Goal: Task Accomplishment & Management: Complete application form

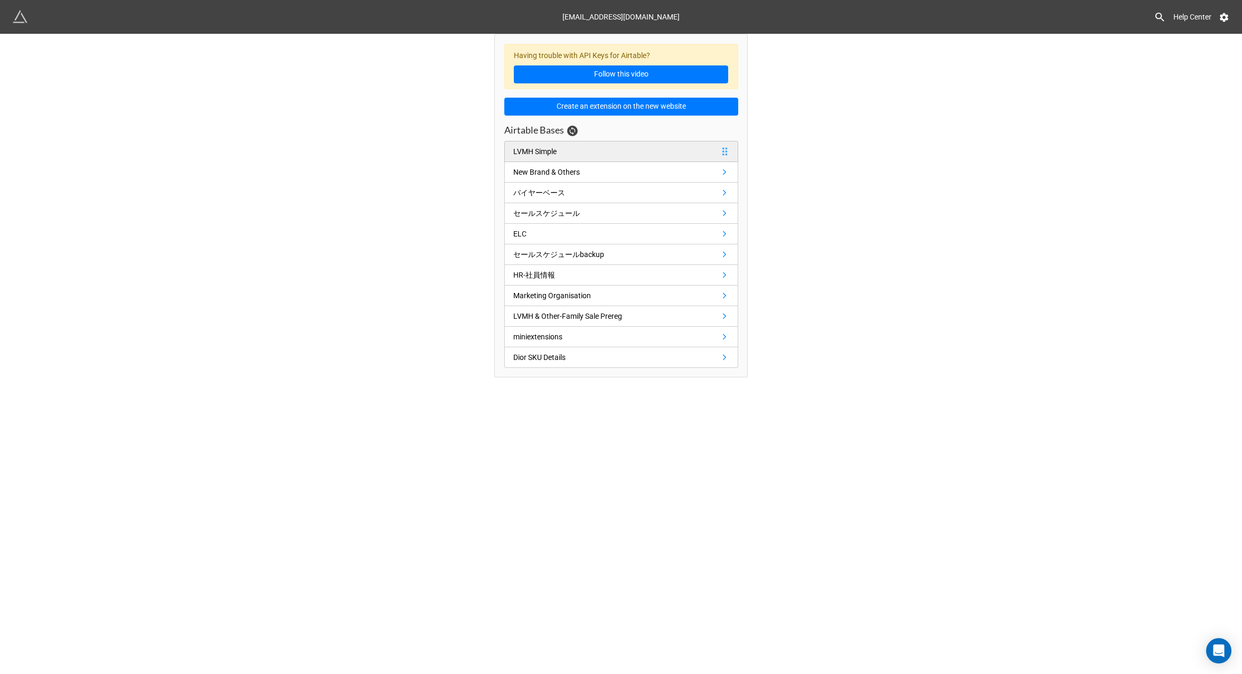
click at [559, 155] on div "LVMH Simple" at bounding box center [537, 152] width 48 height 12
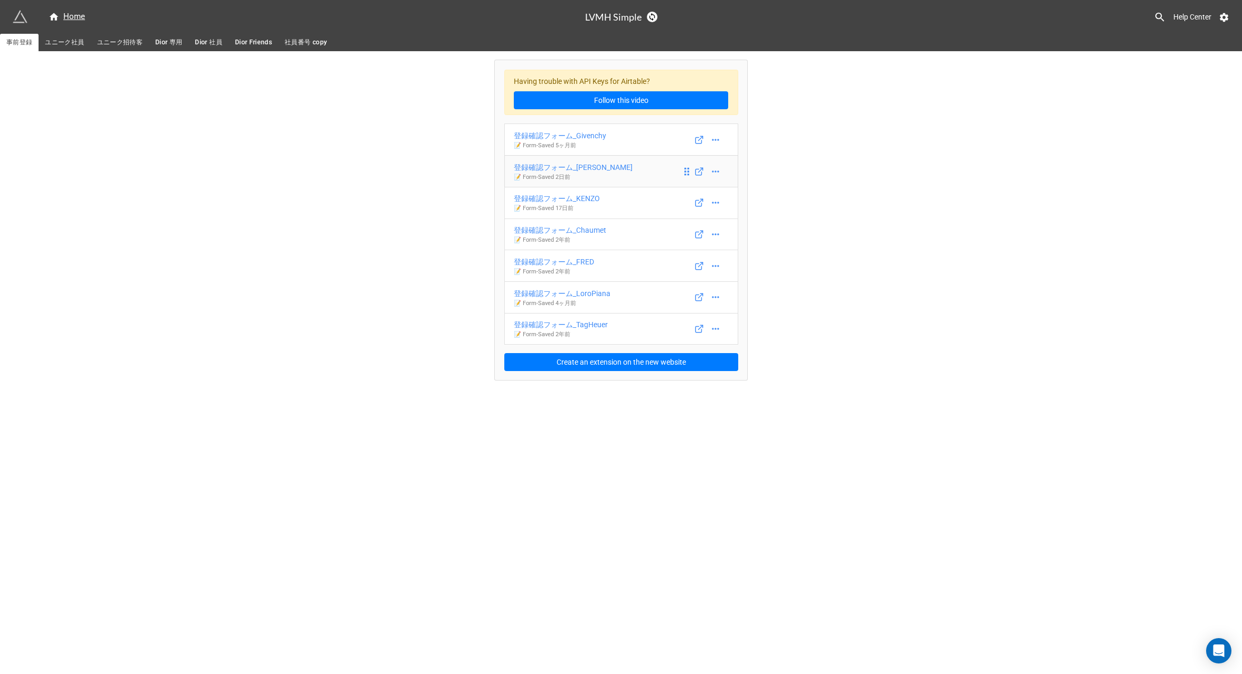
click at [594, 167] on div "登録確認フォーム_Marc Jacobs" at bounding box center [573, 168] width 119 height 12
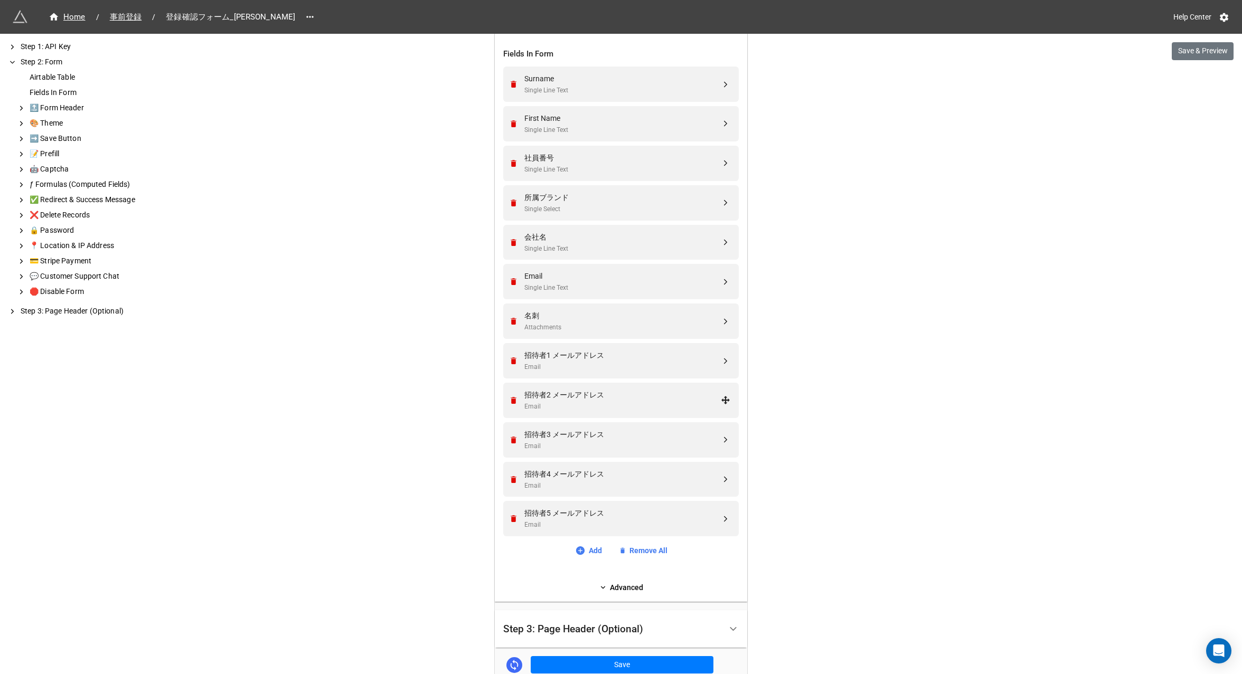
scroll to position [489, 0]
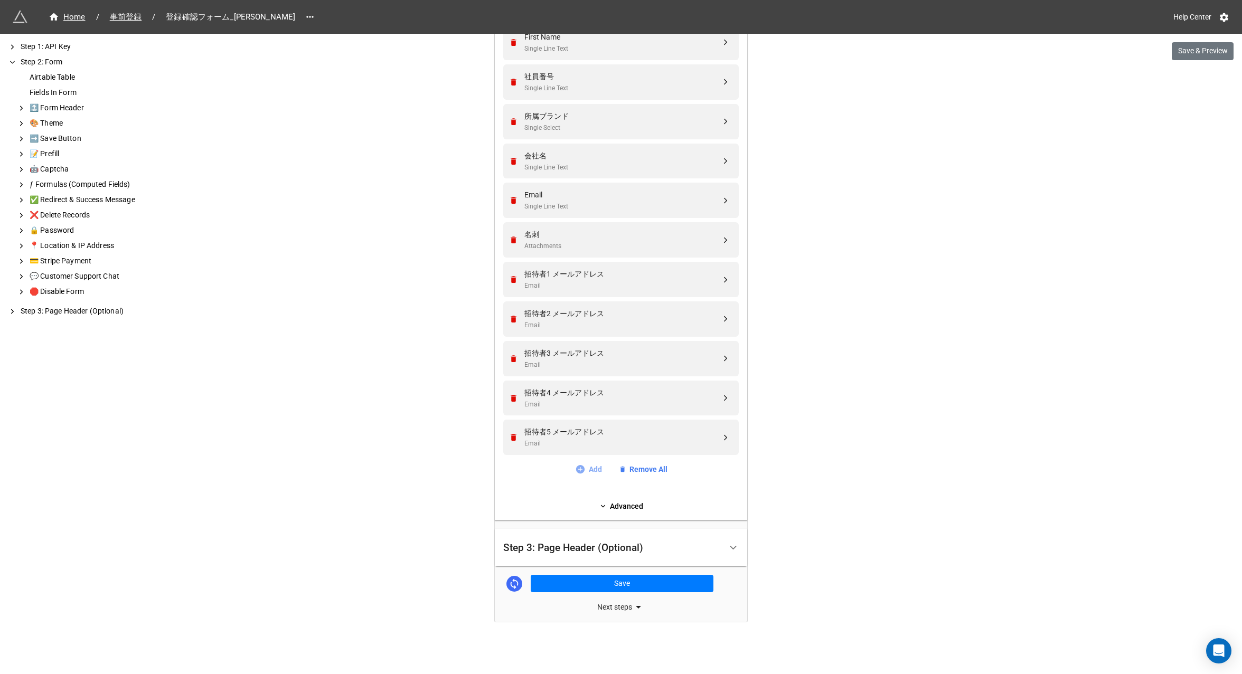
click at [594, 468] on link "Add" at bounding box center [588, 470] width 27 height 12
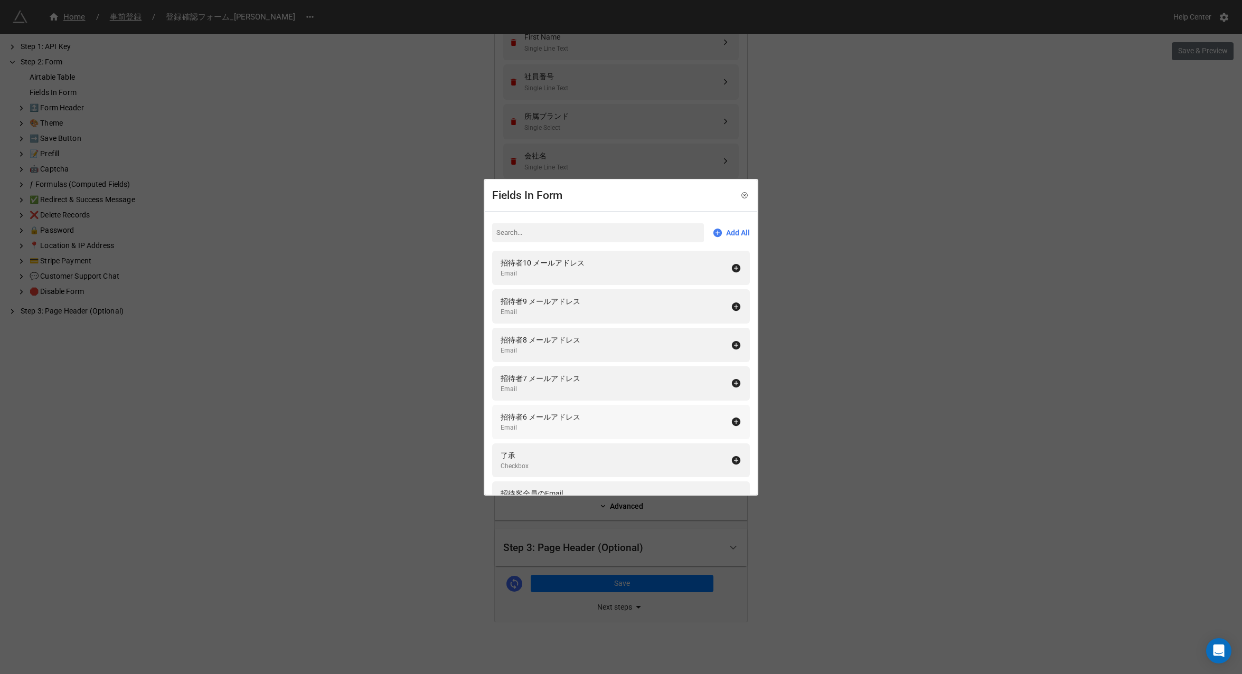
click at [619, 419] on div "招待者6 メールアドレス Email" at bounding box center [616, 422] width 230 height 22
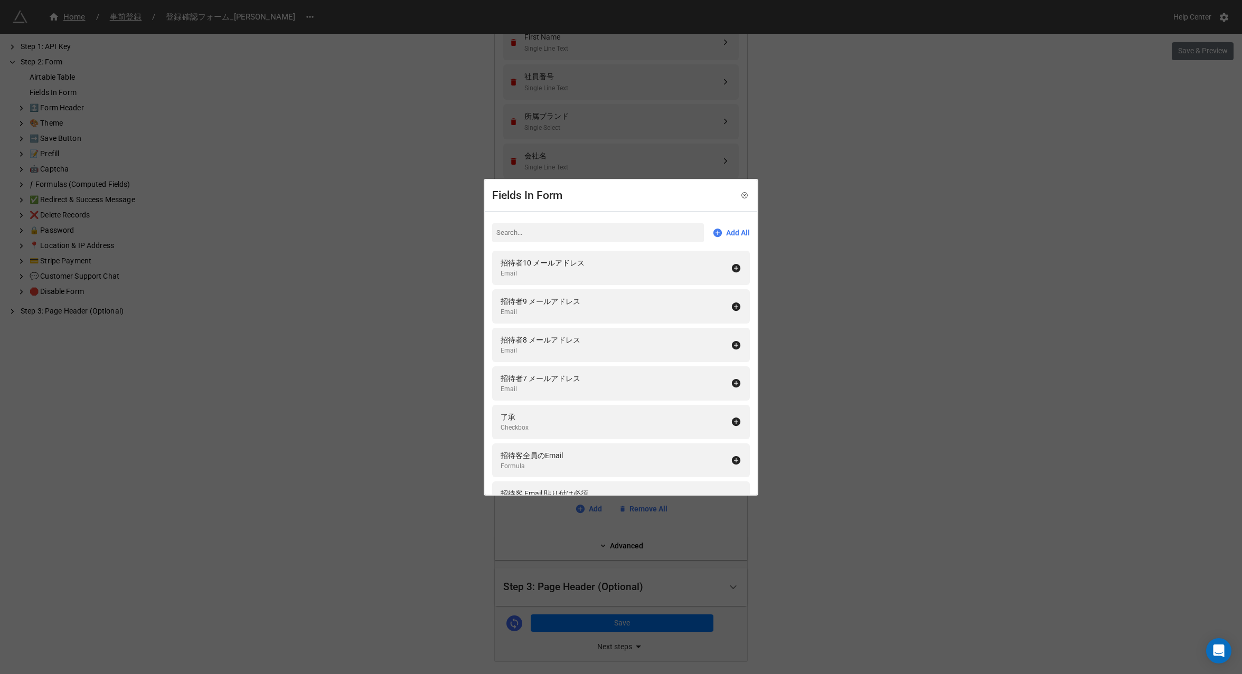
click at [862, 372] on div "Fields In Form Add All 招待者10 メールアドレス Email 招待者9 メールアドレス Email 招待者8 メールアドレス Emai…" at bounding box center [621, 337] width 1242 height 674
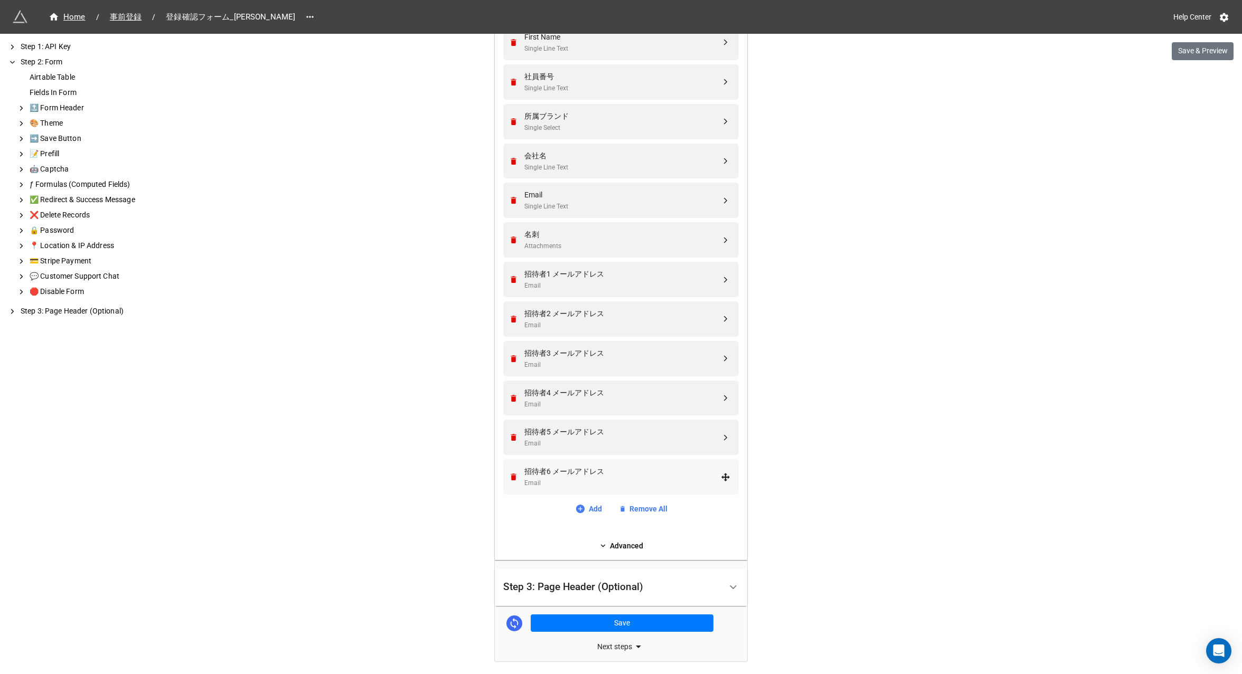
click at [539, 474] on div "招待者6 メールアドレス" at bounding box center [622, 472] width 196 height 12
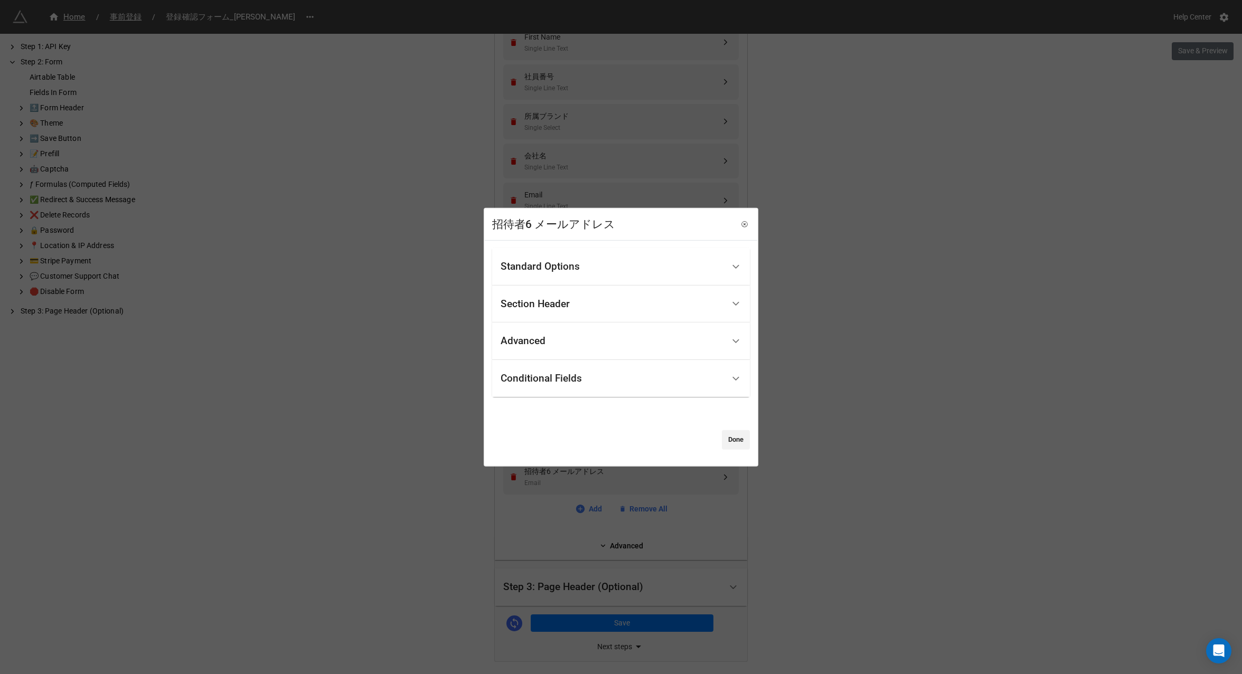
click at [546, 378] on div "Conditional Fields" at bounding box center [541, 378] width 81 height 11
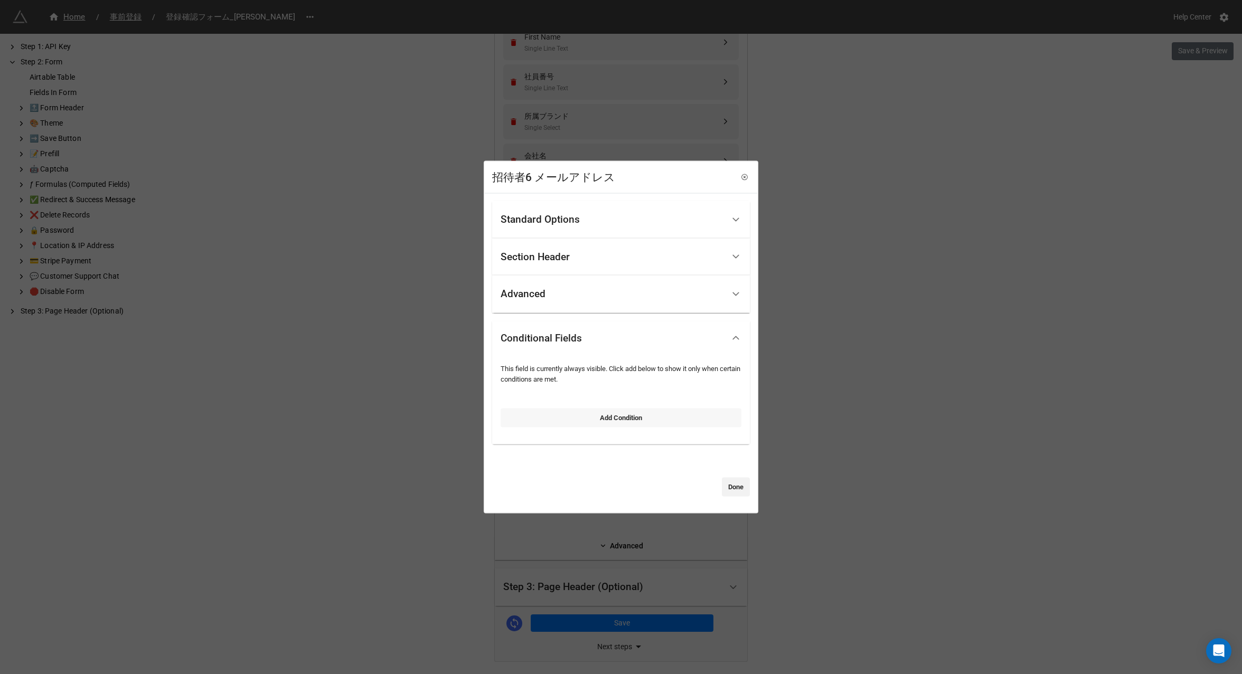
click at [597, 422] on link "Add Condition" at bounding box center [621, 417] width 241 height 19
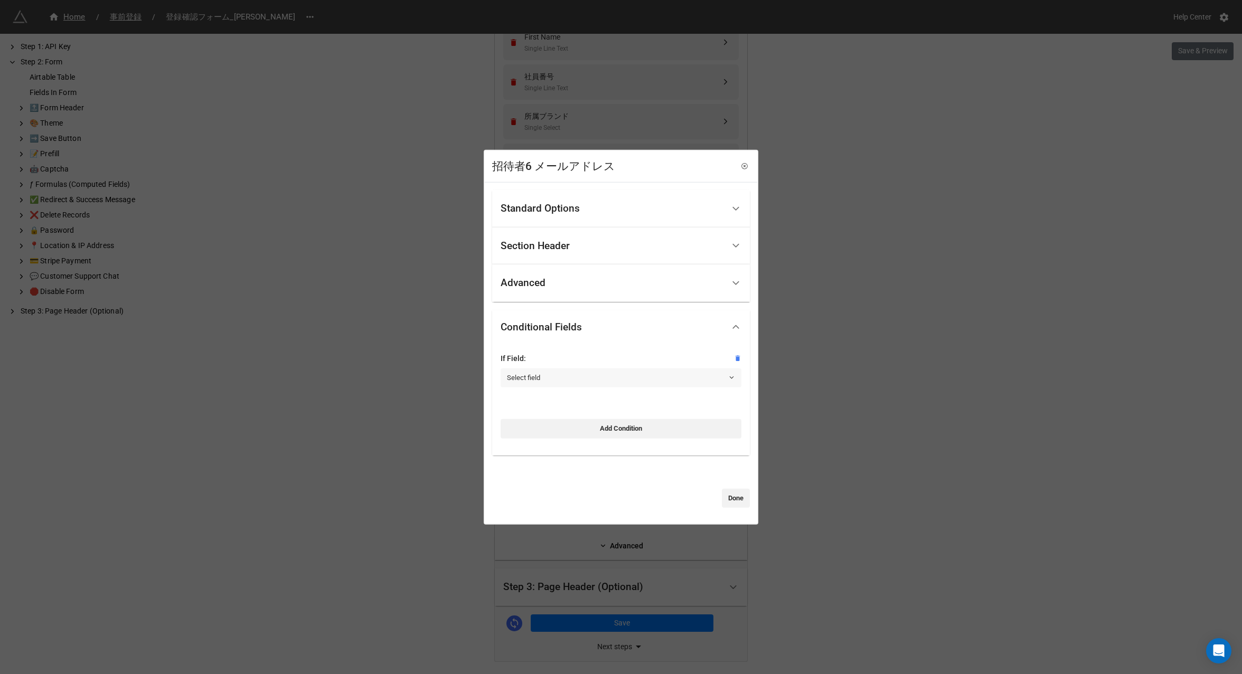
click at [544, 380] on link "Select field" at bounding box center [621, 378] width 241 height 19
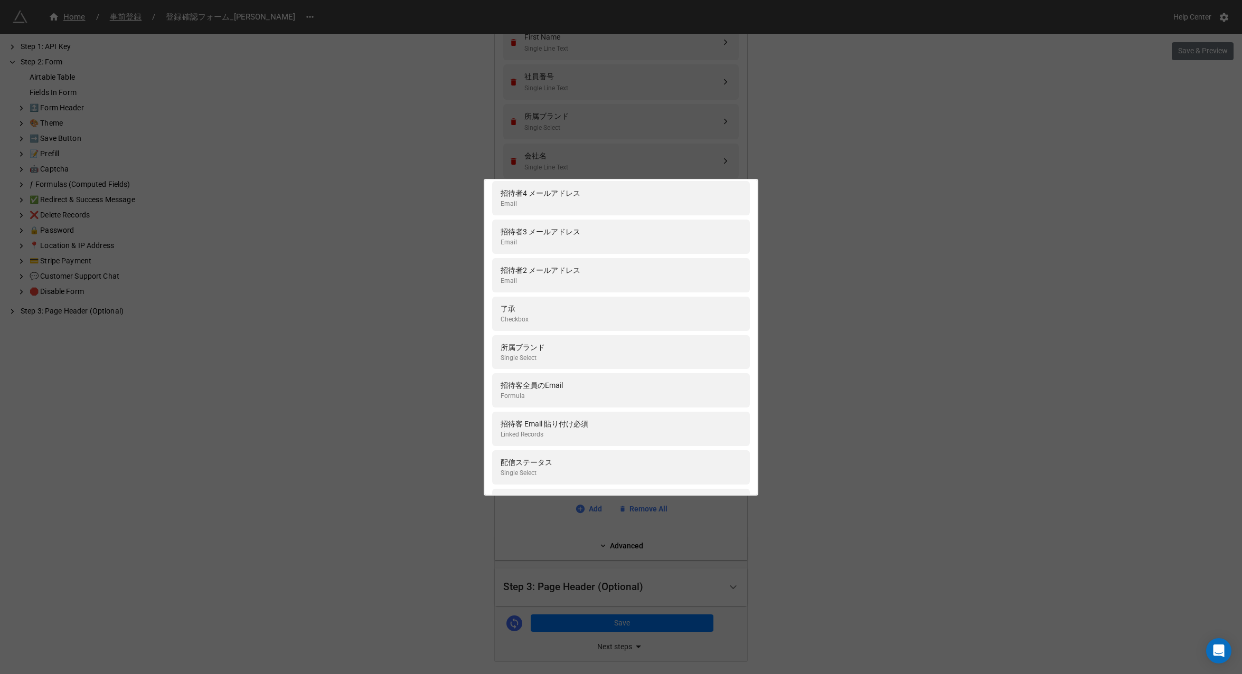
scroll to position [483, 0]
click at [544, 343] on div "所属ブランド" at bounding box center [523, 339] width 44 height 12
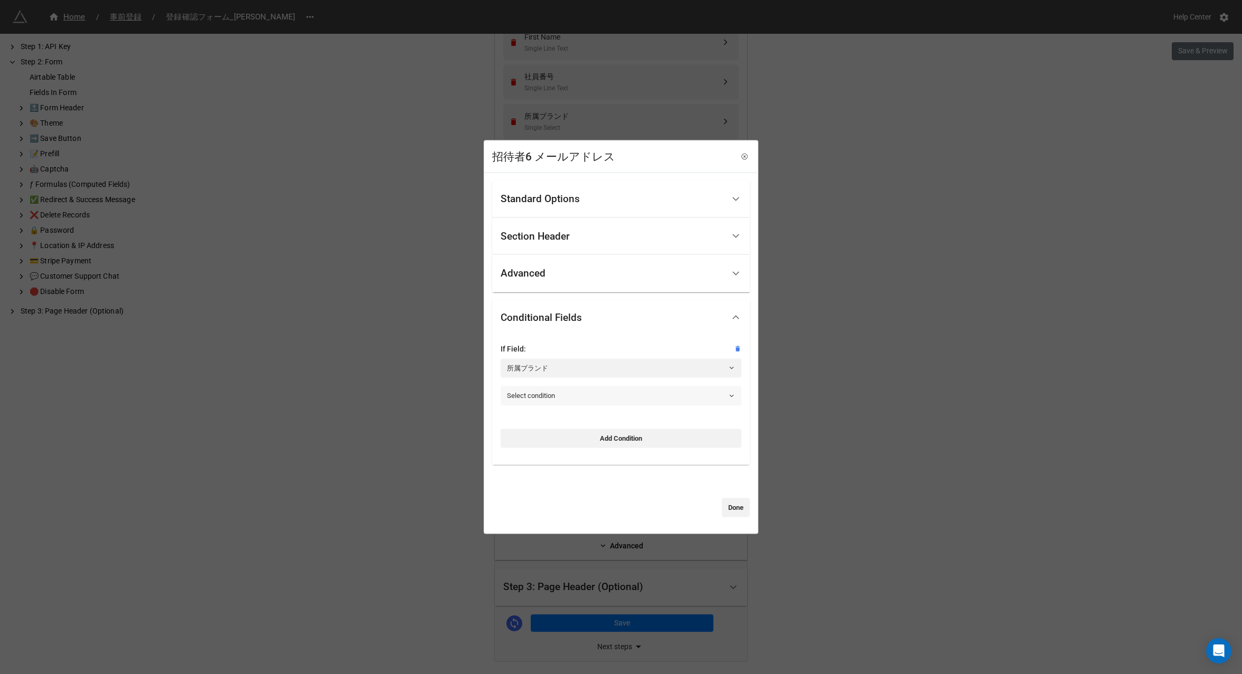
click at [551, 399] on link "Select condition" at bounding box center [621, 395] width 241 height 19
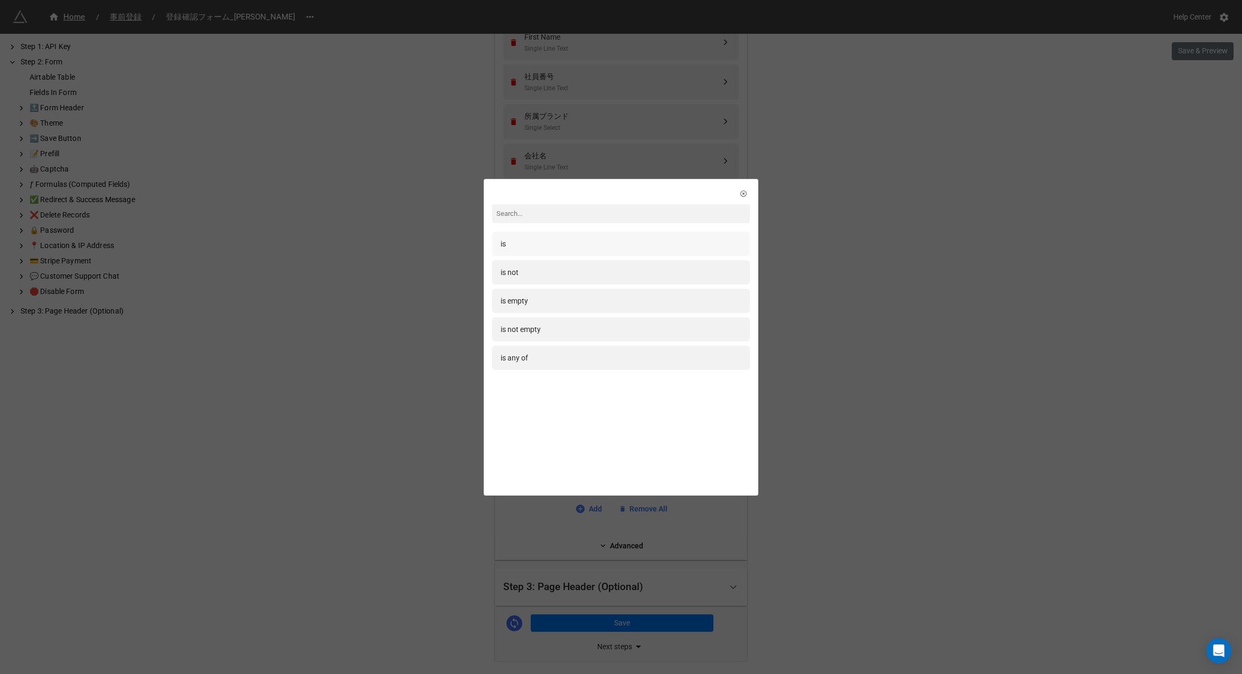
click at [532, 240] on div "is" at bounding box center [621, 244] width 241 height 12
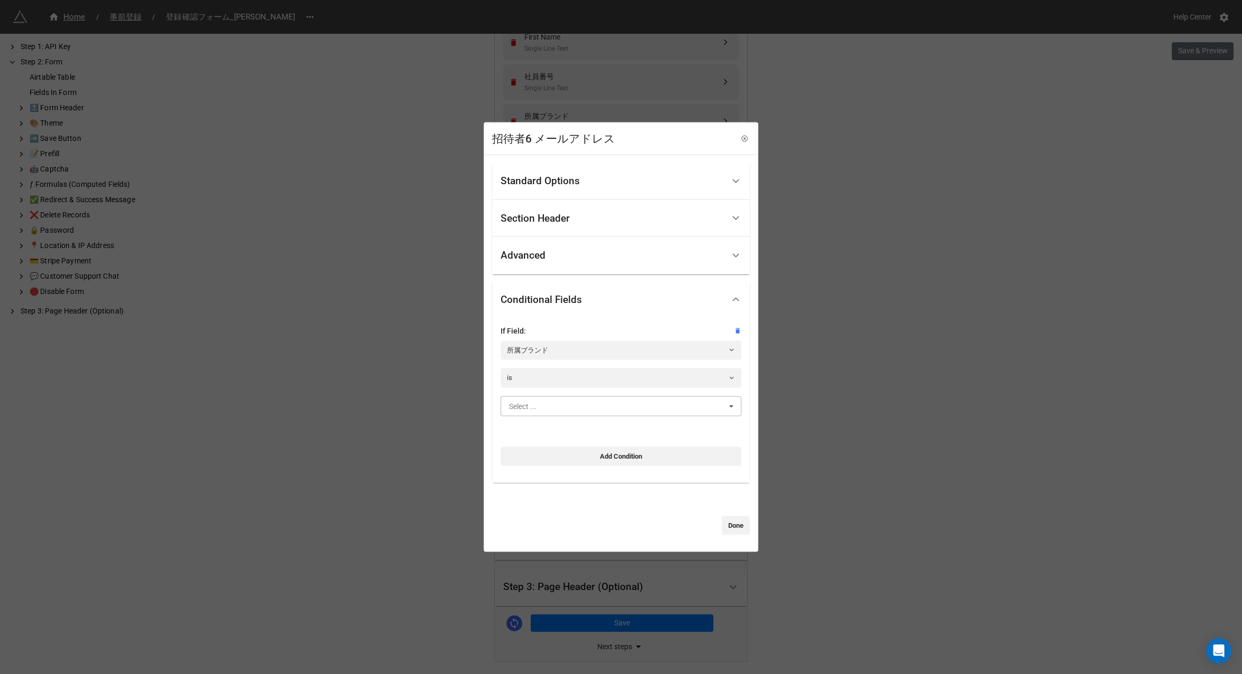
click at [557, 414] on input "text" at bounding box center [622, 405] width 240 height 19
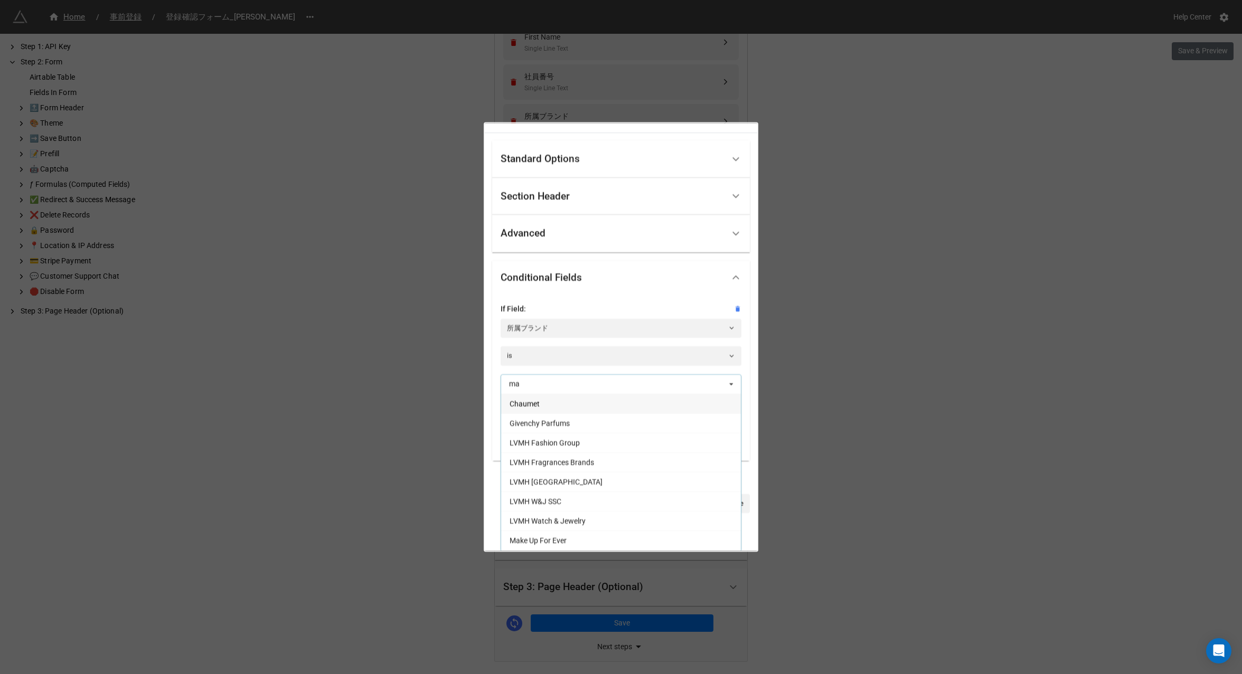
scroll to position [0, 0]
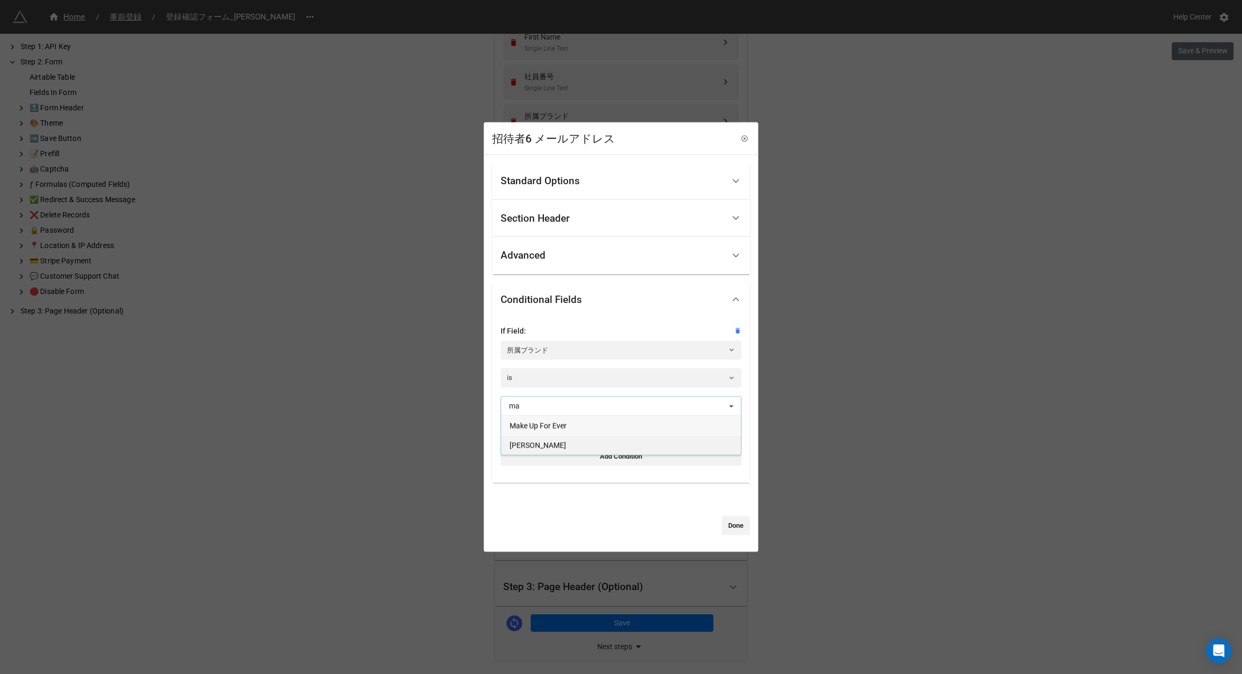
type input "ma"
click at [536, 447] on span "[PERSON_NAME]" at bounding box center [537, 445] width 56 height 8
click at [724, 525] on link "Done" at bounding box center [736, 525] width 28 height 19
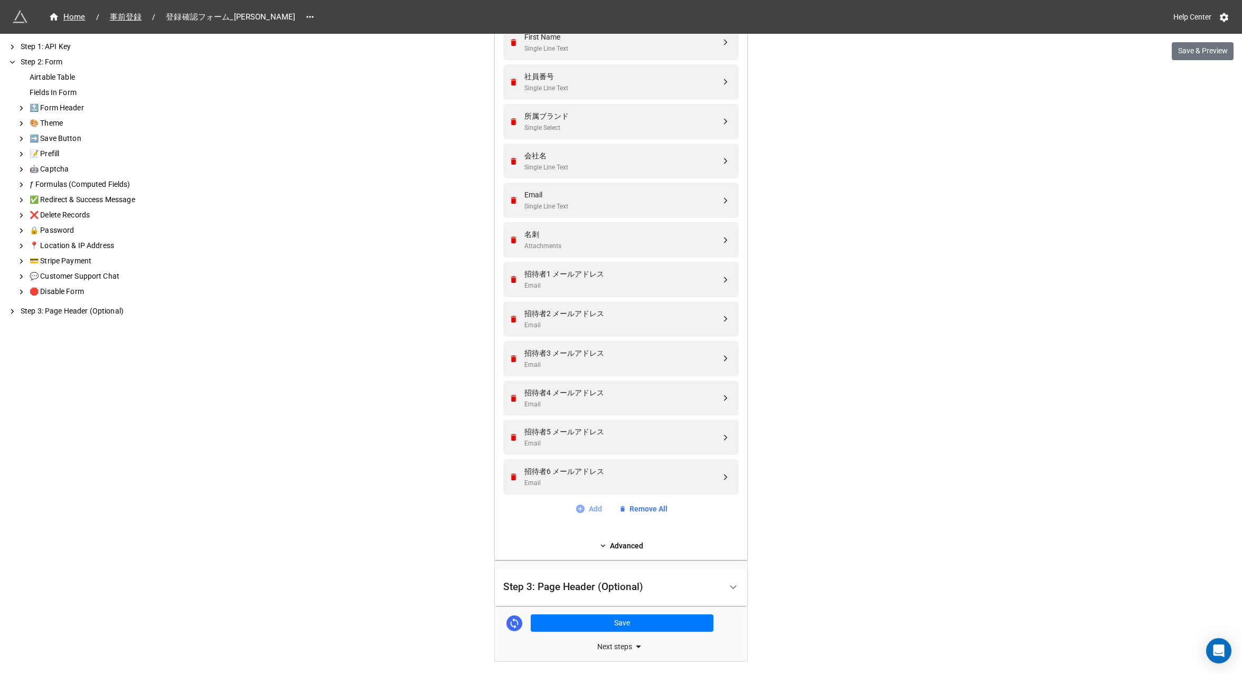
click at [591, 512] on link "Add" at bounding box center [588, 509] width 27 height 12
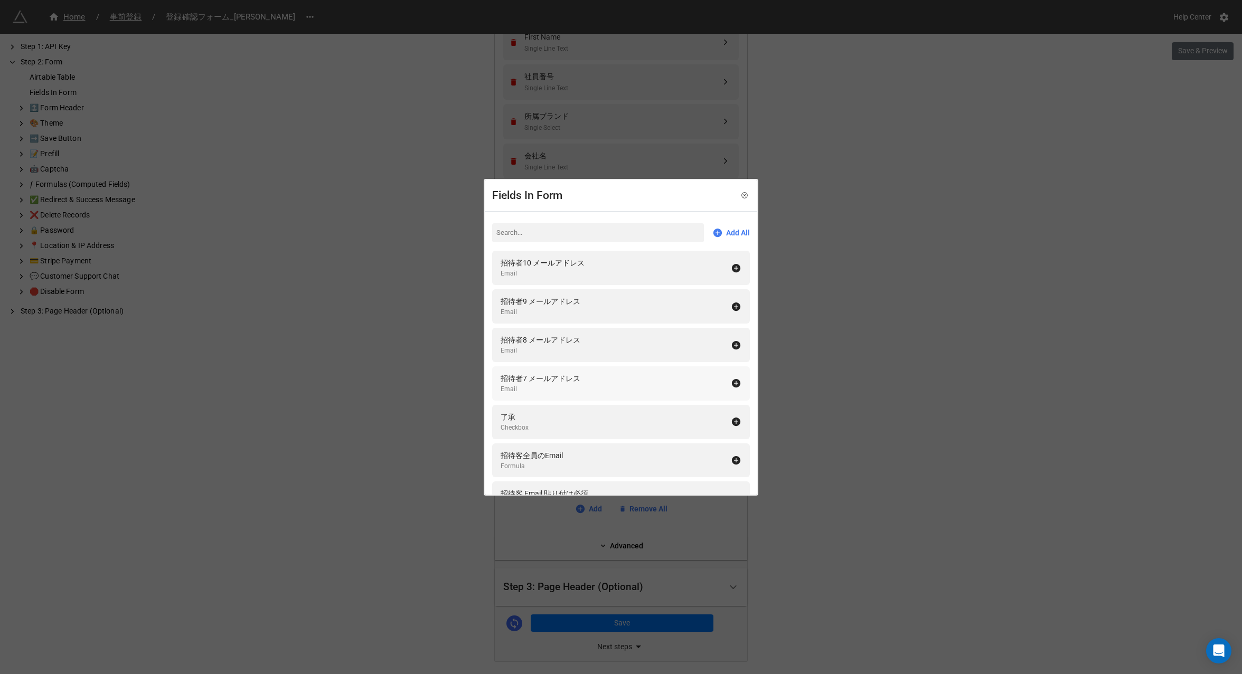
click at [538, 385] on div "Email" at bounding box center [541, 389] width 80 height 10
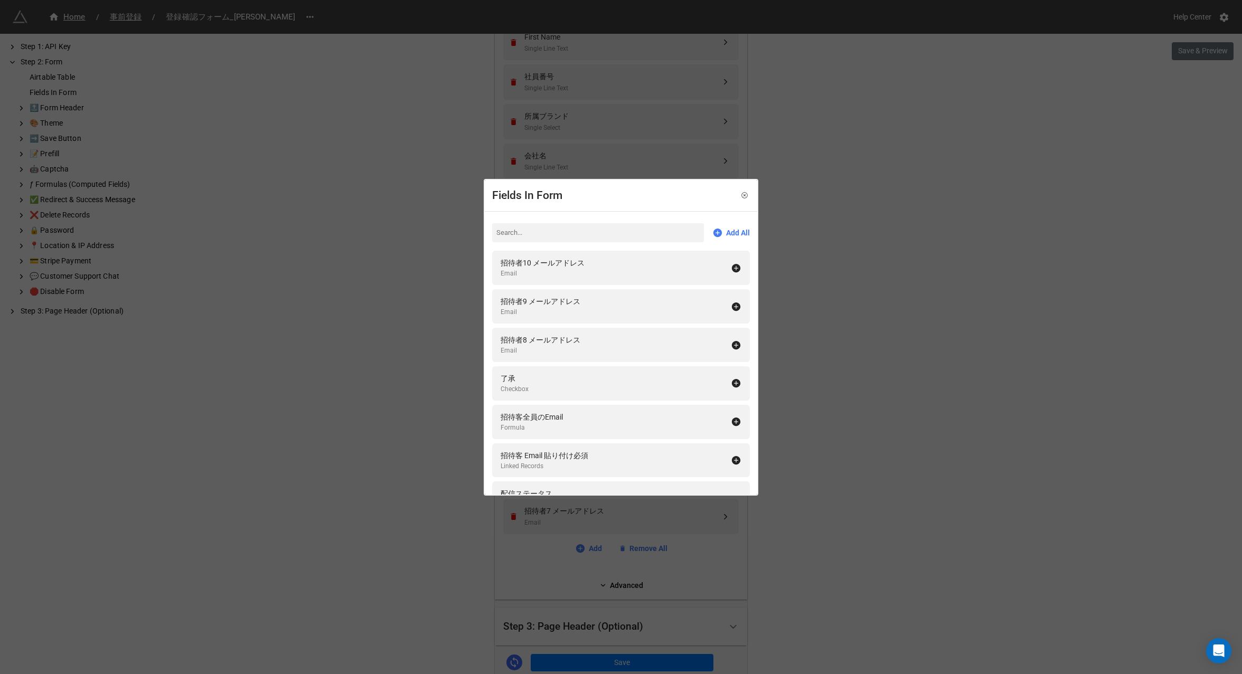
click at [818, 518] on div "Fields In Form Add All 招待者10 メールアドレス Email 招待者9 メールアドレス Email 招待者8 メールアドレス Emai…" at bounding box center [621, 337] width 1242 height 674
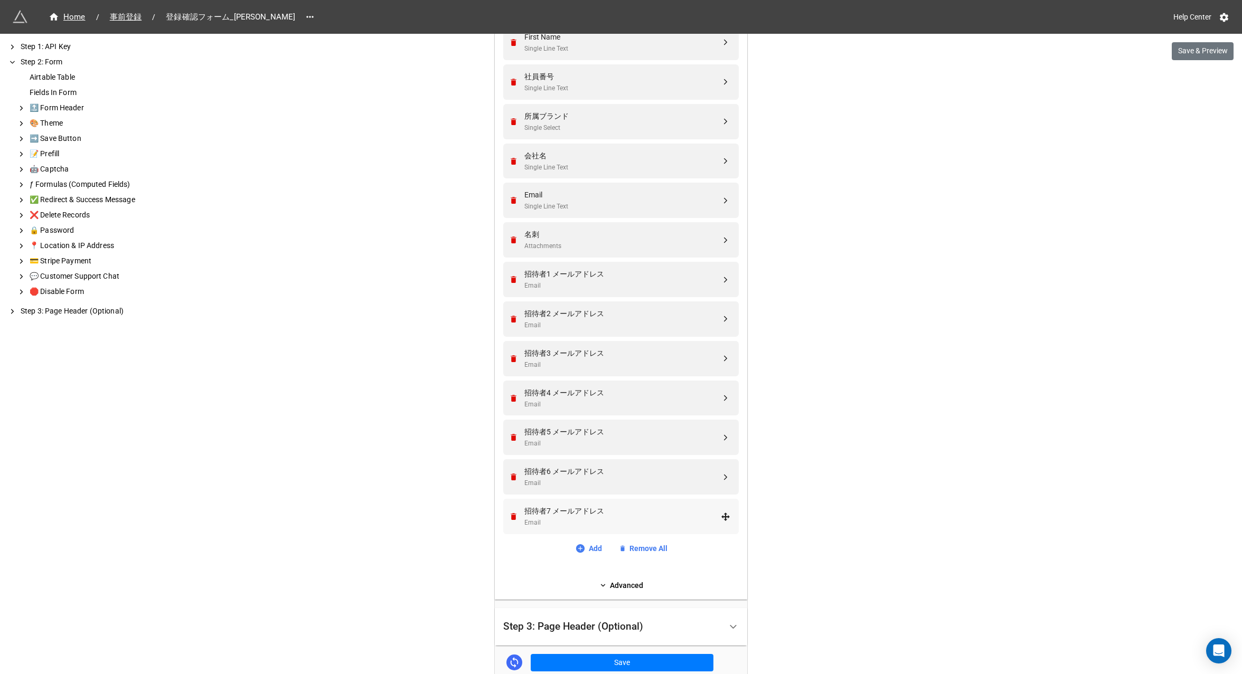
click at [569, 513] on div "招待者7 メールアドレス" at bounding box center [622, 511] width 196 height 12
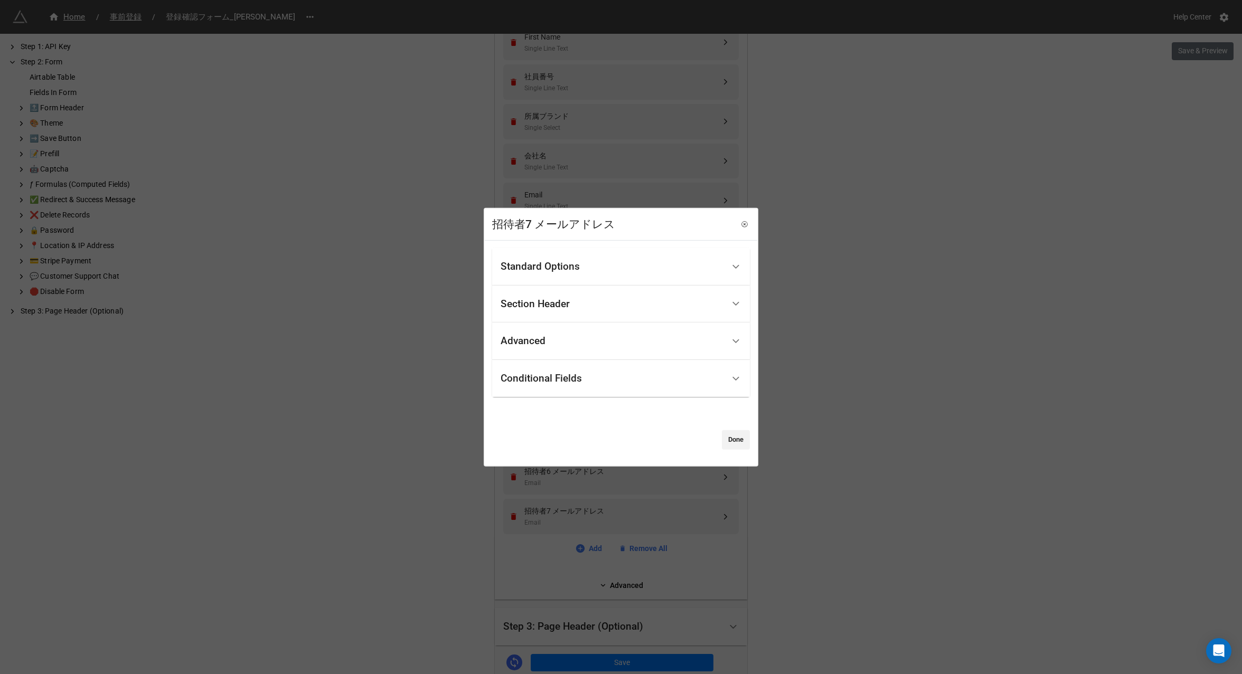
click at [539, 376] on div "Conditional Fields" at bounding box center [541, 378] width 81 height 11
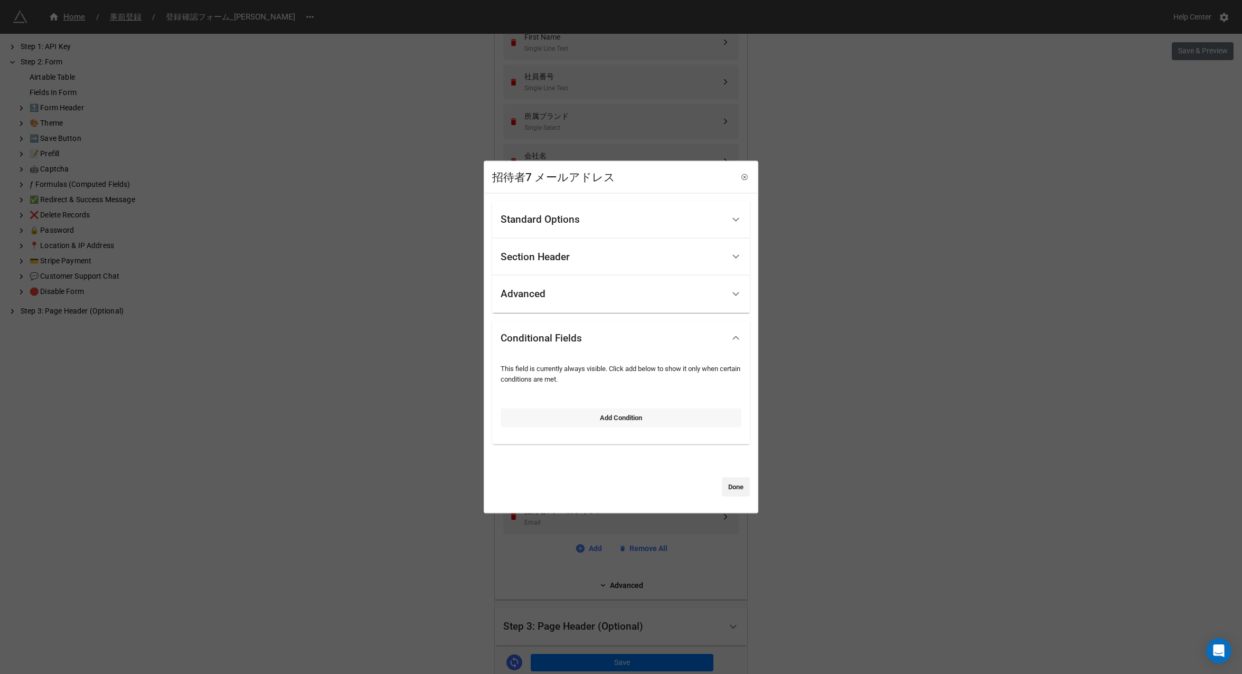
click at [556, 418] on link "Add Condition" at bounding box center [621, 417] width 241 height 19
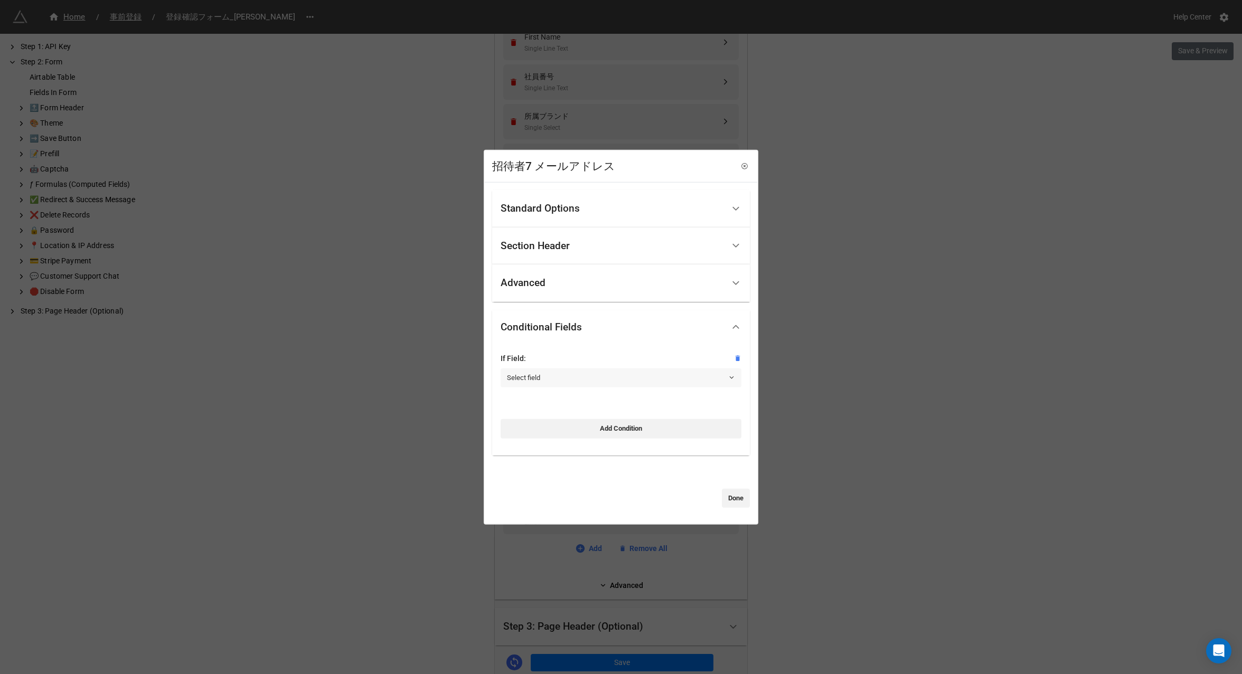
click at [538, 371] on link "Select field" at bounding box center [621, 378] width 241 height 19
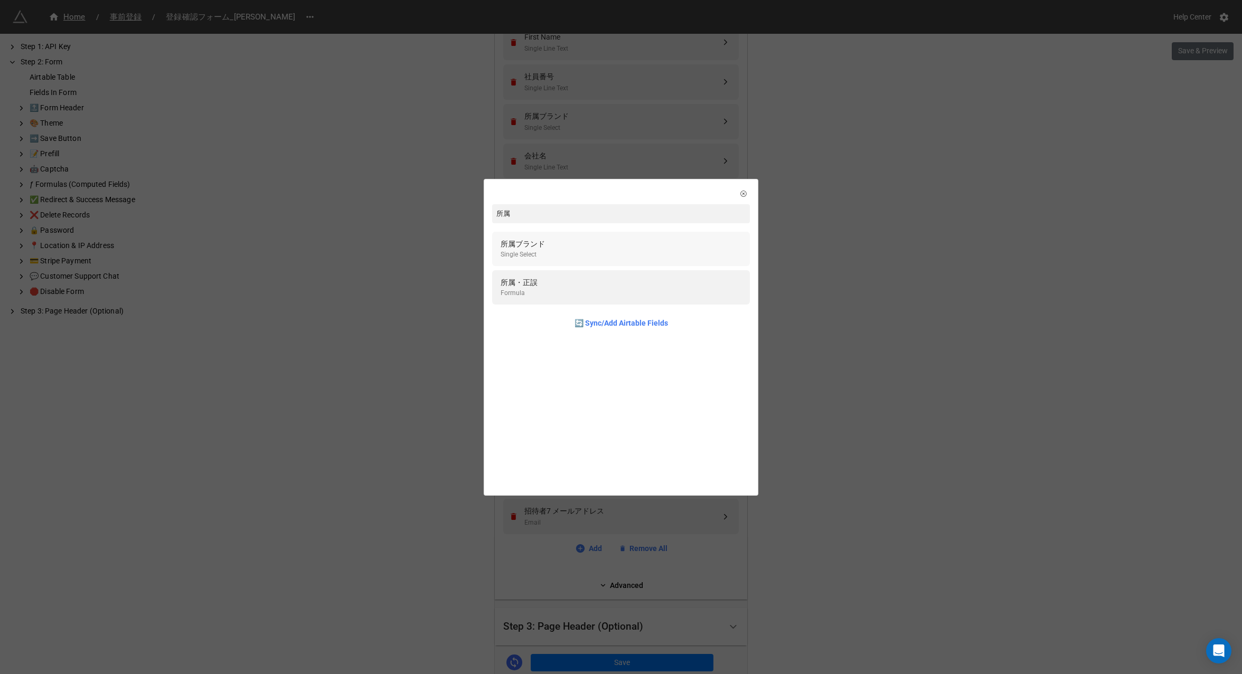
type input "所属"
click at [543, 248] on div "所属ブランド" at bounding box center [523, 244] width 44 height 12
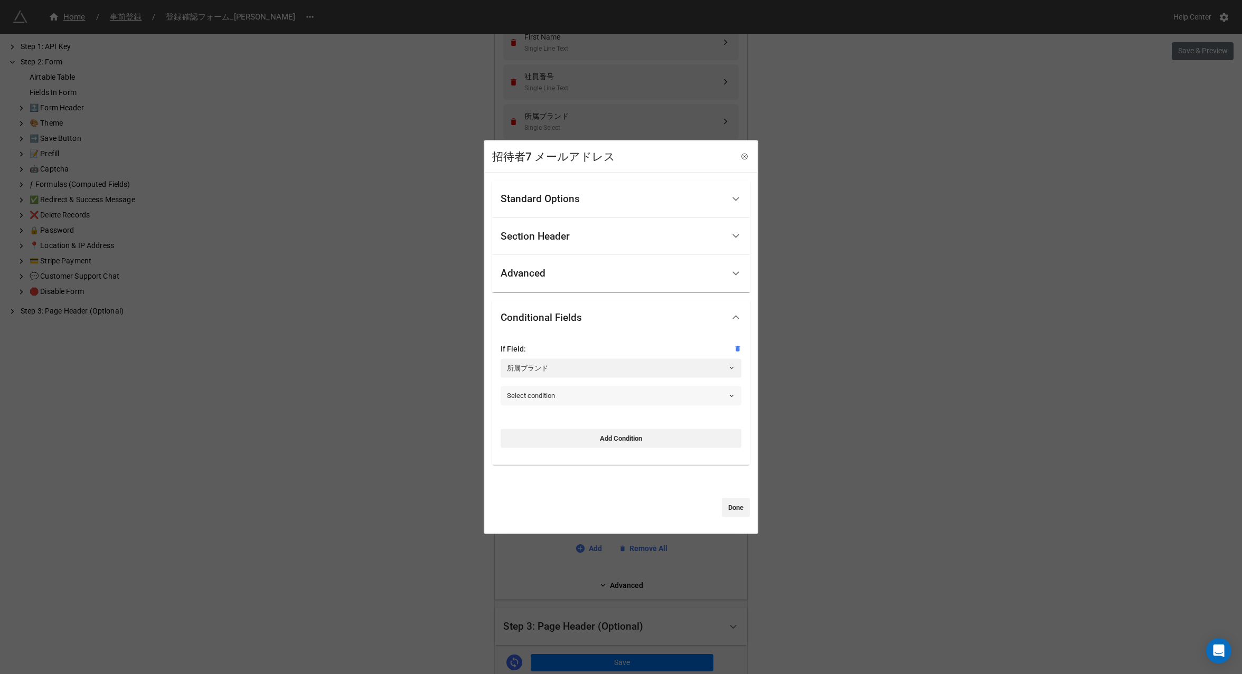
click at [550, 388] on link "Select condition" at bounding box center [621, 395] width 241 height 19
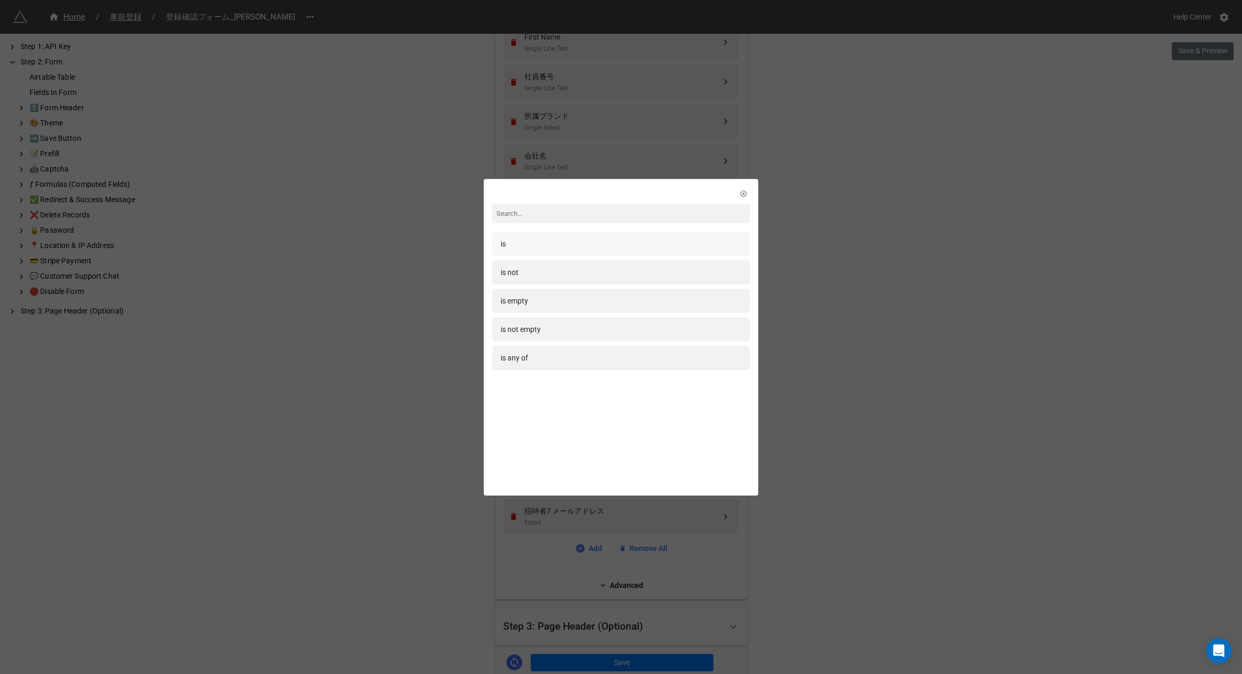
click at [537, 243] on div "is" at bounding box center [621, 244] width 241 height 12
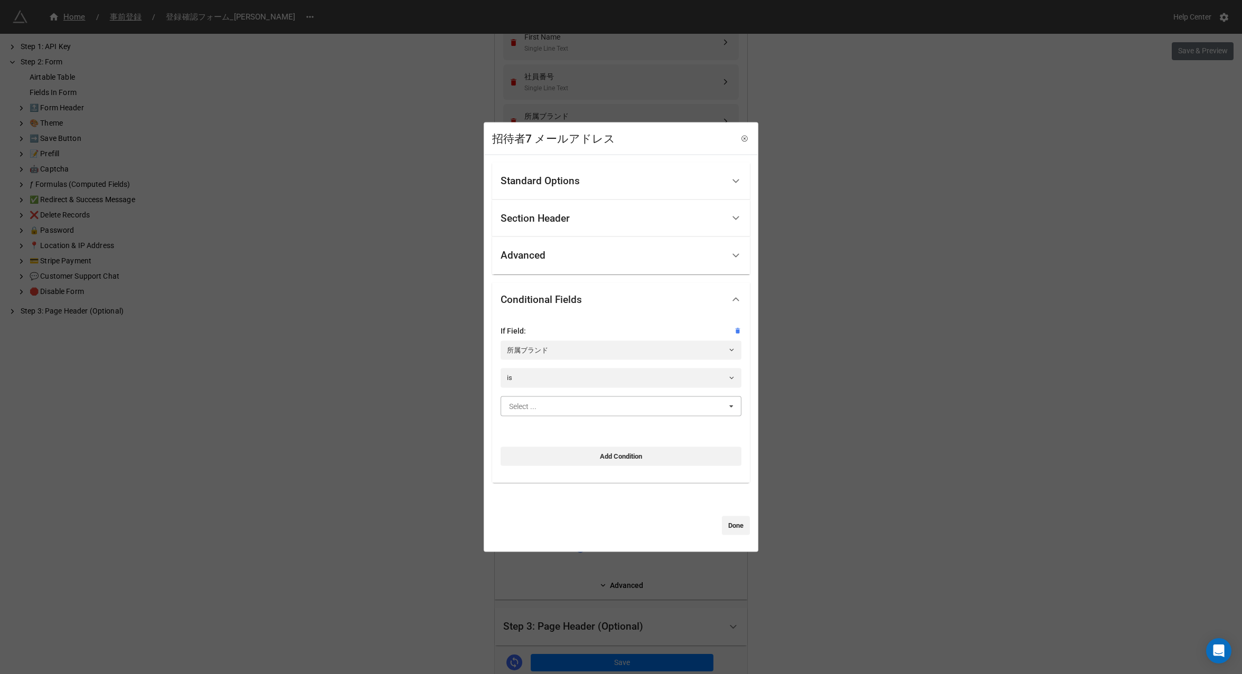
click at [543, 401] on input "text" at bounding box center [622, 405] width 240 height 19
type input "m"
type input "mar"
click at [543, 429] on span "[PERSON_NAME]" at bounding box center [537, 425] width 56 height 8
click at [728, 525] on link "Done" at bounding box center [736, 525] width 28 height 19
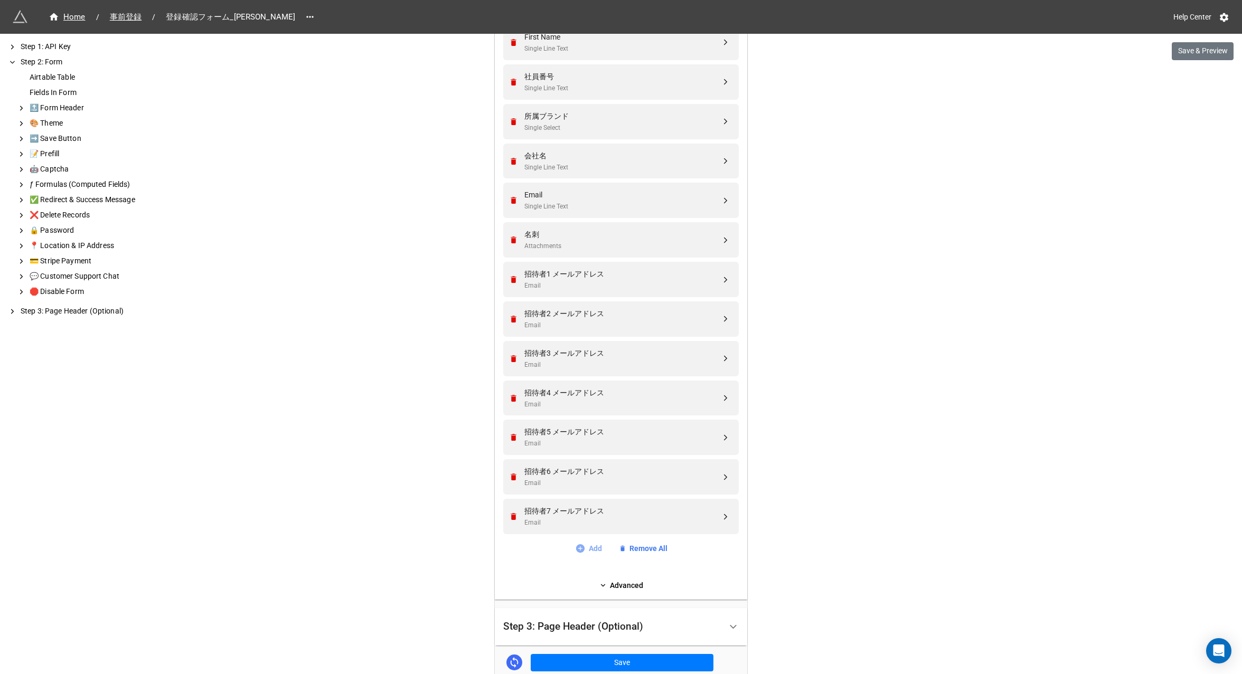
click at [591, 549] on link "Add" at bounding box center [588, 549] width 27 height 12
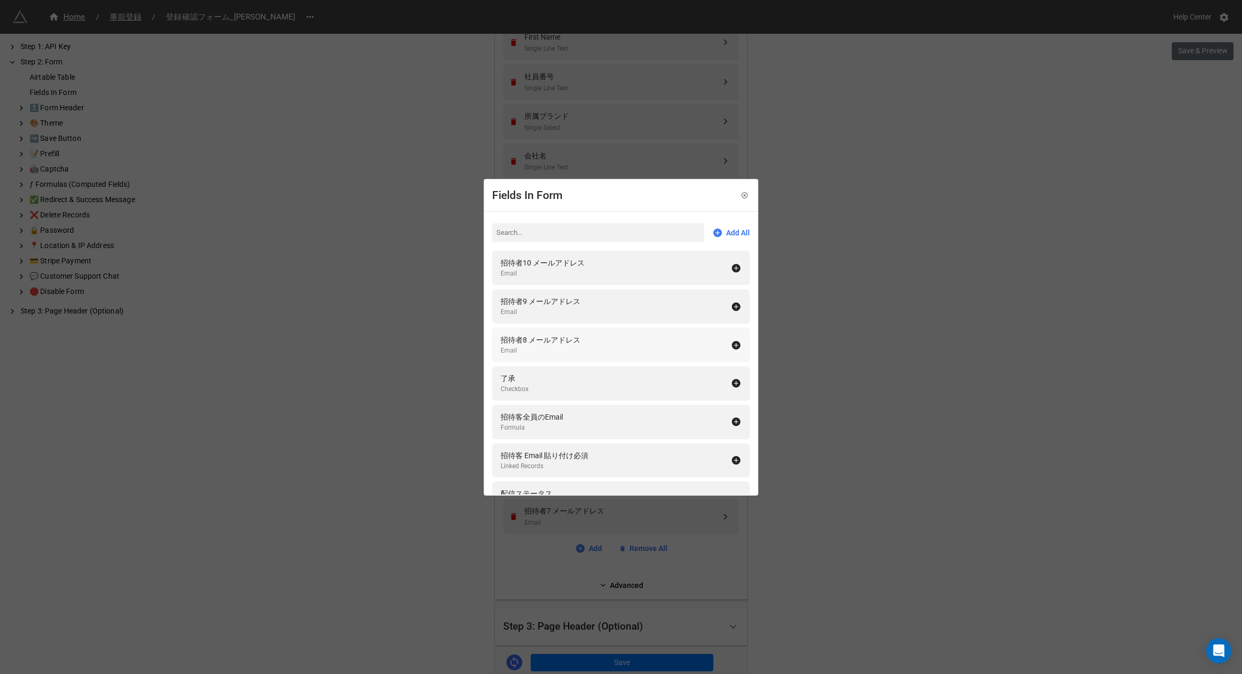
click at [533, 342] on div "招待者8 メールアドレス" at bounding box center [541, 340] width 80 height 12
click at [569, 554] on div "Fields In Form Add All 招待者10 メールアドレス Email 招待者9 メールアドレス Email 了承 Checkbox 招待客全員…" at bounding box center [621, 337] width 1242 height 674
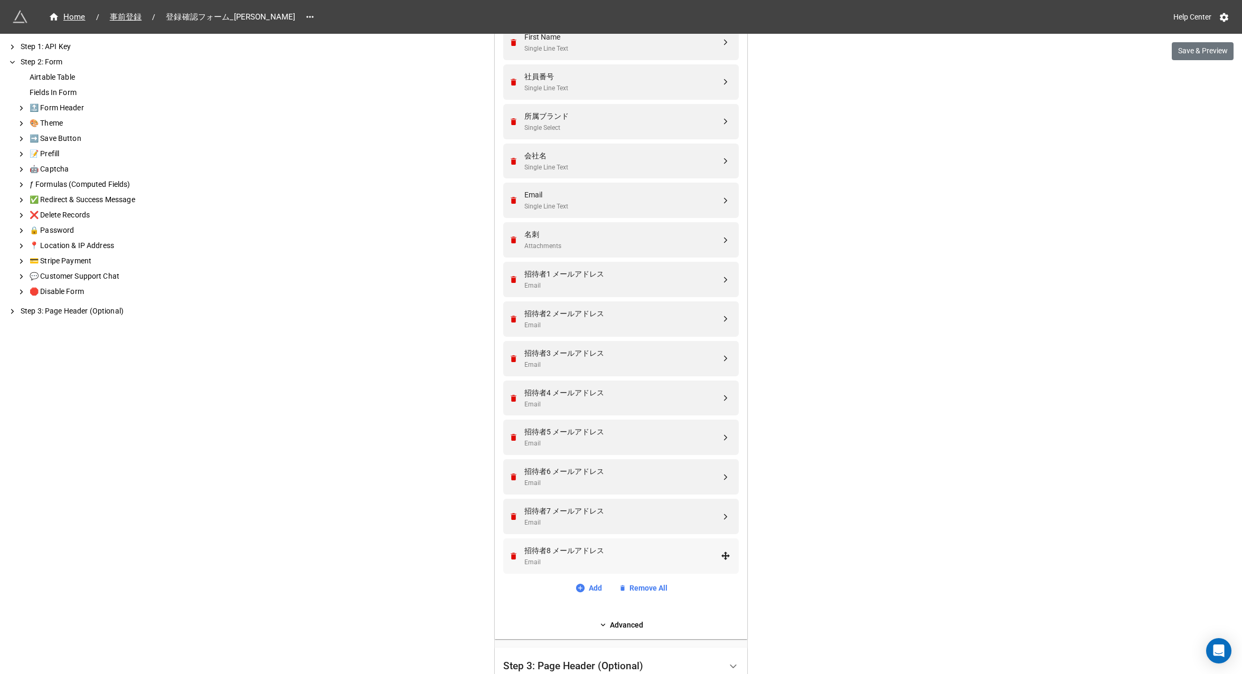
click at [559, 554] on div "招待者8 メールアドレス" at bounding box center [622, 551] width 196 height 12
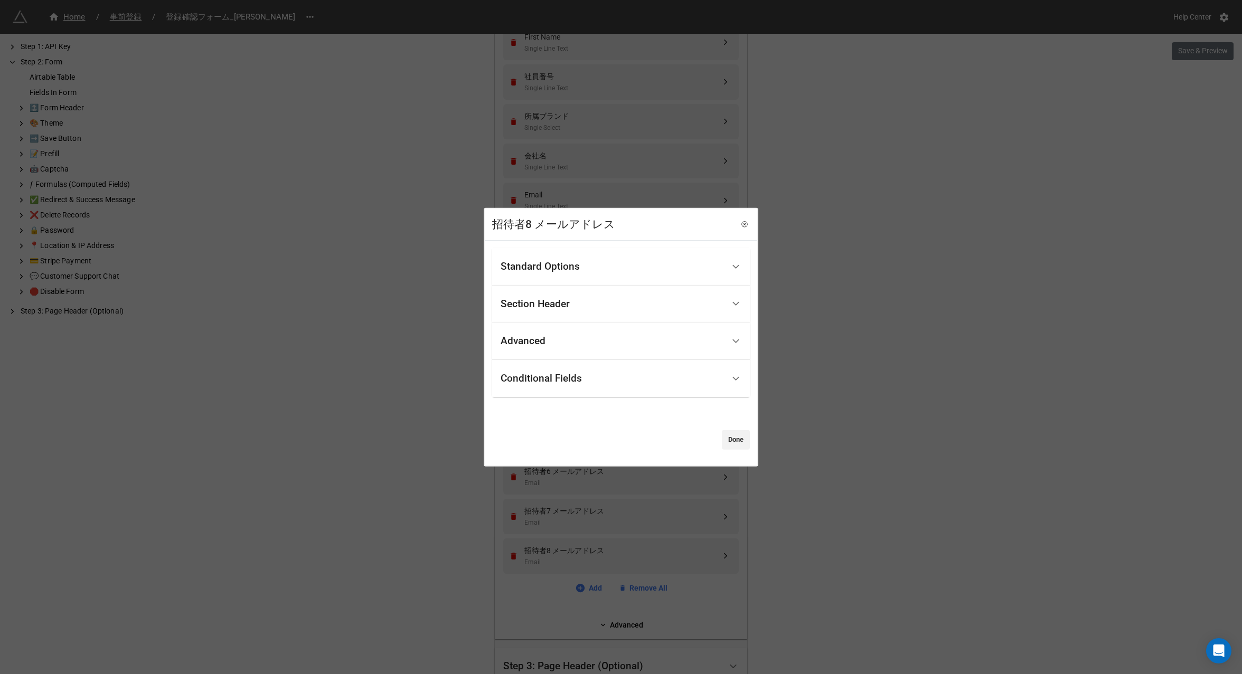
click at [549, 379] on div "Conditional Fields" at bounding box center [541, 378] width 81 height 11
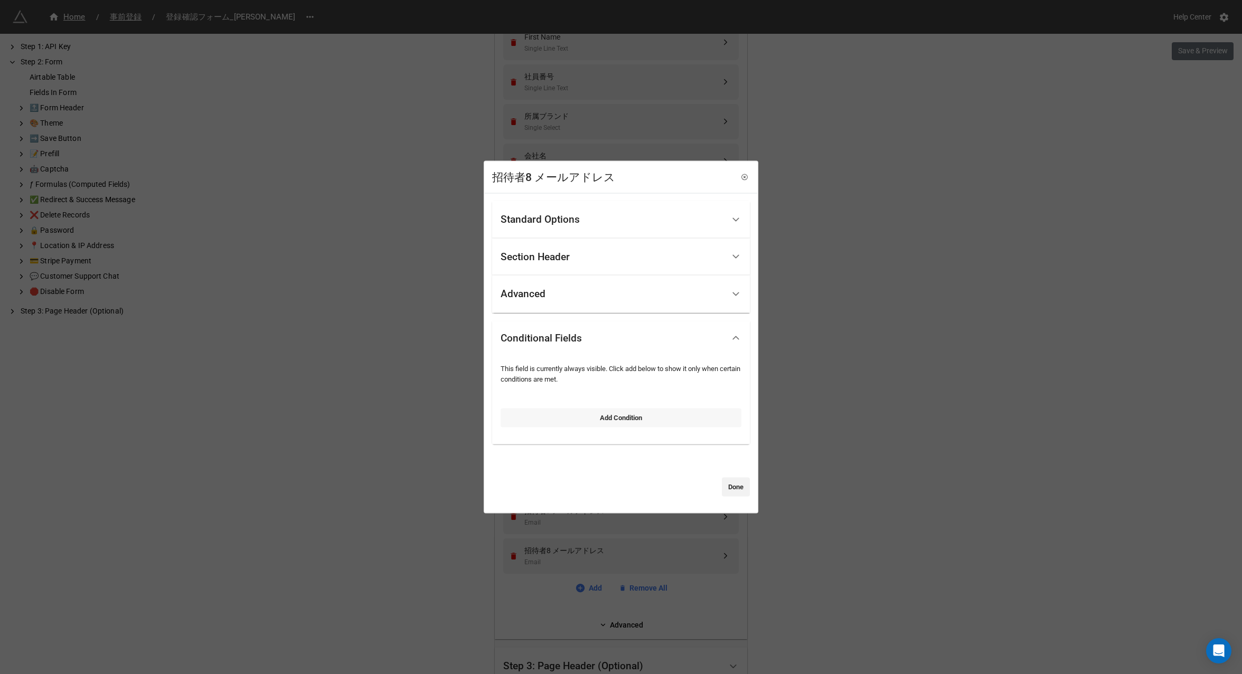
click at [568, 420] on link "Add Condition" at bounding box center [621, 417] width 241 height 19
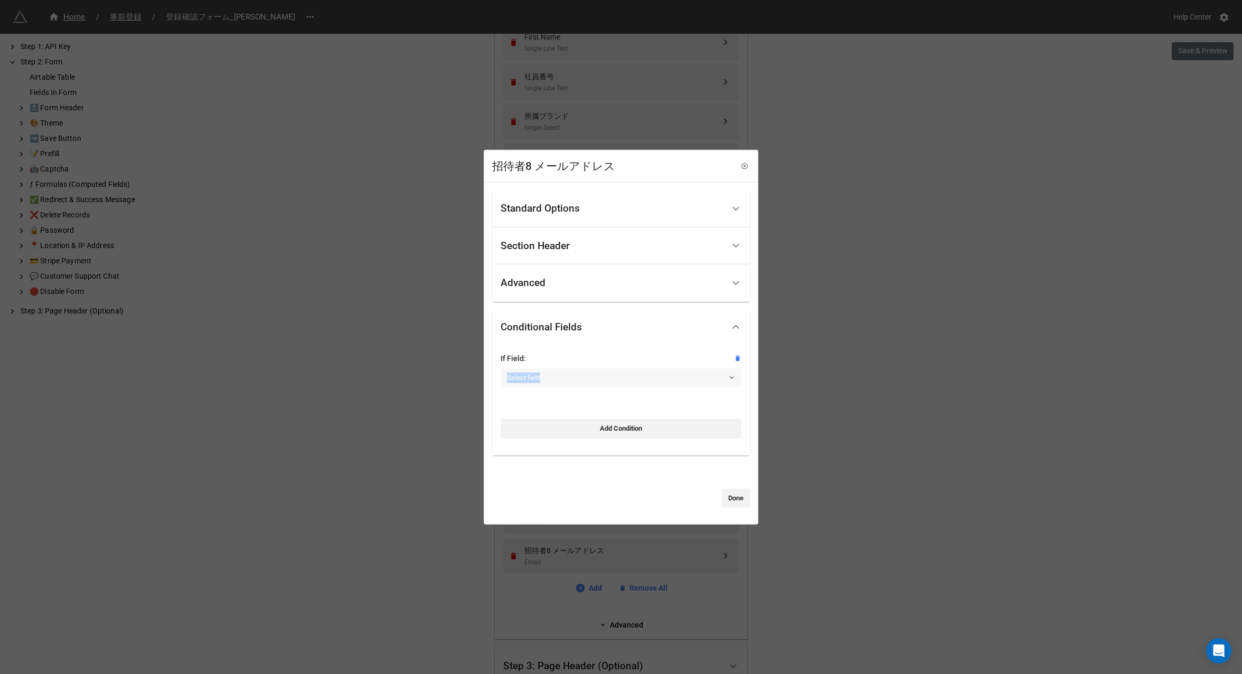
click at [547, 372] on link "Select field" at bounding box center [621, 378] width 241 height 19
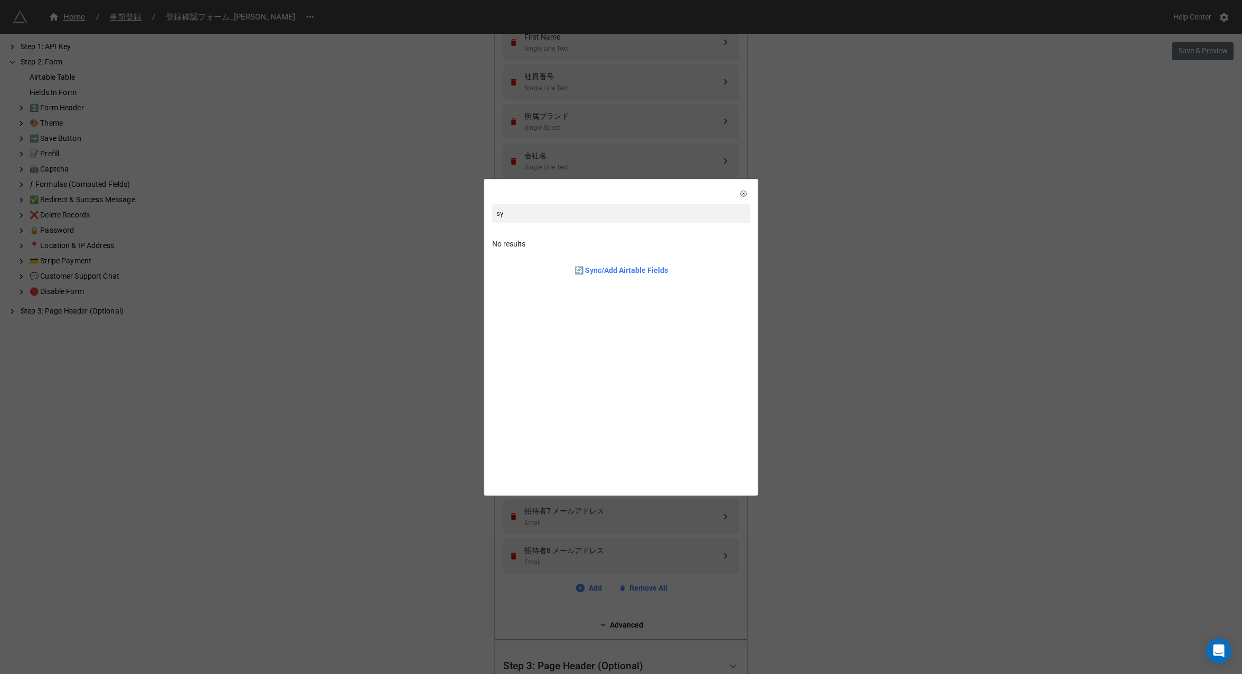
type input "s"
type input "所属"
click at [538, 257] on div "Single Select" at bounding box center [523, 255] width 44 height 10
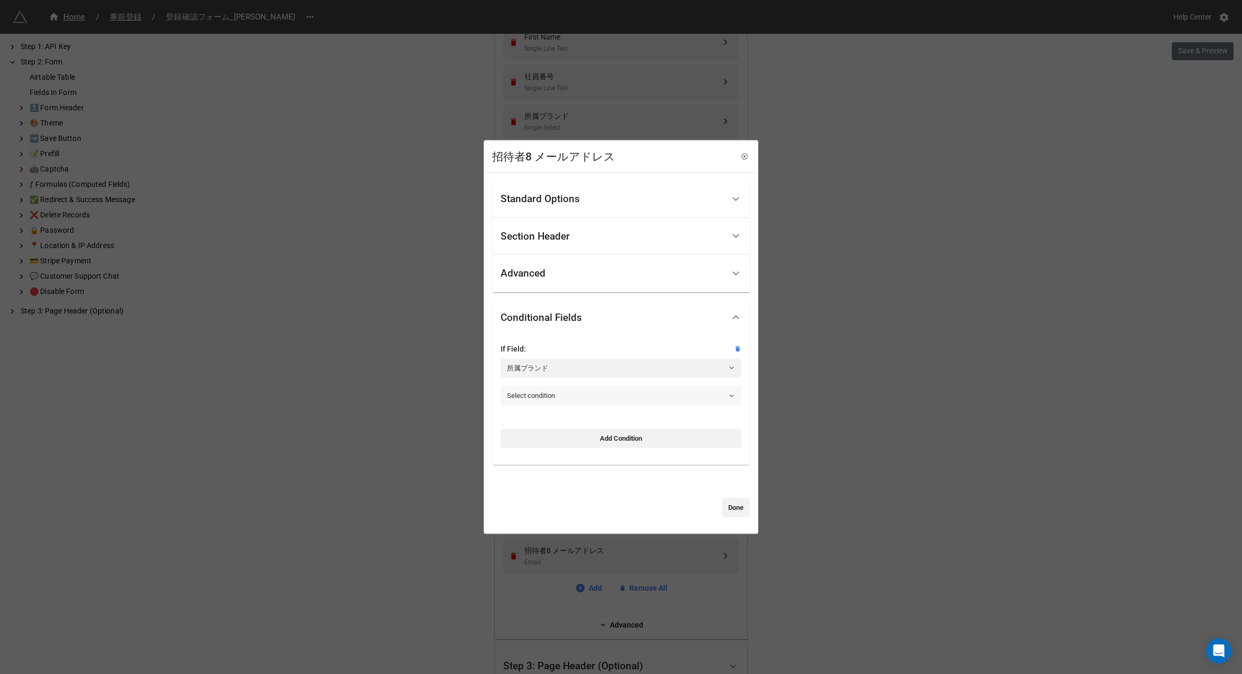
click at [538, 396] on link "Select condition" at bounding box center [621, 395] width 241 height 19
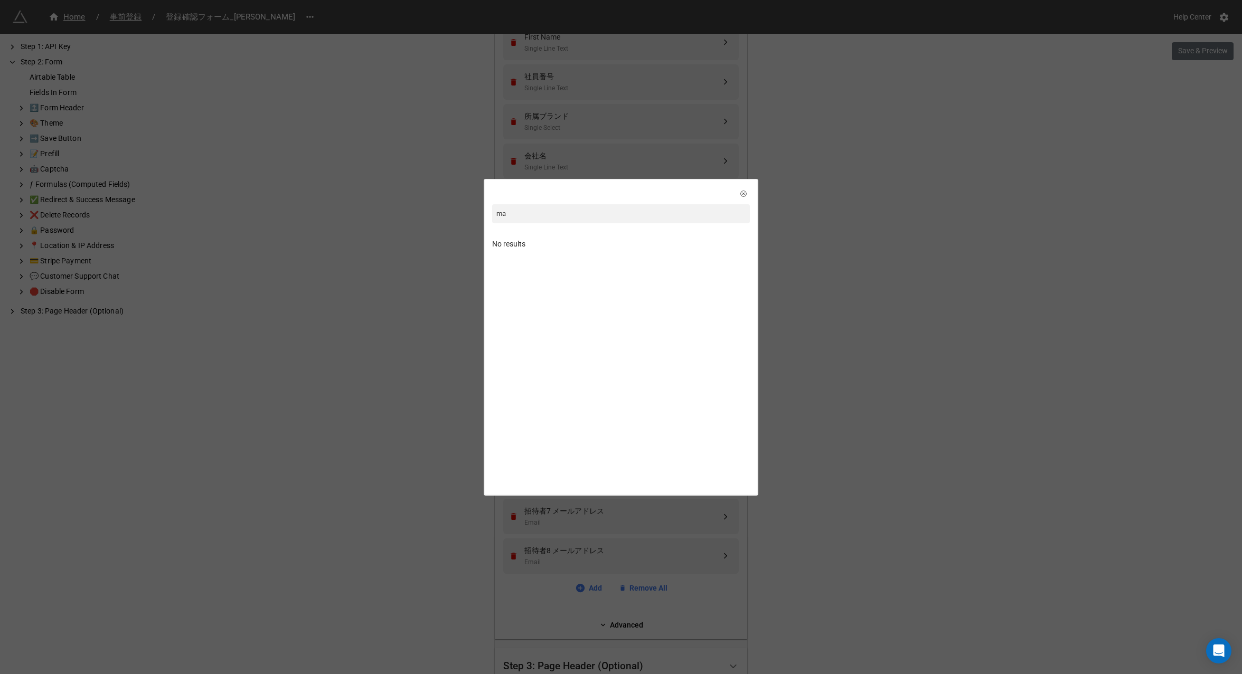
type input "m"
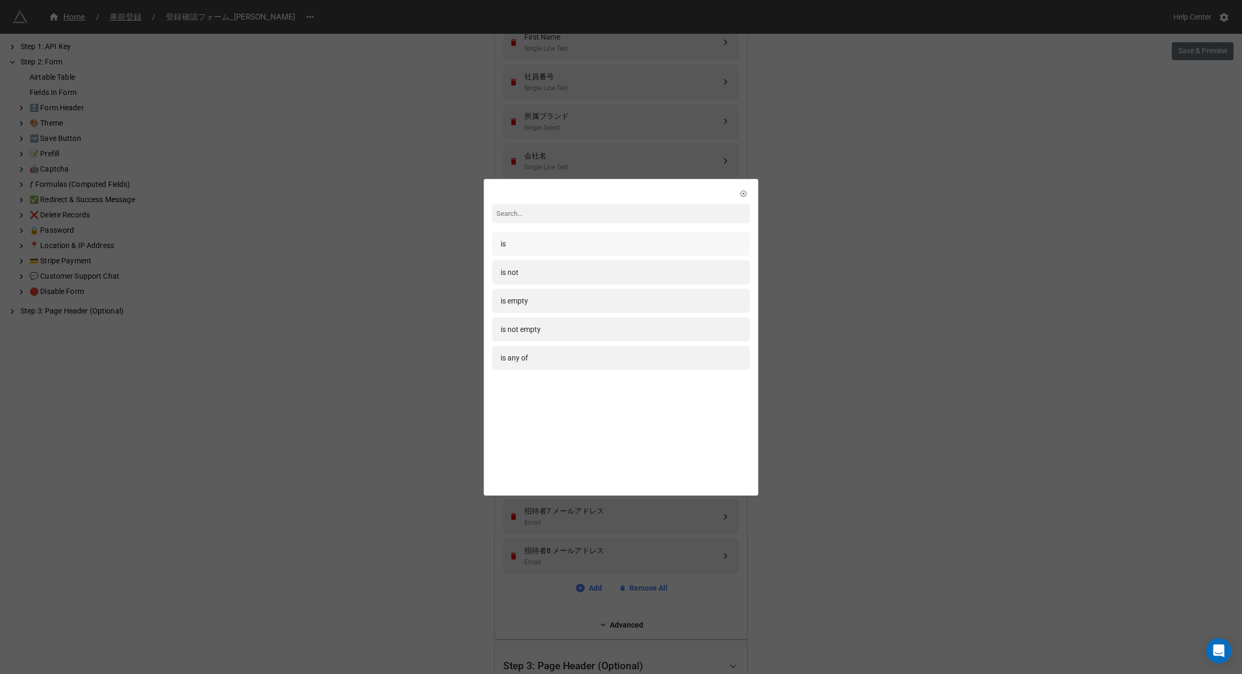
click at [573, 242] on div "is" at bounding box center [621, 244] width 241 height 12
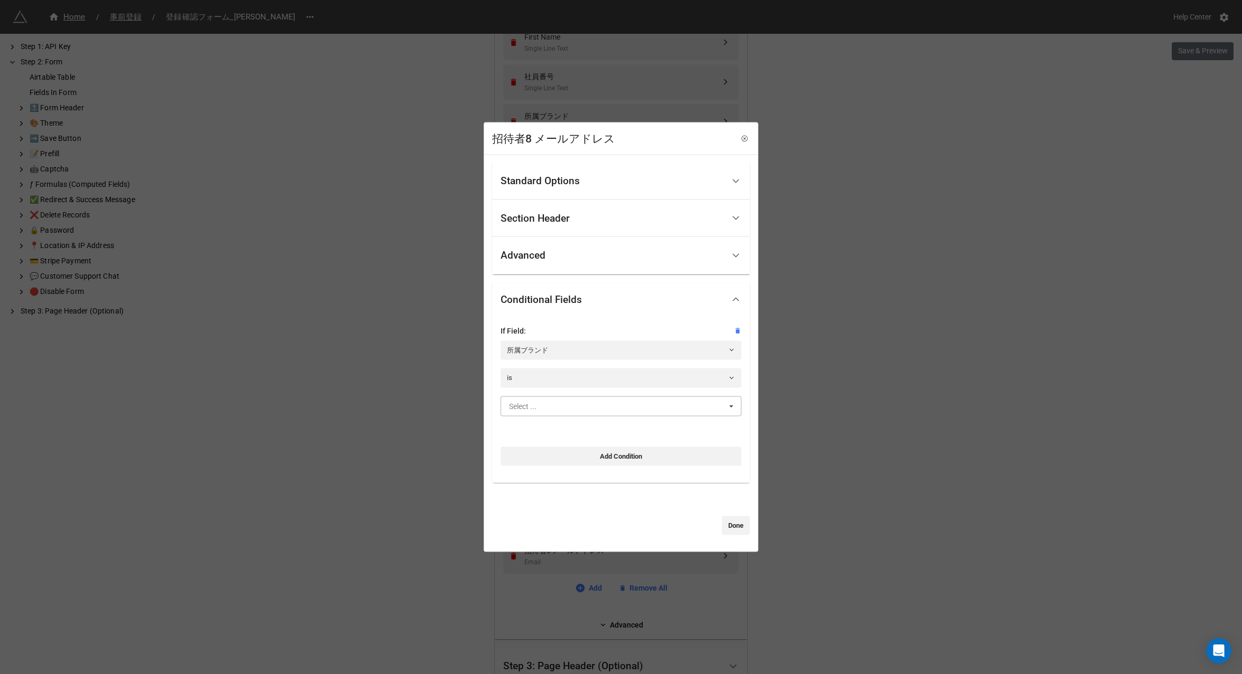
click at [551, 401] on input "text" at bounding box center [622, 405] width 240 height 19
type input "mar"
click at [555, 421] on div "[PERSON_NAME]" at bounding box center [621, 426] width 240 height 20
click at [731, 523] on link "Done" at bounding box center [736, 525] width 28 height 19
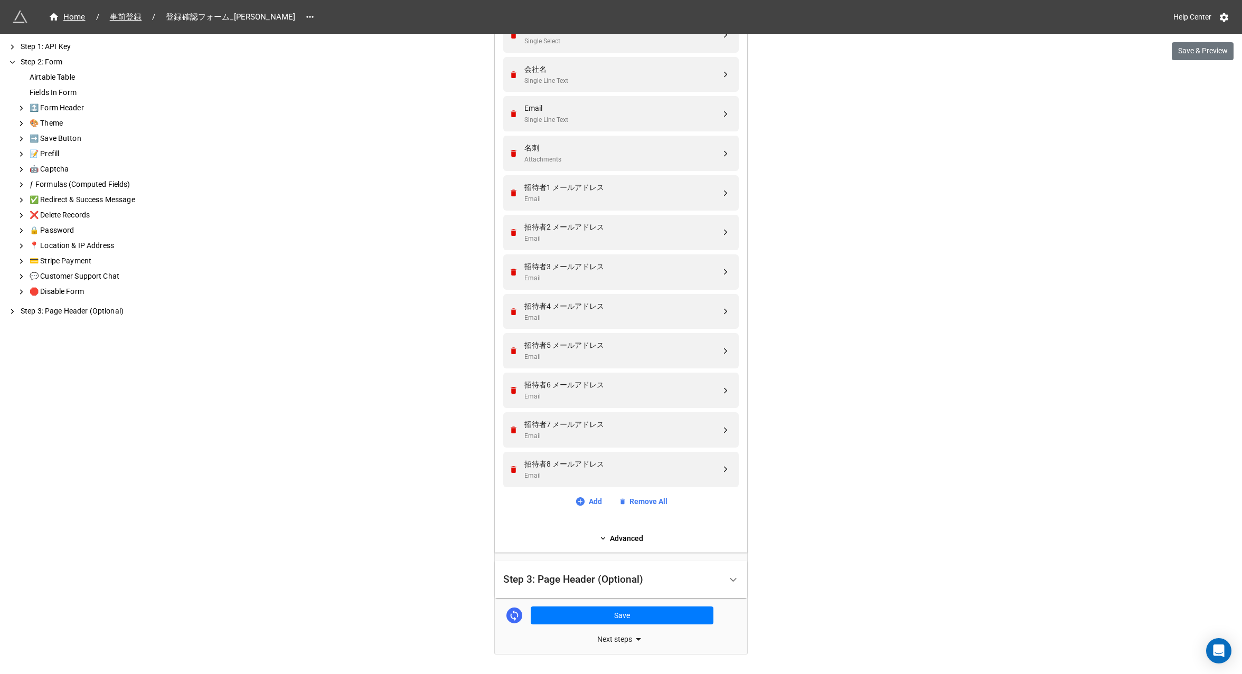
scroll to position [608, 0]
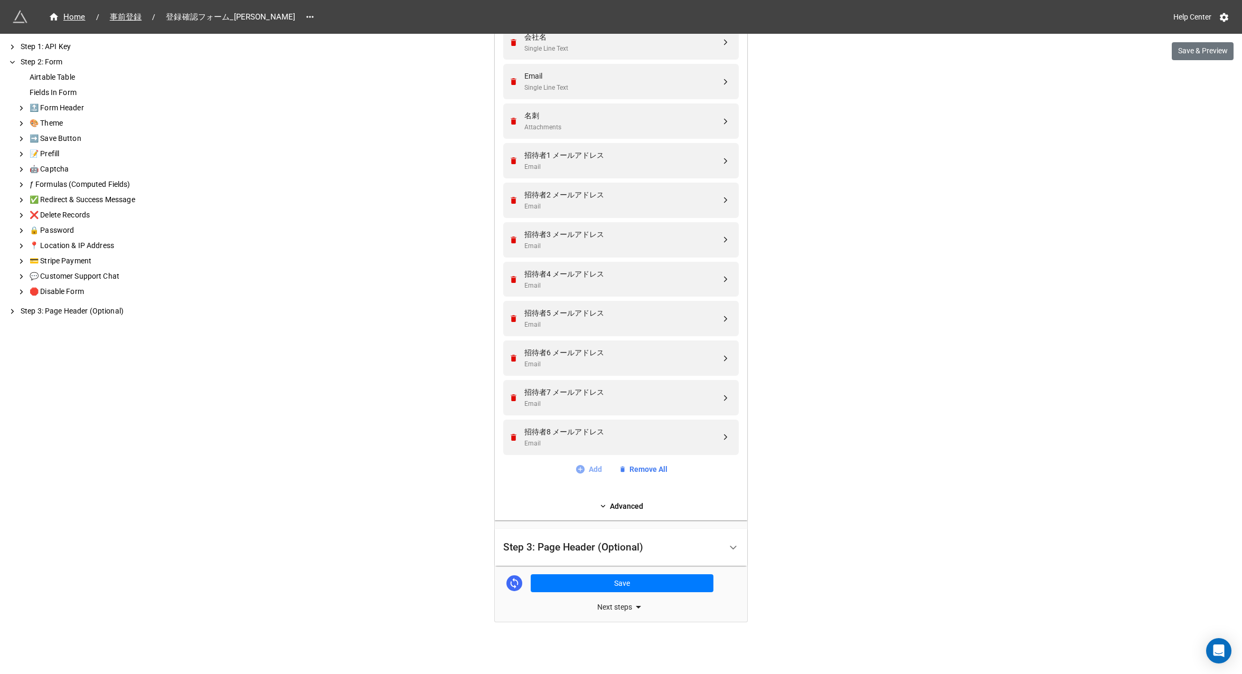
click at [590, 469] on link "Add" at bounding box center [588, 470] width 27 height 12
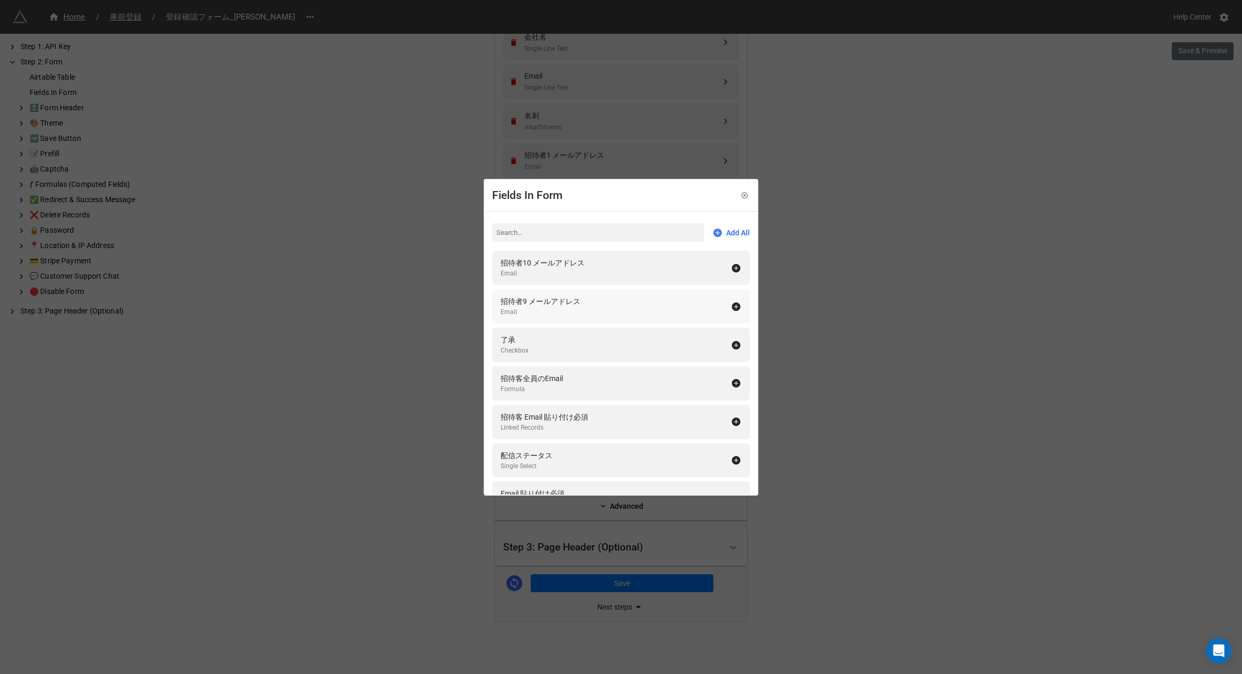
click at [544, 312] on div "Email" at bounding box center [541, 312] width 80 height 10
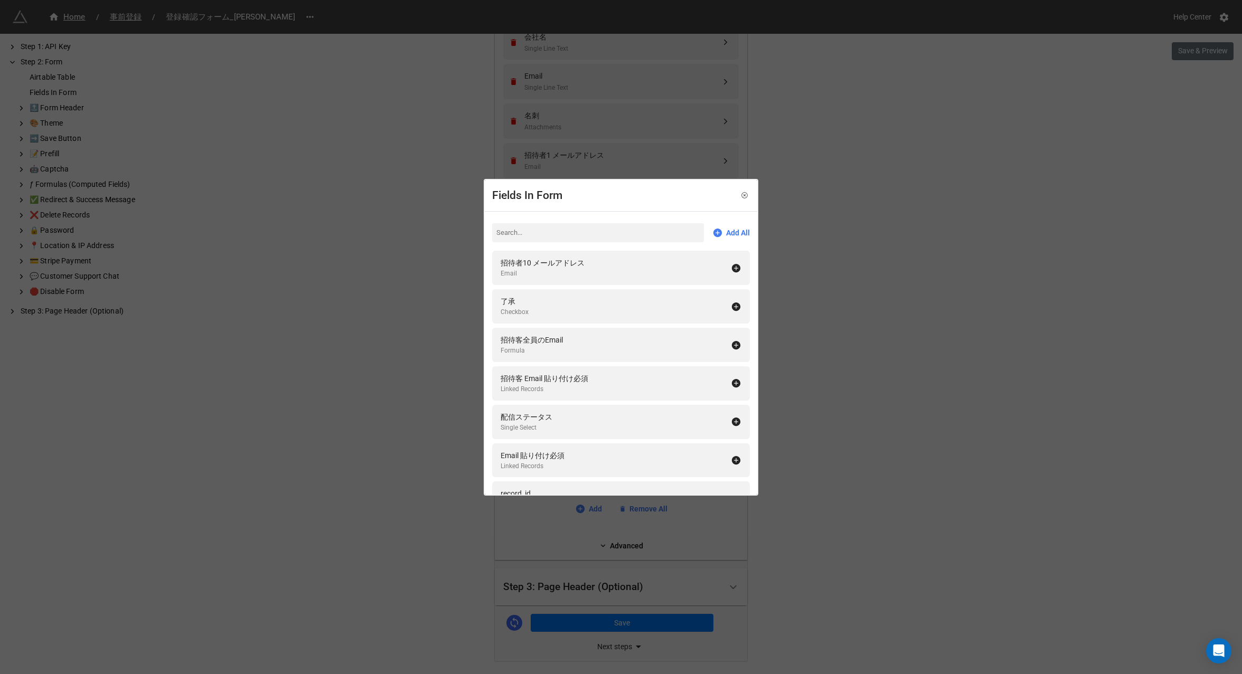
click at [790, 443] on div "Fields In Form Add All 招待者10 メールアドレス Email 了承 Checkbox 招待客全員のEmail Formula 招待客 …" at bounding box center [621, 337] width 1242 height 674
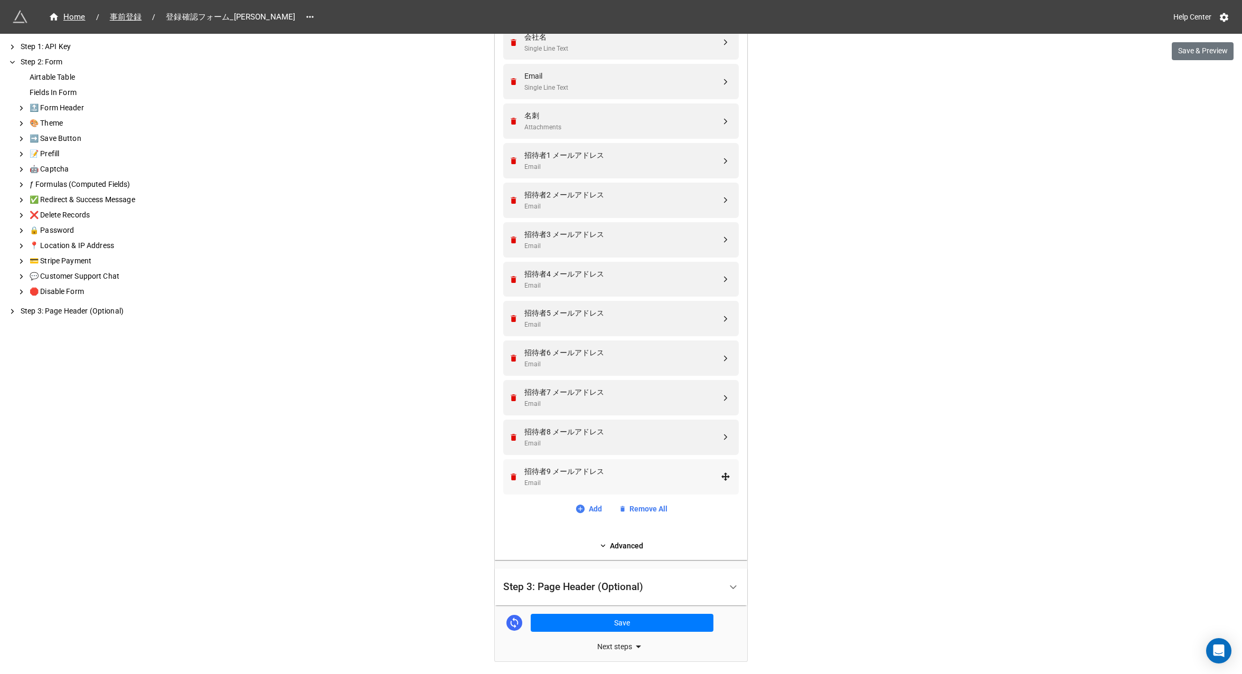
click at [537, 480] on div "Email" at bounding box center [622, 483] width 196 height 10
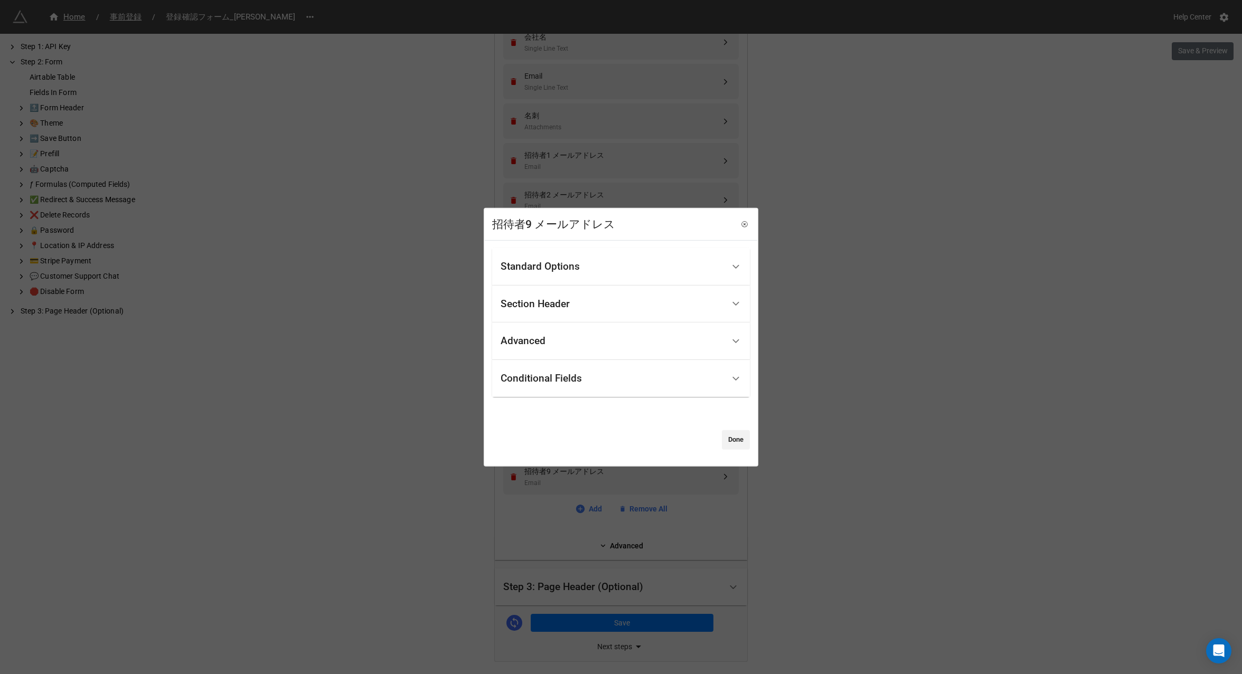
click at [529, 375] on div "Conditional Fields" at bounding box center [541, 378] width 81 height 11
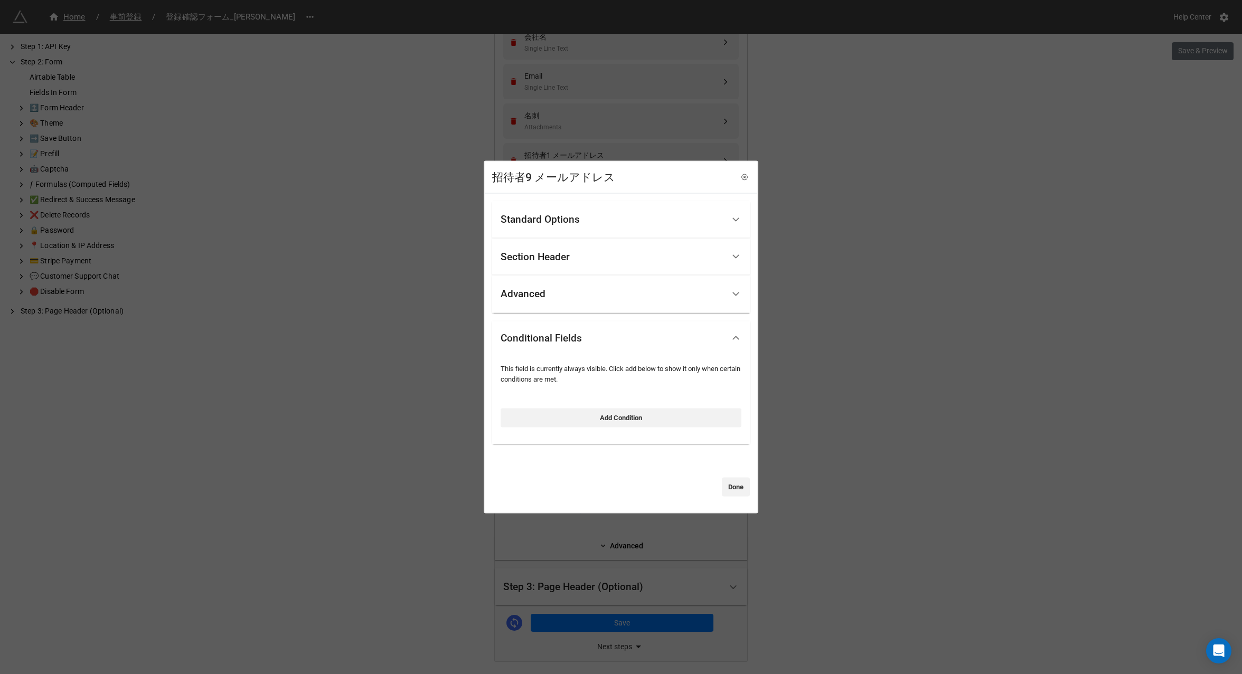
click at [543, 342] on div "Conditional Fields" at bounding box center [541, 338] width 81 height 11
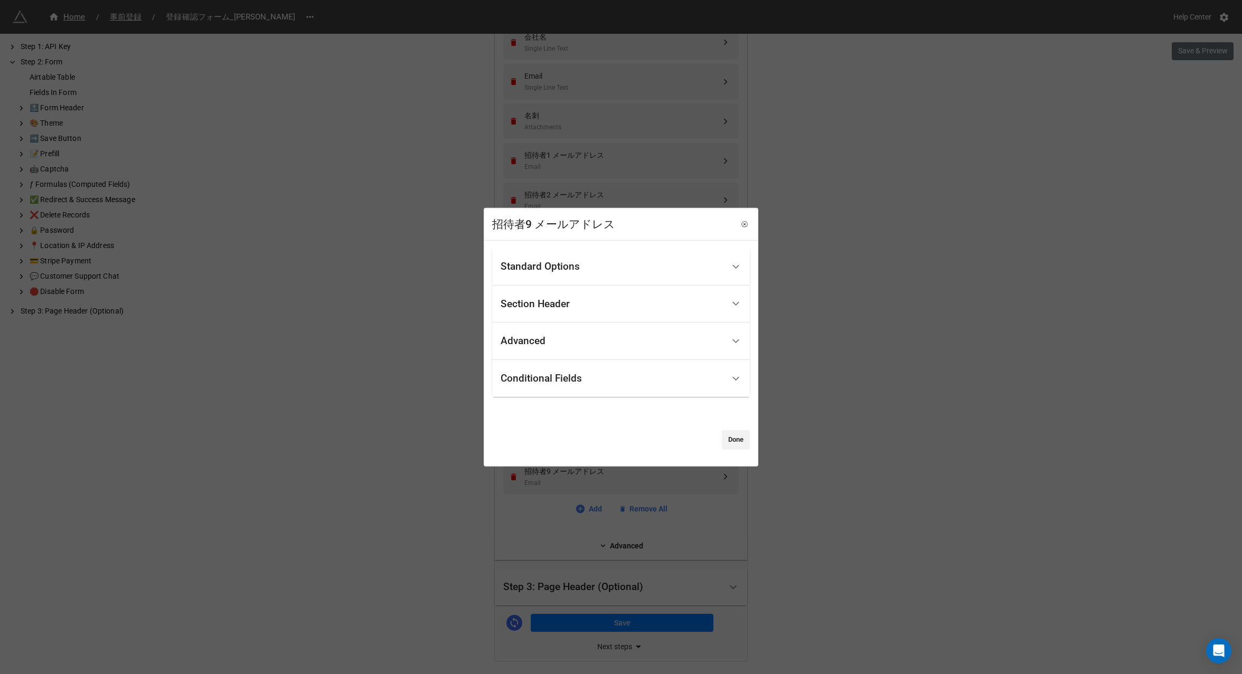
click at [540, 382] on div "Conditional Fields" at bounding box center [541, 378] width 81 height 11
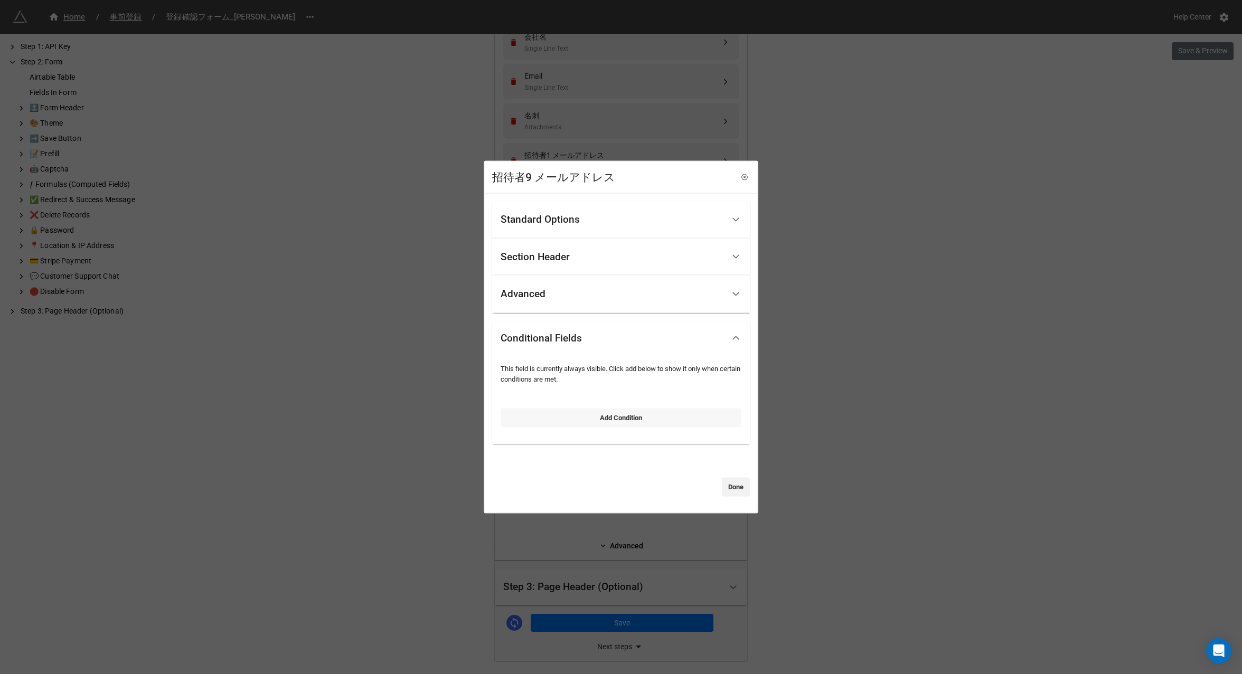
click at [574, 418] on link "Add Condition" at bounding box center [621, 417] width 241 height 19
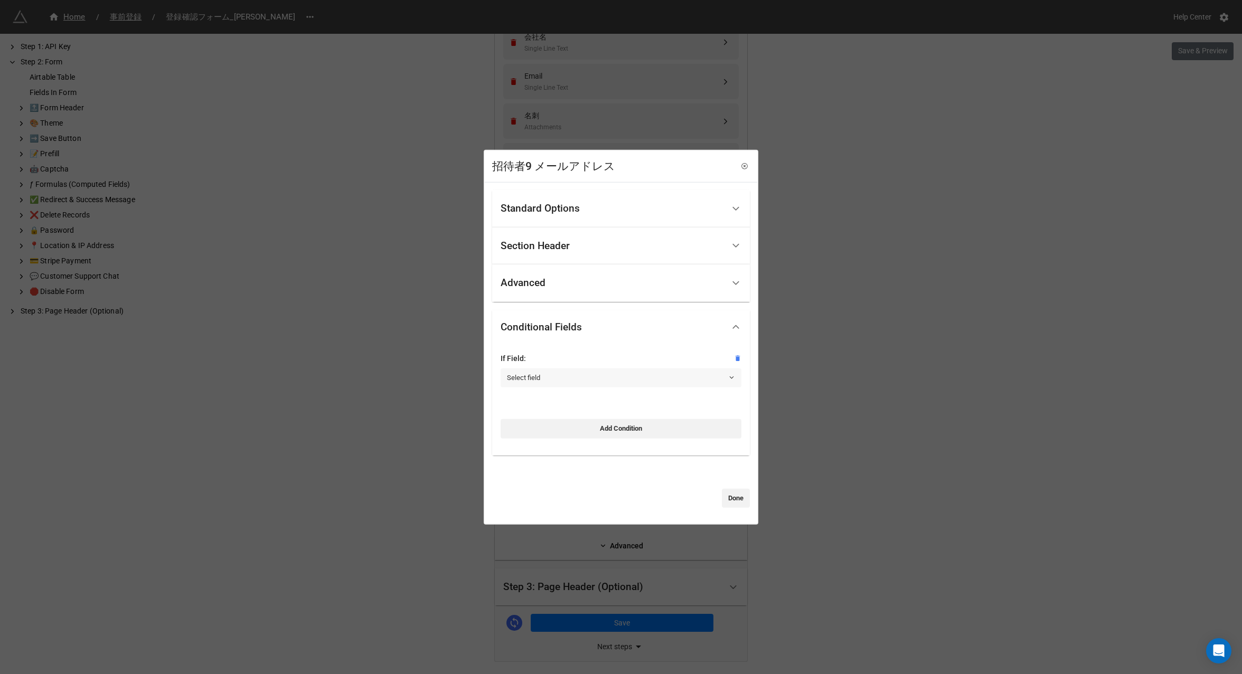
click at [550, 377] on link "Select field" at bounding box center [621, 378] width 241 height 19
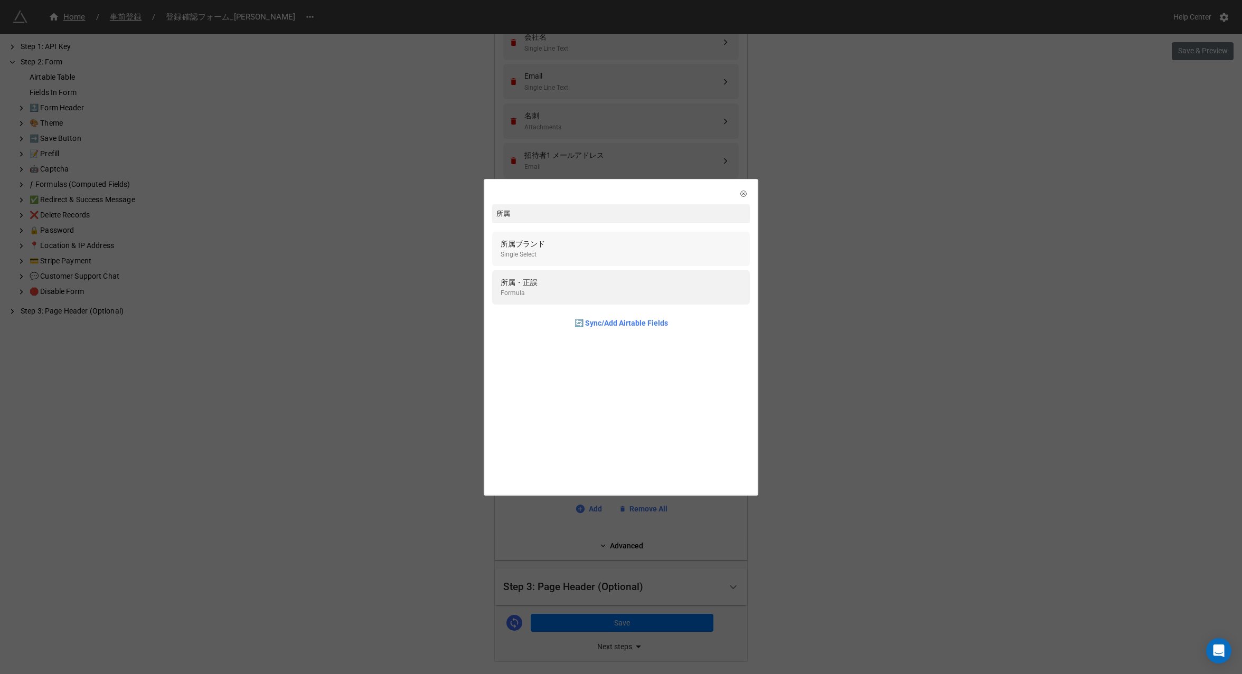
type input "所属"
click at [568, 254] on div "所属ブランド Single Select" at bounding box center [621, 249] width 241 height 22
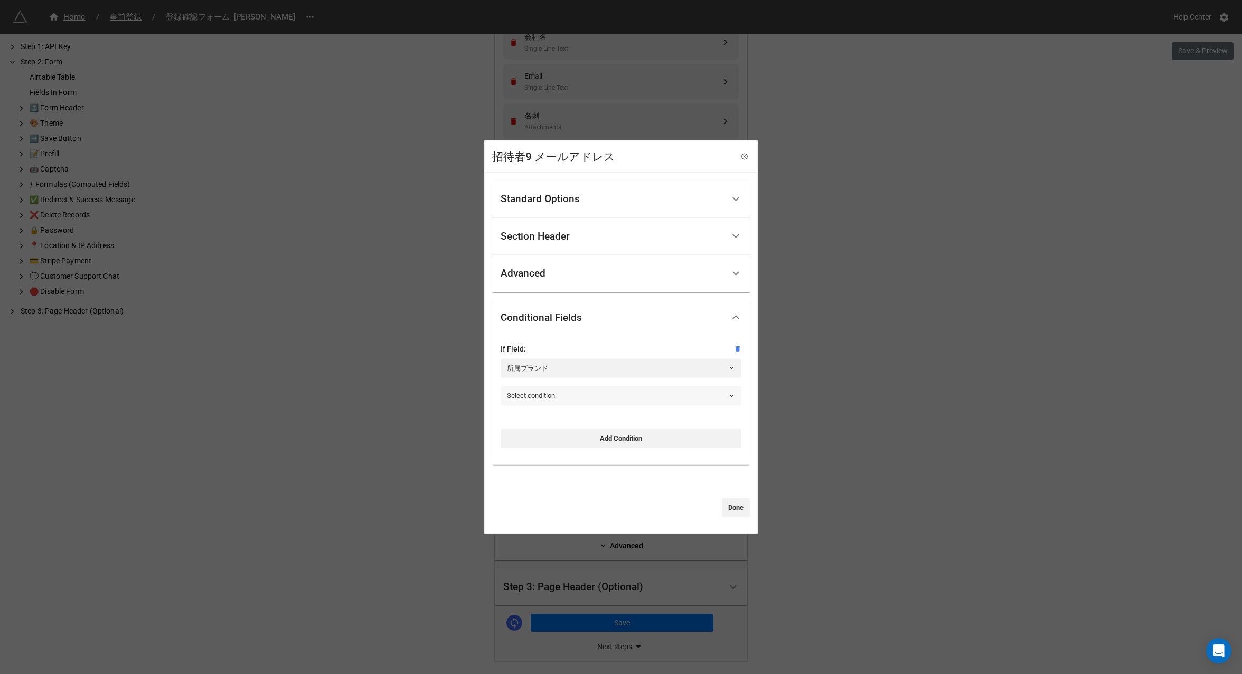
click at [550, 396] on link "Select condition" at bounding box center [621, 395] width 241 height 19
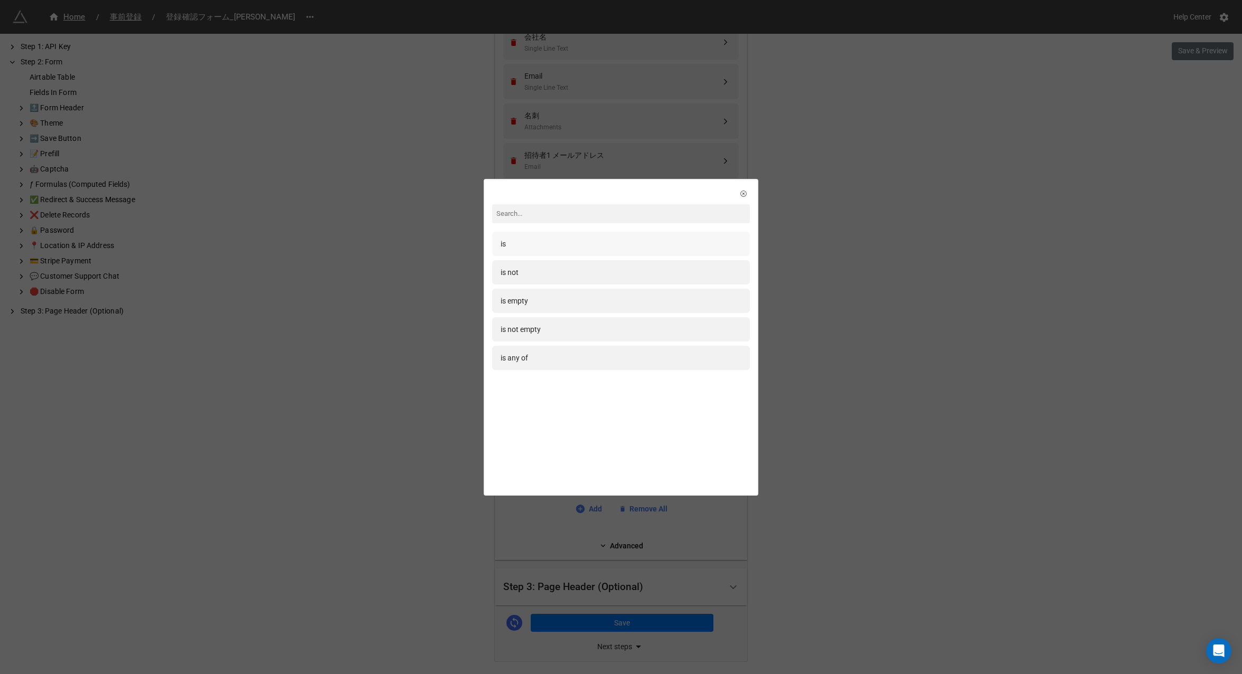
click at [533, 234] on div "is" at bounding box center [621, 244] width 258 height 24
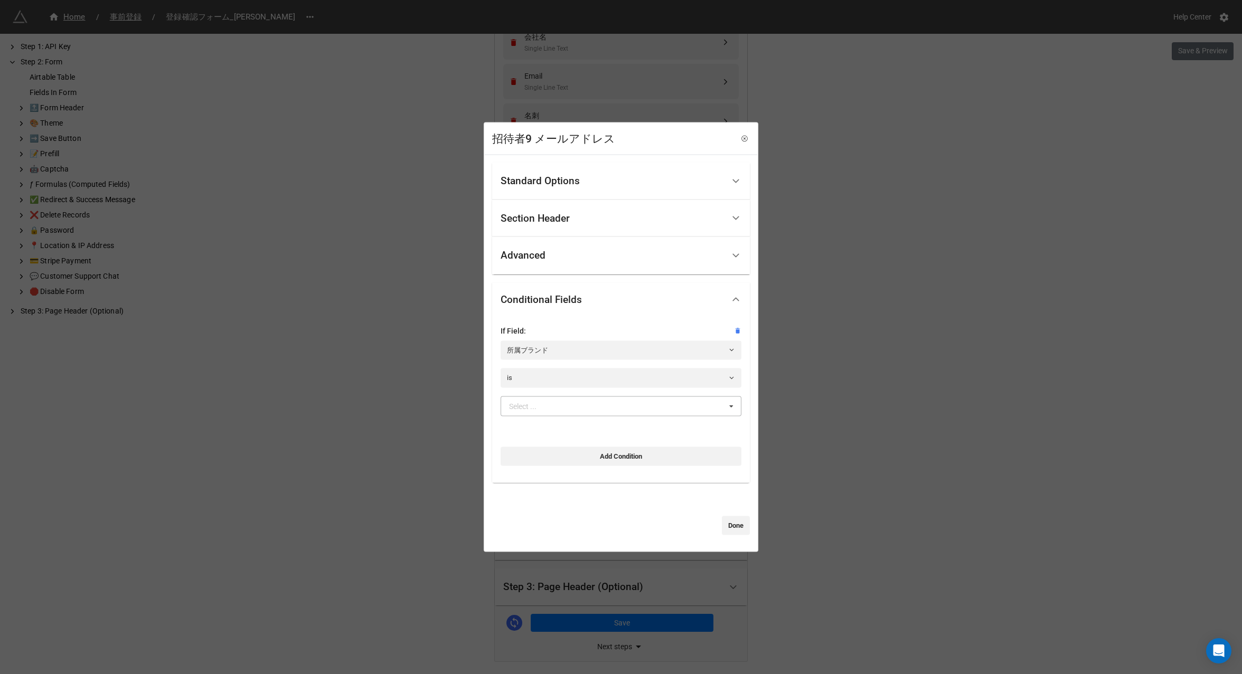
click at [536, 407] on div "Select ..." at bounding box center [522, 405] width 27 height 7
type input "mar"
click at [541, 420] on div "[PERSON_NAME]" at bounding box center [621, 426] width 240 height 20
click at [728, 527] on link "Done" at bounding box center [736, 525] width 28 height 19
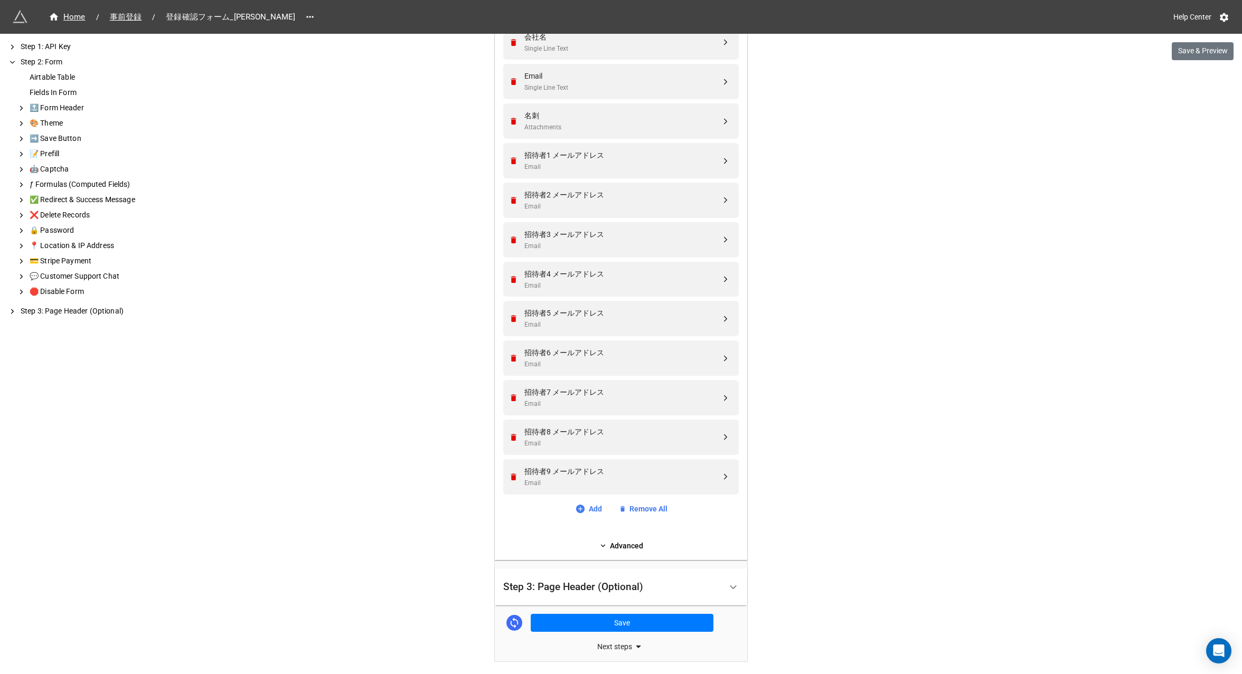
scroll to position [648, 0]
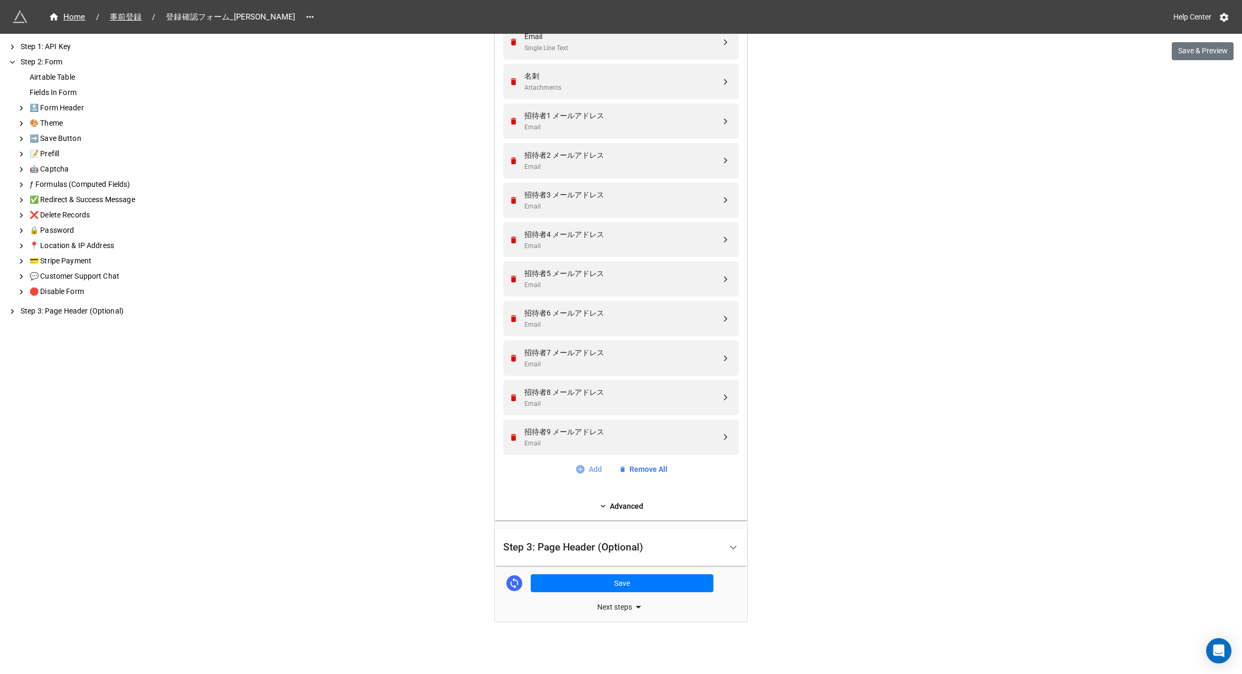
click at [593, 469] on link "Add" at bounding box center [588, 470] width 27 height 12
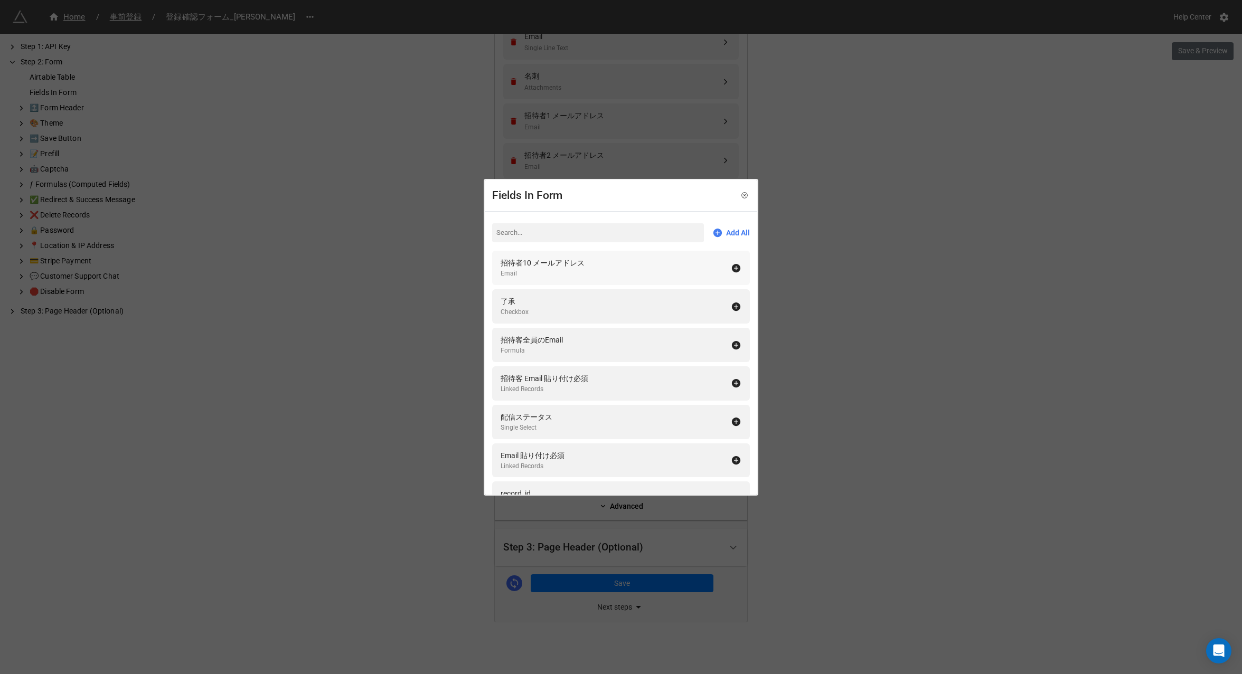
click at [553, 270] on div "Email" at bounding box center [543, 274] width 84 height 10
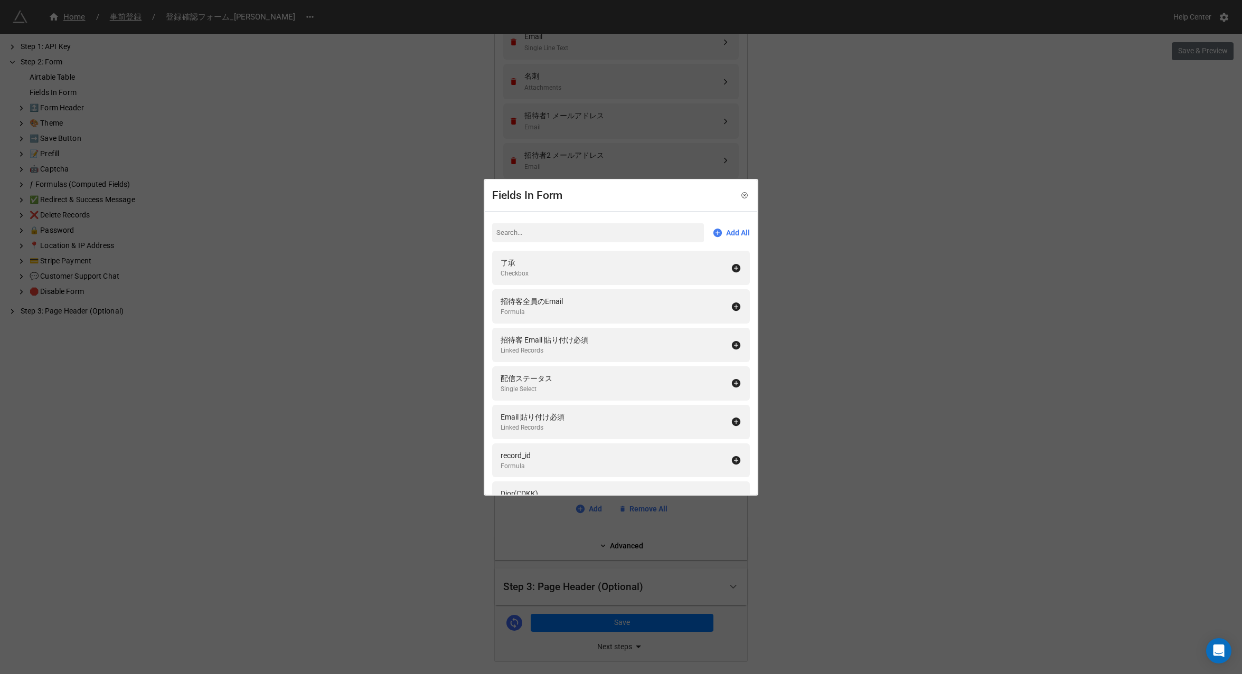
click at [834, 516] on div "Fields In Form Add All 了承 Checkbox 招待客全員のEmail Formula 招待客 Email 貼り付け必須 Linked …" at bounding box center [621, 337] width 1242 height 674
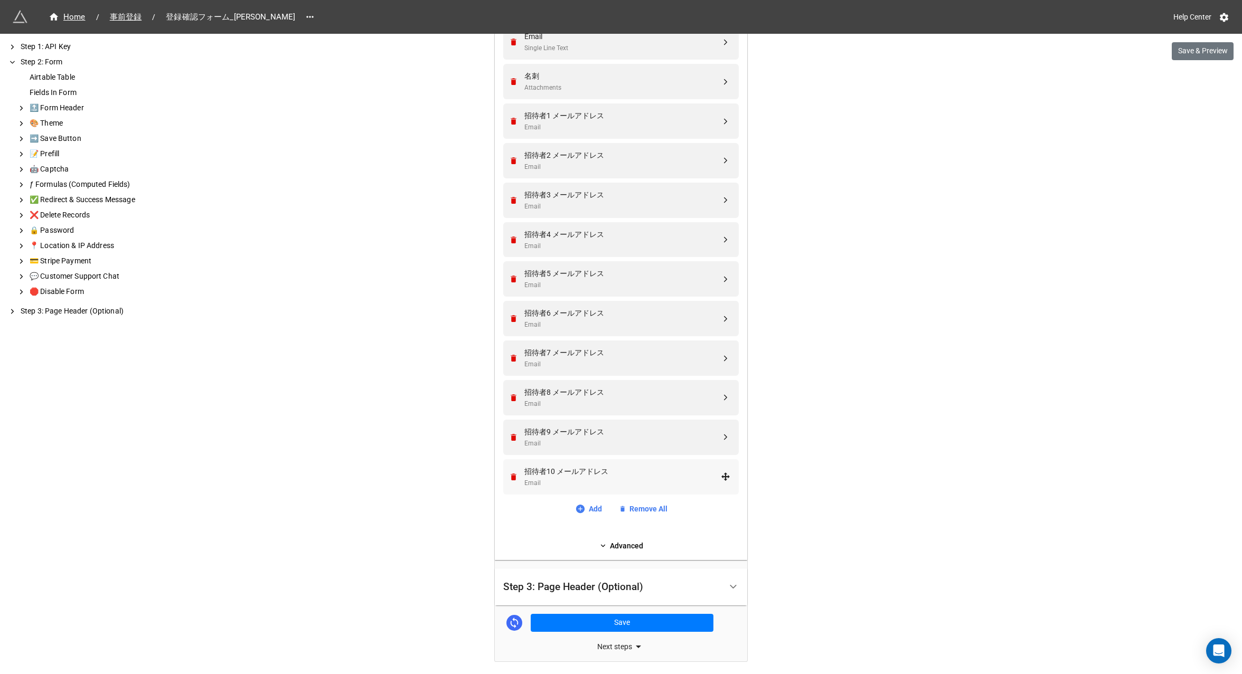
click at [594, 481] on div "Email" at bounding box center [622, 483] width 196 height 10
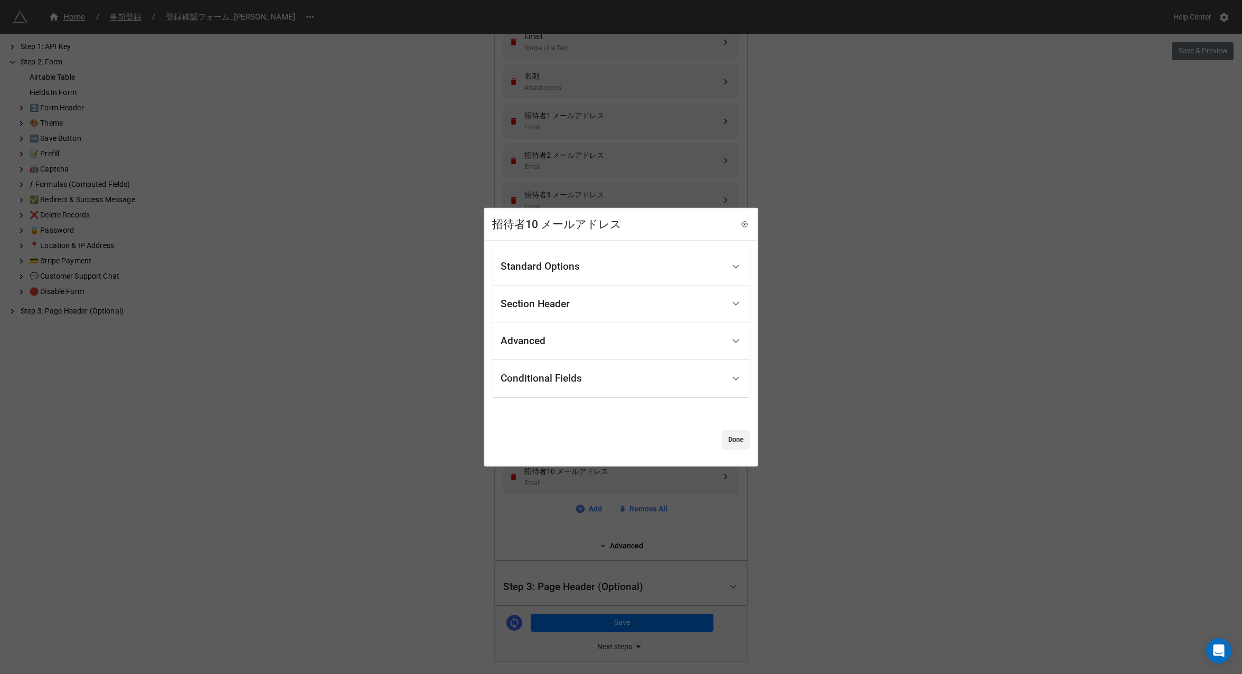
click at [562, 388] on div "Conditional Fields" at bounding box center [612, 378] width 223 height 25
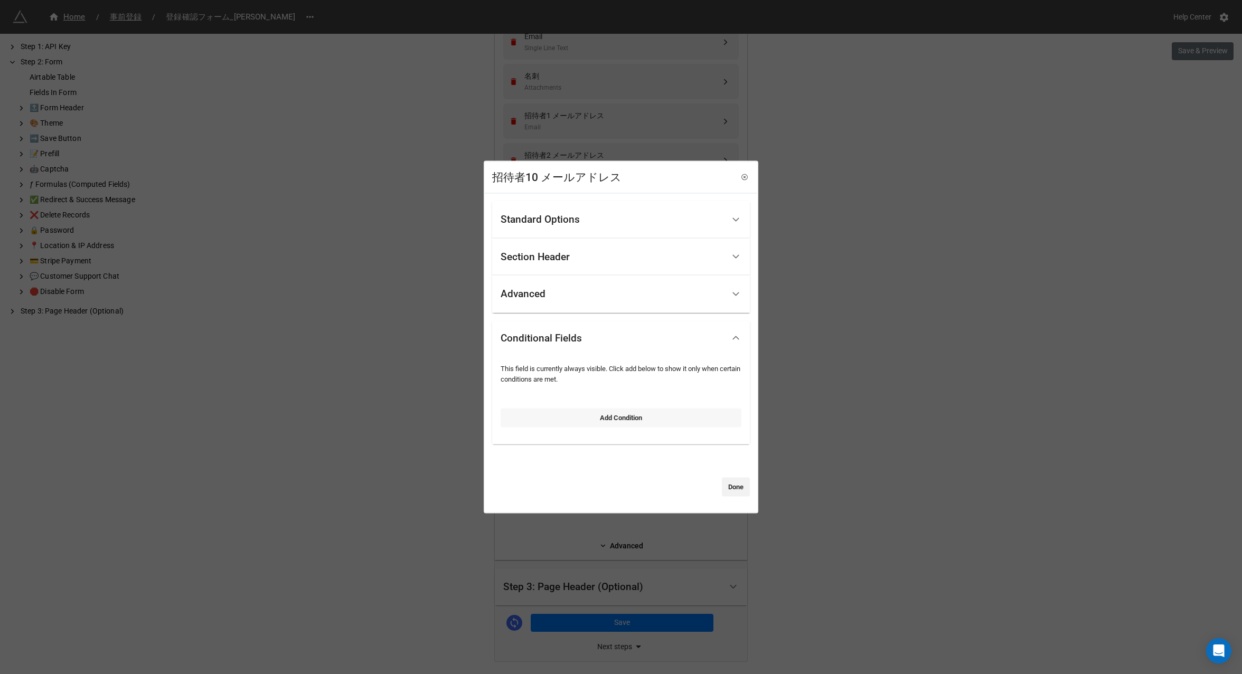
click at [563, 419] on link "Add Condition" at bounding box center [621, 417] width 241 height 19
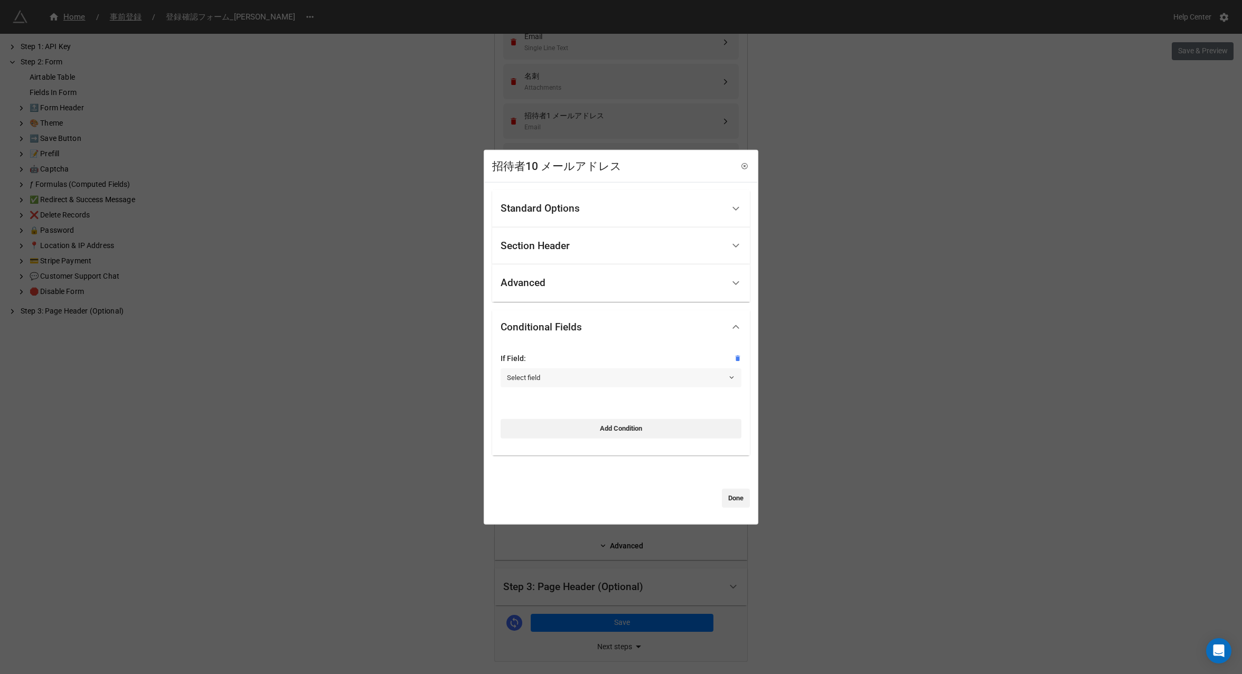
click at [539, 382] on link "Select field" at bounding box center [621, 378] width 241 height 19
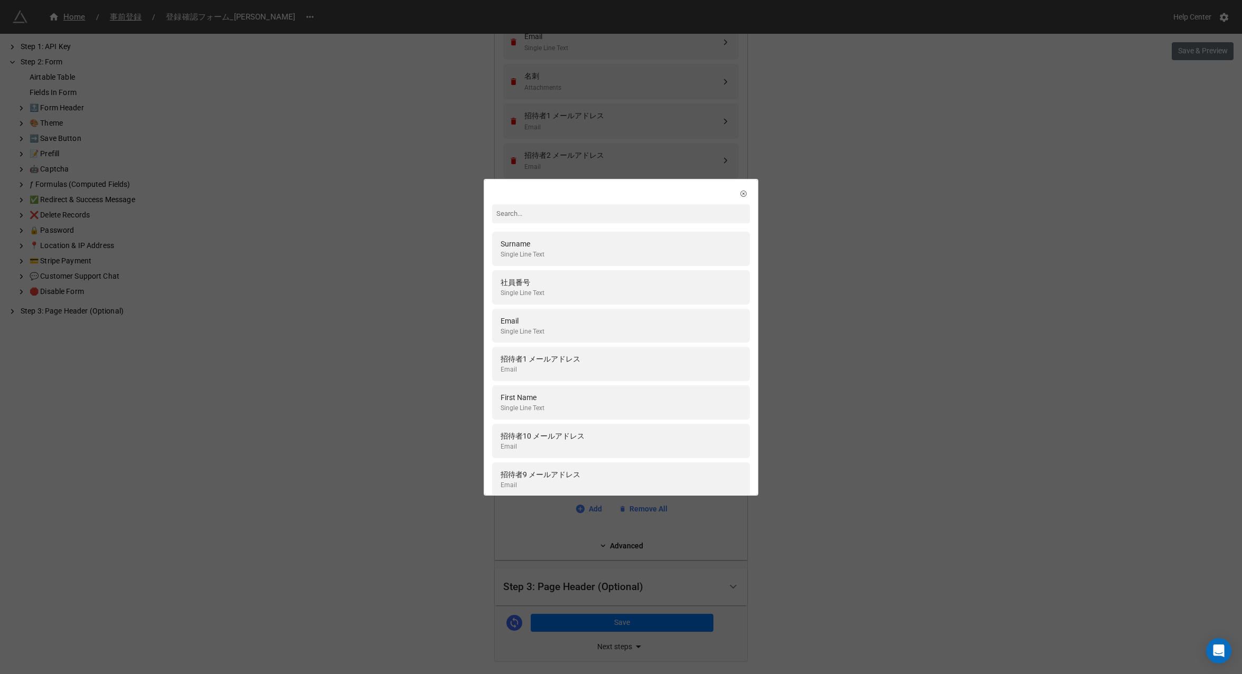
click at [546, 214] on input at bounding box center [621, 213] width 258 height 19
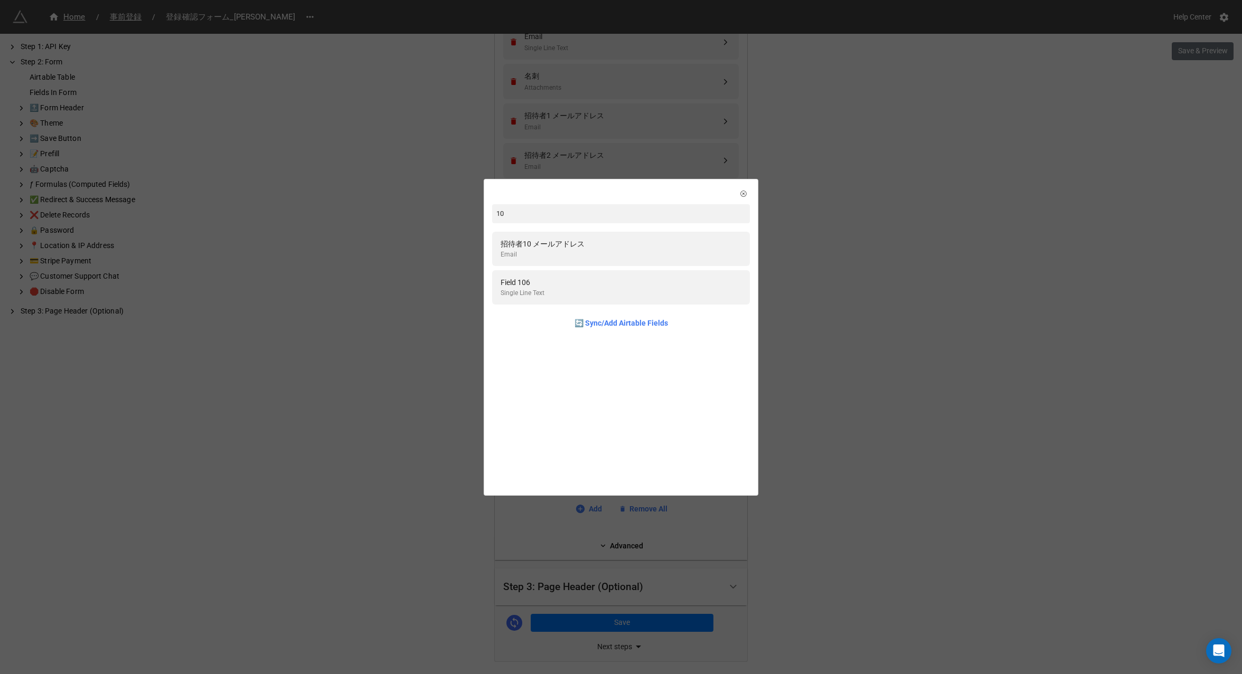
type input "1"
type input "所属"
click at [547, 257] on div "所属ブランド Single Select" at bounding box center [621, 249] width 241 height 22
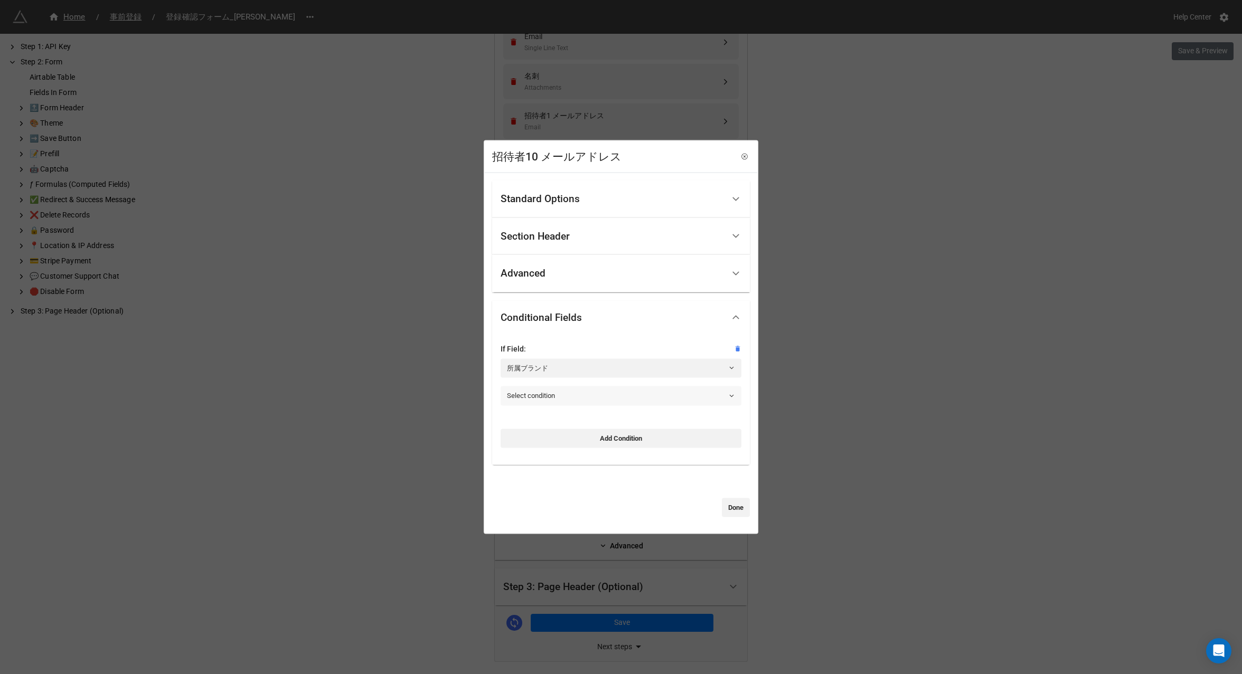
click at [531, 394] on link "Select condition" at bounding box center [621, 395] width 241 height 19
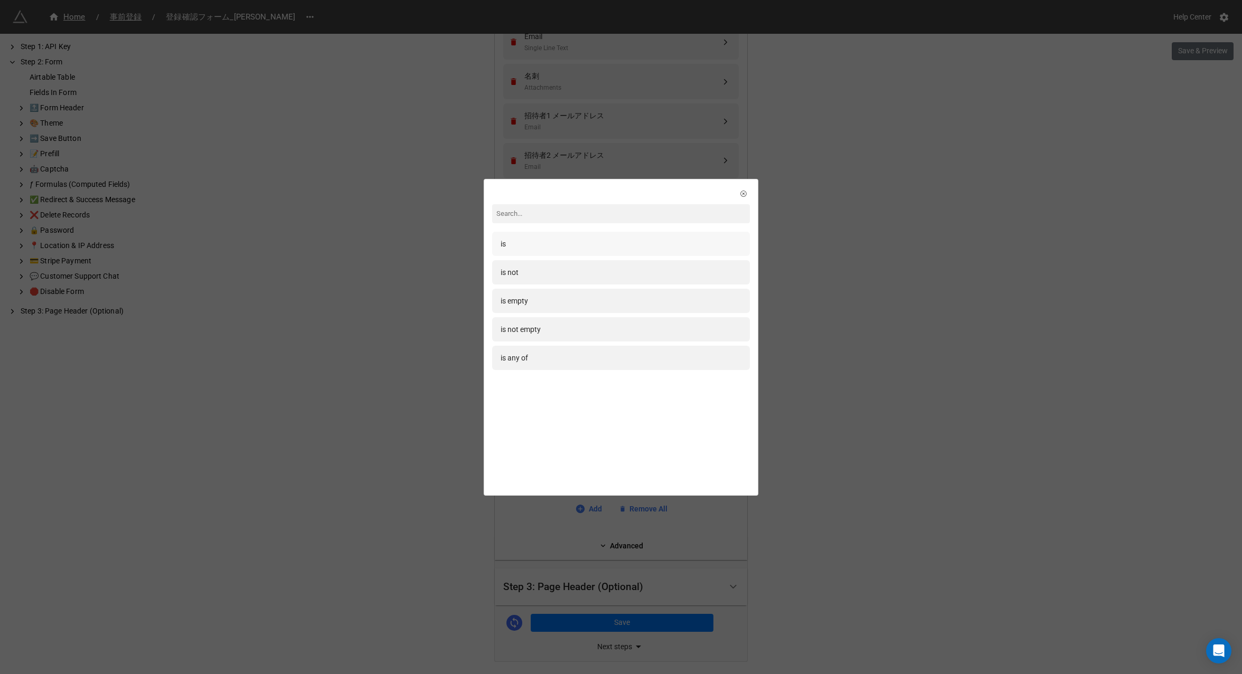
click at [563, 235] on div "is" at bounding box center [621, 244] width 258 height 24
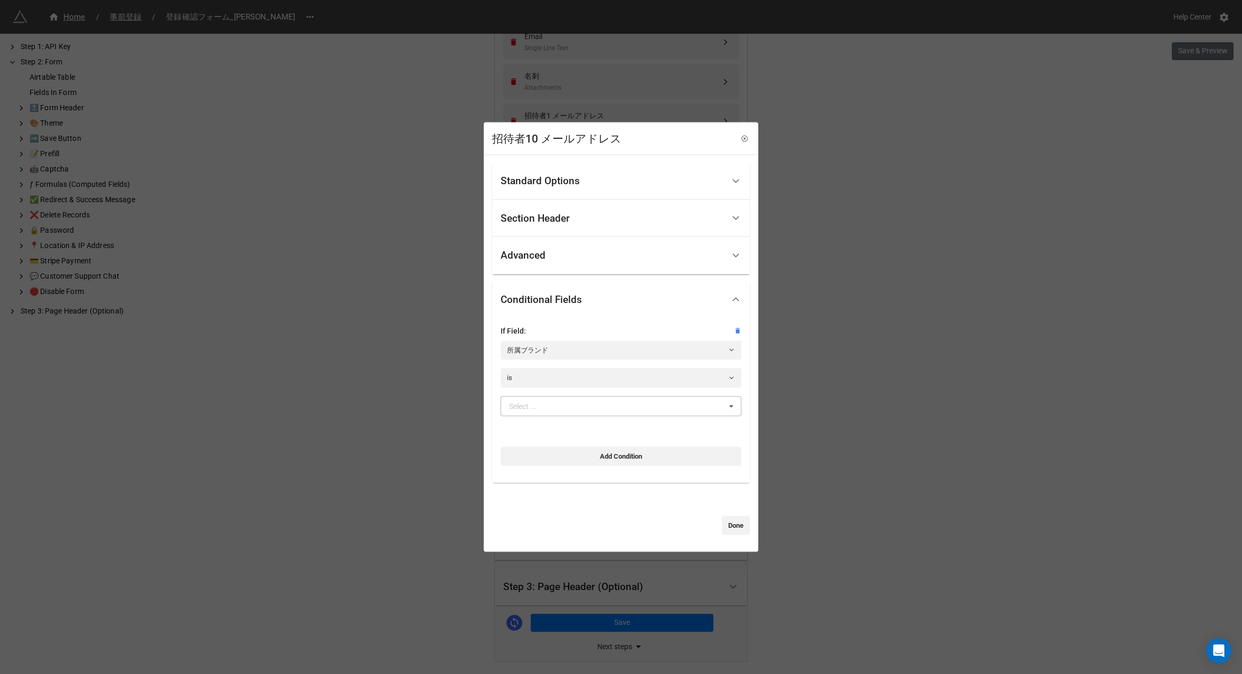
click at [534, 408] on div "Select ..." at bounding box center [522, 405] width 27 height 7
type input "marc"
click at [544, 422] on span "[PERSON_NAME]" at bounding box center [537, 425] width 56 height 8
click at [722, 525] on link "Done" at bounding box center [736, 525] width 28 height 19
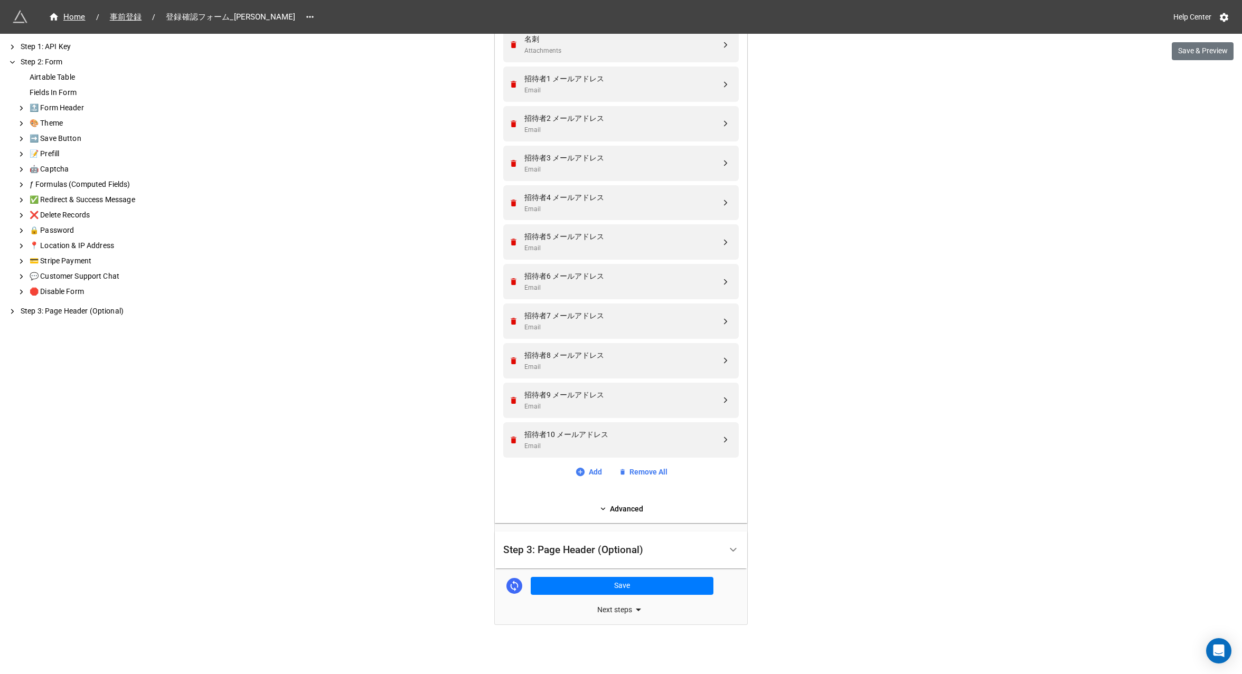
scroll to position [687, 0]
click at [593, 469] on link "Add" at bounding box center [588, 470] width 27 height 12
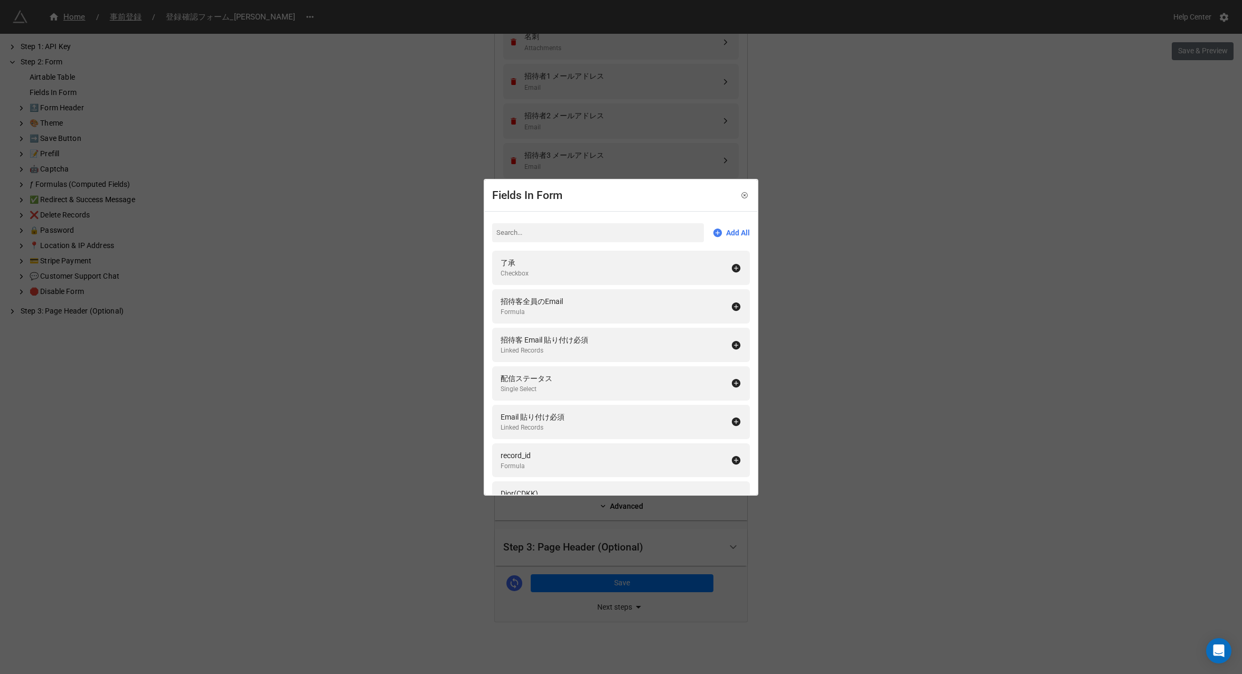
click at [523, 237] on input at bounding box center [598, 232] width 212 height 19
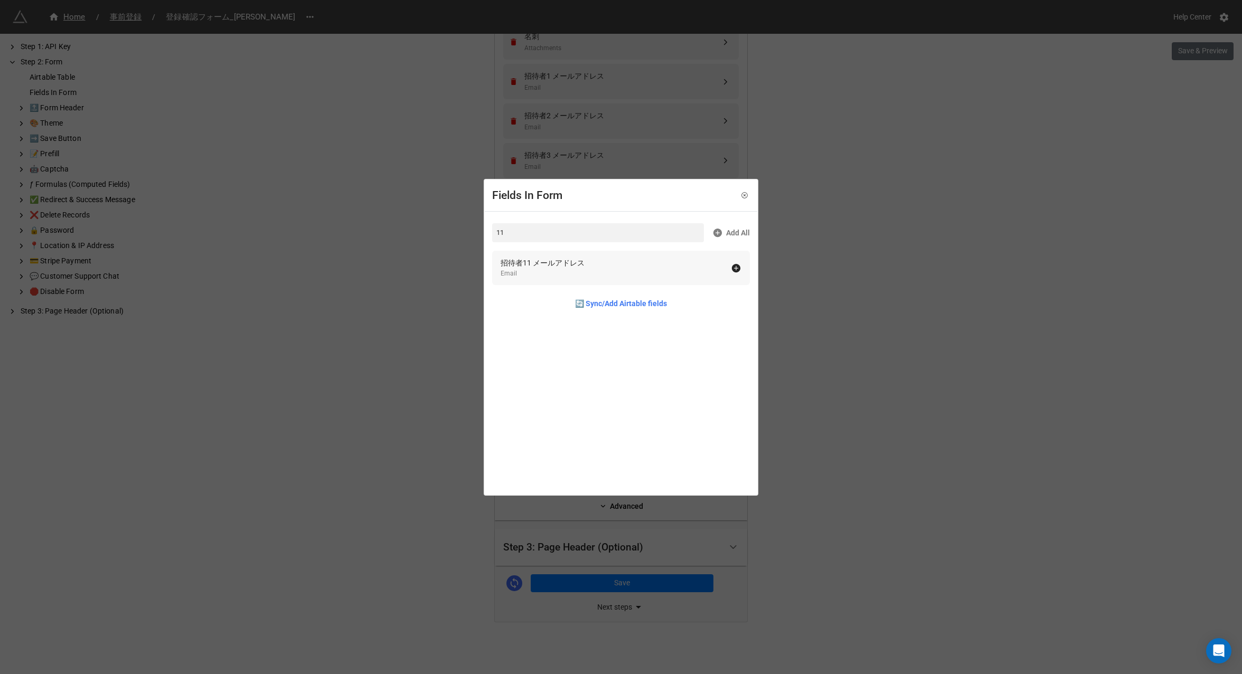
type input "11"
click at [543, 260] on div "招待者11 メールアドレス" at bounding box center [543, 263] width 84 height 12
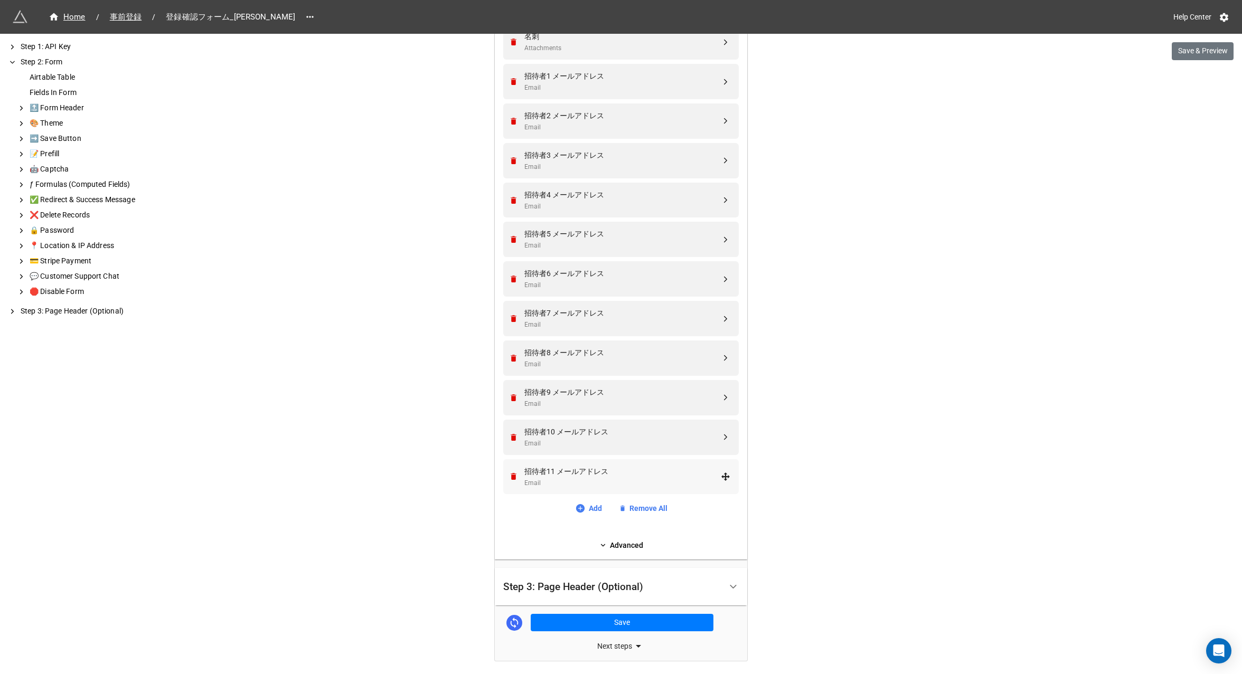
click at [577, 481] on div "Email" at bounding box center [622, 483] width 196 height 10
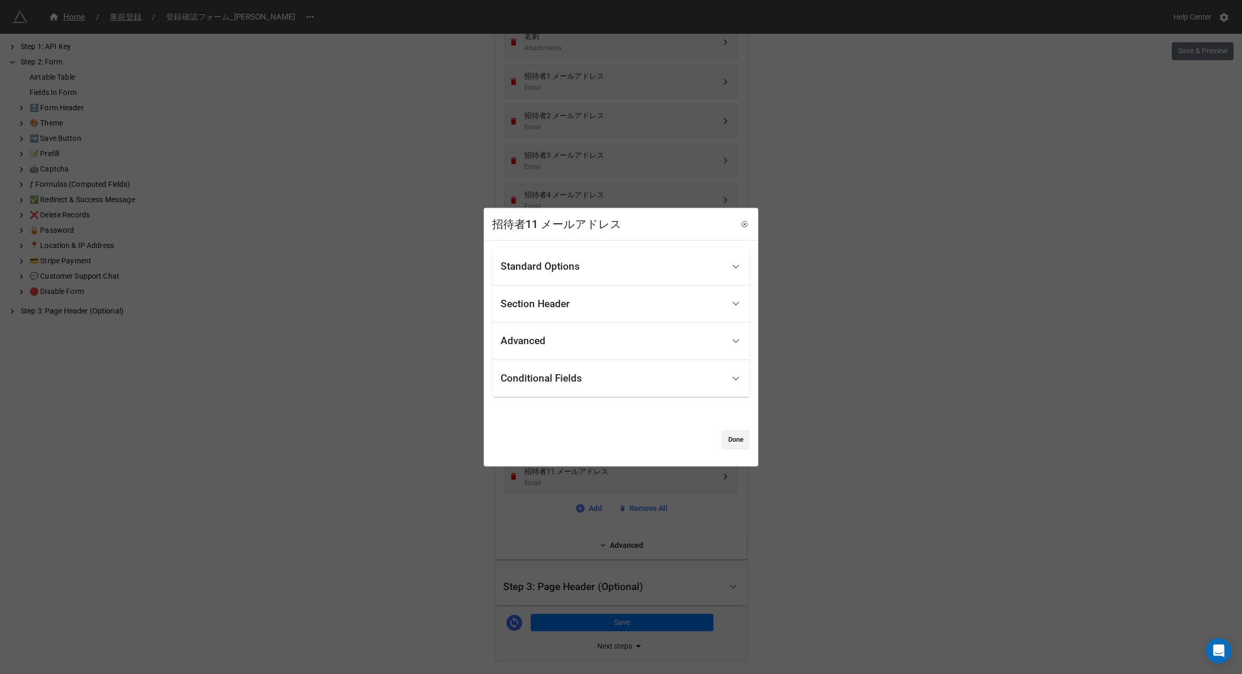
click at [541, 384] on div "Conditional Fields" at bounding box center [541, 378] width 81 height 11
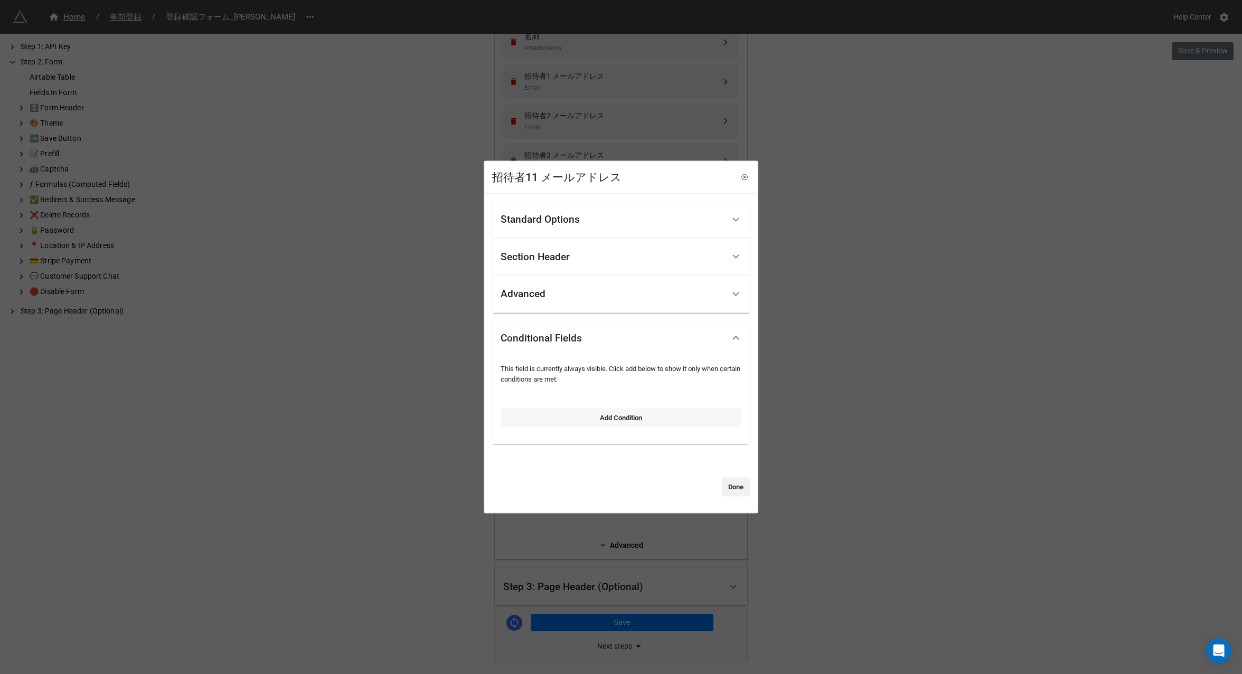
click at [567, 417] on link "Add Condition" at bounding box center [621, 417] width 241 height 19
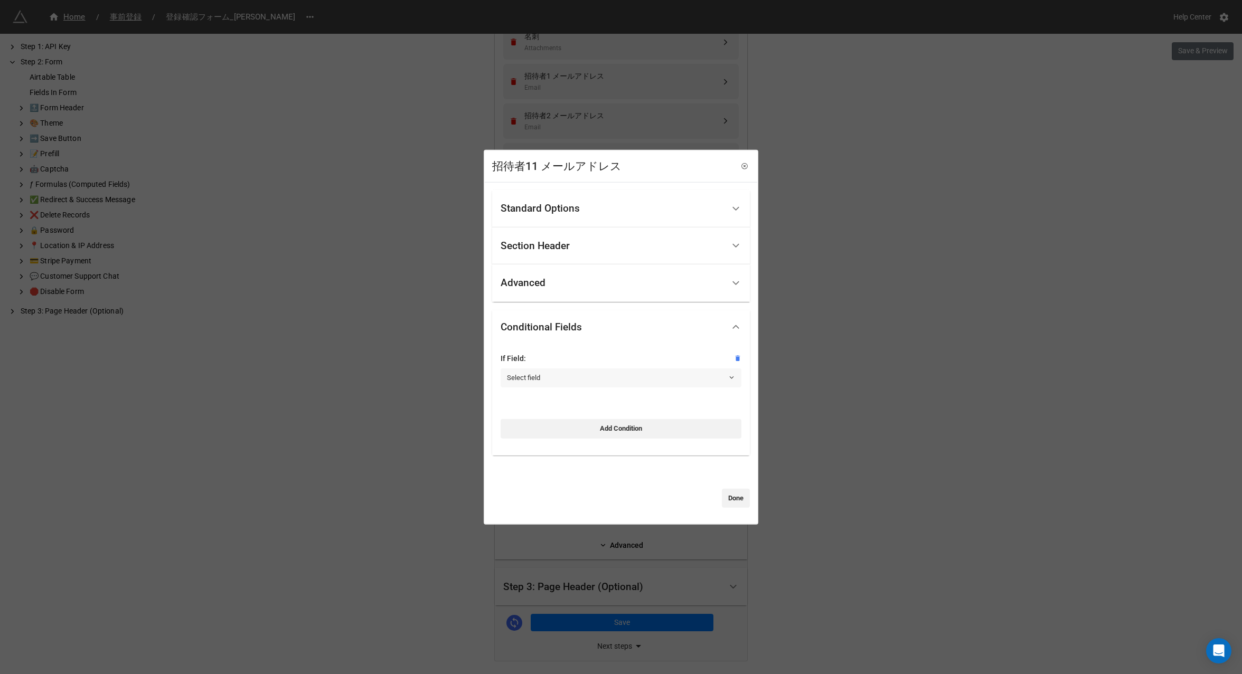
click at [526, 381] on link "Select field" at bounding box center [621, 378] width 241 height 19
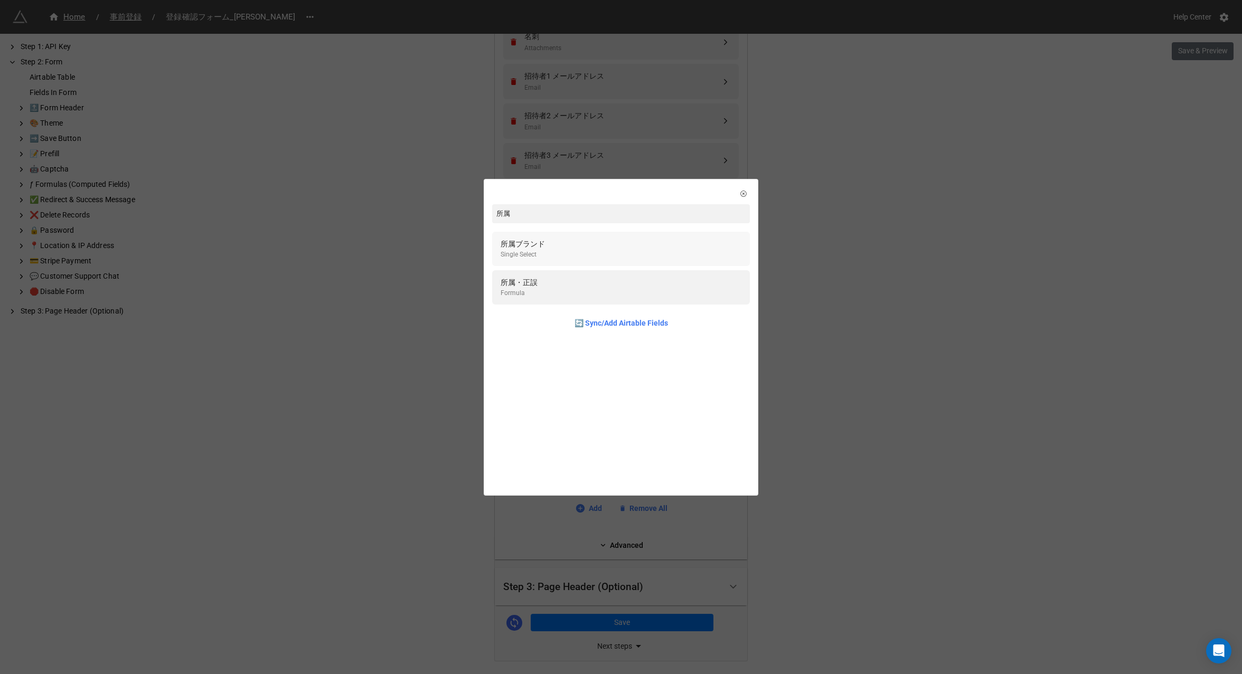
type input "所属"
click at [648, 252] on div "所属ブランド Single Select" at bounding box center [621, 249] width 241 height 22
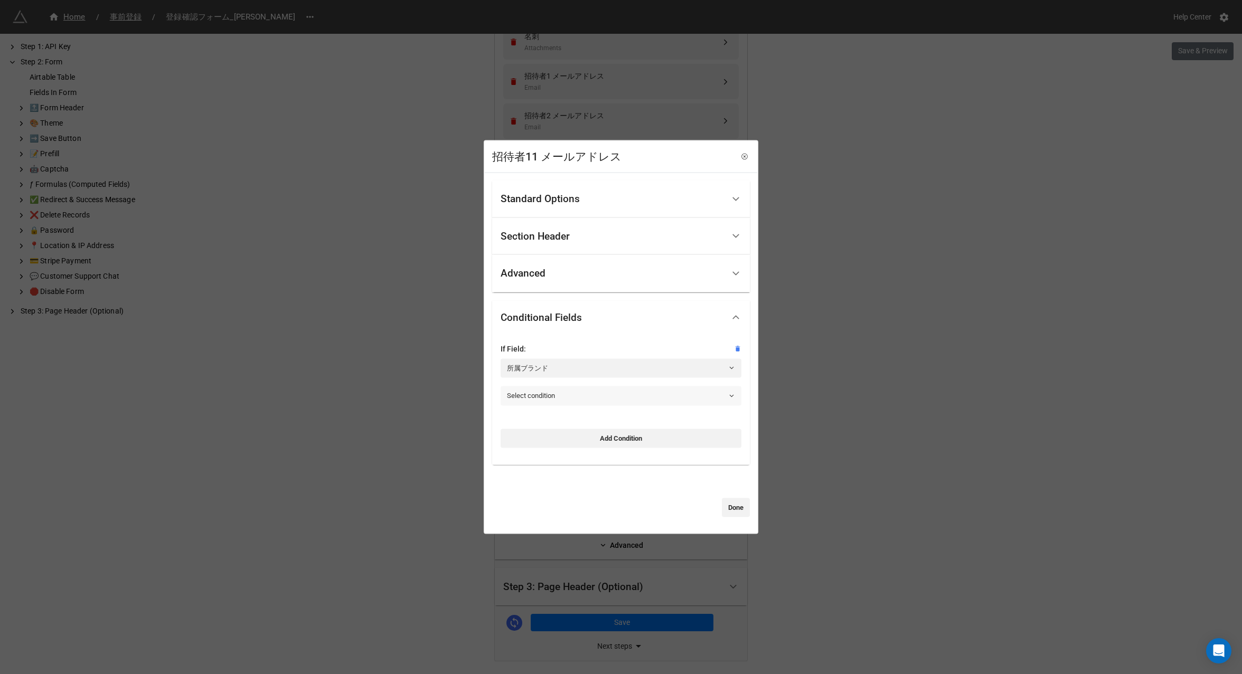
click at [577, 395] on link "Select condition" at bounding box center [621, 395] width 241 height 19
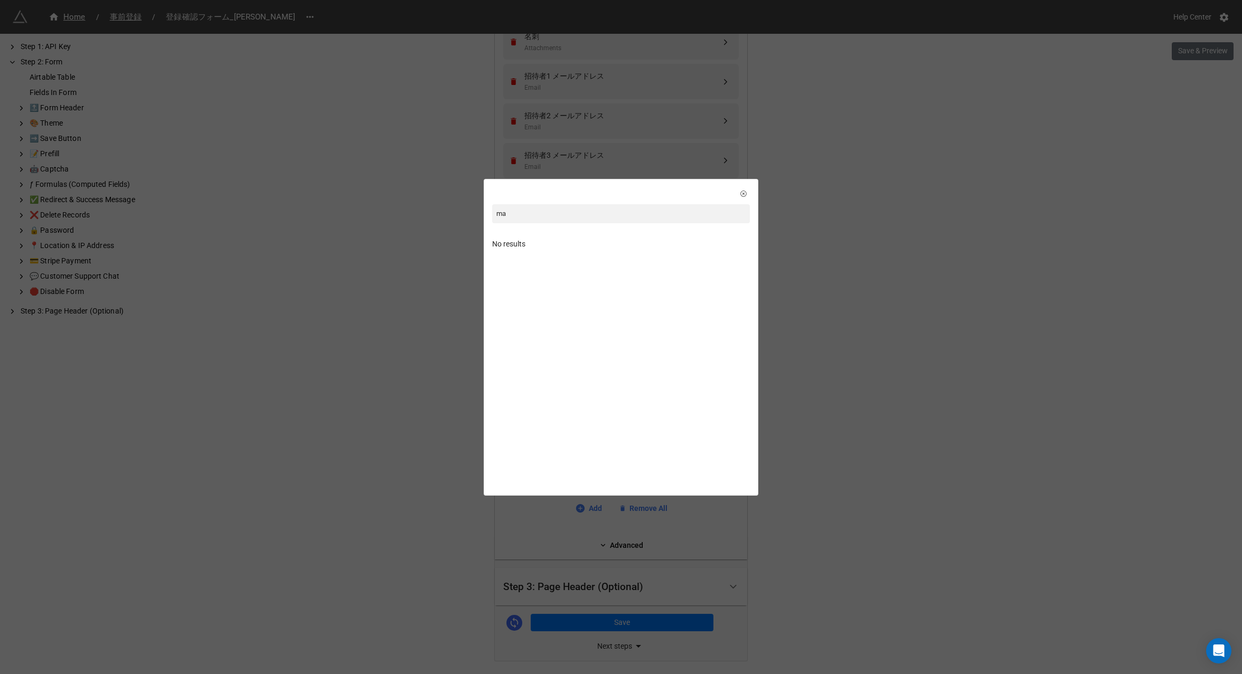
type input "m"
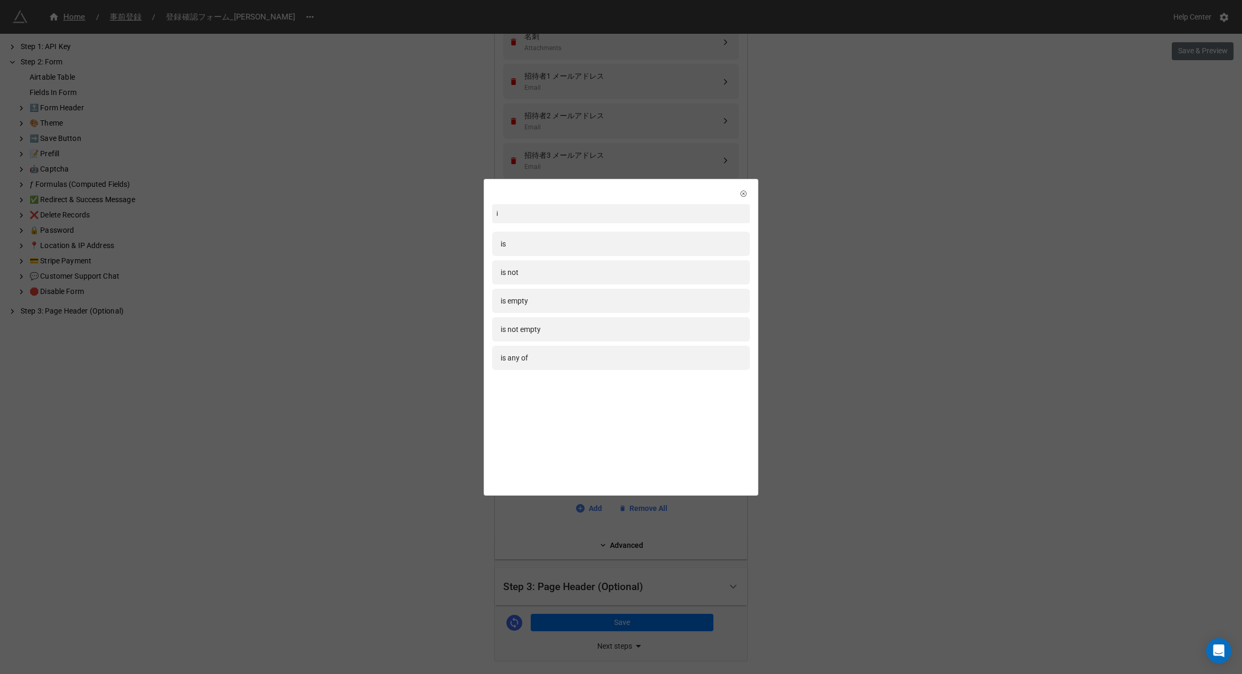
type input "is"
click at [555, 250] on div "is" at bounding box center [621, 244] width 258 height 24
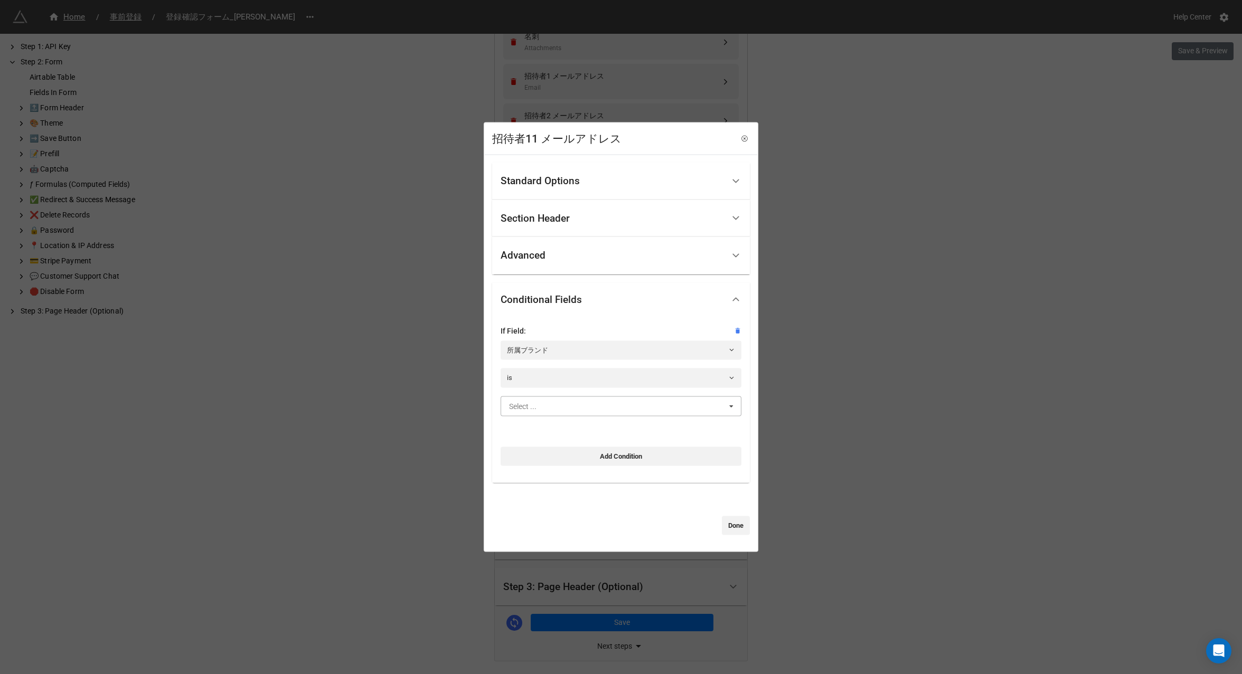
click at [567, 408] on input "text" at bounding box center [622, 405] width 240 height 19
type input "marc"
click at [566, 422] on div "[PERSON_NAME]" at bounding box center [621, 426] width 240 height 20
click at [726, 521] on link "Done" at bounding box center [736, 525] width 28 height 19
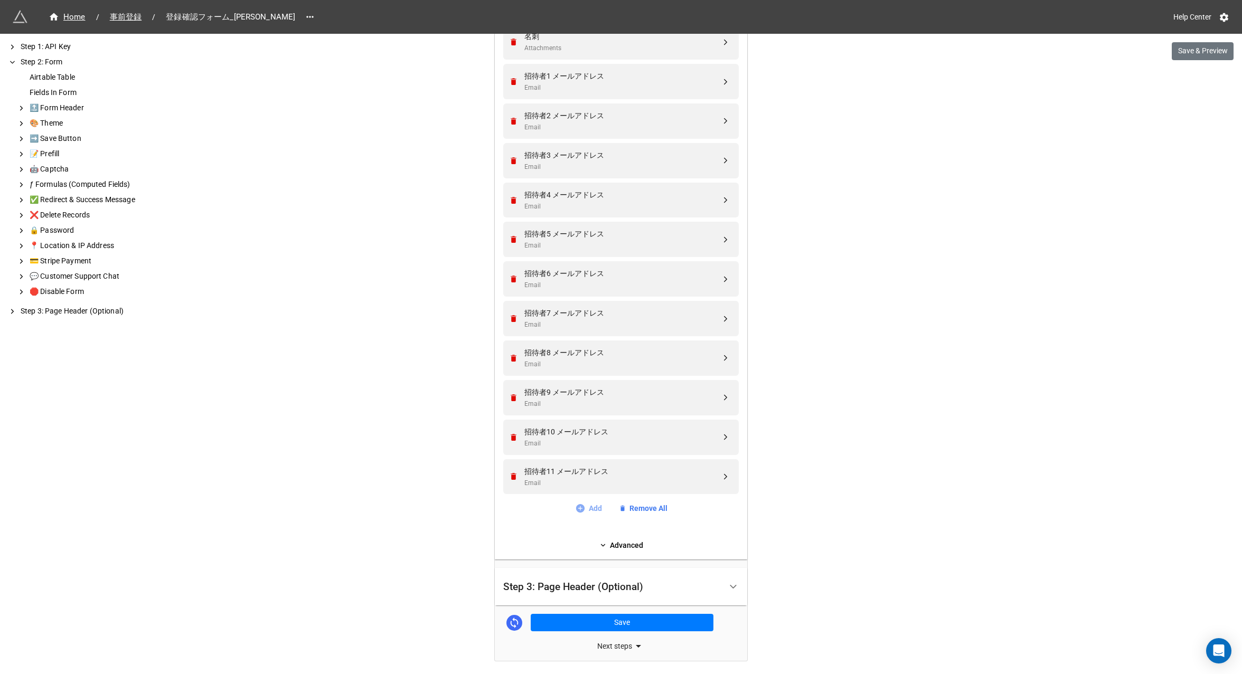
click at [588, 511] on link "Add" at bounding box center [588, 509] width 27 height 12
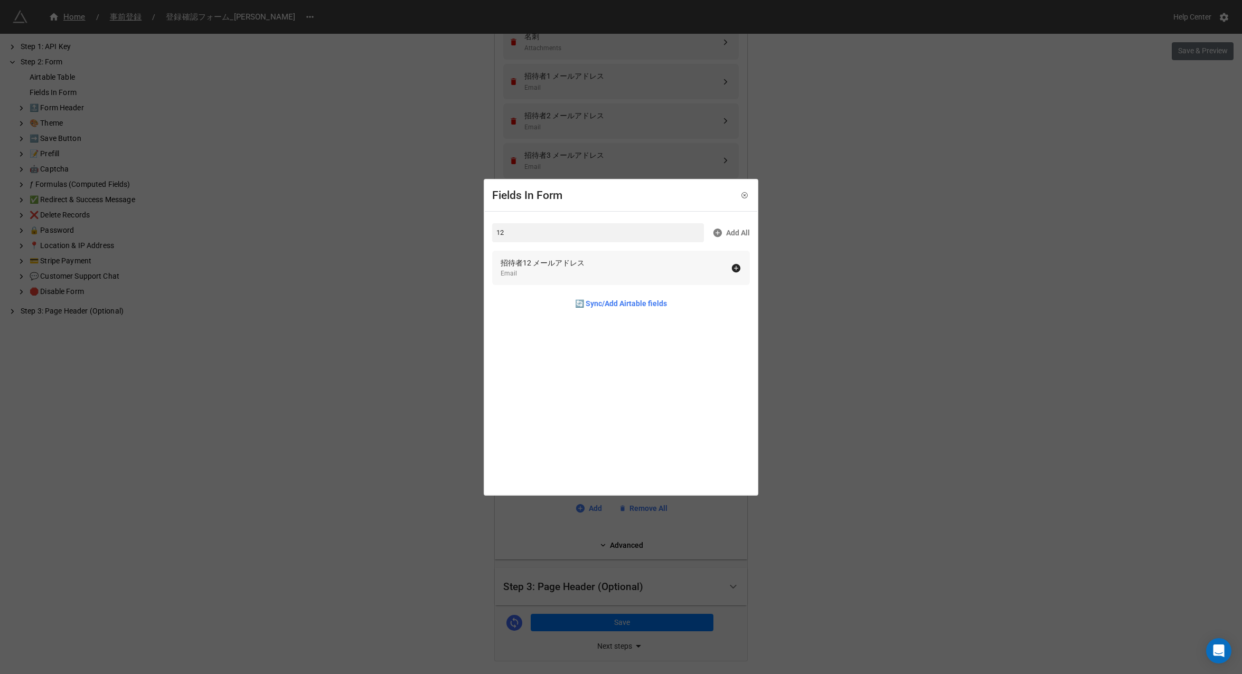
type input "12"
click at [554, 259] on div "招待者12 メールアドレス" at bounding box center [543, 263] width 84 height 12
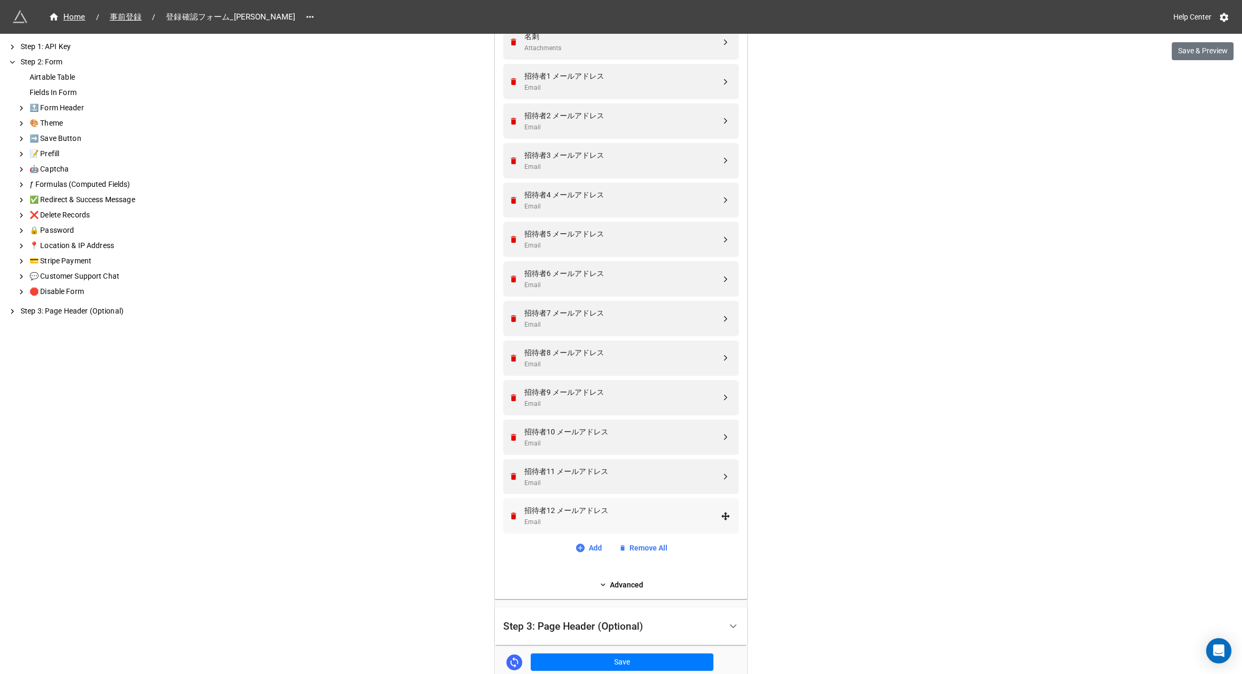
click at [582, 513] on div "招待者12 メールアドレス" at bounding box center [622, 511] width 196 height 12
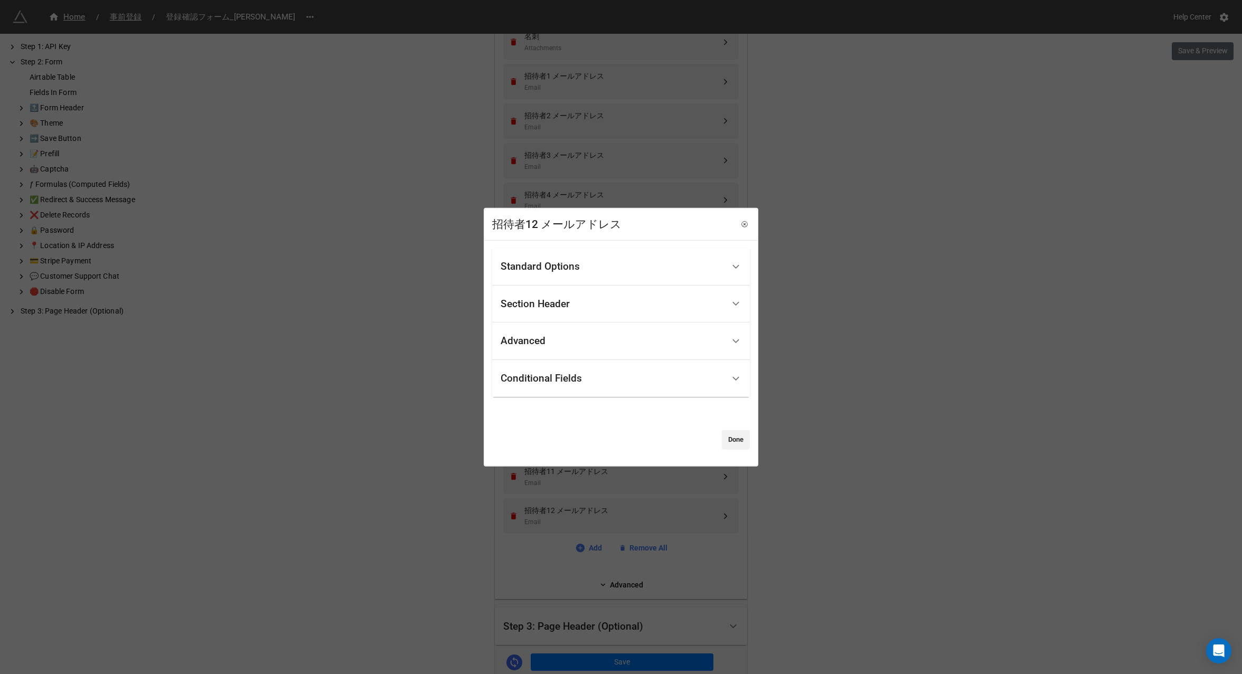
click at [540, 373] on div "Conditional Fields" at bounding box center [541, 378] width 81 height 11
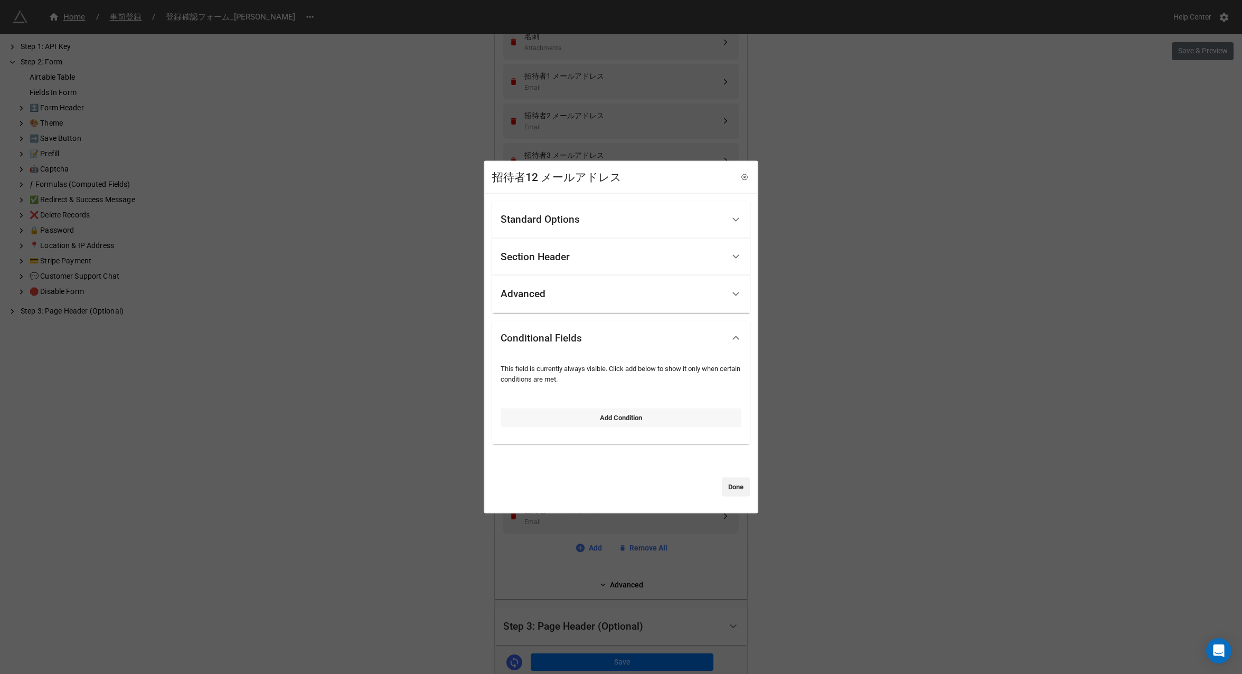
click at [567, 418] on link "Add Condition" at bounding box center [621, 417] width 241 height 19
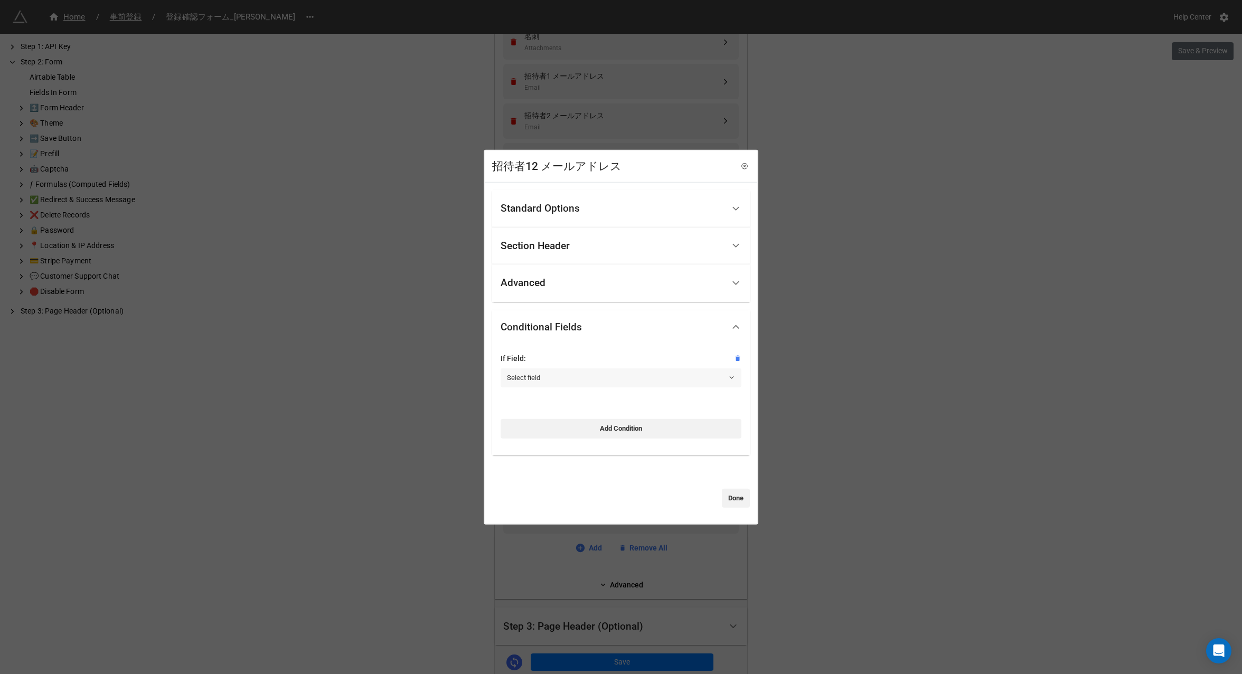
click at [562, 379] on link "Select field" at bounding box center [621, 378] width 241 height 19
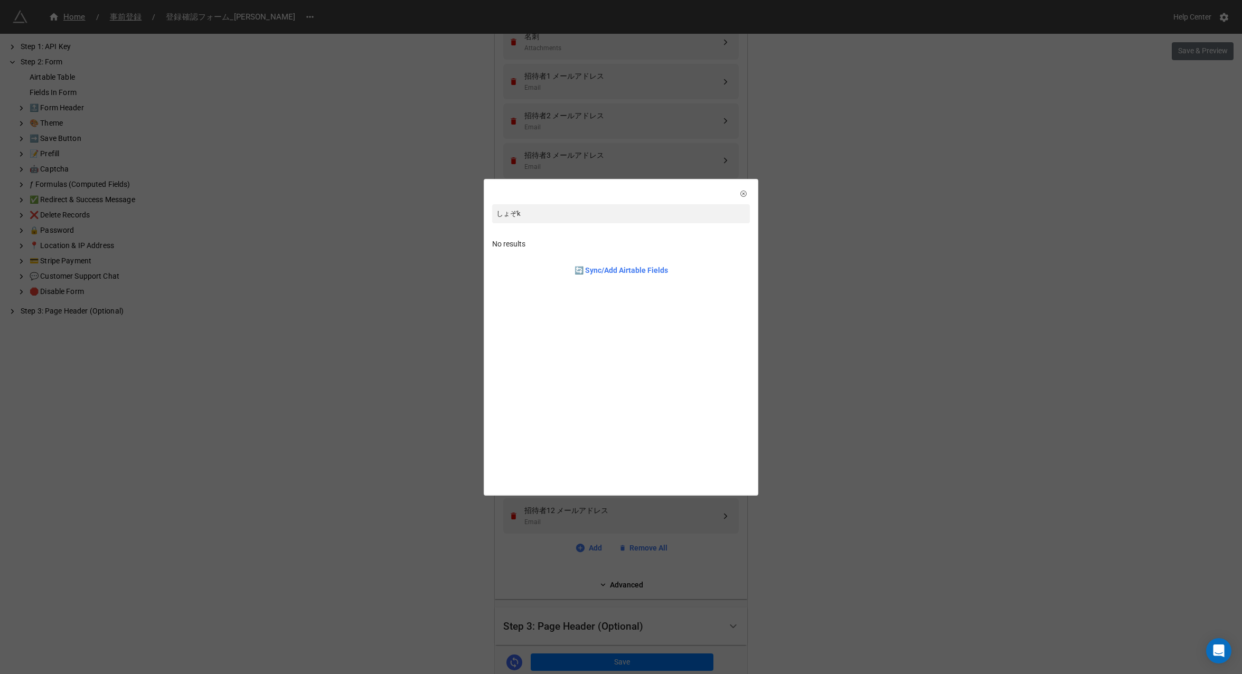
type input "所属"
click at [575, 251] on div "所属ブランド Single Select" at bounding box center [621, 249] width 241 height 22
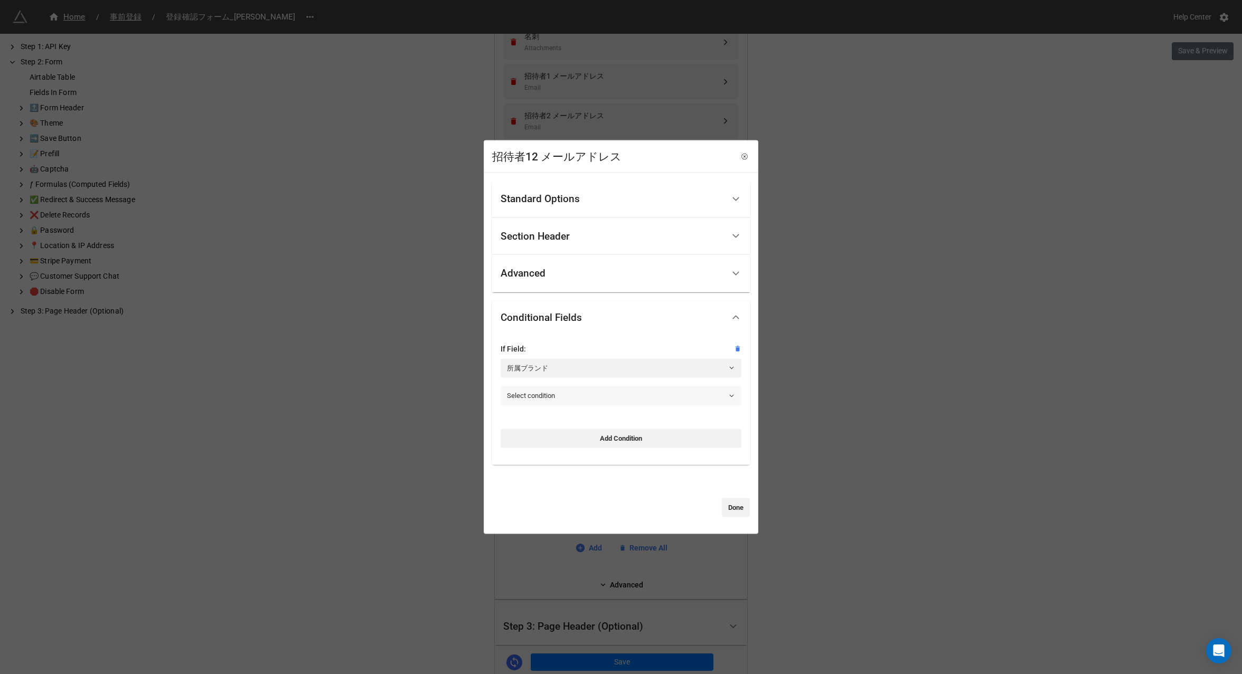
click at [551, 397] on link "Select condition" at bounding box center [621, 395] width 241 height 19
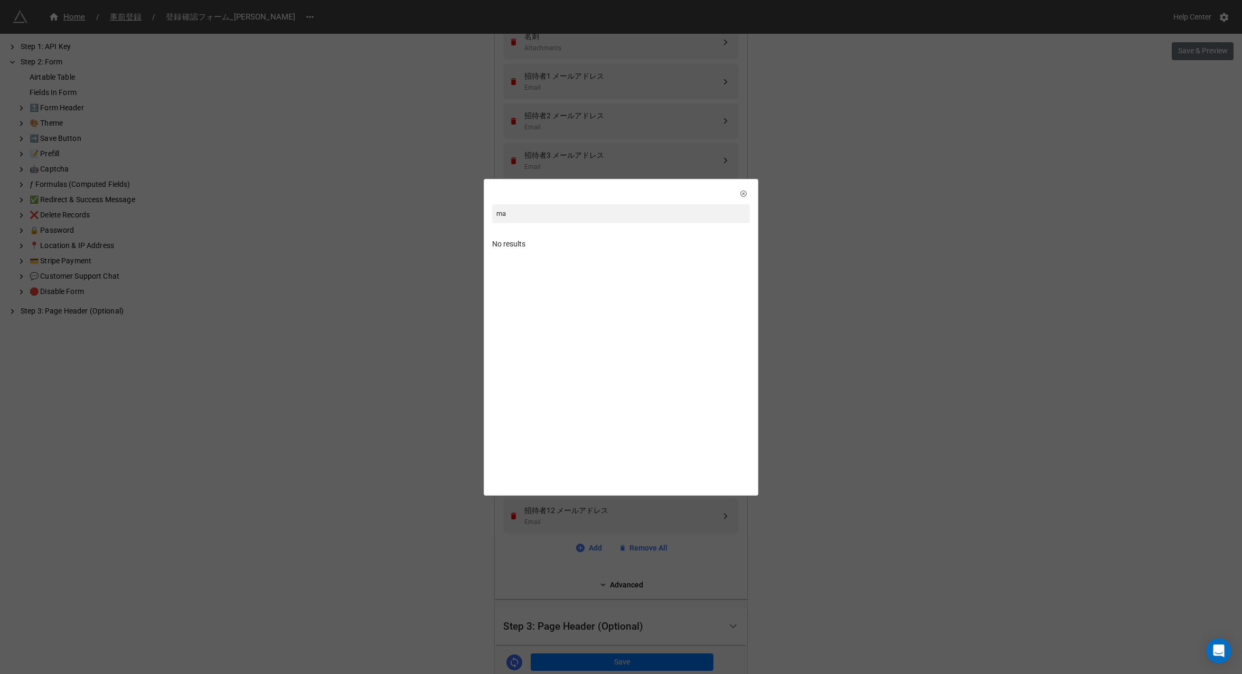
type input "m"
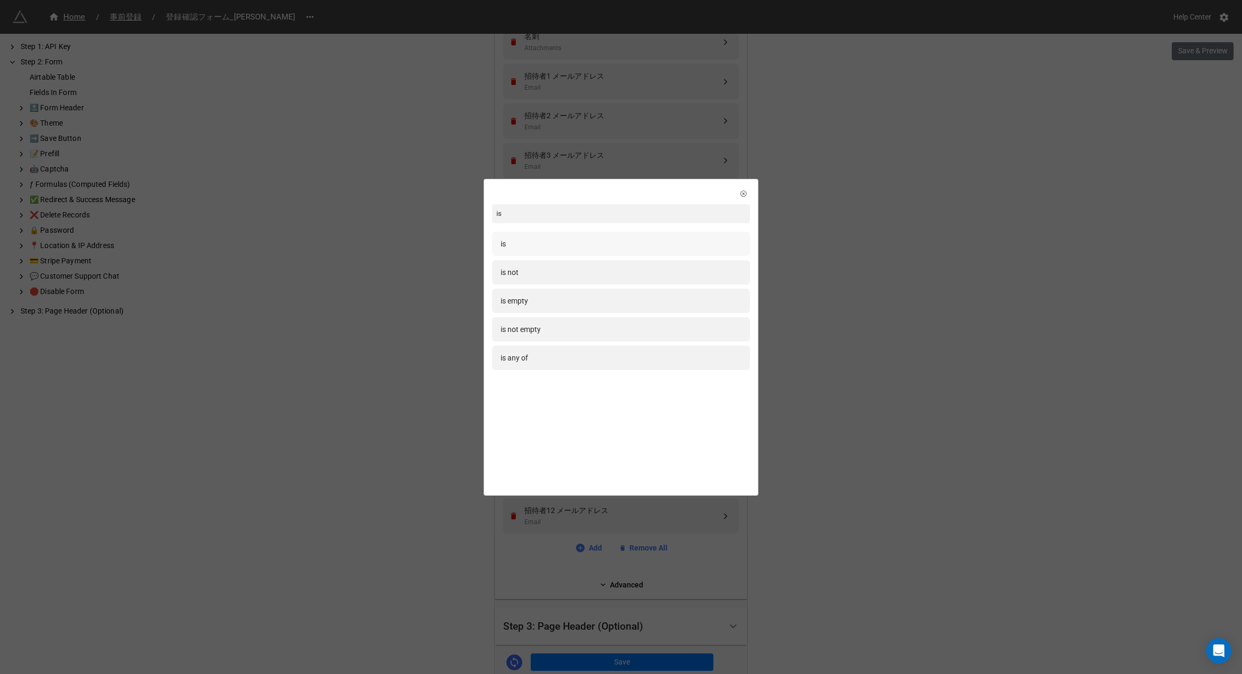
type input "is"
click at [619, 246] on div "is" at bounding box center [621, 244] width 241 height 12
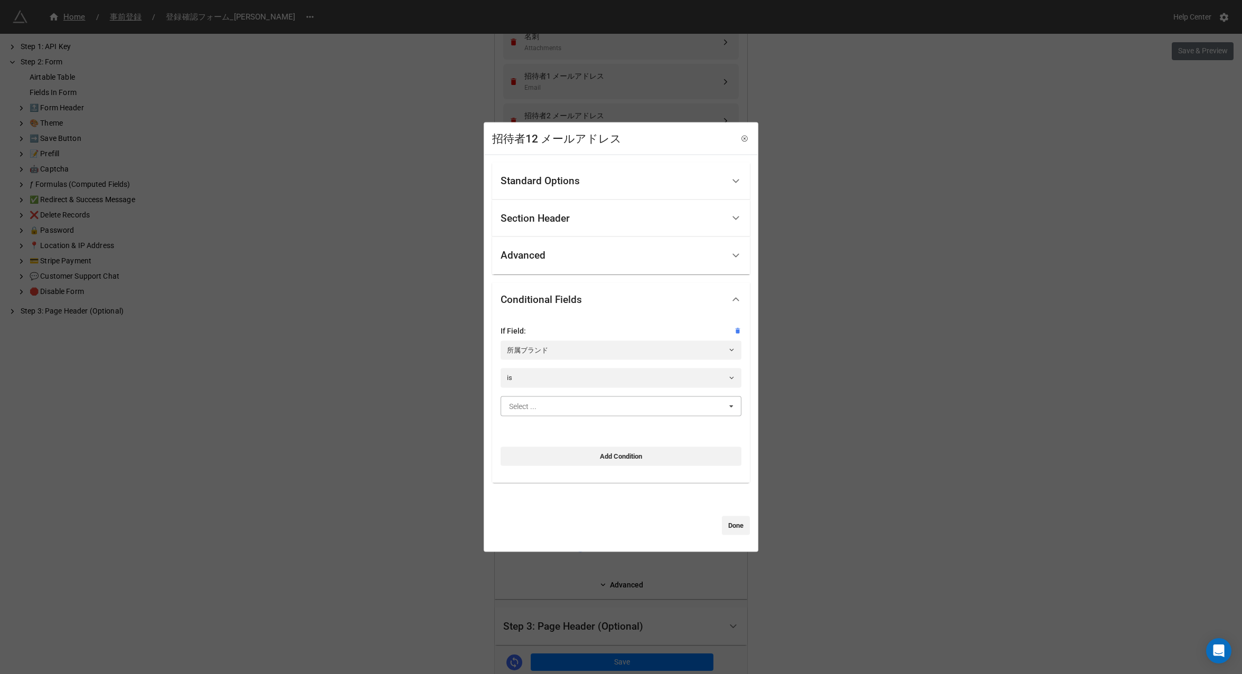
click at [563, 407] on input "text" at bounding box center [622, 405] width 240 height 19
type input "marc"
click at [570, 421] on div "[PERSON_NAME]" at bounding box center [621, 426] width 240 height 20
click at [738, 524] on link "Done" at bounding box center [736, 525] width 28 height 19
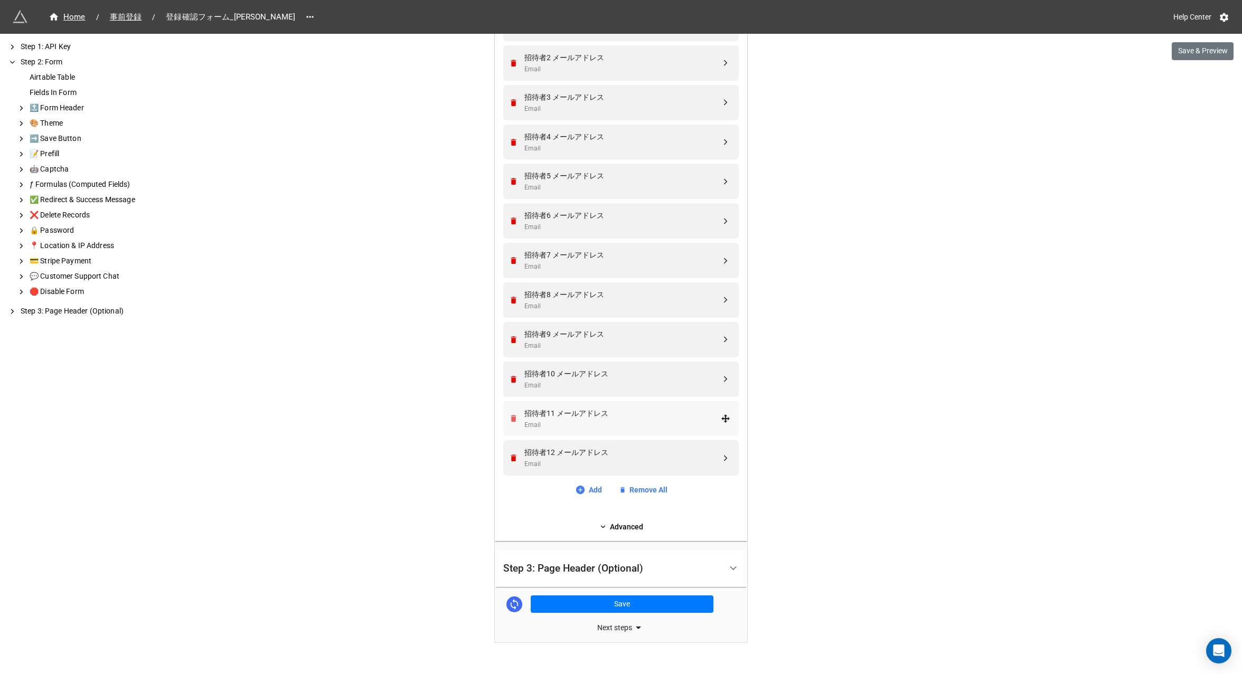
scroll to position [766, 0]
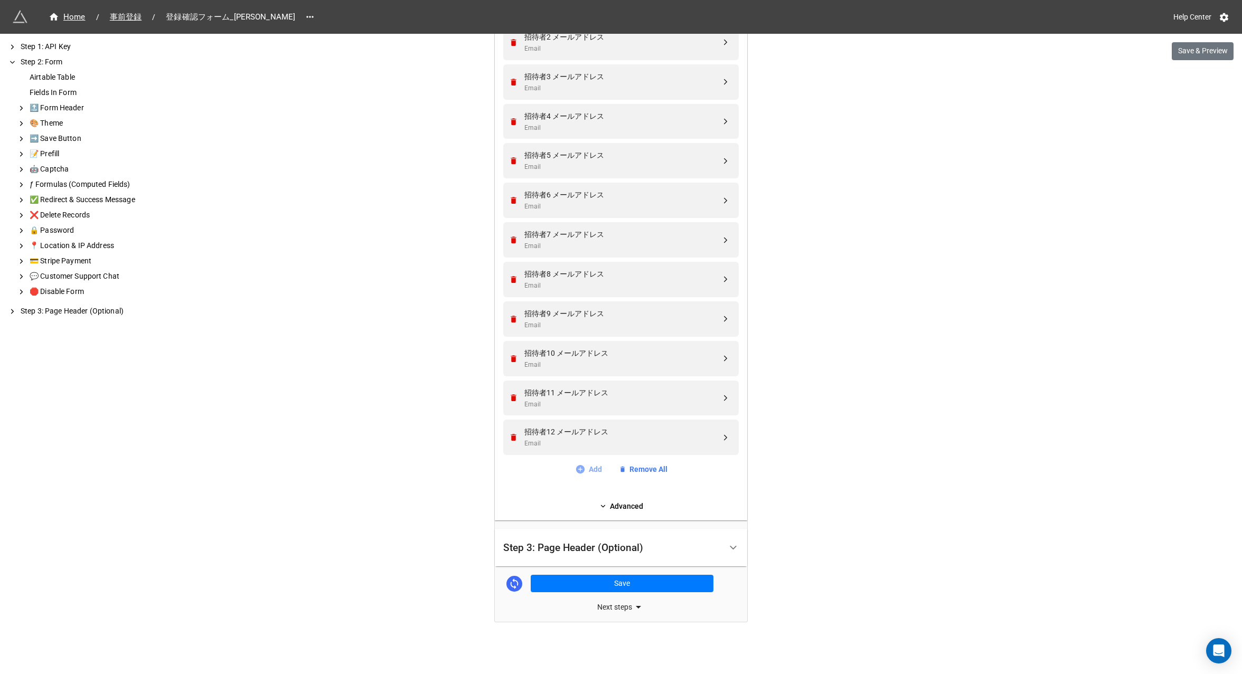
click at [582, 470] on link "Add" at bounding box center [588, 470] width 27 height 12
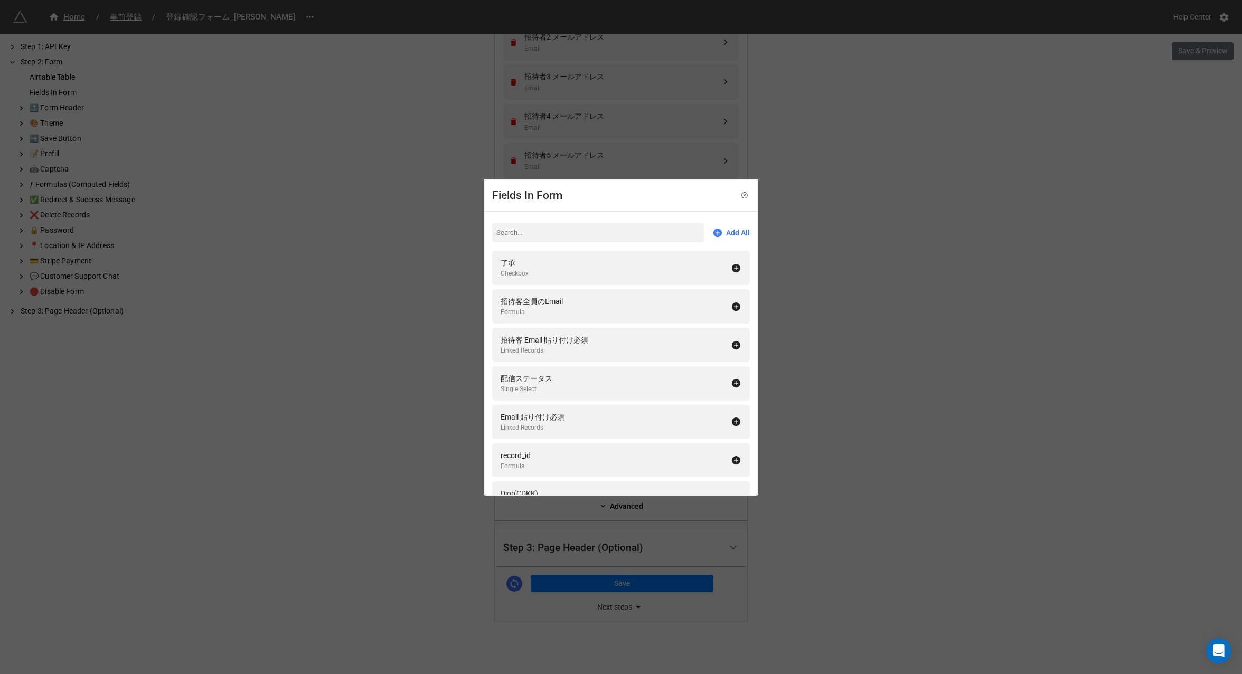
click at [509, 235] on input at bounding box center [598, 232] width 212 height 19
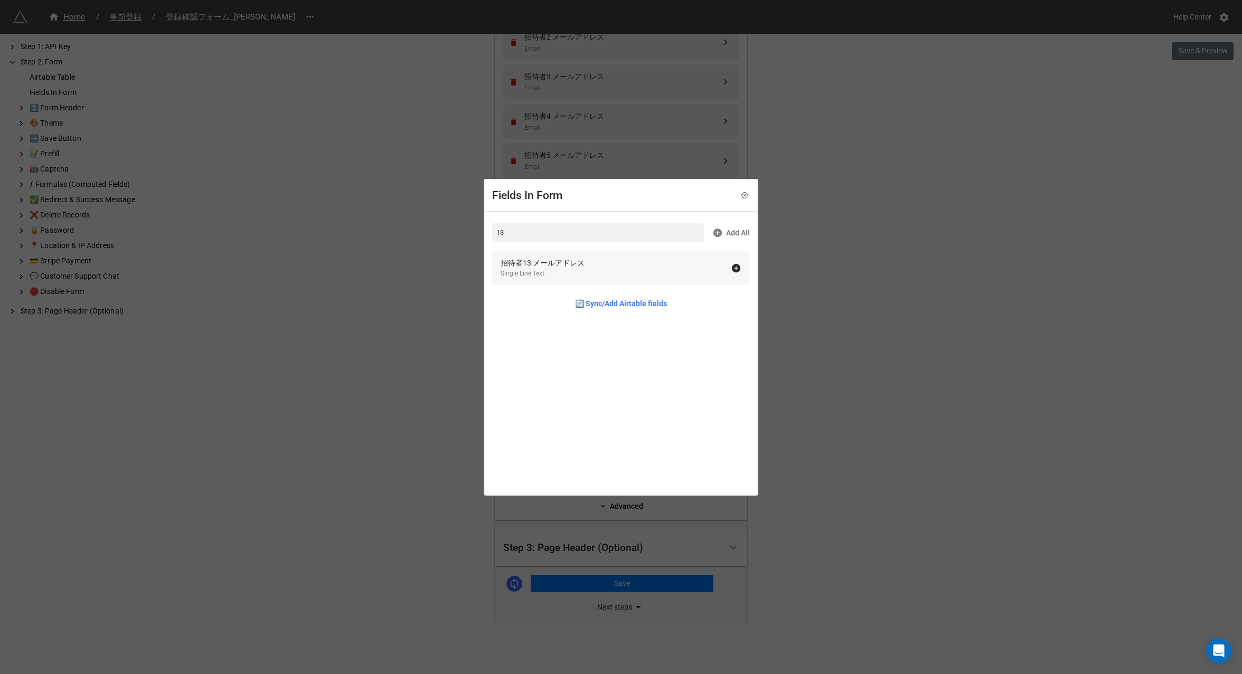
type input "13"
click at [534, 270] on div "Single Line Text" at bounding box center [543, 274] width 84 height 10
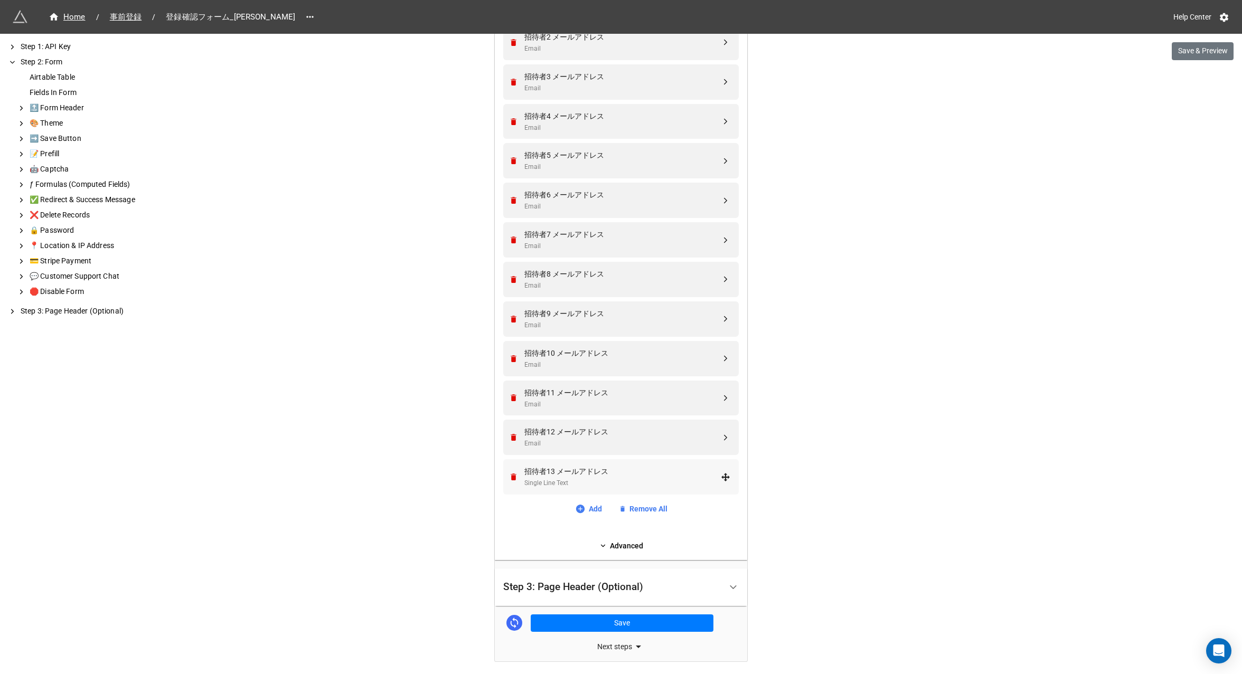
click at [574, 485] on div "Single Line Text" at bounding box center [622, 483] width 196 height 10
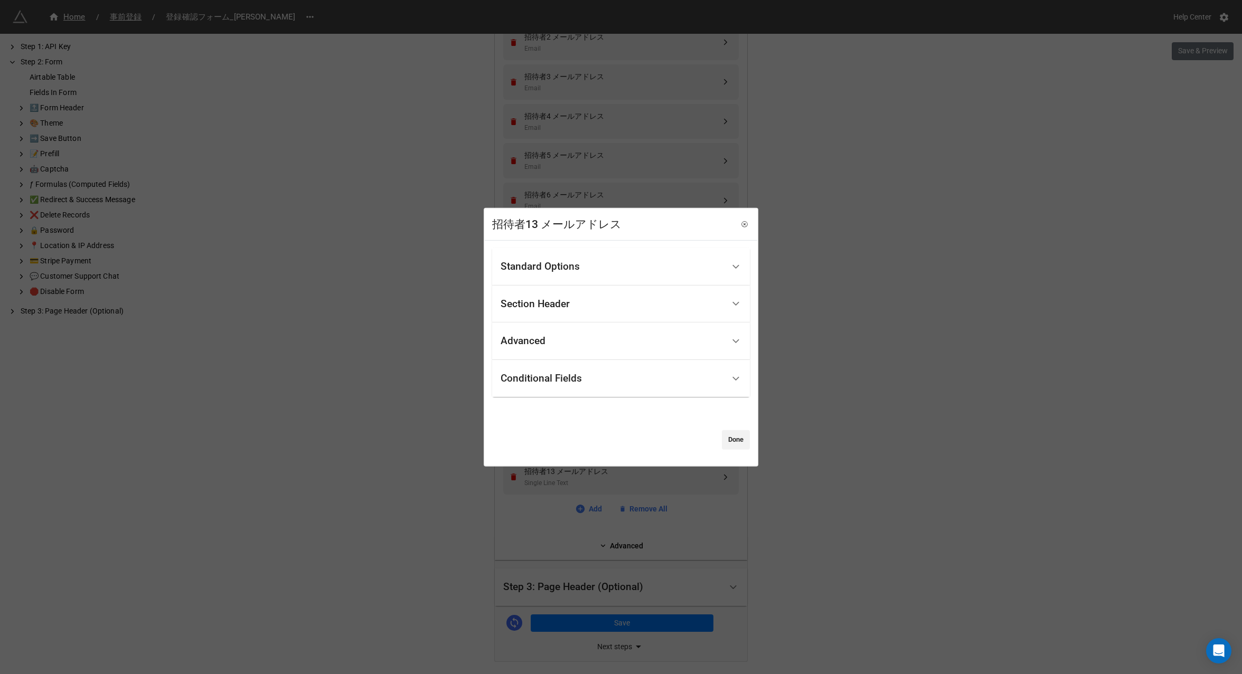
click at [548, 380] on div "Conditional Fields" at bounding box center [541, 378] width 81 height 11
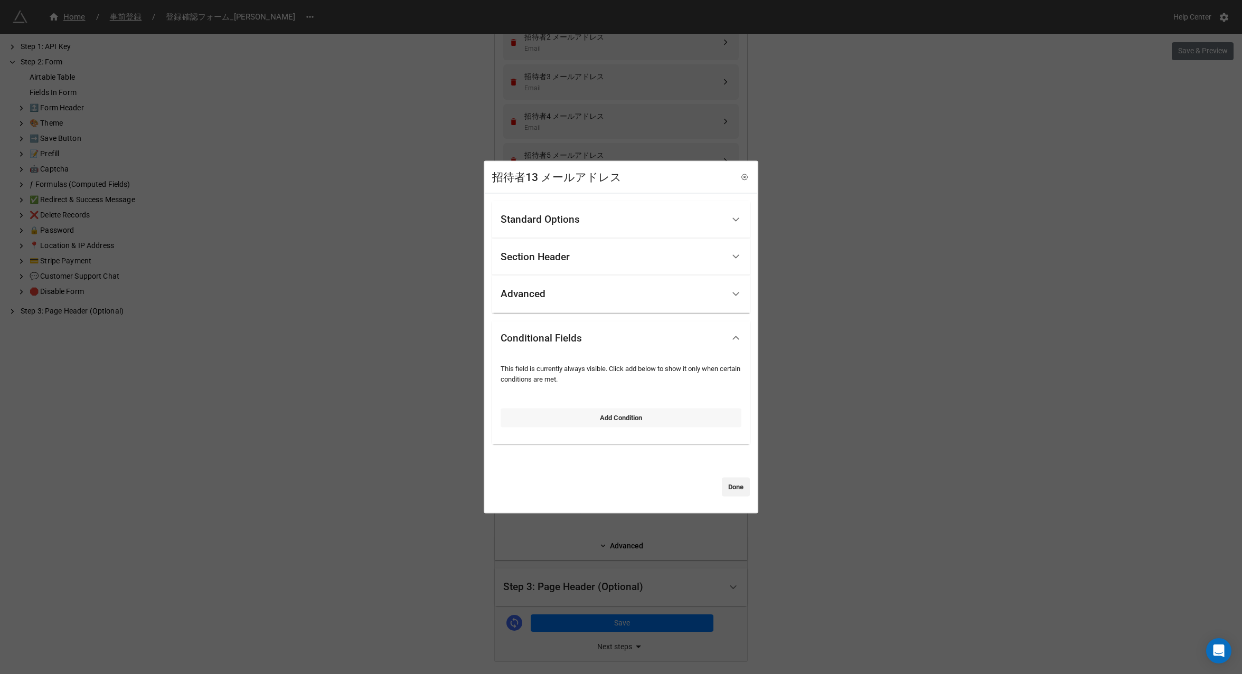
click at [571, 415] on link "Add Condition" at bounding box center [621, 417] width 241 height 19
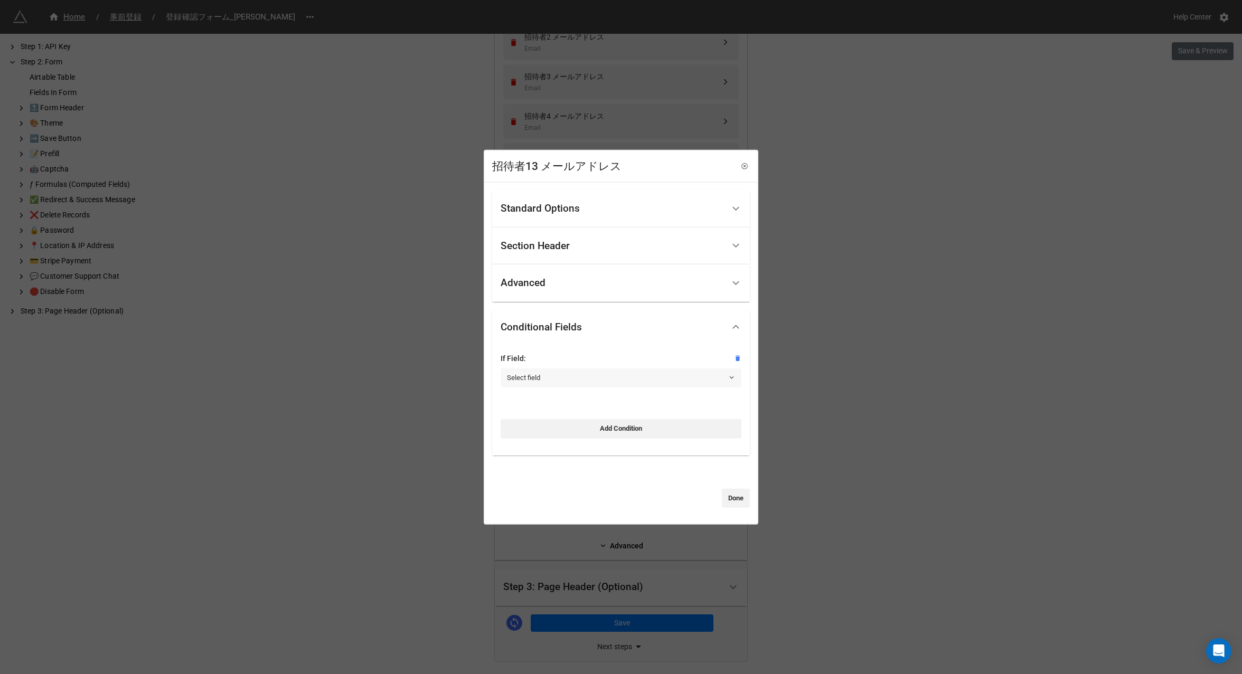
click at [561, 375] on link "Select field" at bounding box center [621, 378] width 241 height 19
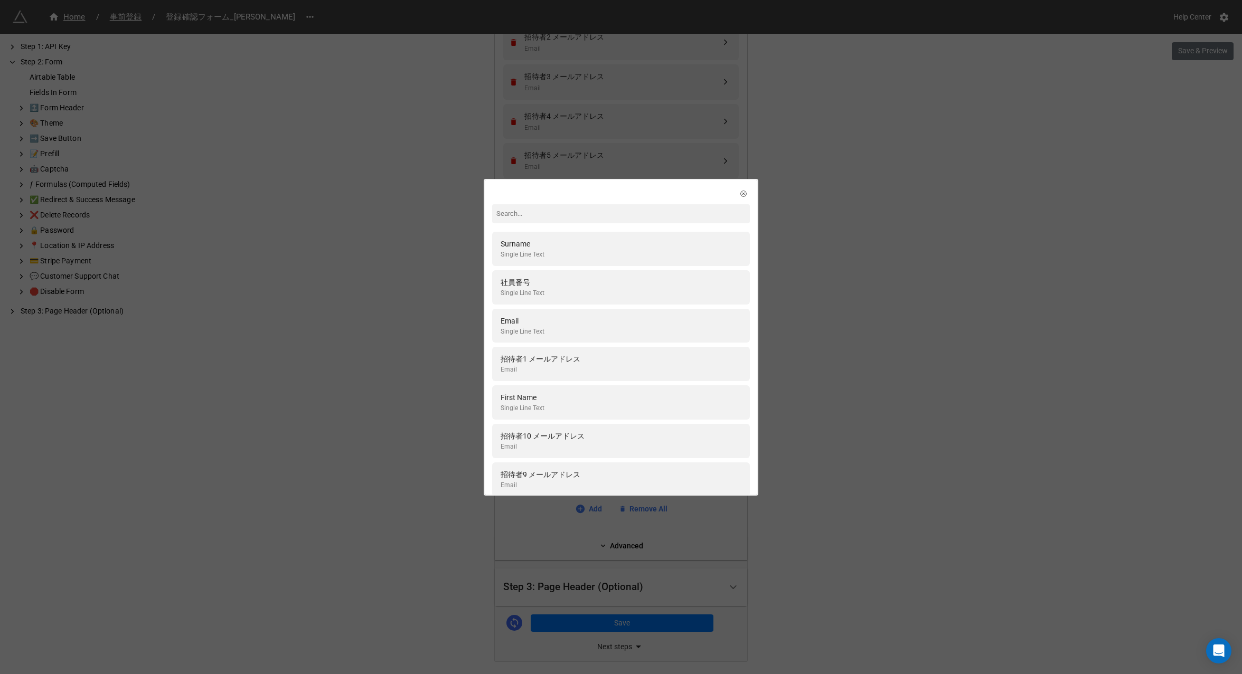
click at [534, 215] on input at bounding box center [621, 213] width 258 height 19
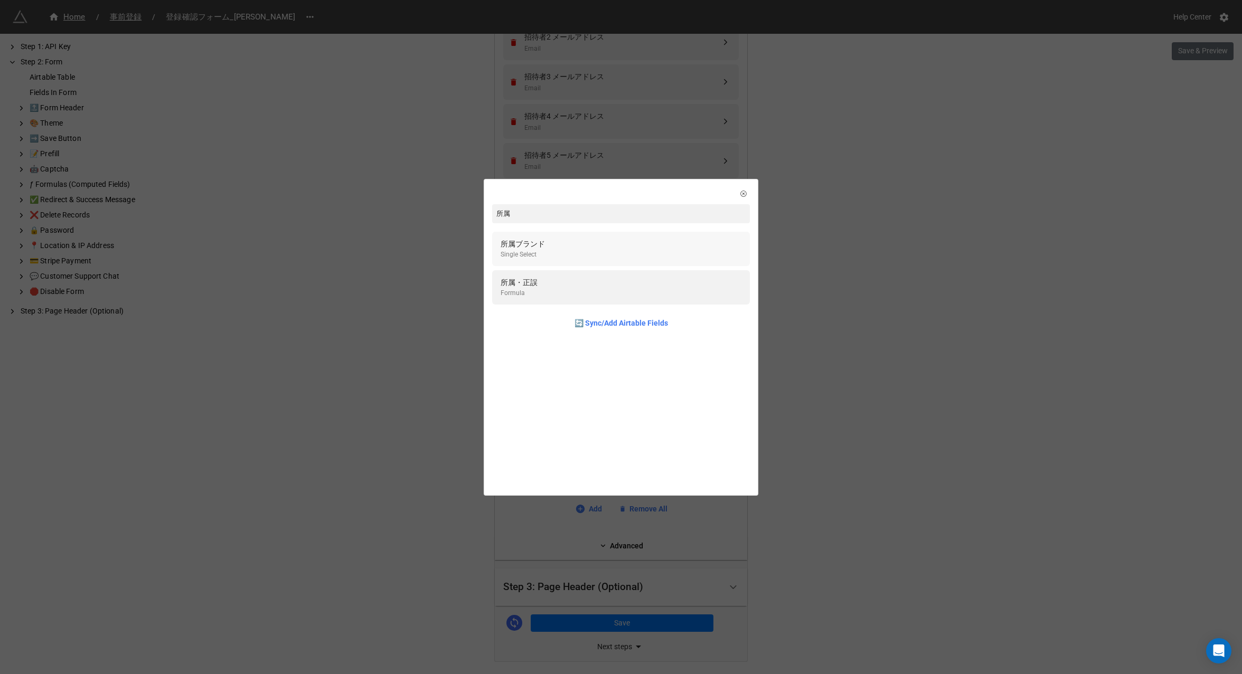
type input "所属"
click at [530, 253] on div "Single Select" at bounding box center [523, 255] width 44 height 10
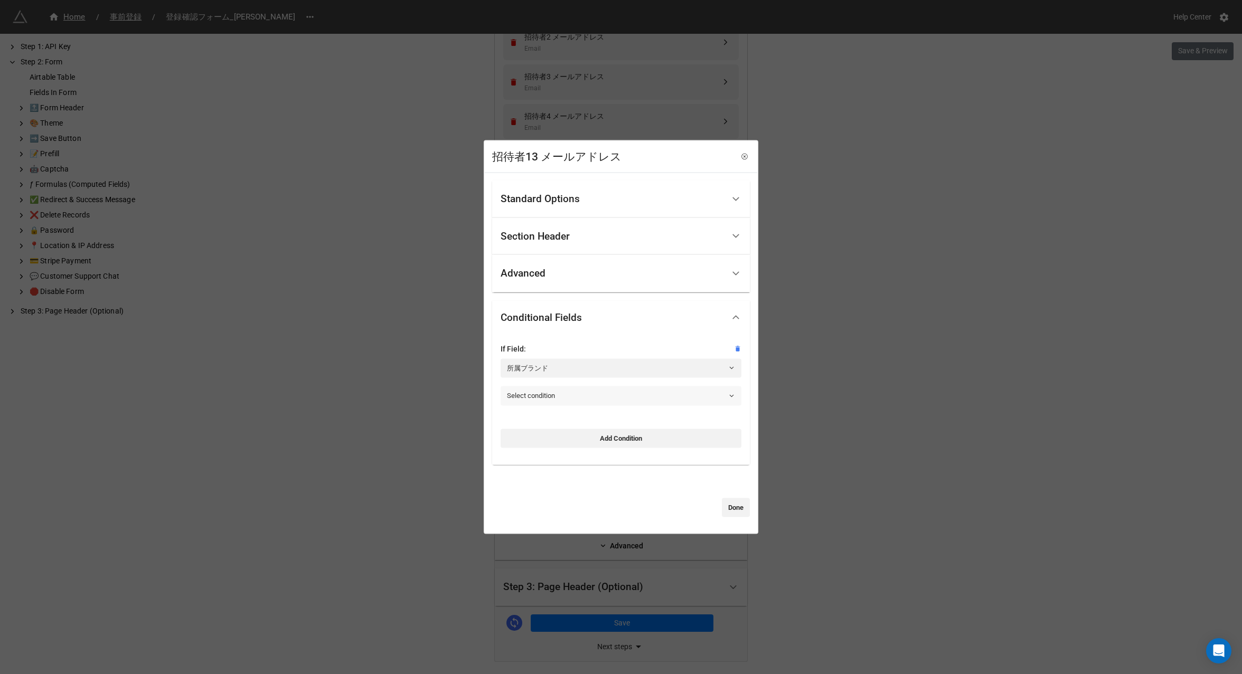
click at [573, 395] on link "Select condition" at bounding box center [621, 395] width 241 height 19
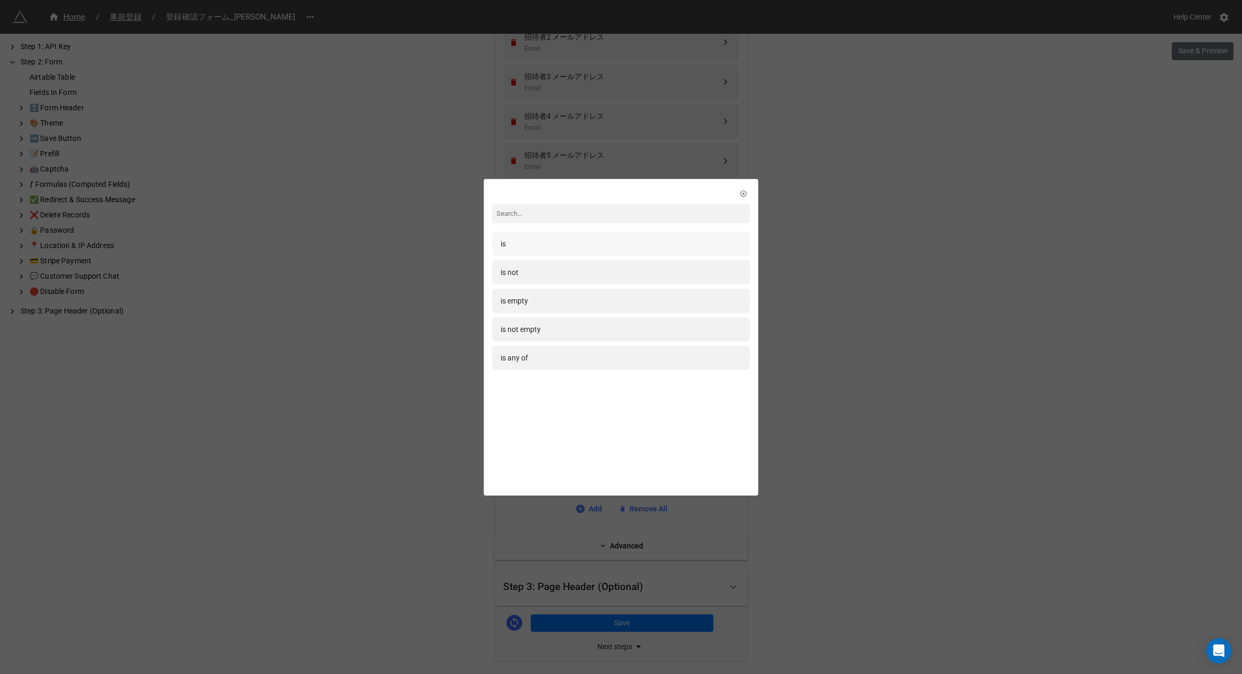
click at [546, 242] on div "is" at bounding box center [621, 244] width 241 height 12
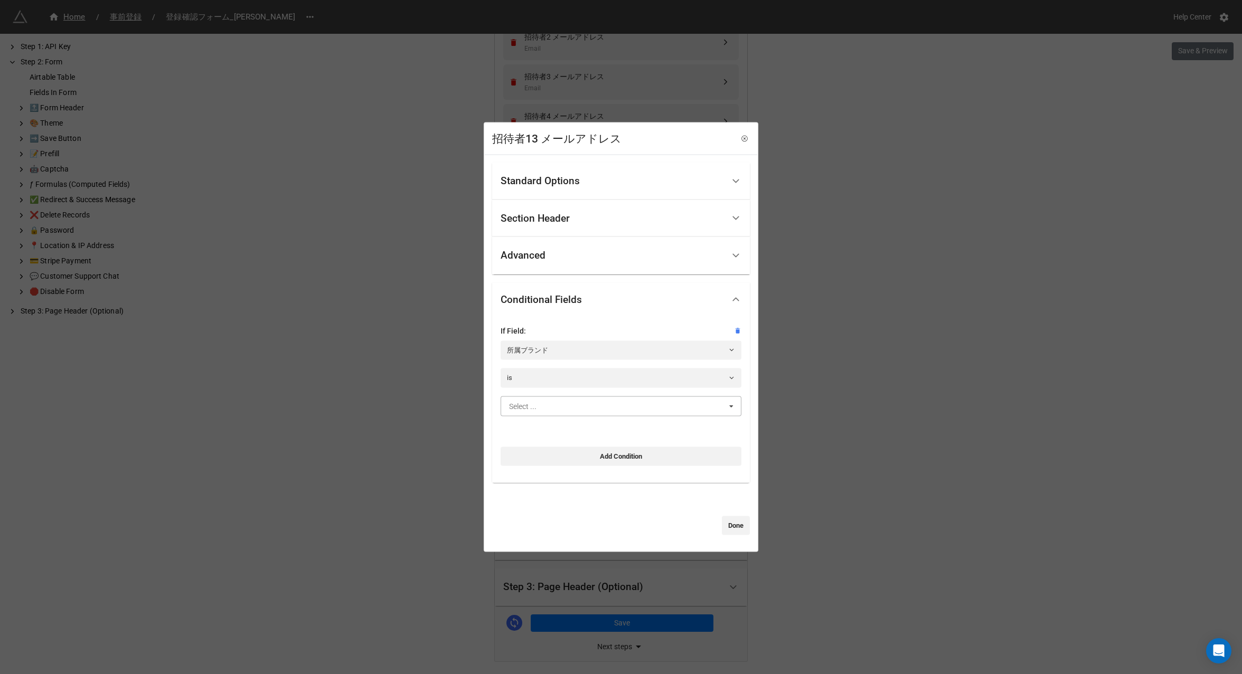
click at [541, 399] on input "text" at bounding box center [622, 405] width 240 height 19
type input "ま"
type input "mar"
click at [546, 428] on span "[PERSON_NAME]" at bounding box center [537, 425] width 56 height 8
click at [735, 526] on link "Done" at bounding box center [736, 525] width 28 height 19
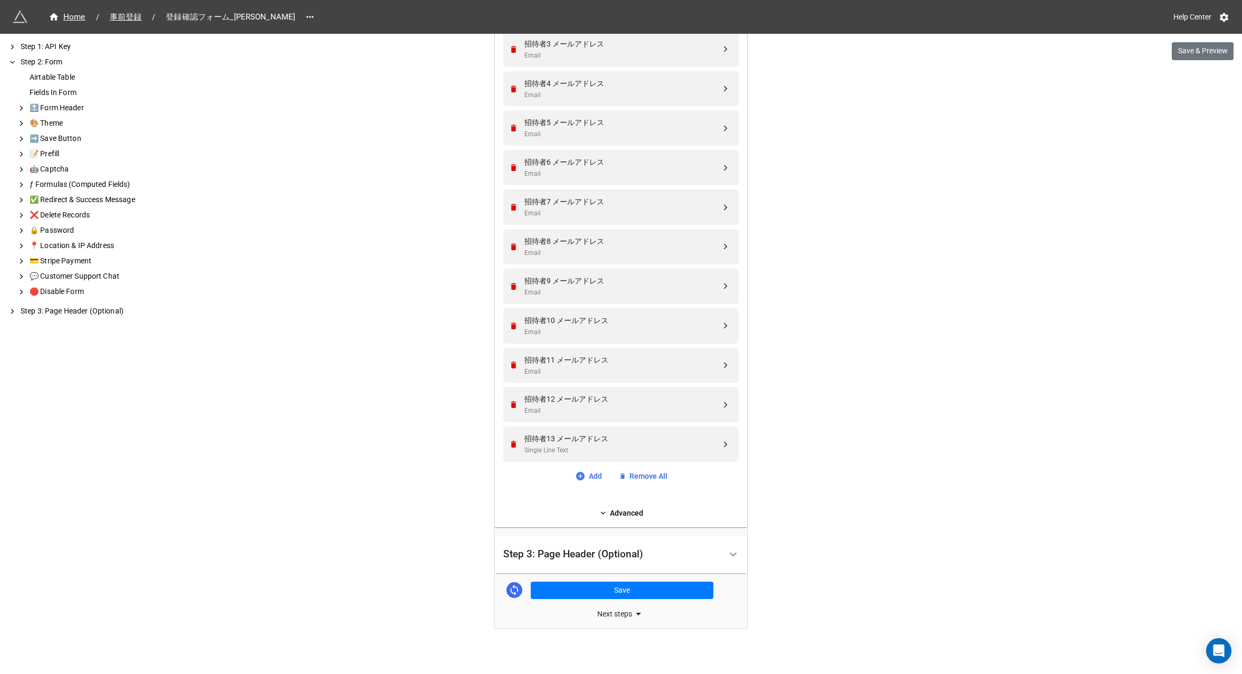
scroll to position [806, 0]
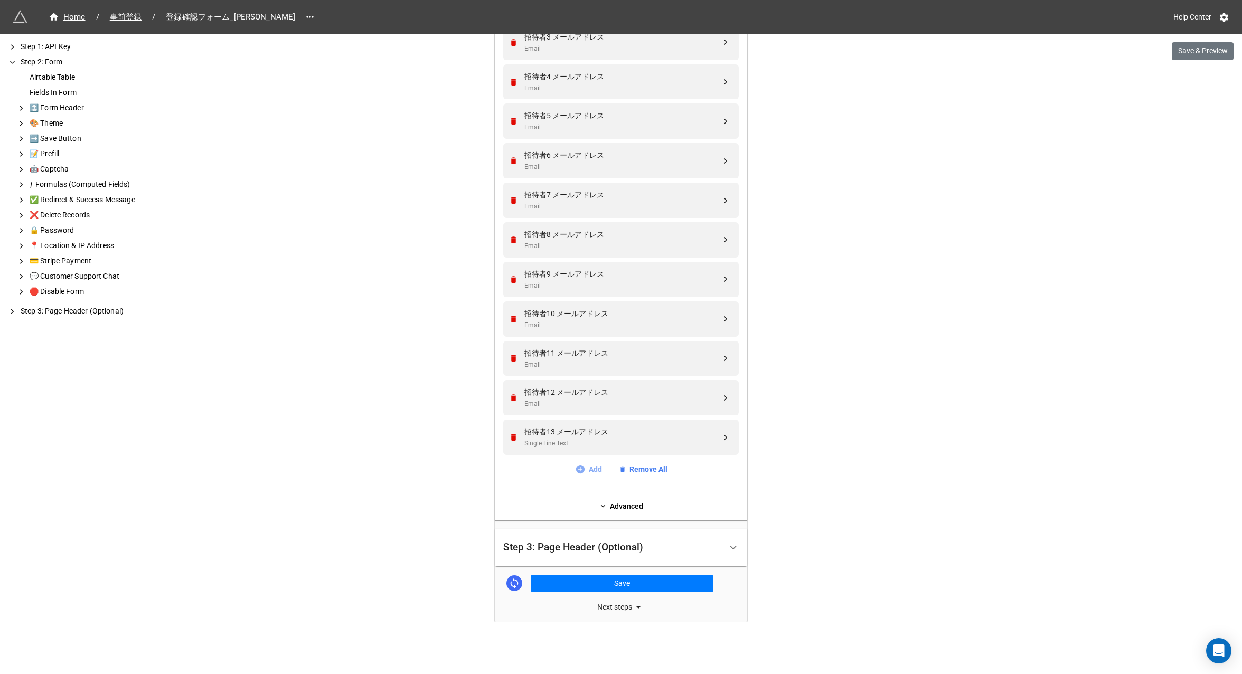
click at [589, 468] on link "Add" at bounding box center [588, 470] width 27 height 12
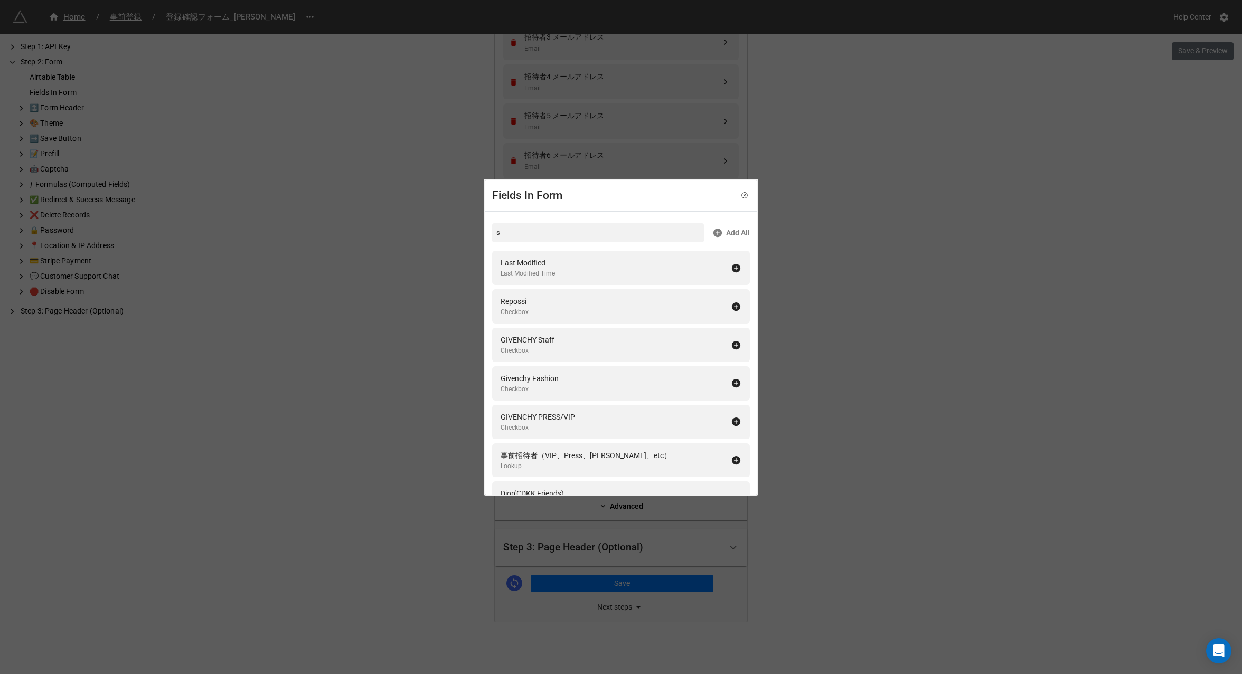
type input "そ"
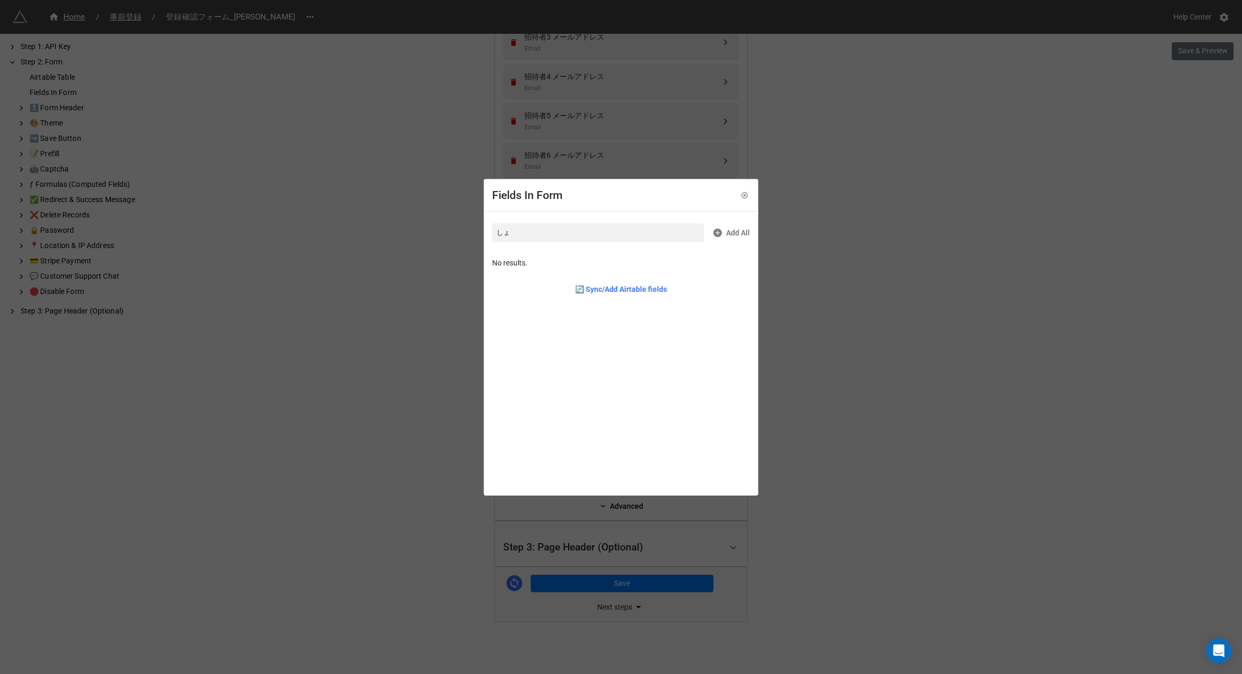
type input "し"
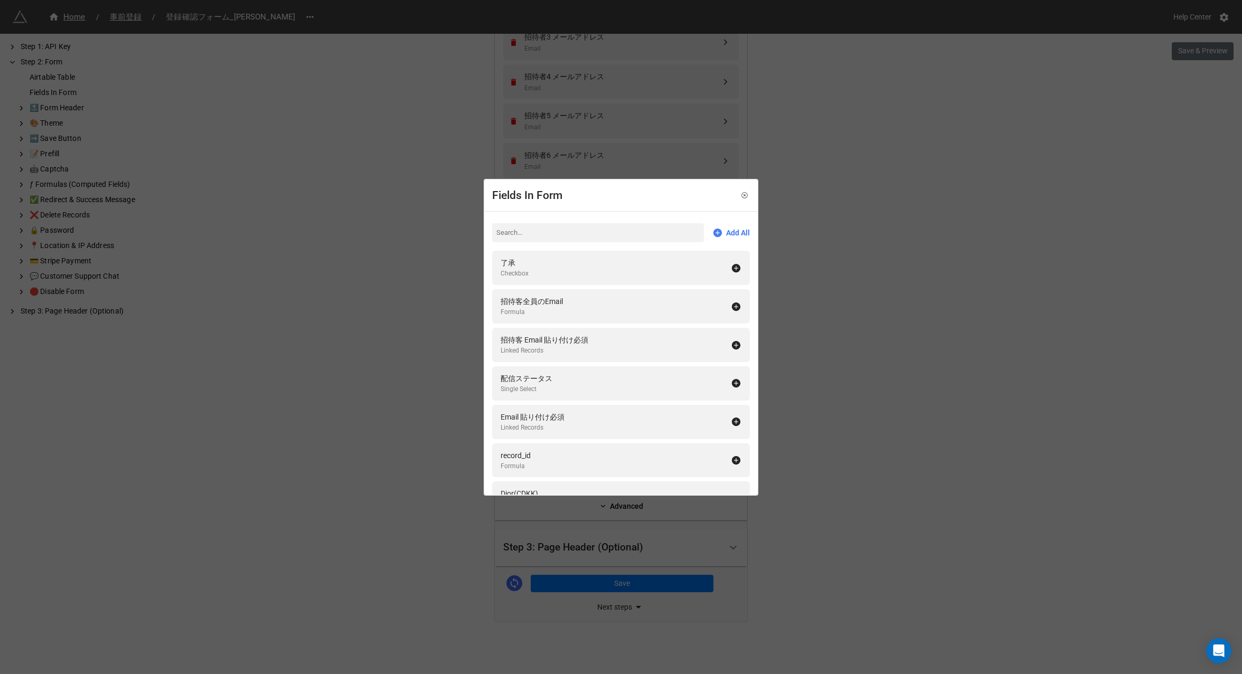
click at [363, 404] on div "Fields In Form Add All 了承 Checkbox 招待客全員のEmail Formula 招待客 Email 貼り付け必須 Linked …" at bounding box center [621, 337] width 1242 height 674
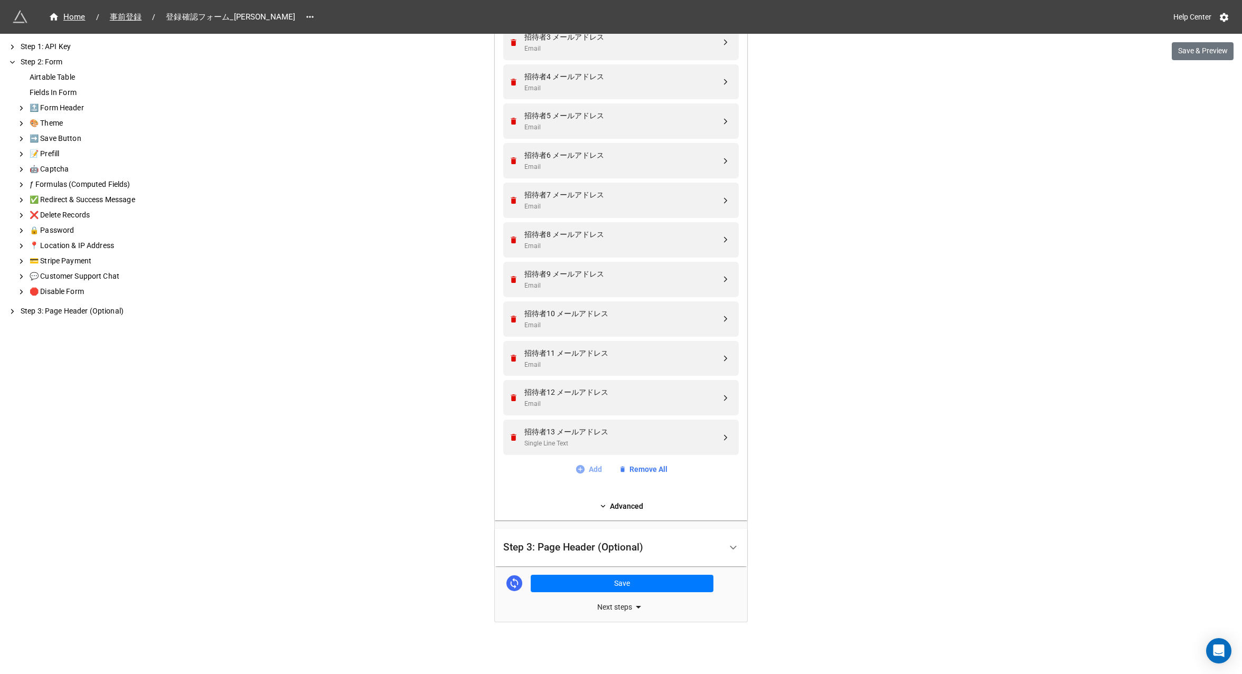
click at [589, 471] on link "Add" at bounding box center [588, 470] width 27 height 12
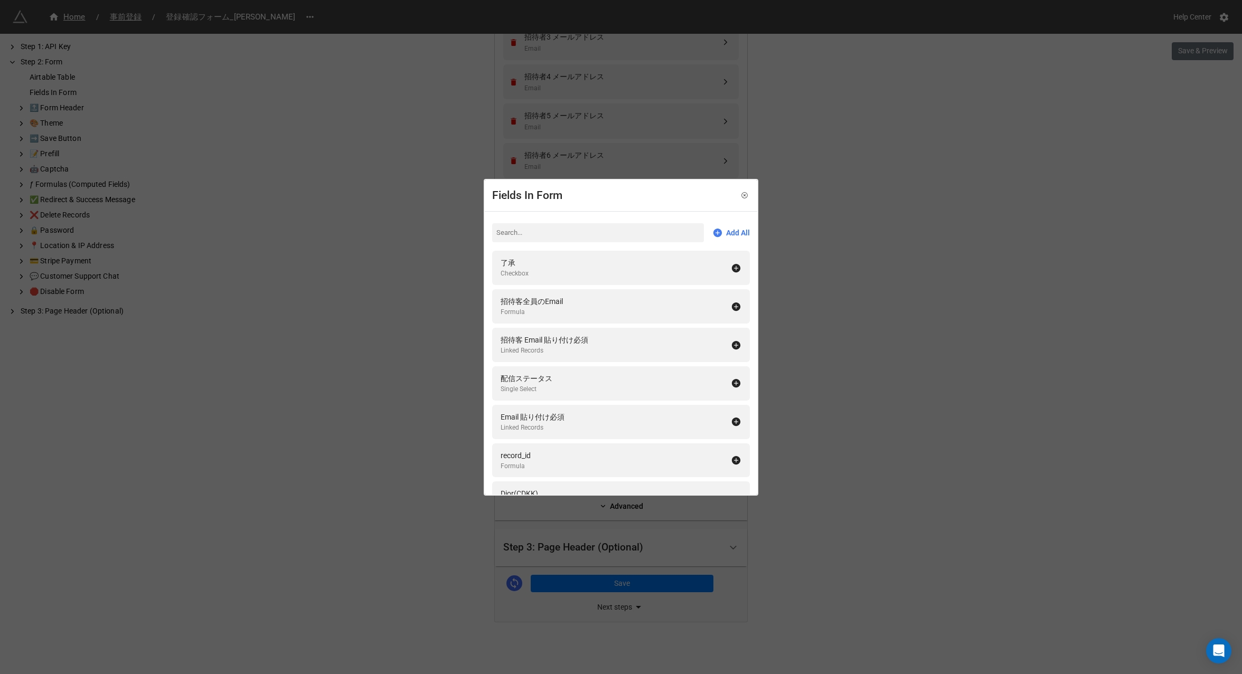
click at [538, 229] on input at bounding box center [598, 232] width 212 height 19
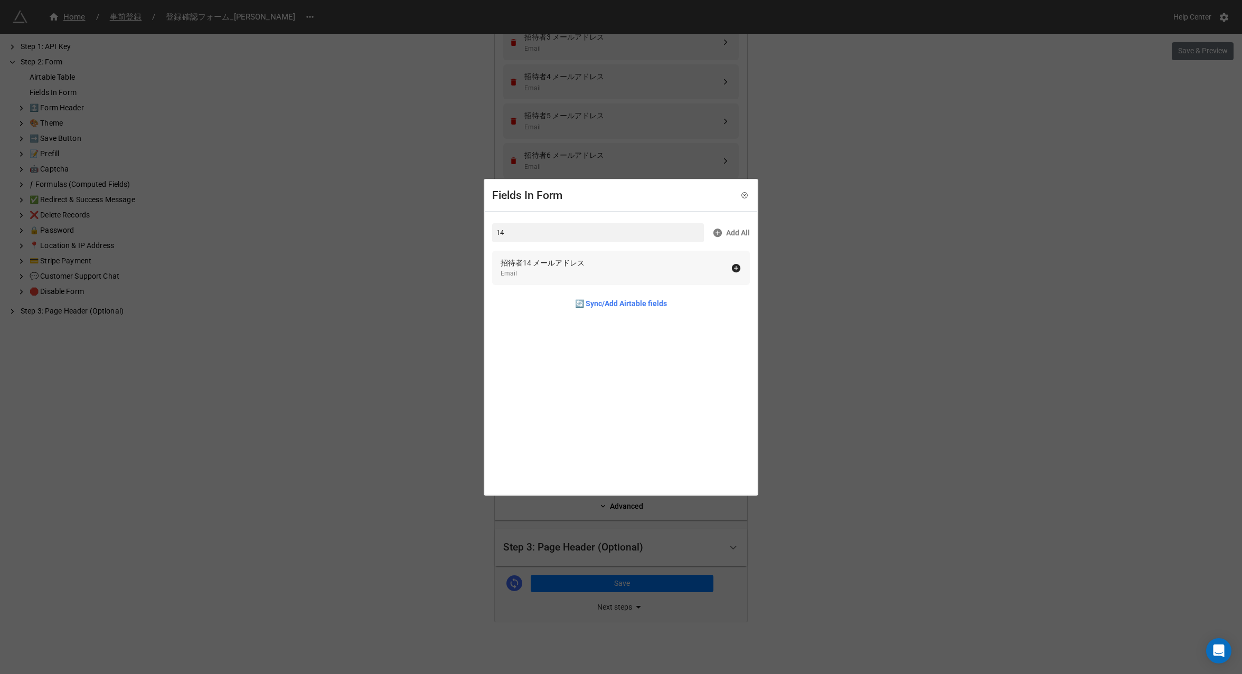
type input "14"
click at [551, 272] on div "Email" at bounding box center [543, 274] width 84 height 10
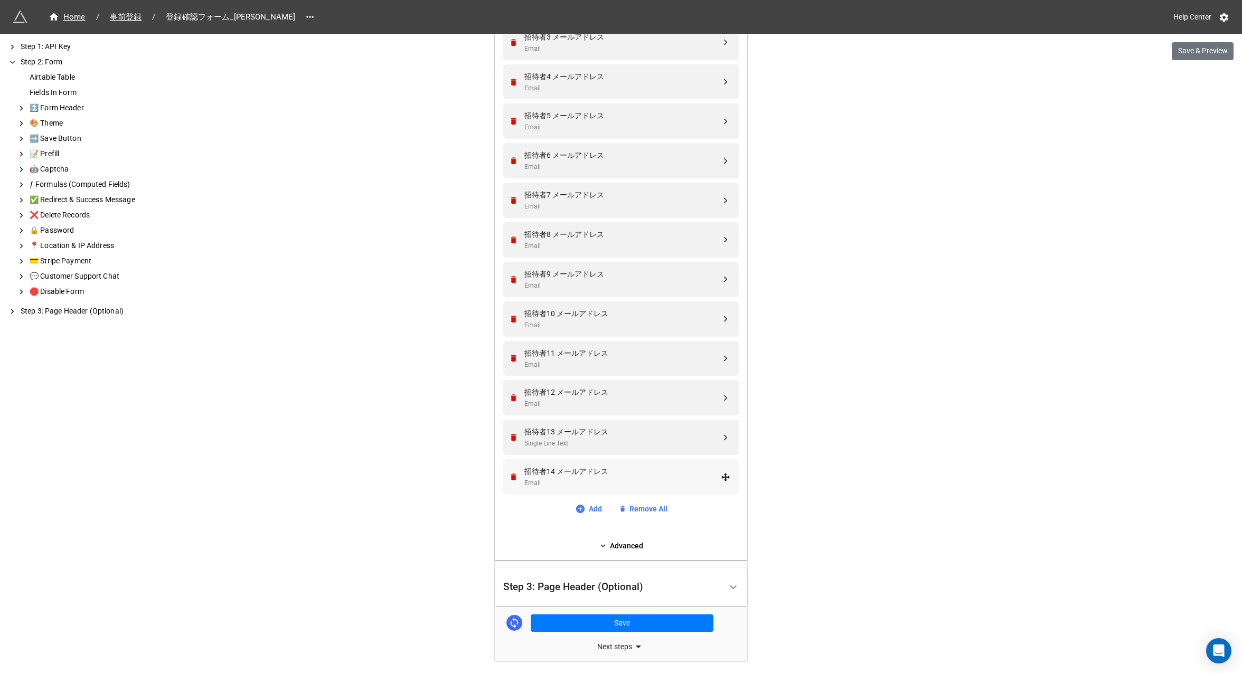
click at [571, 476] on div "招待者14 メールアドレス" at bounding box center [622, 472] width 196 height 12
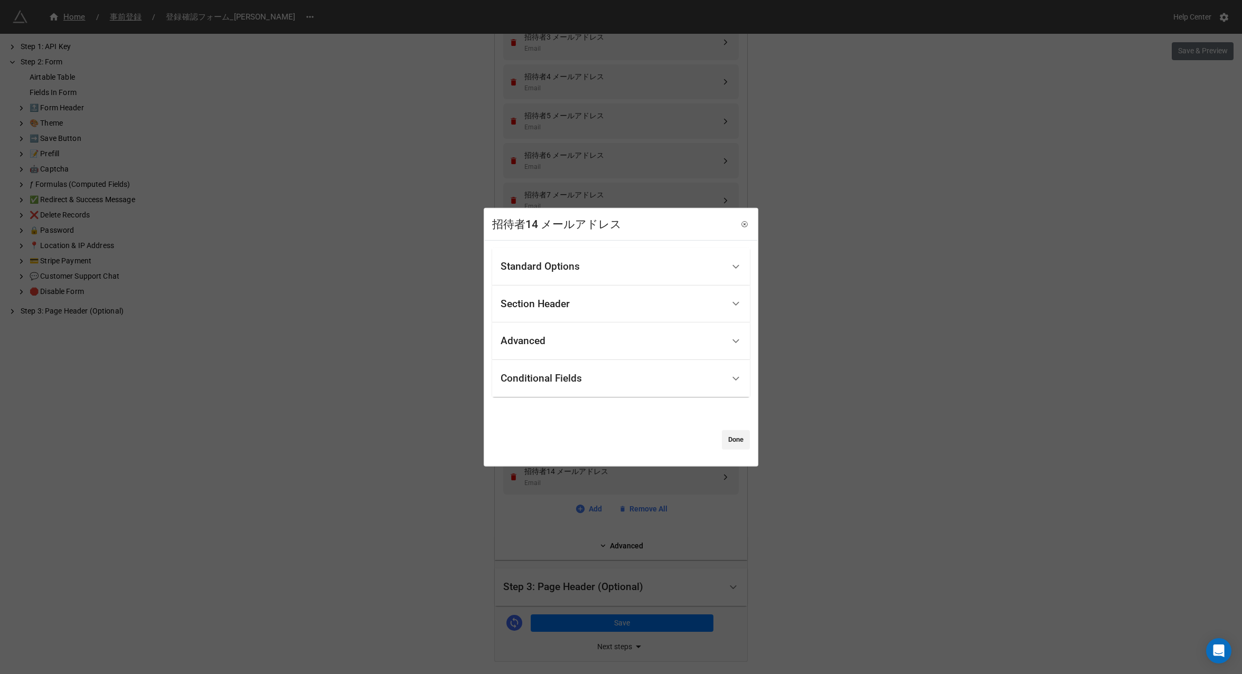
click at [547, 377] on div "Conditional Fields" at bounding box center [541, 378] width 81 height 11
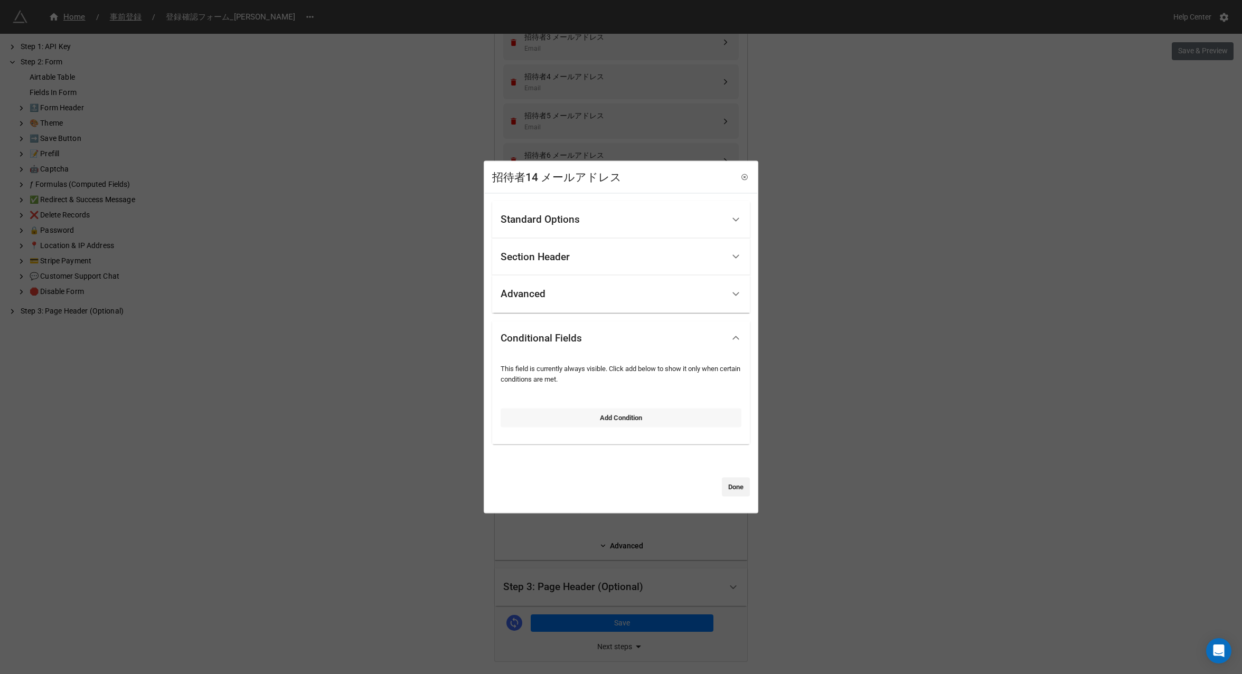
click at [578, 423] on link "Add Condition" at bounding box center [621, 417] width 241 height 19
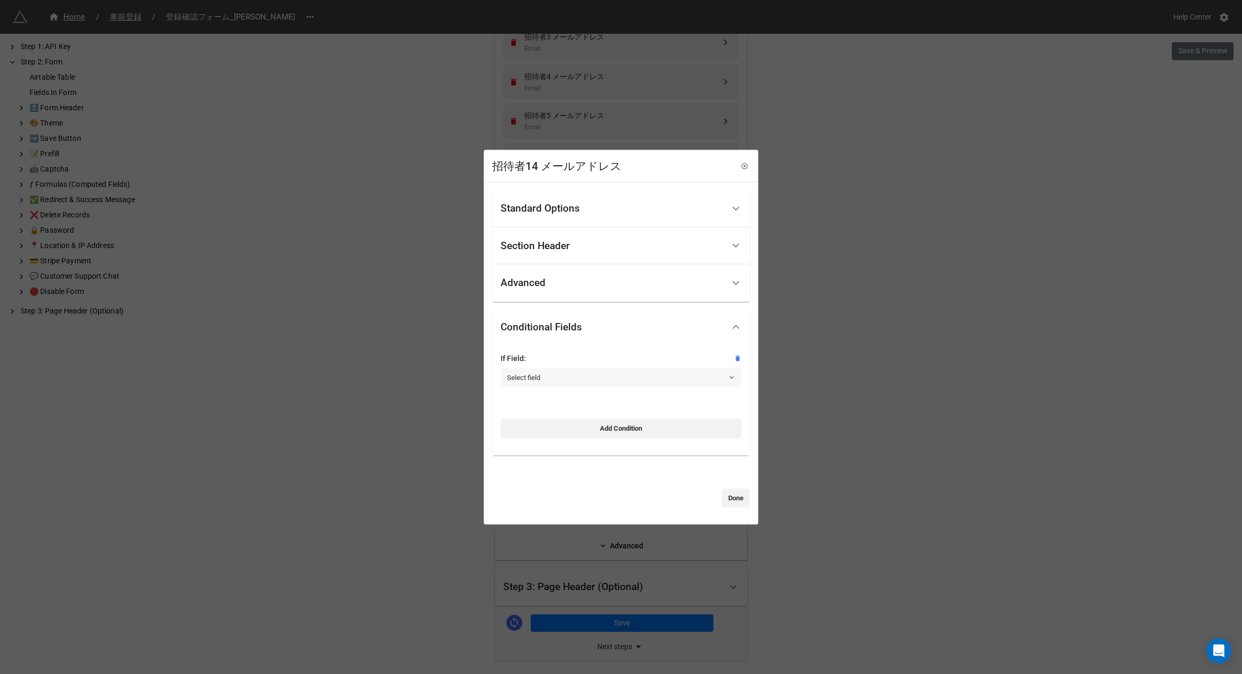
click at [542, 378] on link "Select field" at bounding box center [621, 378] width 241 height 19
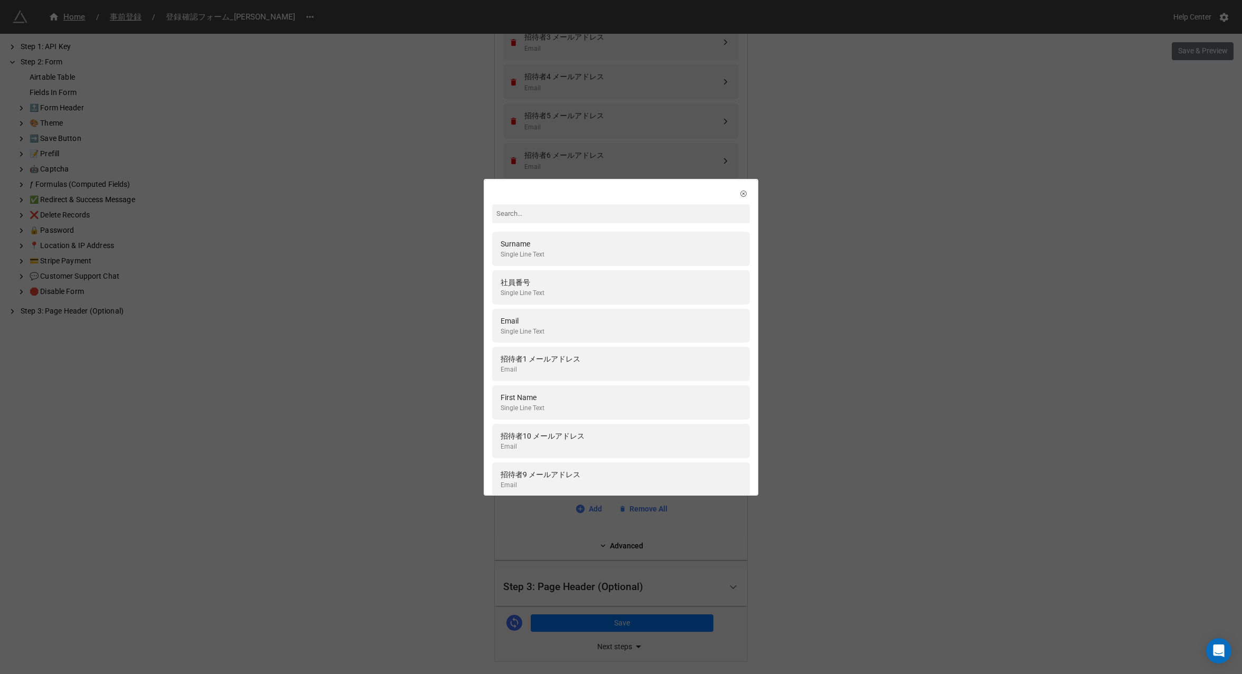
click at [535, 220] on input at bounding box center [621, 213] width 258 height 19
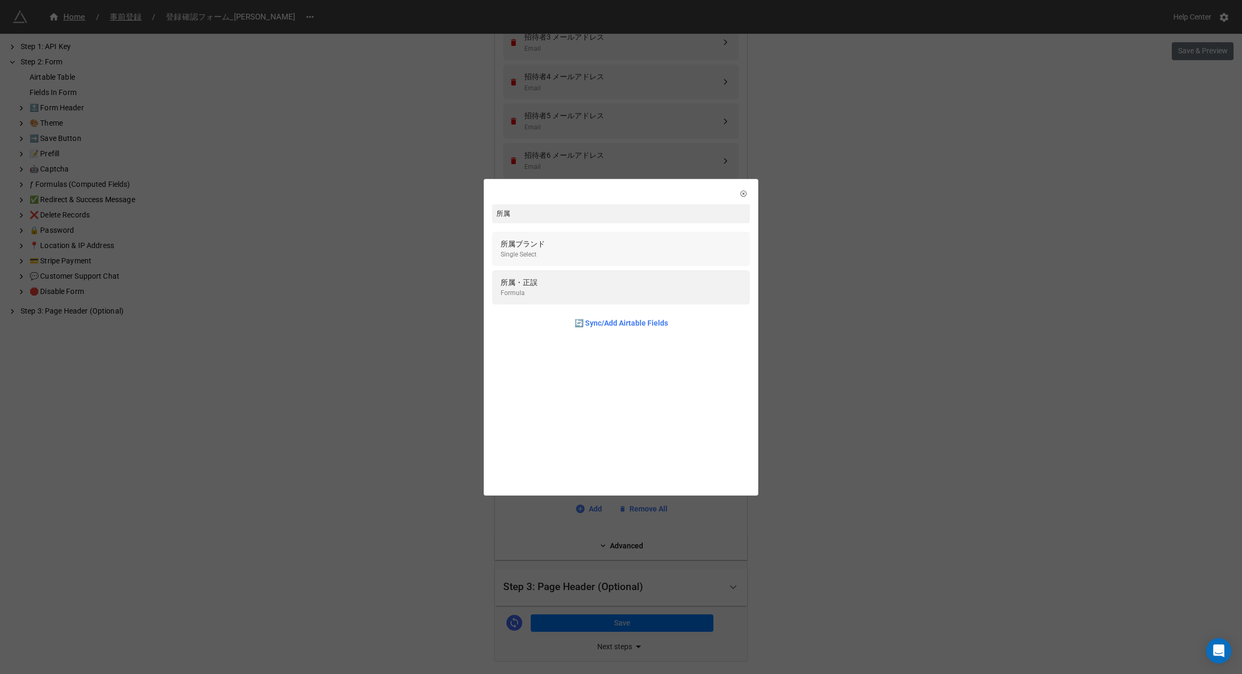
type input "所属"
click at [537, 256] on div "Single Select" at bounding box center [523, 255] width 44 height 10
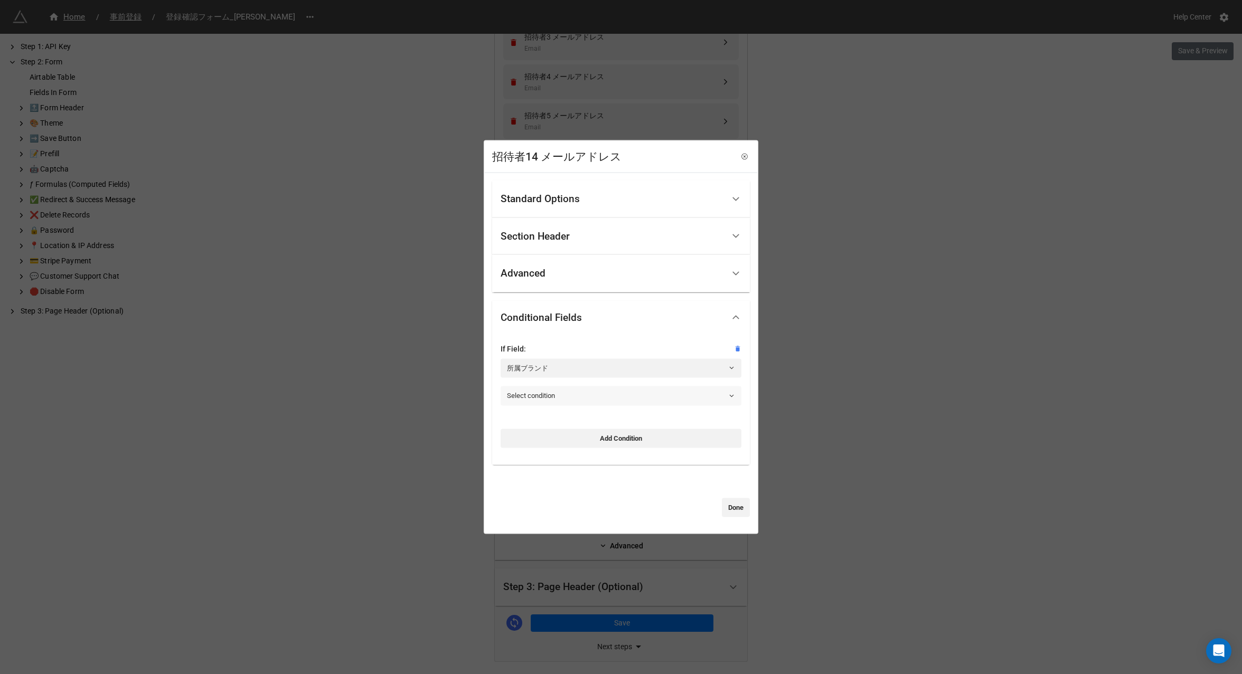
click at [556, 389] on link "Select condition" at bounding box center [621, 395] width 241 height 19
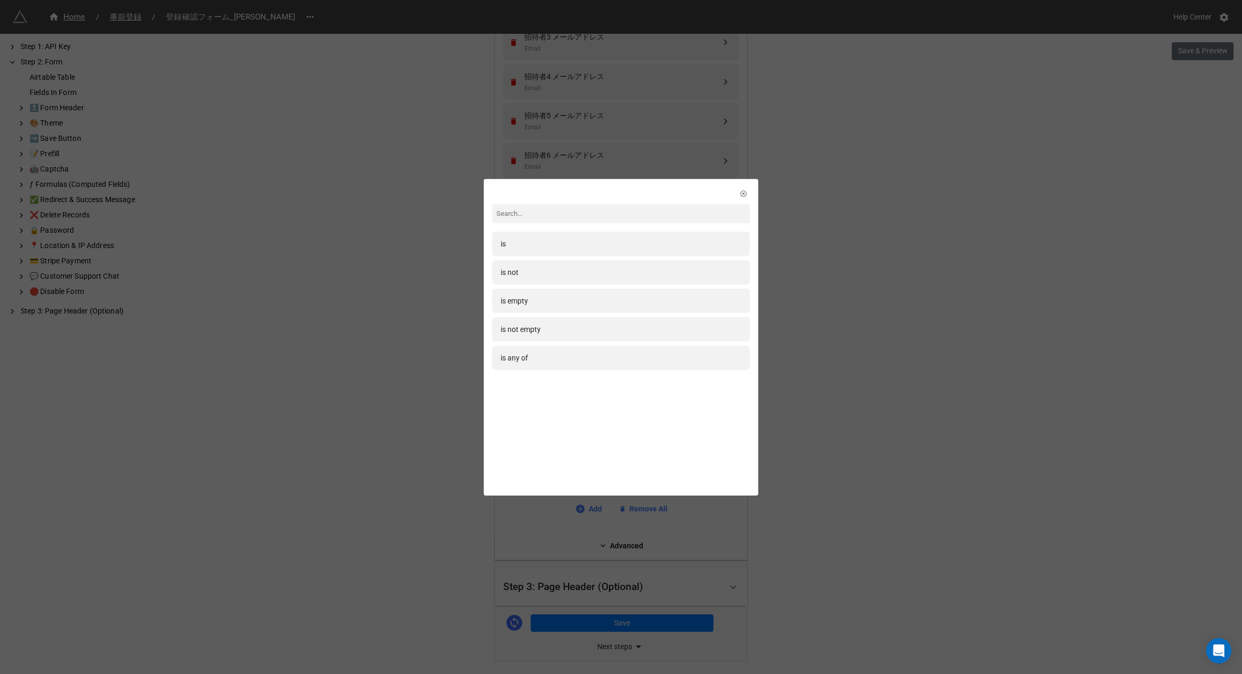
click at [556, 389] on div at bounding box center [621, 399] width 258 height 51
click at [558, 243] on div "is" at bounding box center [621, 244] width 241 height 12
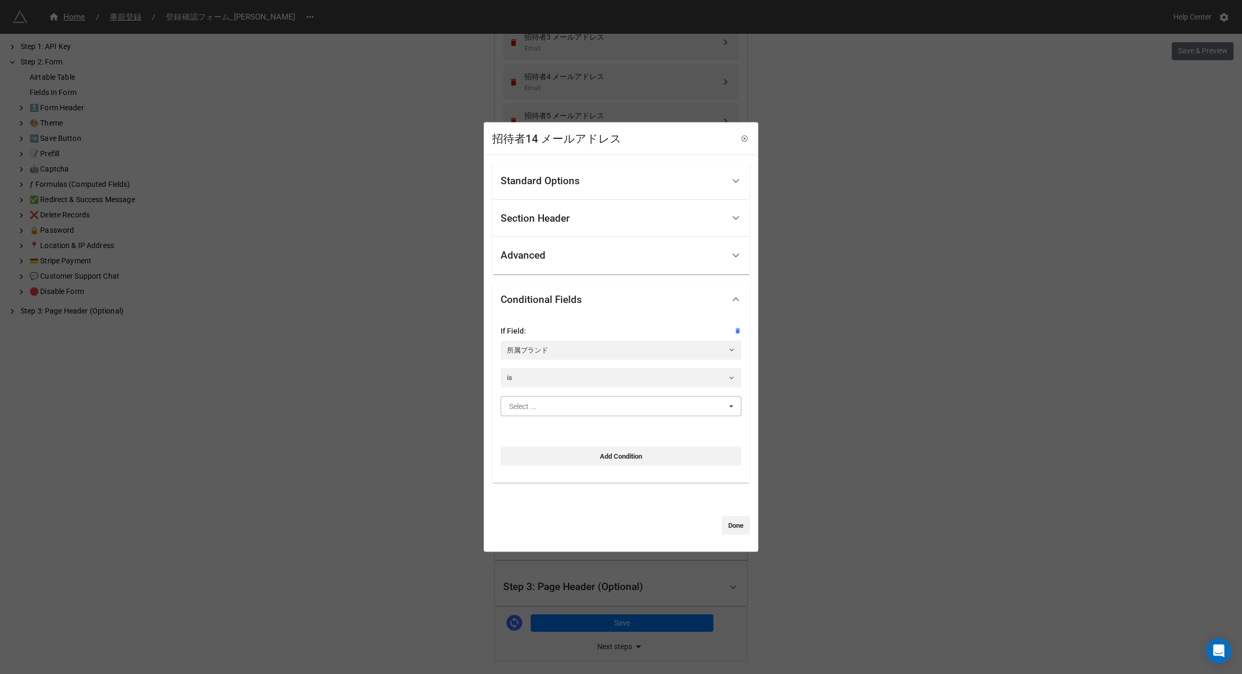
click at [560, 397] on input "text" at bounding box center [622, 405] width 240 height 19
type input "marc"
click at [568, 423] on div "[PERSON_NAME]" at bounding box center [621, 426] width 240 height 20
click at [730, 534] on link "Done" at bounding box center [736, 525] width 28 height 19
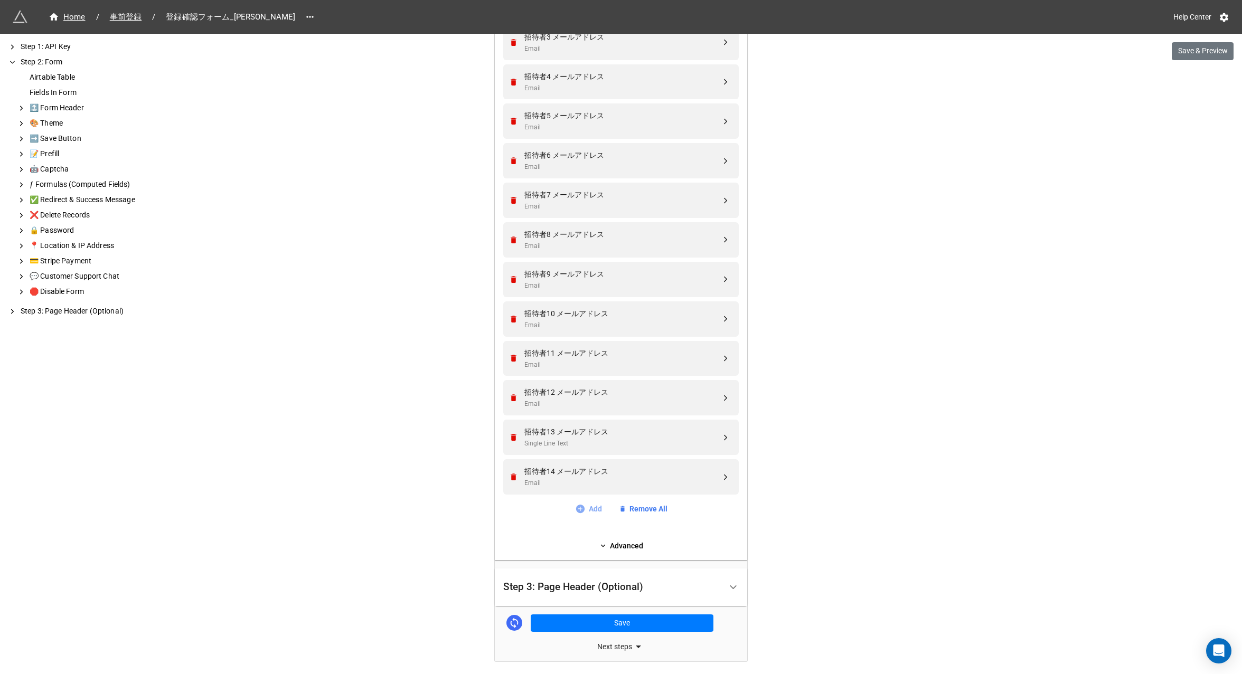
click at [590, 508] on link "Add" at bounding box center [588, 509] width 27 height 12
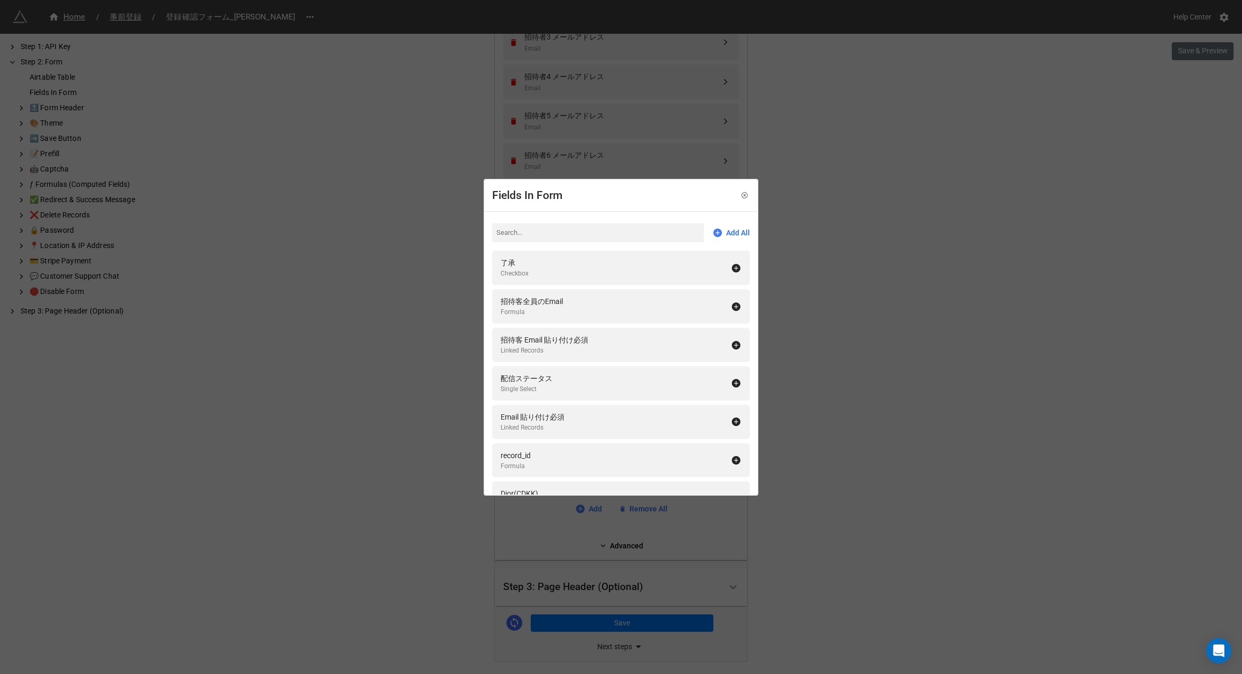
click at [530, 229] on input at bounding box center [598, 232] width 212 height 19
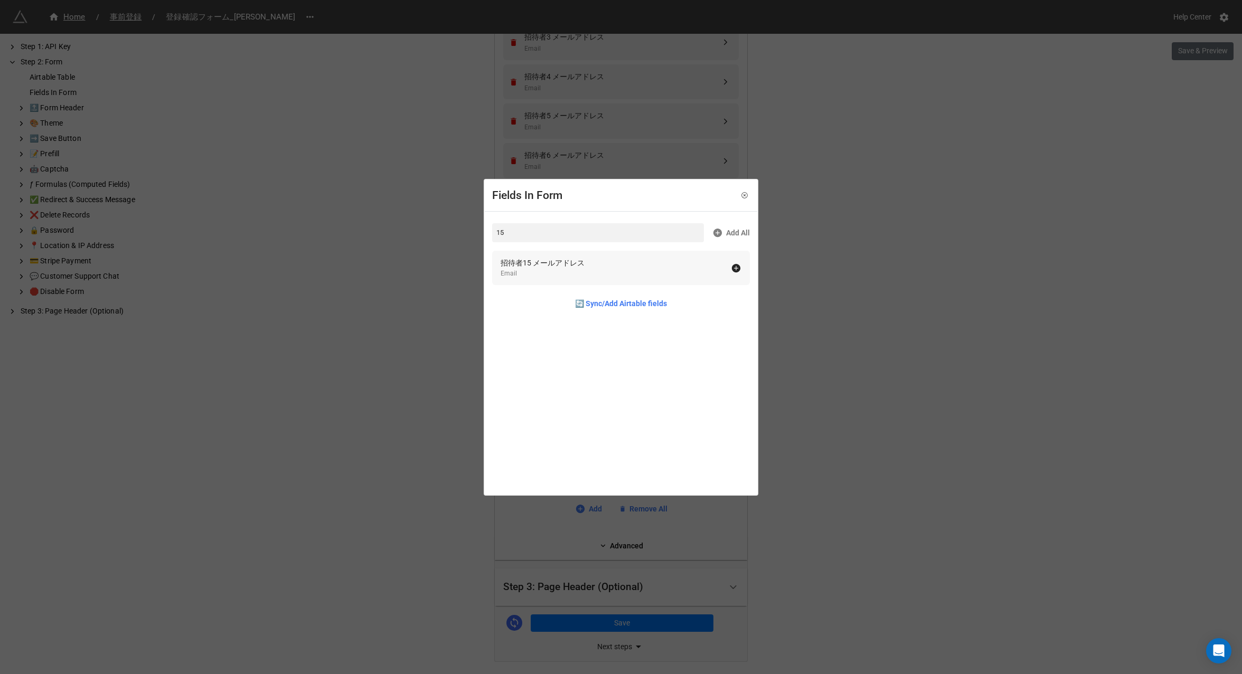
type input "15"
click at [534, 273] on div "Email" at bounding box center [543, 274] width 84 height 10
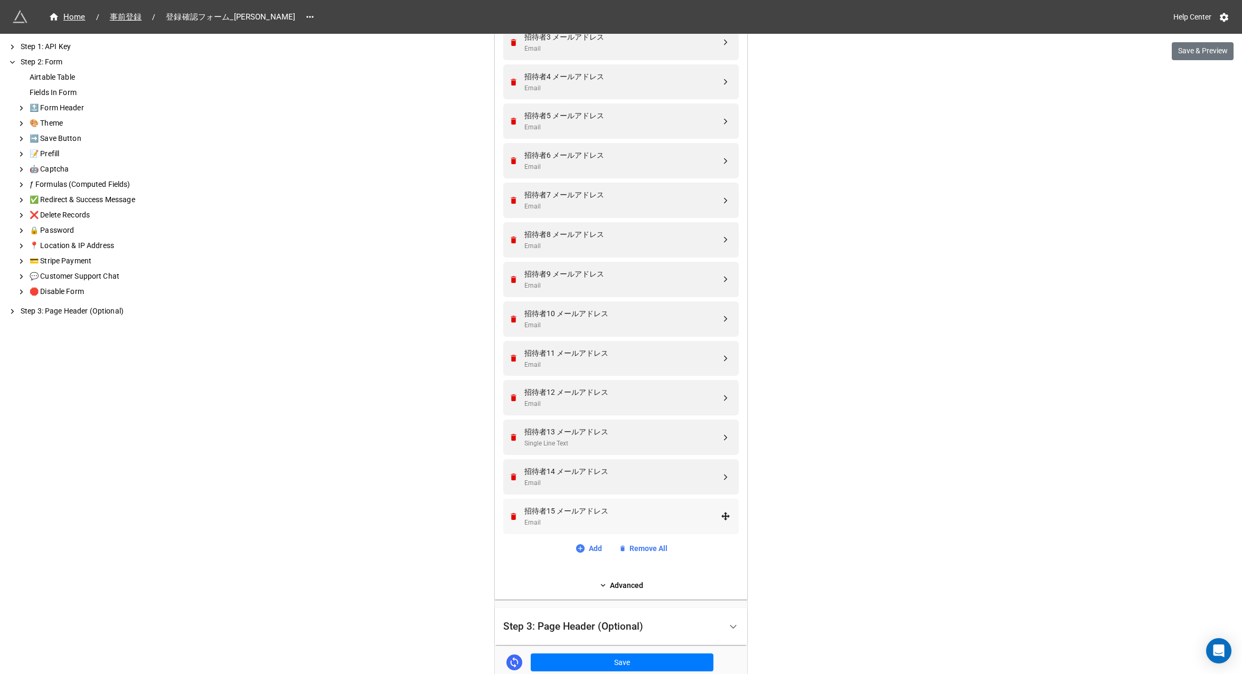
click at [547, 511] on div "招待者15 メールアドレス" at bounding box center [622, 511] width 196 height 12
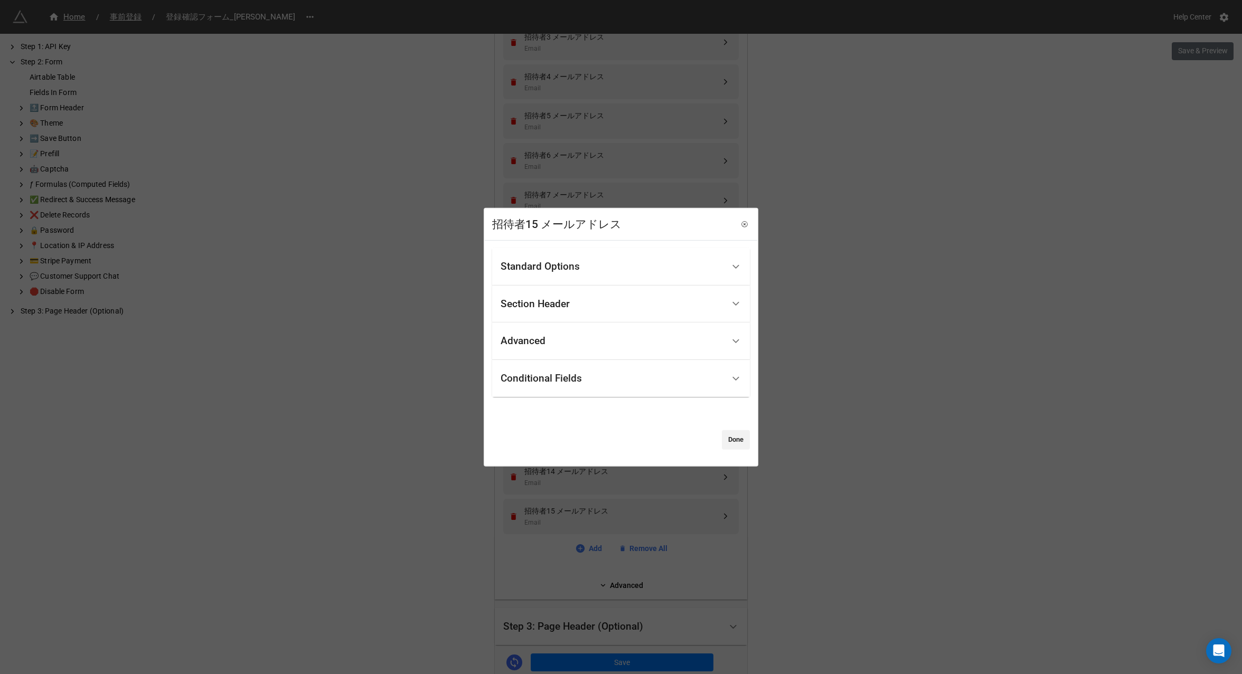
click at [561, 381] on div "Conditional Fields" at bounding box center [541, 378] width 81 height 11
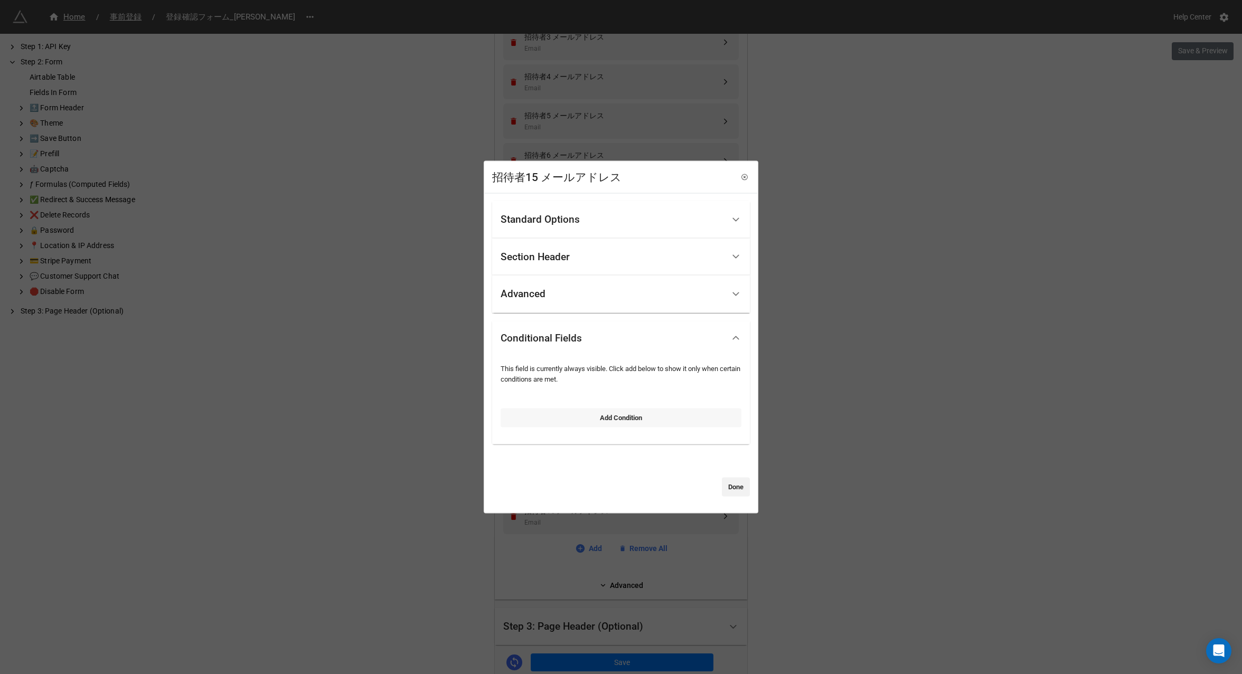
click at [563, 422] on link "Add Condition" at bounding box center [621, 417] width 241 height 19
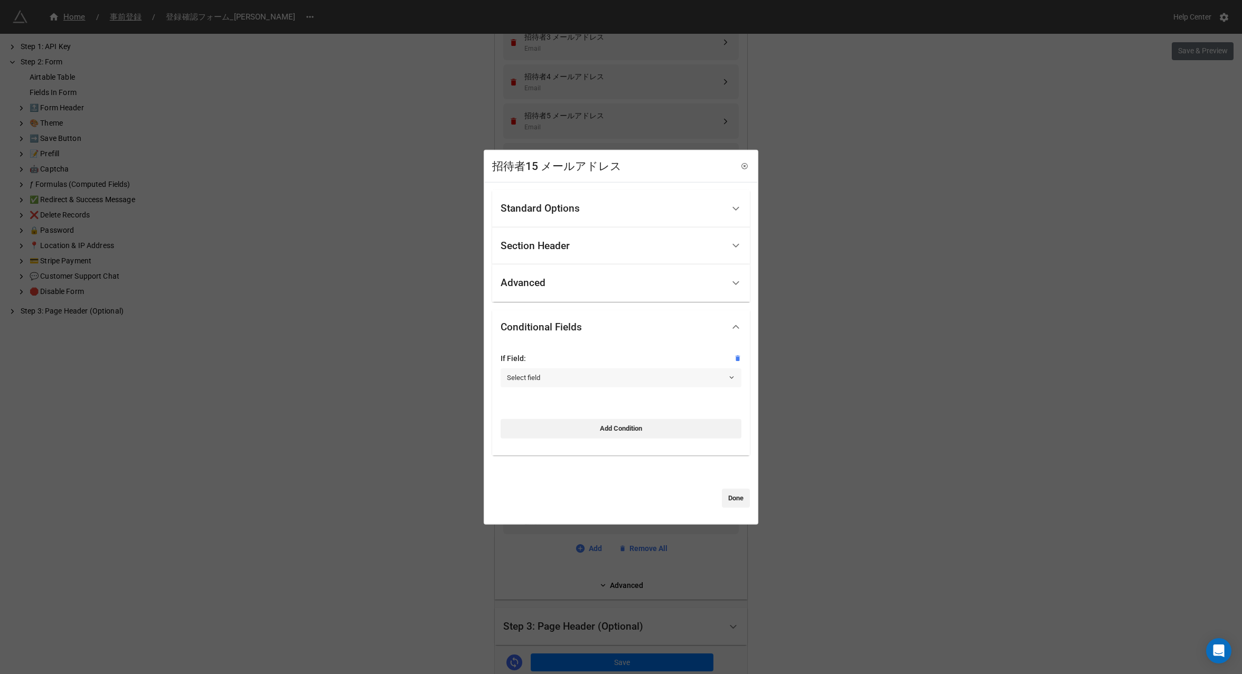
click at [537, 377] on link "Select field" at bounding box center [621, 378] width 241 height 19
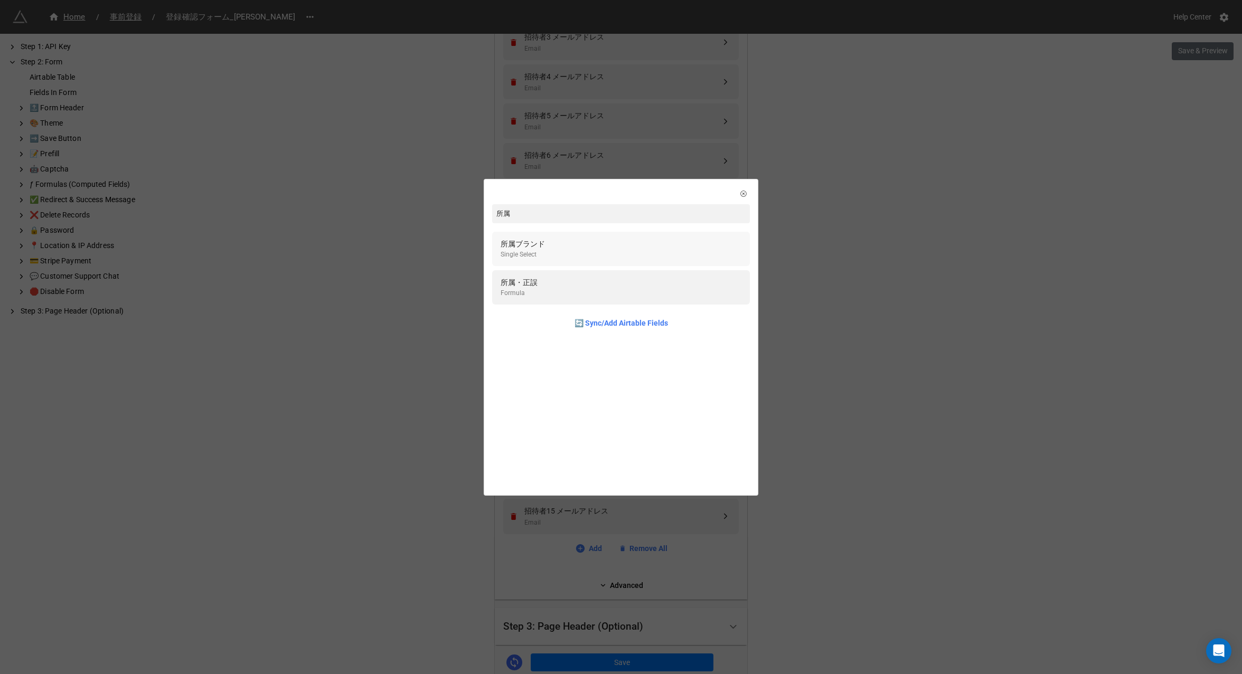
type input "所属"
click at [649, 251] on div "所属ブランド Single Select" at bounding box center [621, 249] width 241 height 22
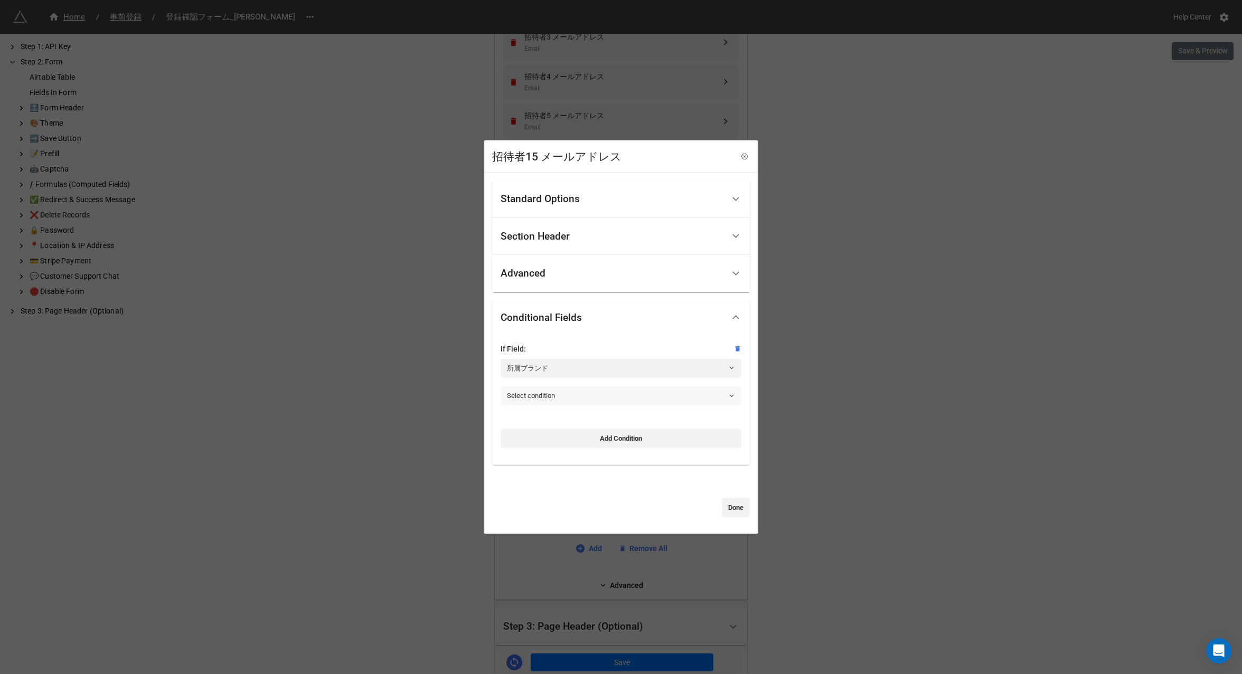
click at [552, 400] on link "Select condition" at bounding box center [621, 395] width 241 height 19
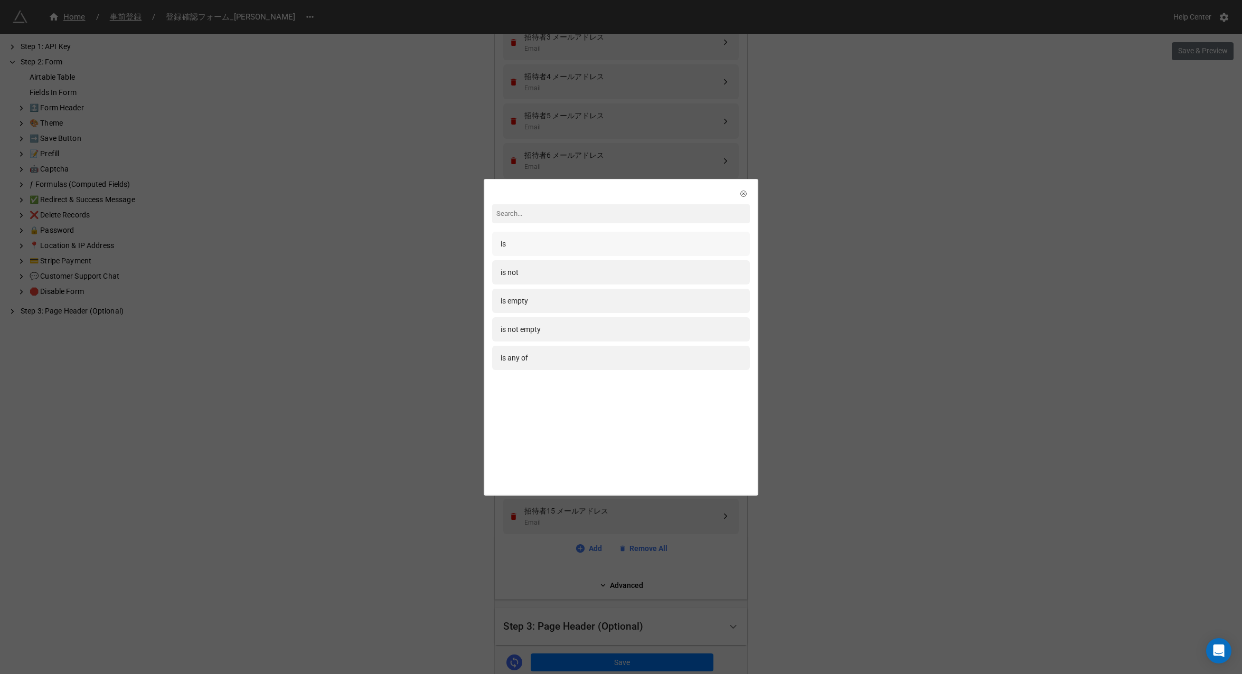
click at [537, 240] on div "is" at bounding box center [621, 244] width 241 height 12
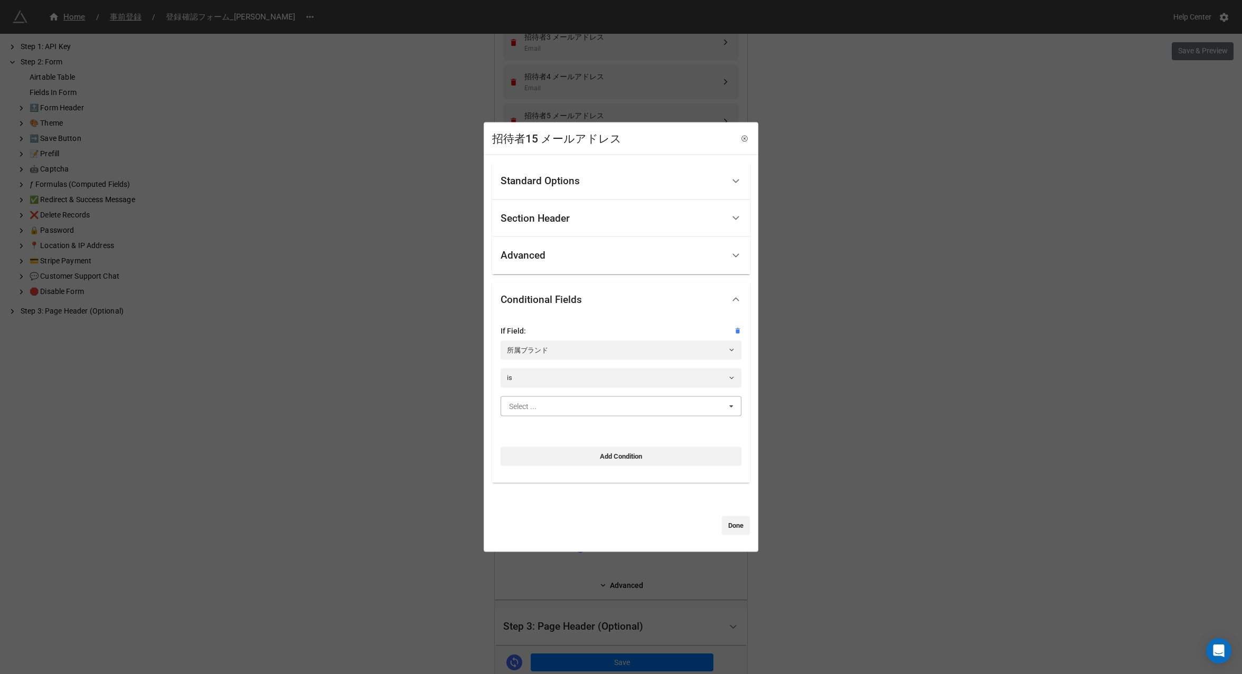
click at [544, 405] on input "text" at bounding box center [622, 405] width 240 height 19
type input "marc"
click at [555, 424] on div "[PERSON_NAME]" at bounding box center [621, 426] width 240 height 20
click at [730, 525] on link "Done" at bounding box center [736, 525] width 28 height 19
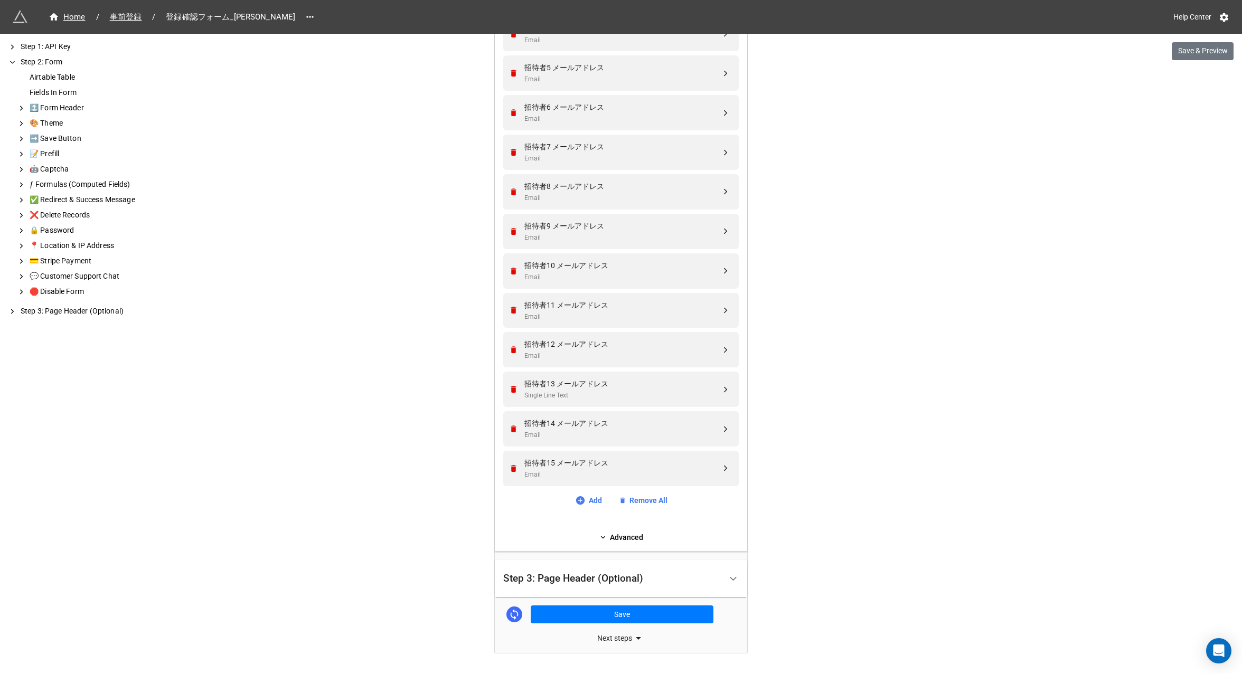
scroll to position [869, 0]
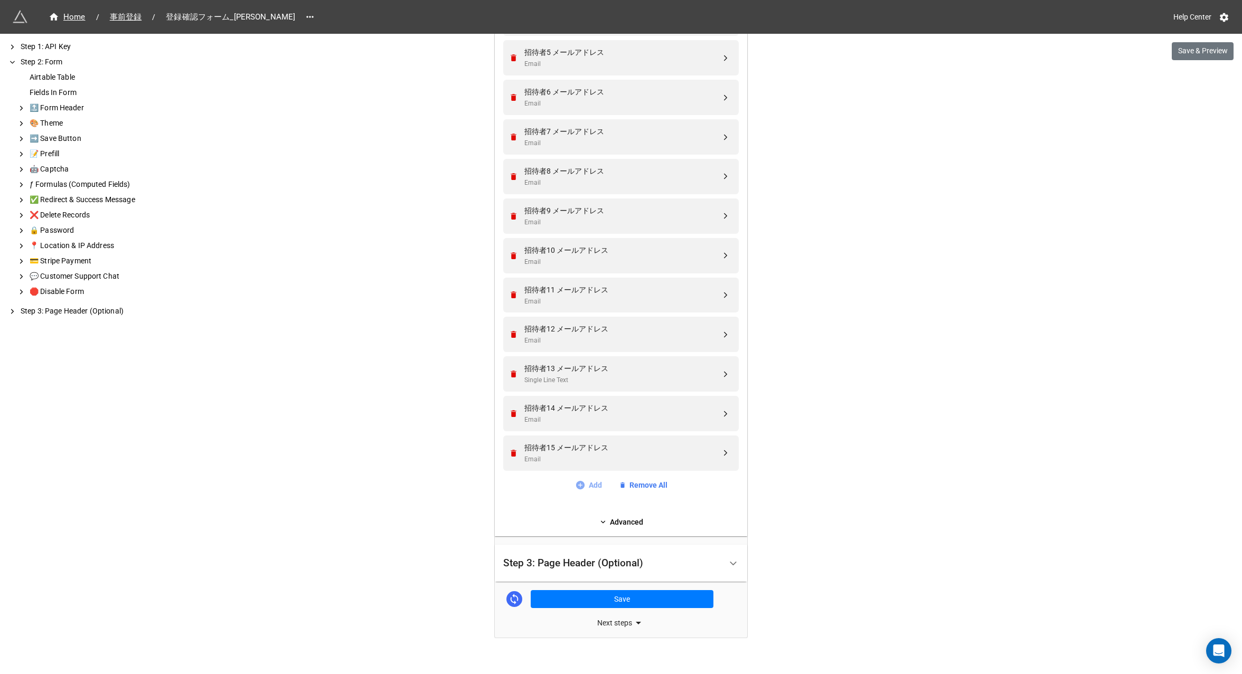
click at [592, 486] on link "Add" at bounding box center [588, 485] width 27 height 12
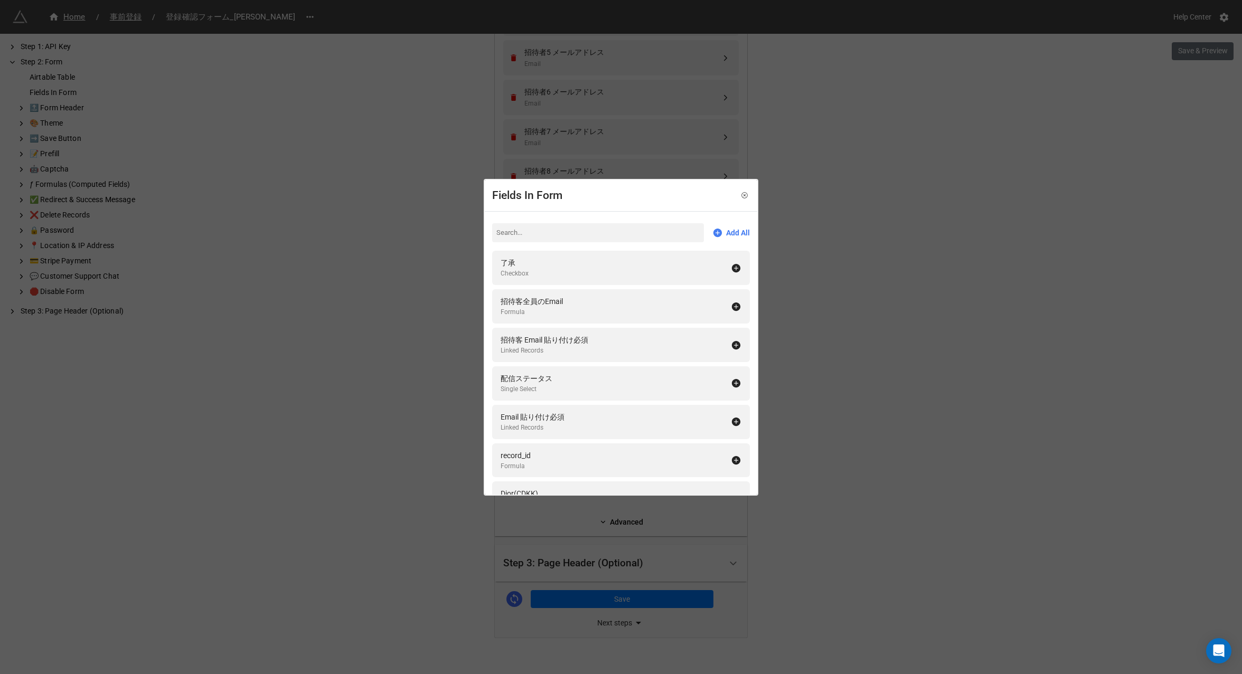
click at [544, 230] on input at bounding box center [598, 232] width 212 height 19
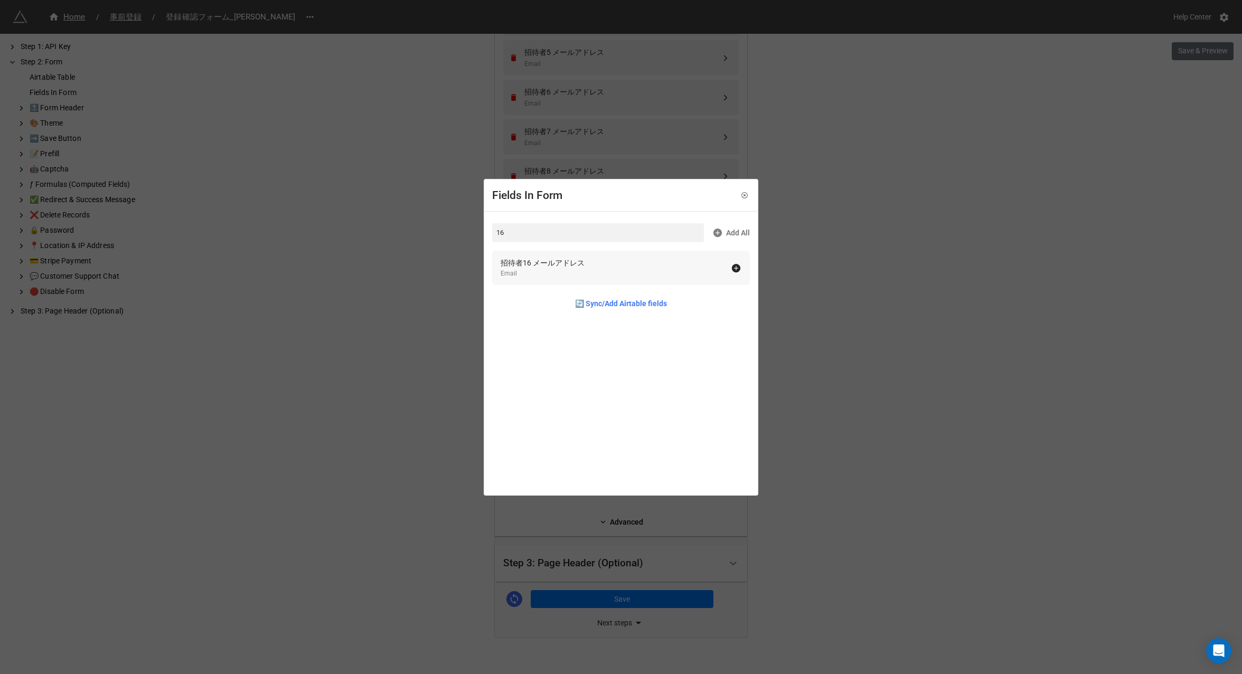
type input "16"
click at [556, 263] on div "招待者16 メールアドレス" at bounding box center [543, 263] width 84 height 12
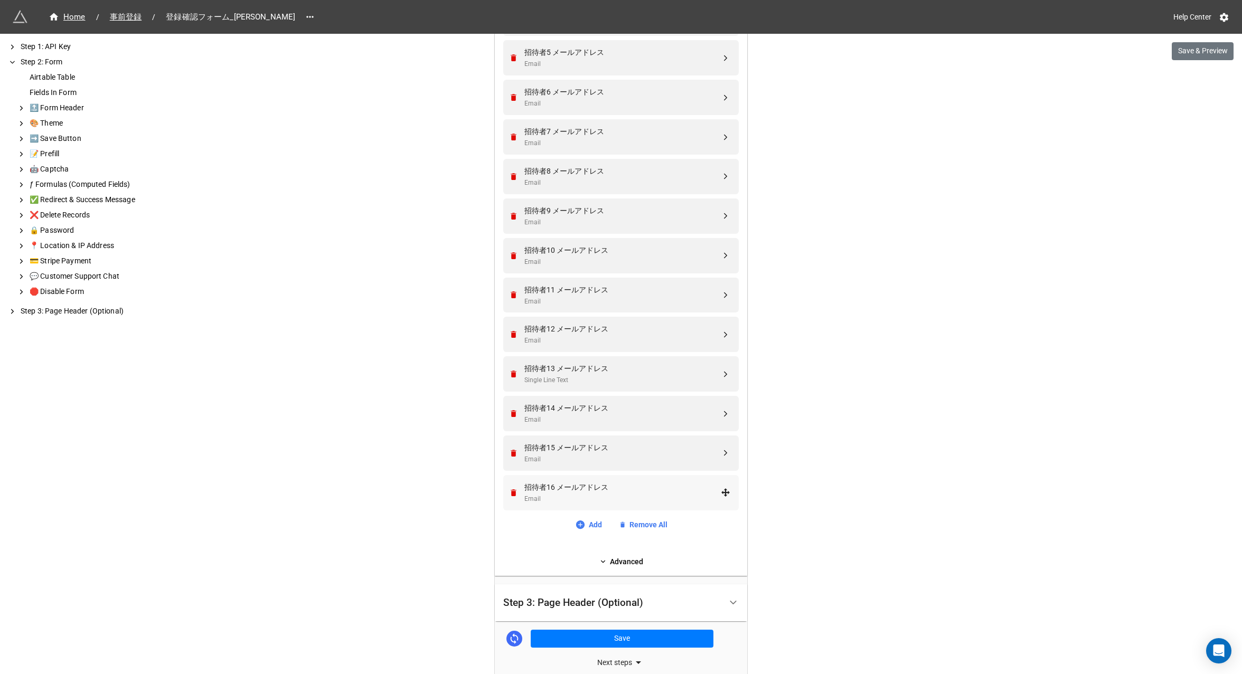
click at [555, 495] on div "Email" at bounding box center [622, 499] width 196 height 10
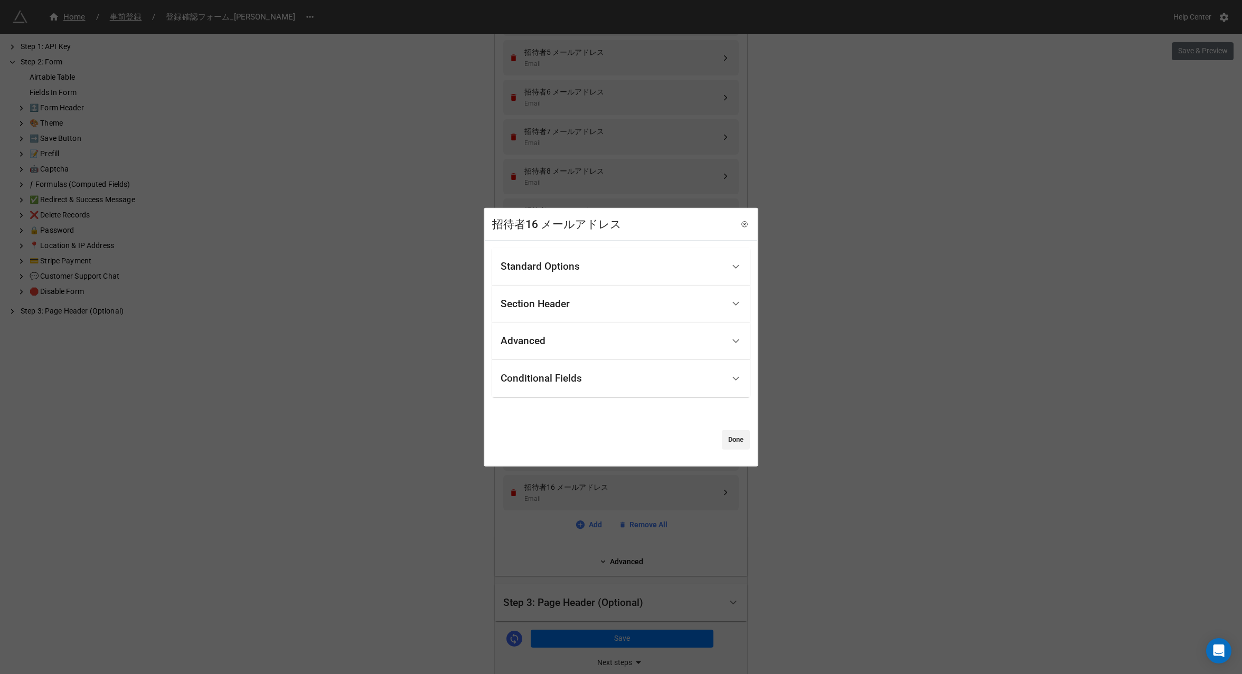
click at [536, 376] on div "Conditional Fields" at bounding box center [541, 378] width 81 height 11
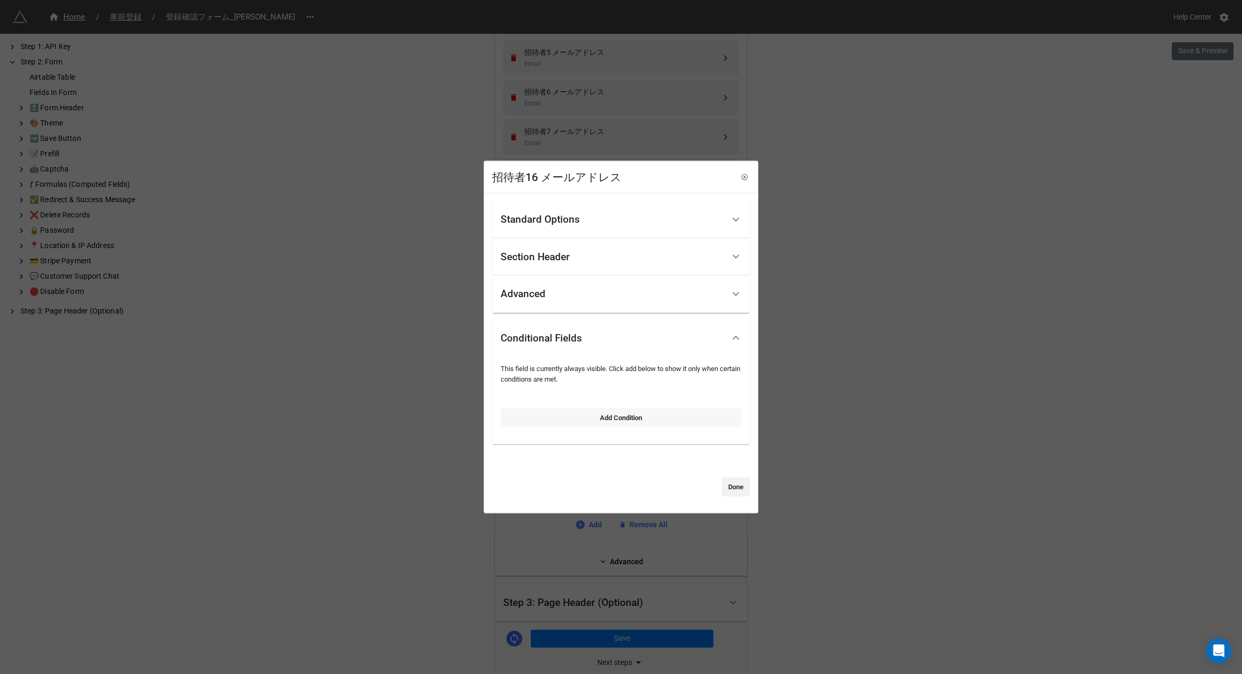
click at [578, 426] on link "Add Condition" at bounding box center [621, 417] width 241 height 19
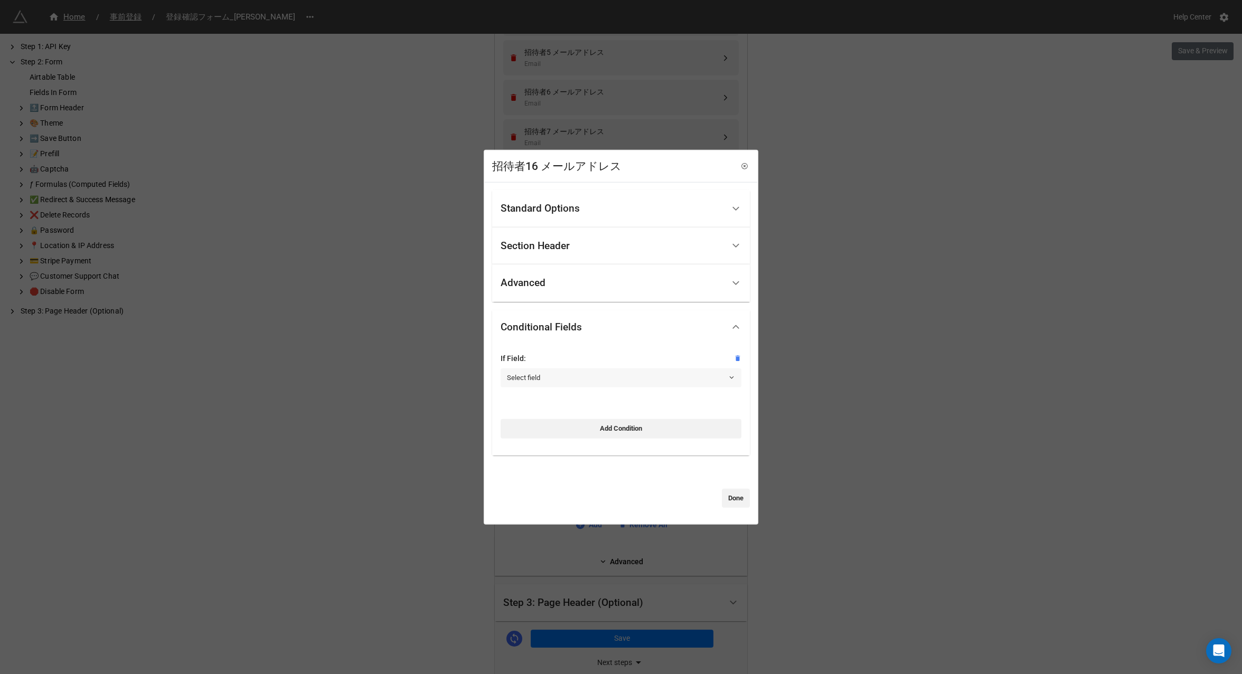
click at [550, 382] on link "Select field" at bounding box center [621, 378] width 241 height 19
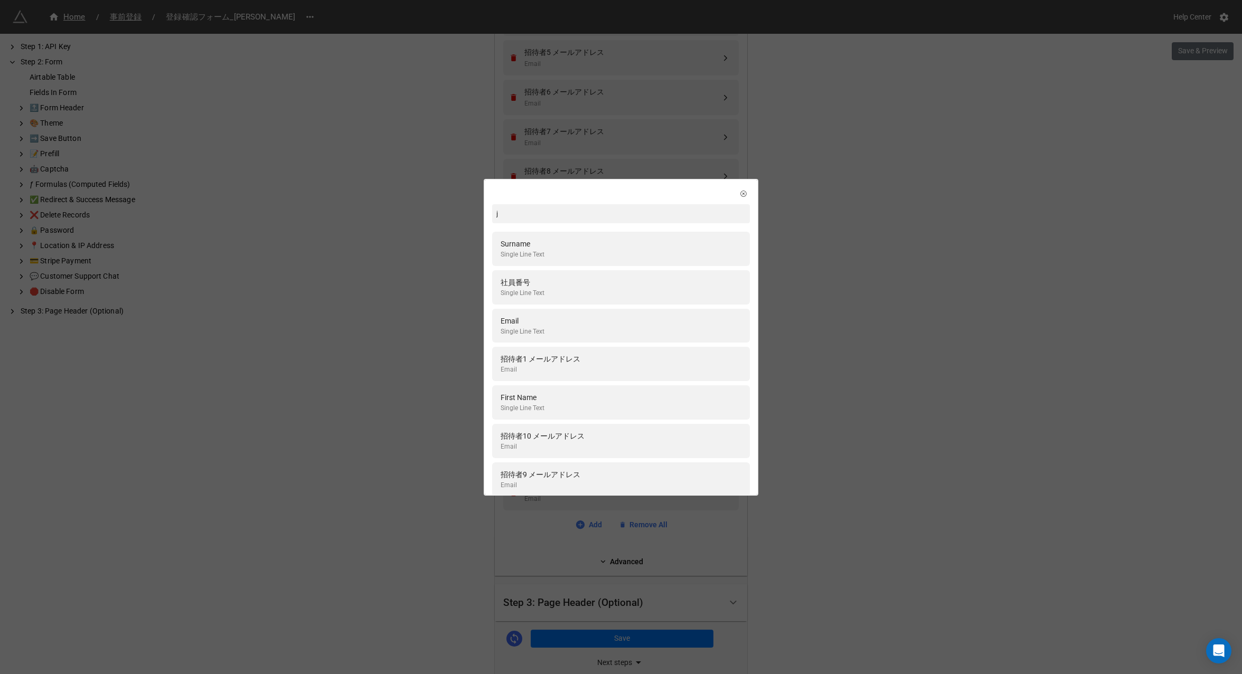
type input "じ"
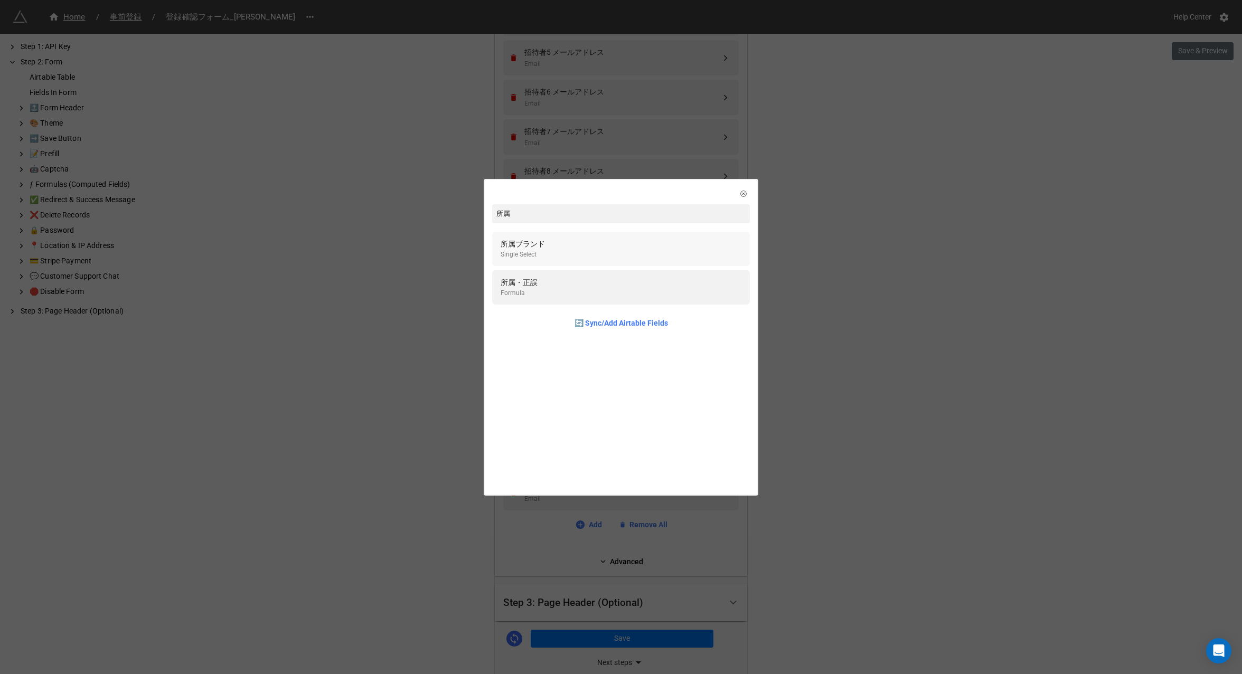
type input "所属"
click at [570, 250] on div "所属ブランド Single Select" at bounding box center [621, 249] width 241 height 22
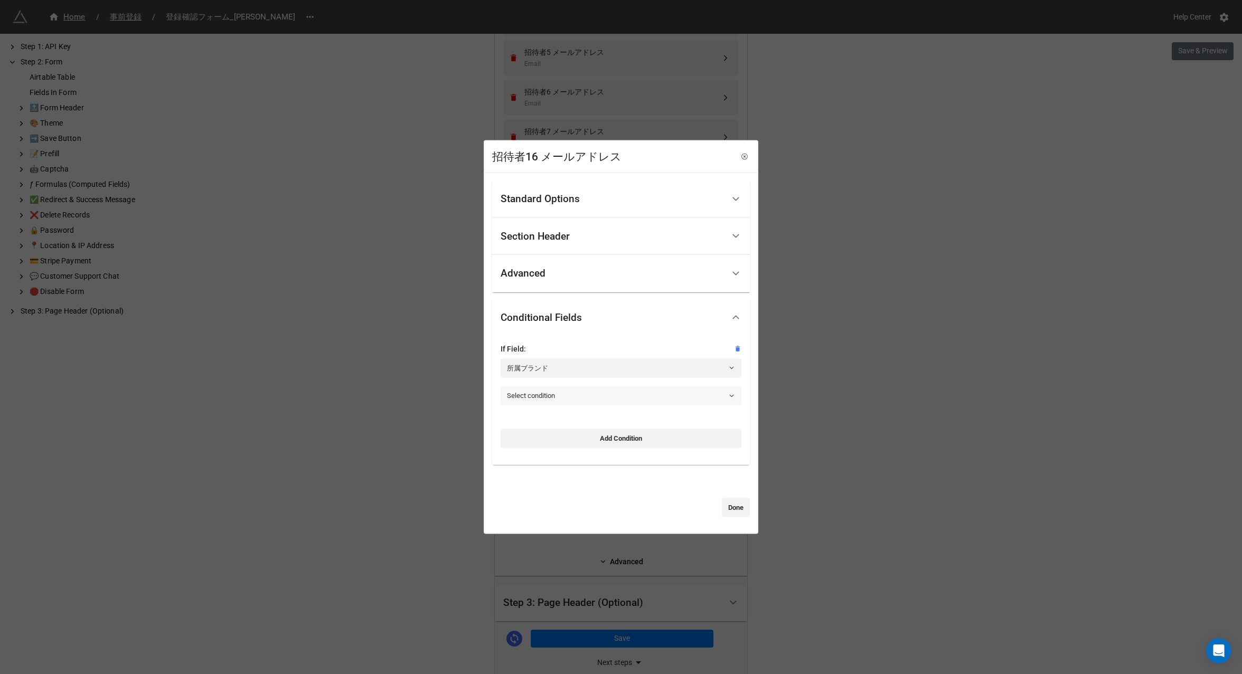
click at [551, 399] on link "Select condition" at bounding box center [621, 395] width 241 height 19
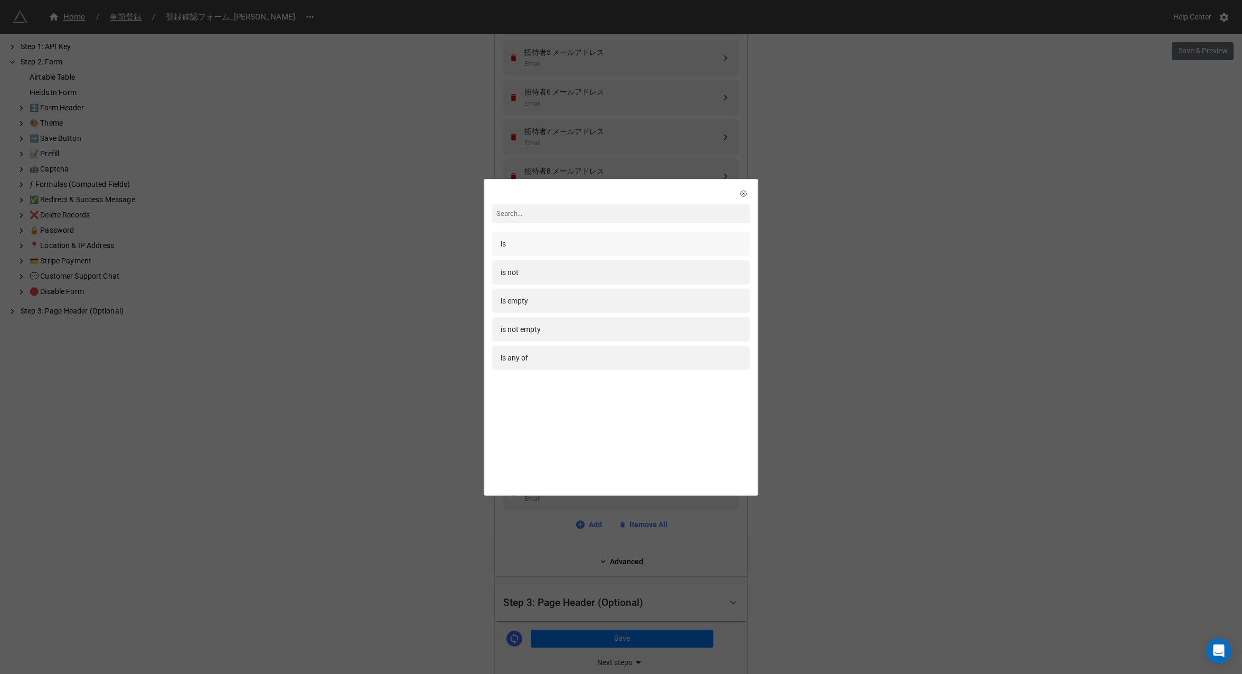
click at [524, 248] on div "is" at bounding box center [621, 244] width 241 height 12
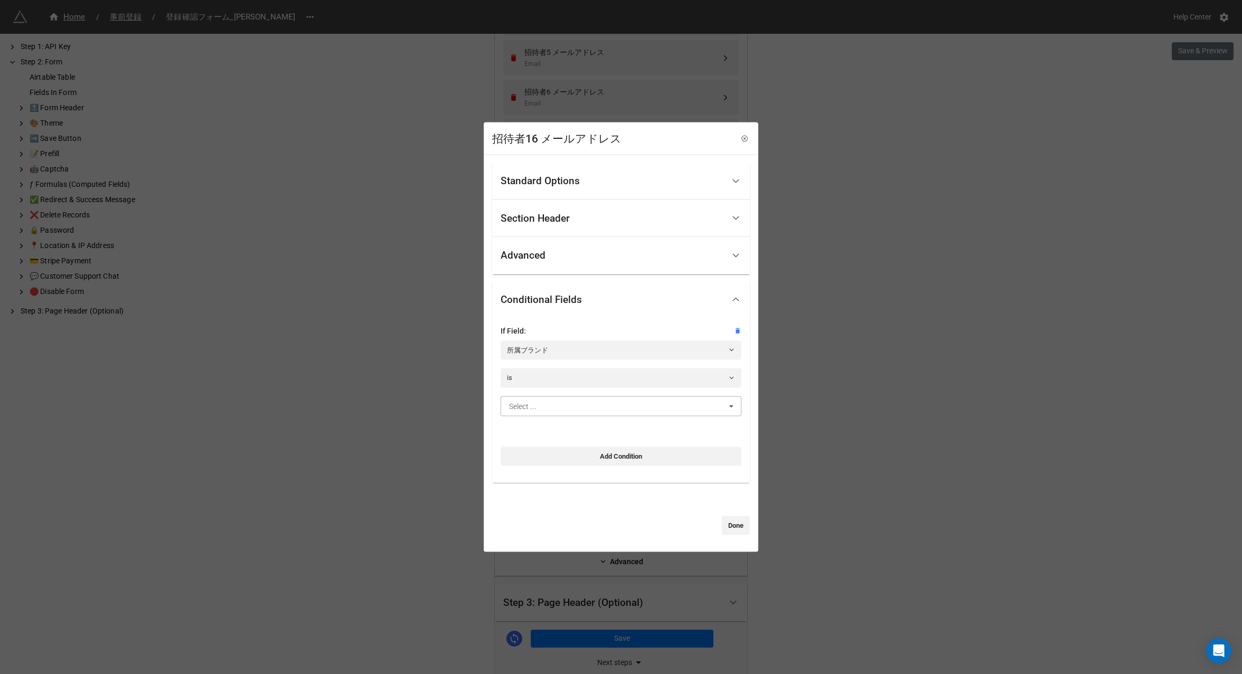
click at [539, 407] on input "text" at bounding box center [622, 405] width 240 height 19
type input "marc"
click at [560, 430] on div "[PERSON_NAME]" at bounding box center [621, 426] width 240 height 20
click at [729, 525] on link "Done" at bounding box center [736, 525] width 28 height 19
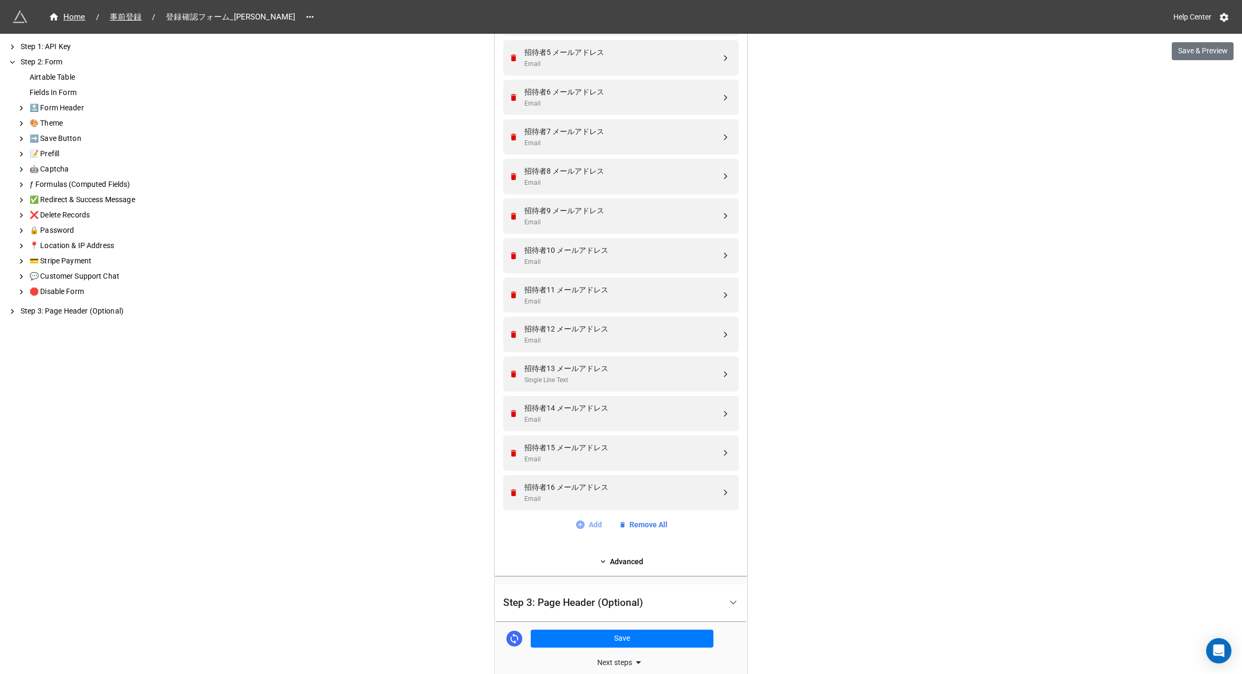
click at [592, 525] on link "Add" at bounding box center [588, 525] width 27 height 12
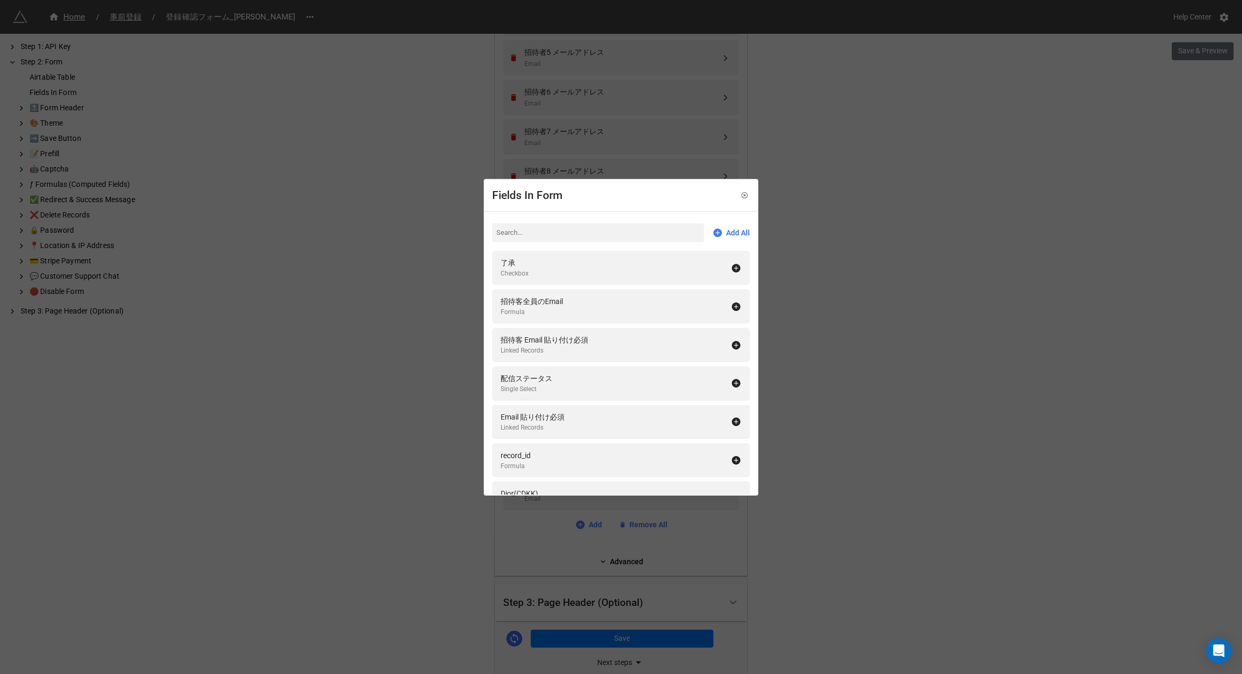
click at [532, 232] on input at bounding box center [598, 232] width 212 height 19
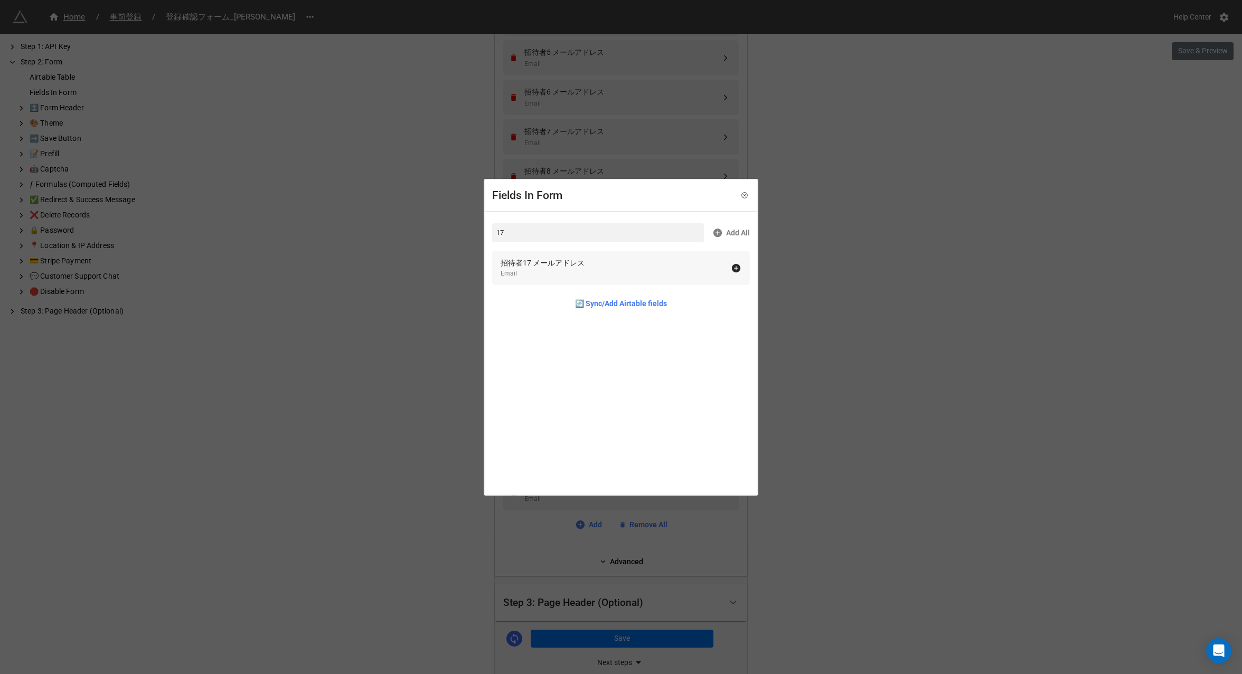
type input "17"
click at [556, 263] on div "招待者17 メールアドレス" at bounding box center [543, 263] width 84 height 12
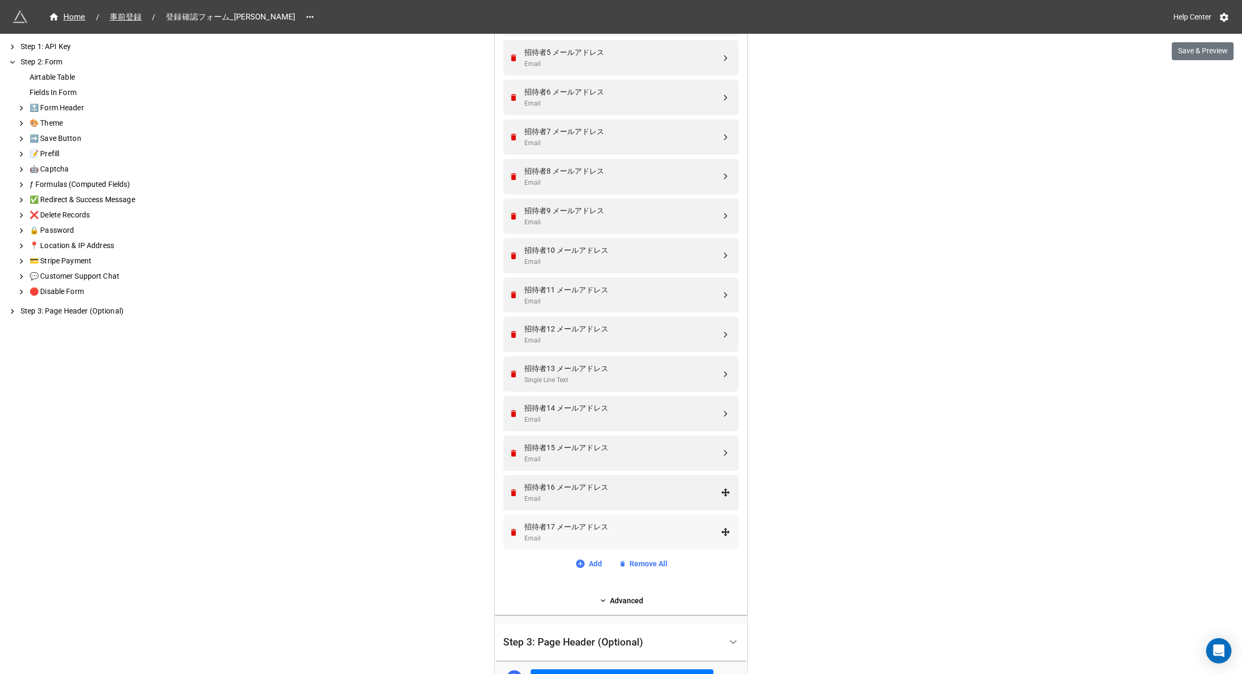
click at [577, 526] on div "招待者17 メールアドレス" at bounding box center [622, 527] width 196 height 12
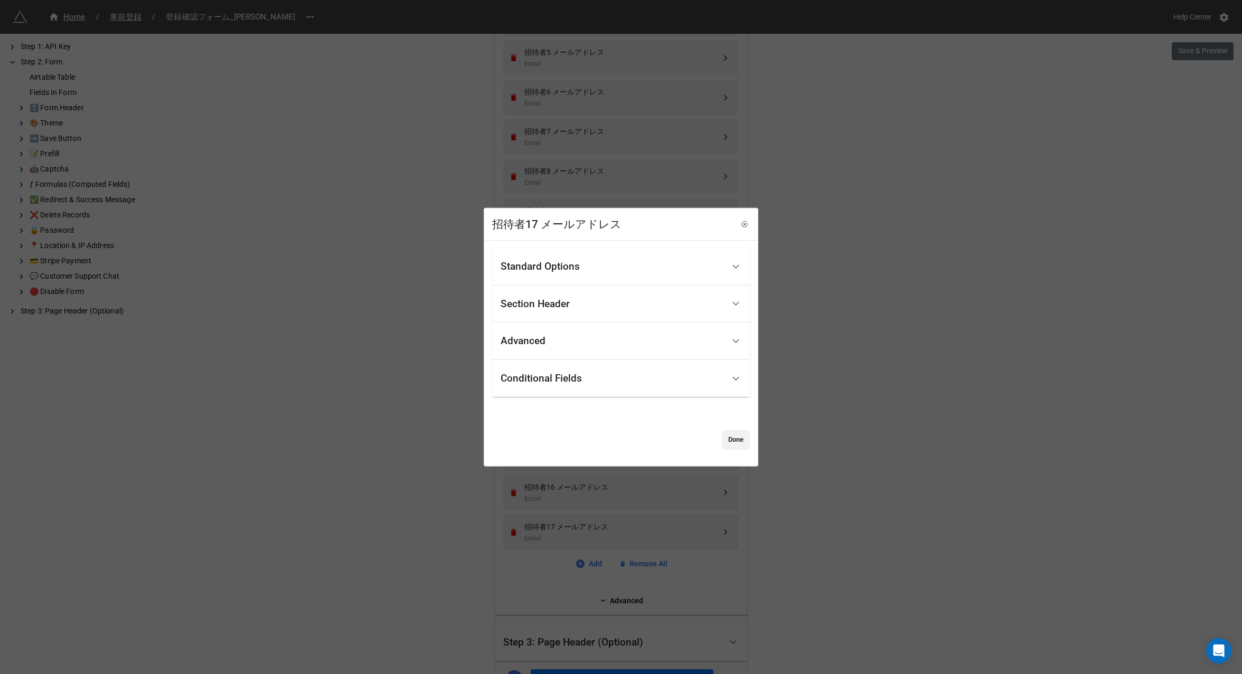
click at [559, 376] on div "Conditional Fields" at bounding box center [541, 378] width 81 height 11
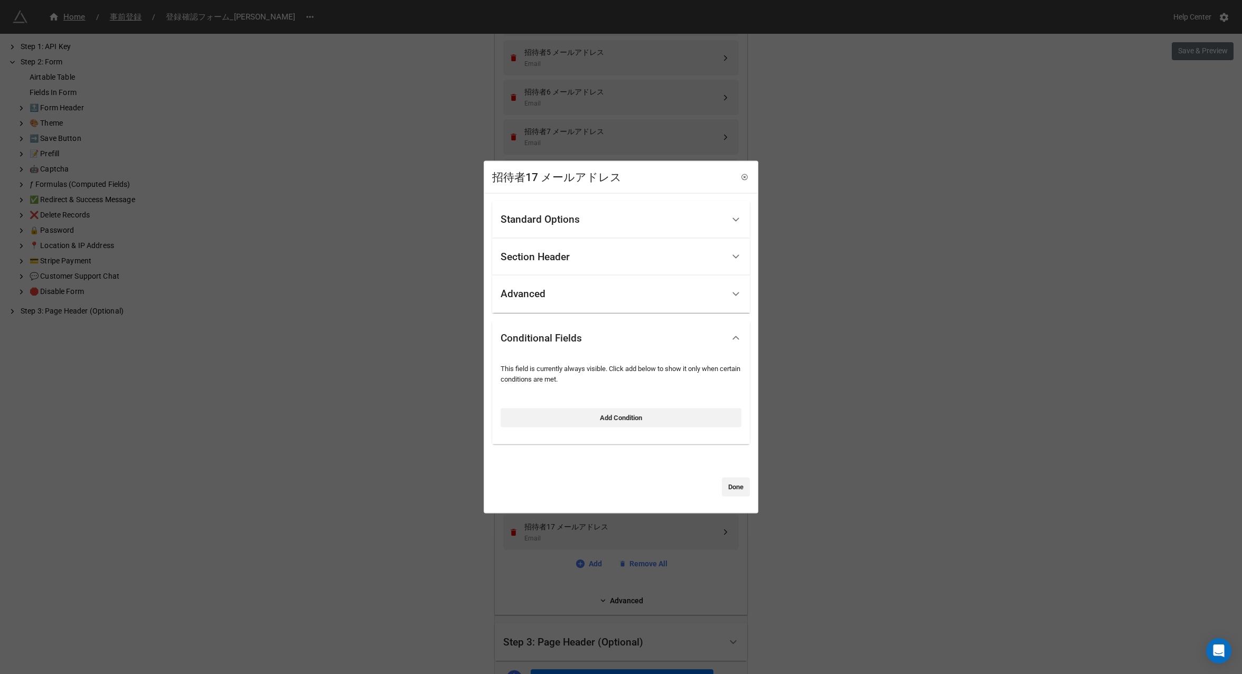
click at [571, 339] on div "Conditional Fields" at bounding box center [541, 338] width 81 height 11
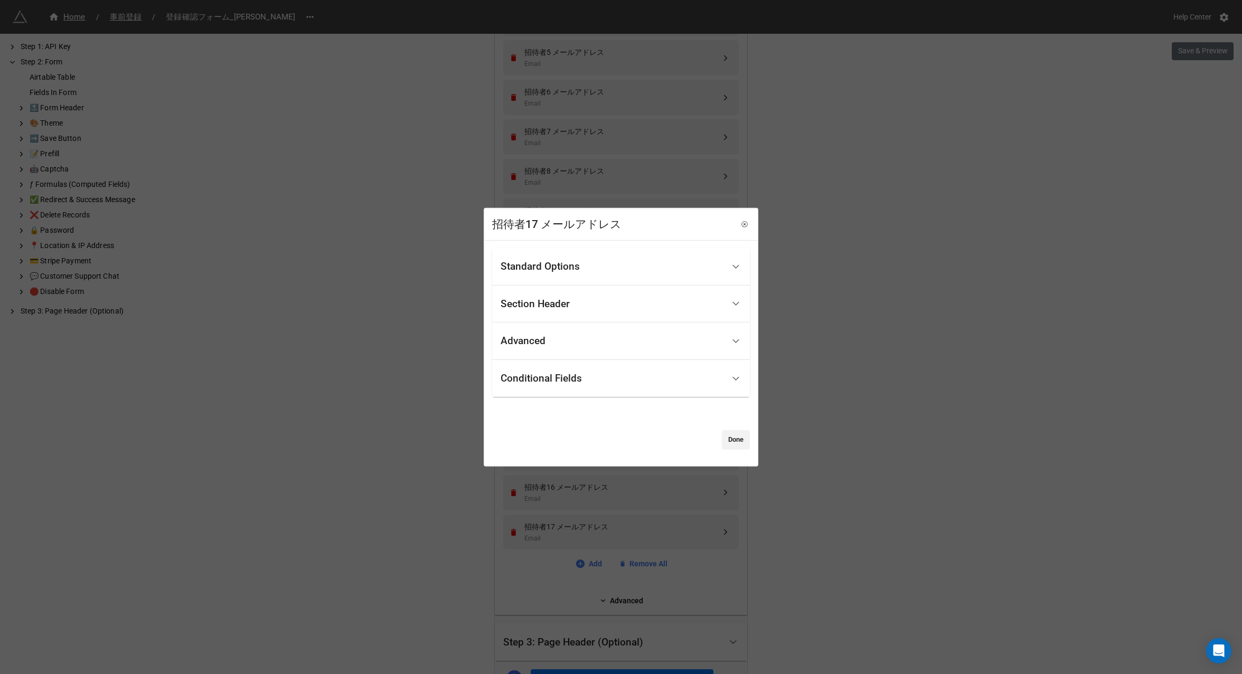
click at [559, 377] on div "Conditional Fields" at bounding box center [541, 378] width 81 height 11
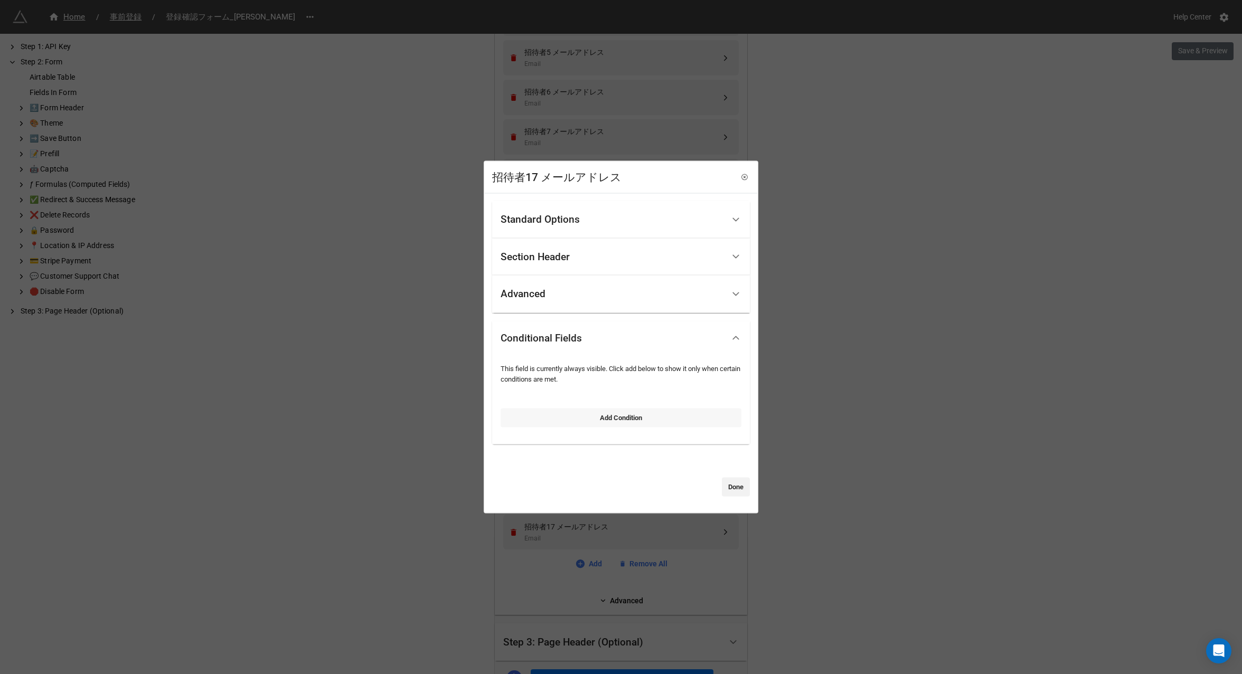
click at [593, 420] on link "Add Condition" at bounding box center [621, 417] width 241 height 19
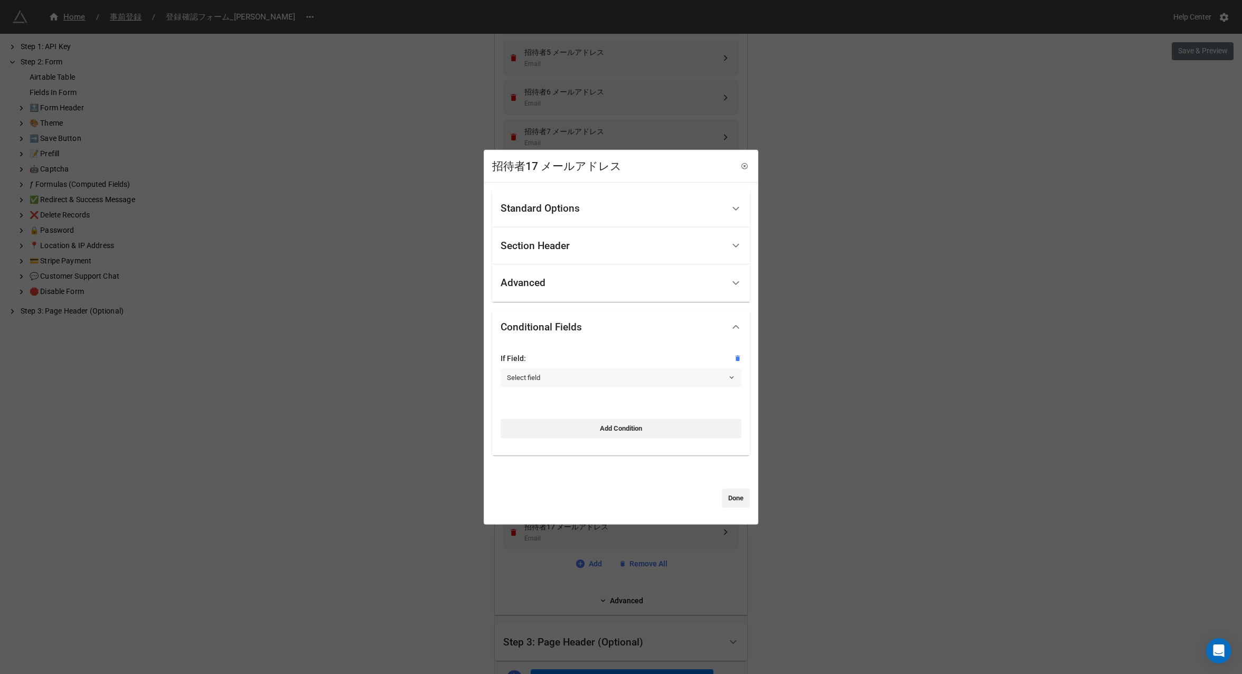
click at [562, 376] on link "Select field" at bounding box center [621, 378] width 241 height 19
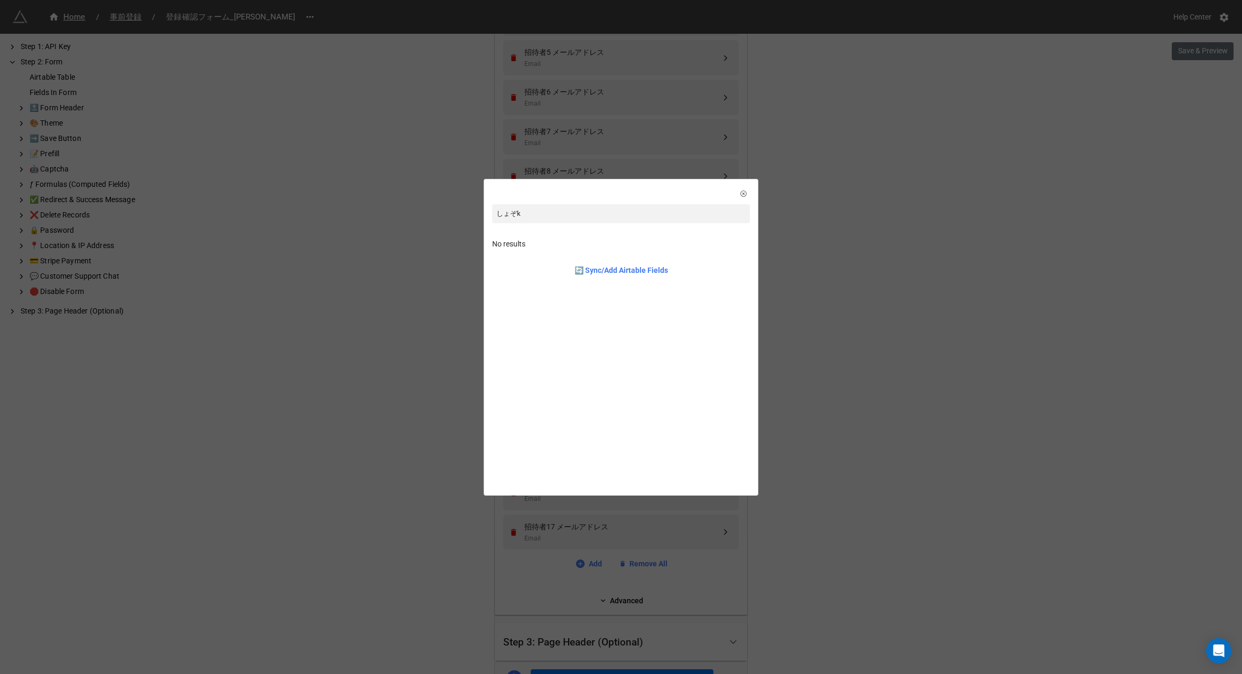
type input "所属"
click at [571, 251] on div "所属ブランド Single Select" at bounding box center [621, 249] width 241 height 22
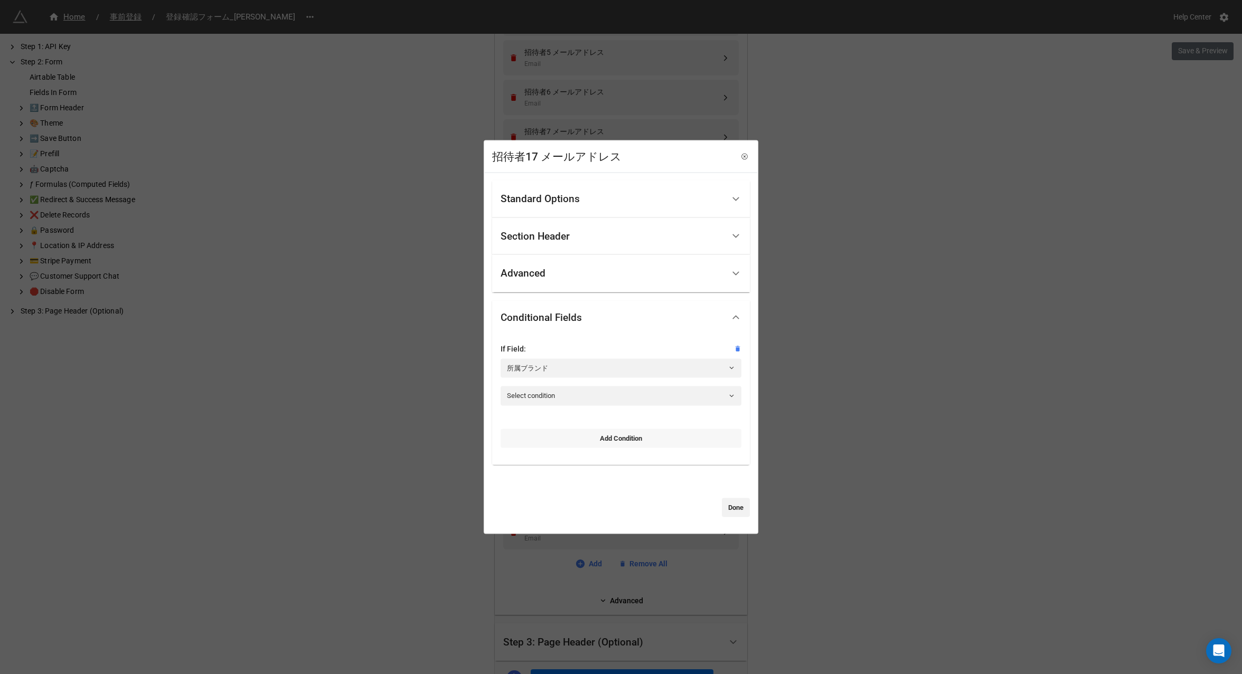
click at [567, 437] on link "Add Condition" at bounding box center [621, 438] width 241 height 19
select select "all-are-met"
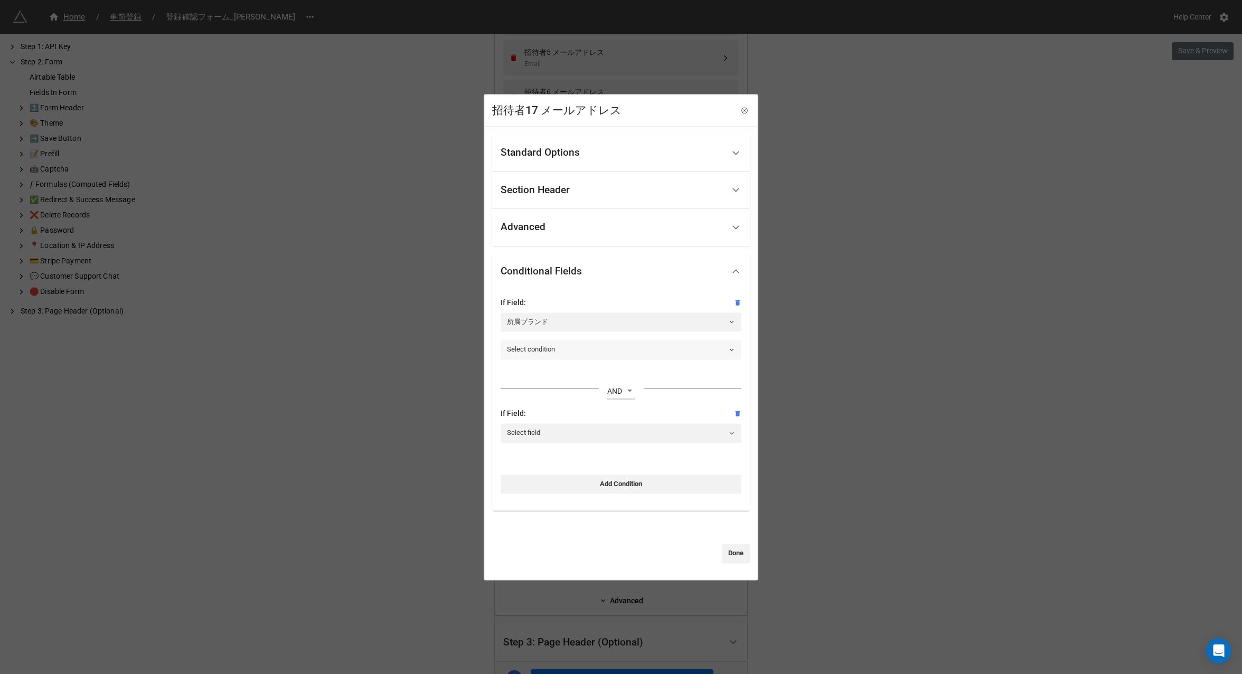
click at [546, 349] on link "Select condition" at bounding box center [621, 350] width 241 height 19
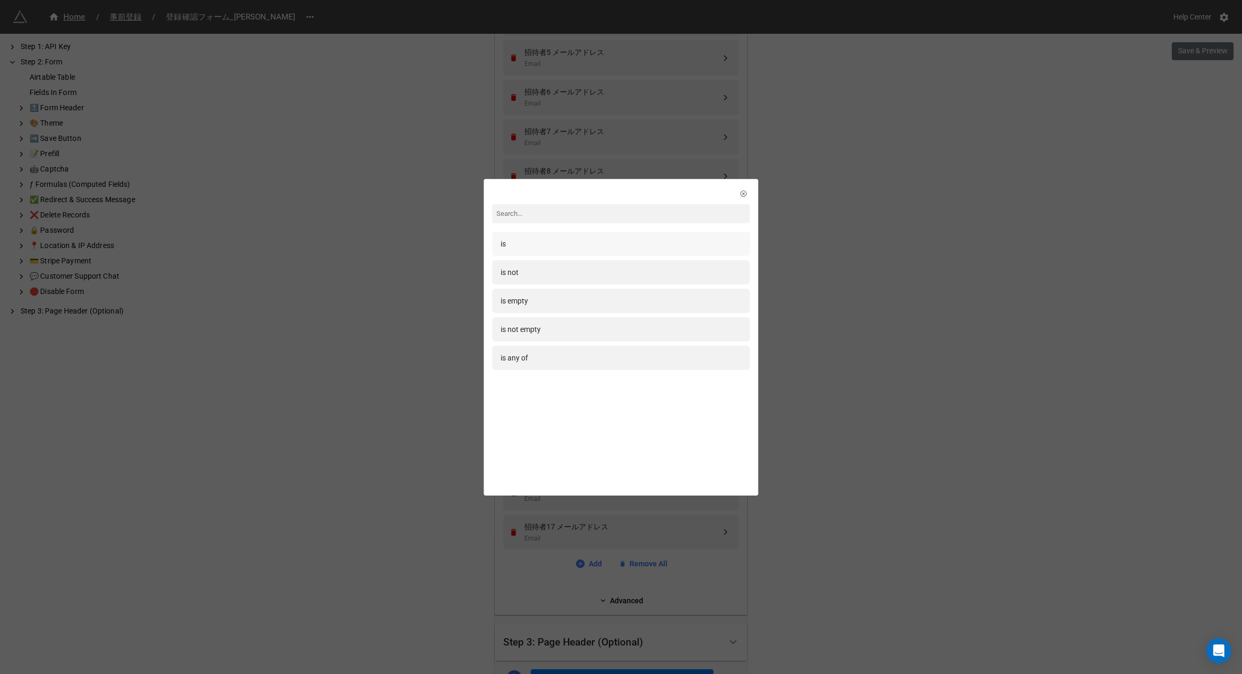
click at [546, 239] on div "is" at bounding box center [621, 244] width 241 height 12
select select "all-are-met"
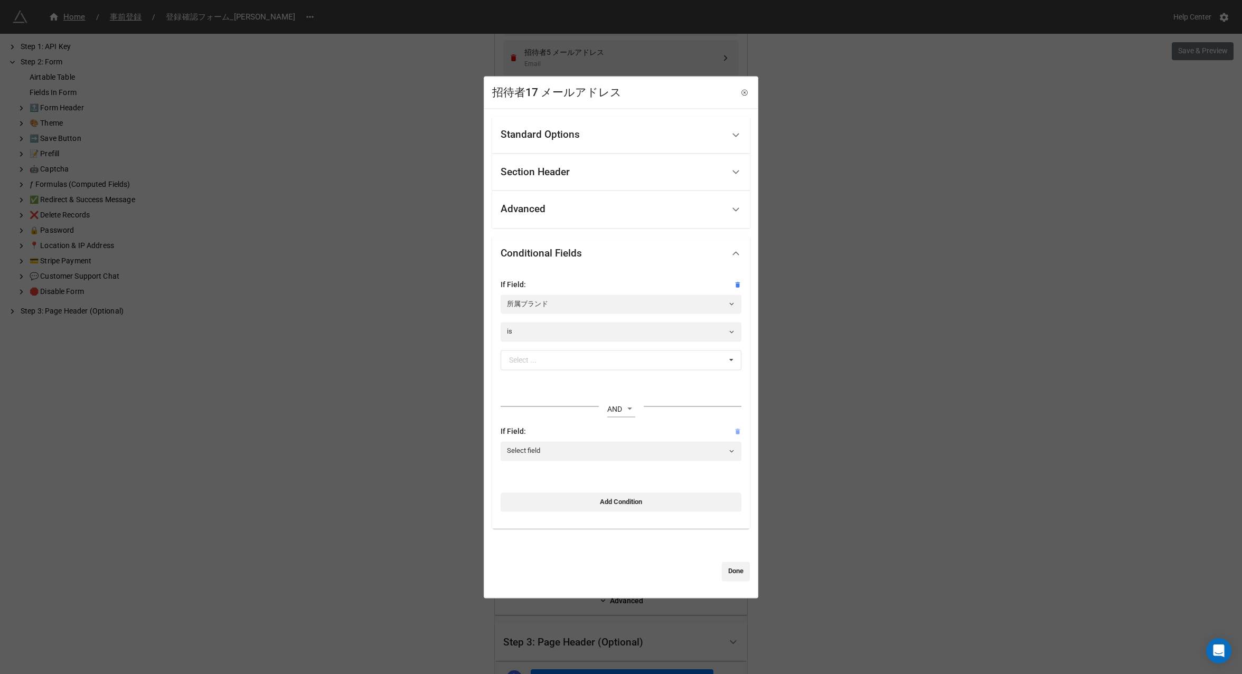
click at [734, 429] on icon at bounding box center [737, 431] width 7 height 7
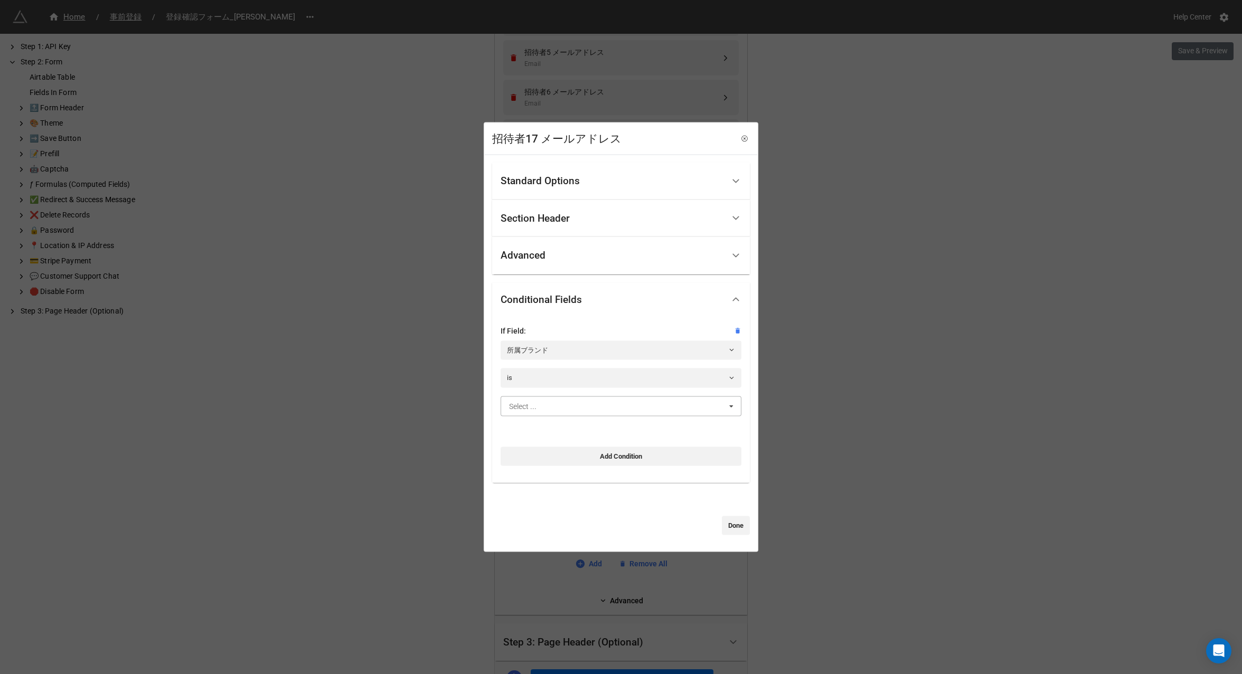
click at [648, 404] on input "text" at bounding box center [622, 405] width 240 height 19
type input "mar"
click at [644, 424] on div "[PERSON_NAME]" at bounding box center [621, 426] width 240 height 20
click at [726, 530] on link "Done" at bounding box center [736, 525] width 28 height 19
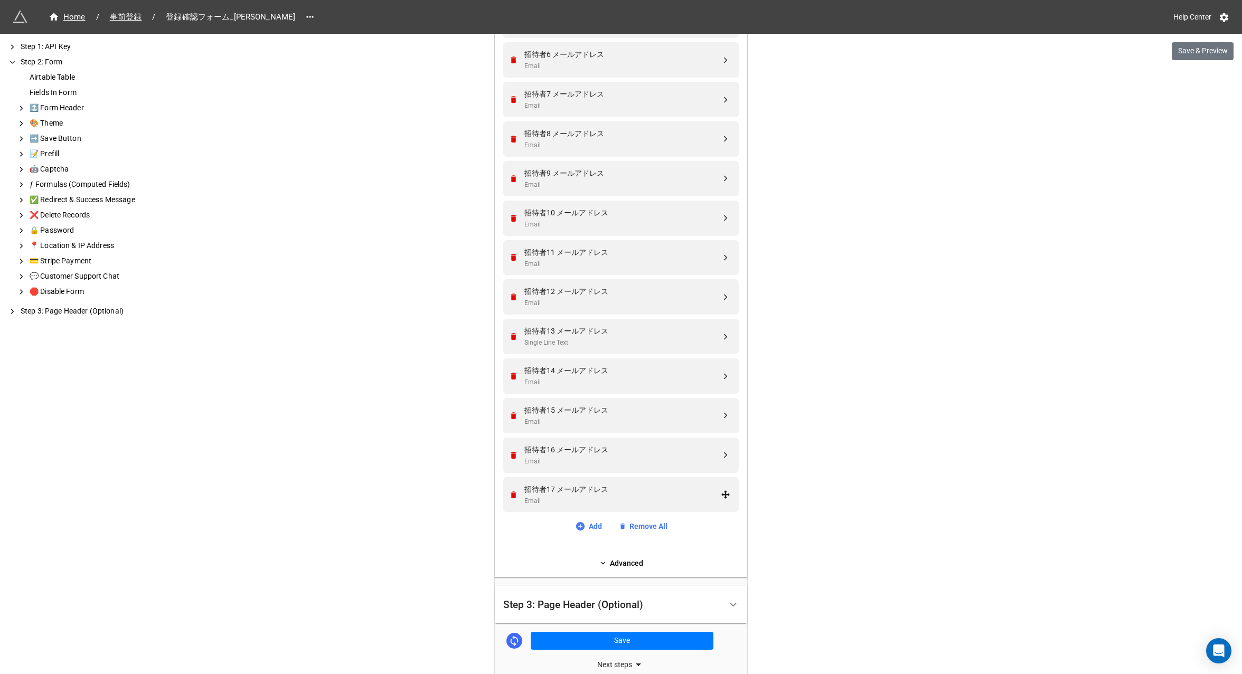
scroll to position [929, 0]
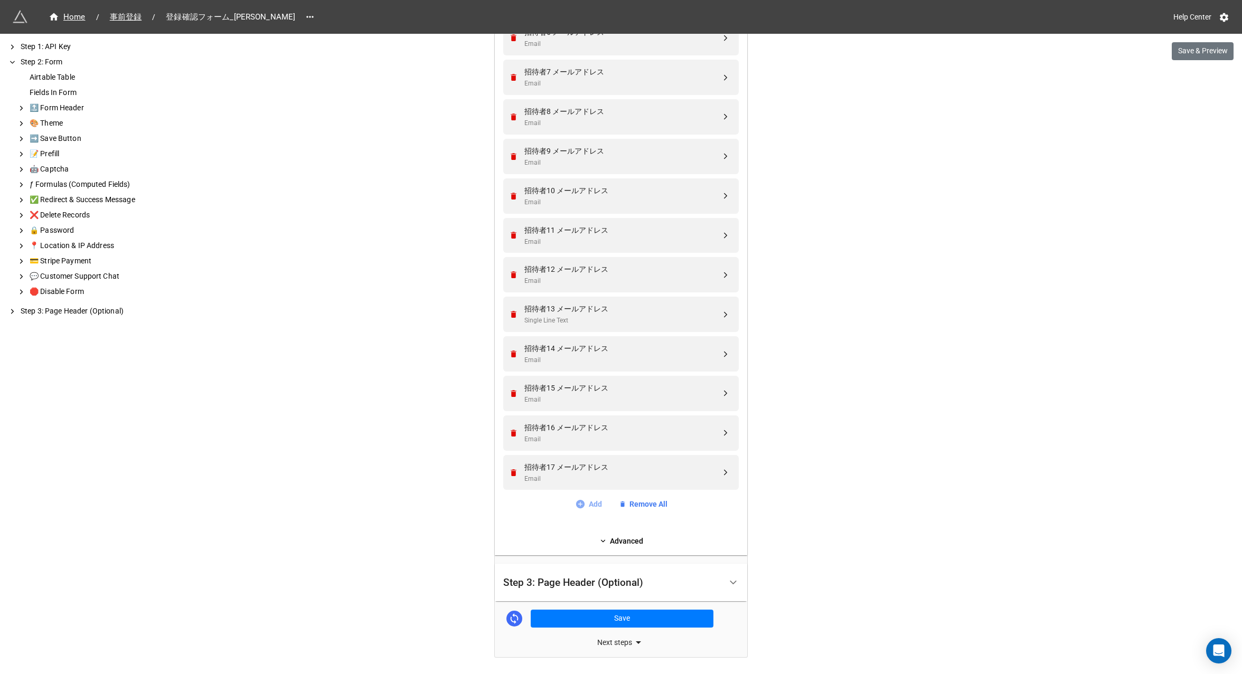
click at [593, 505] on link "Add" at bounding box center [588, 504] width 27 height 12
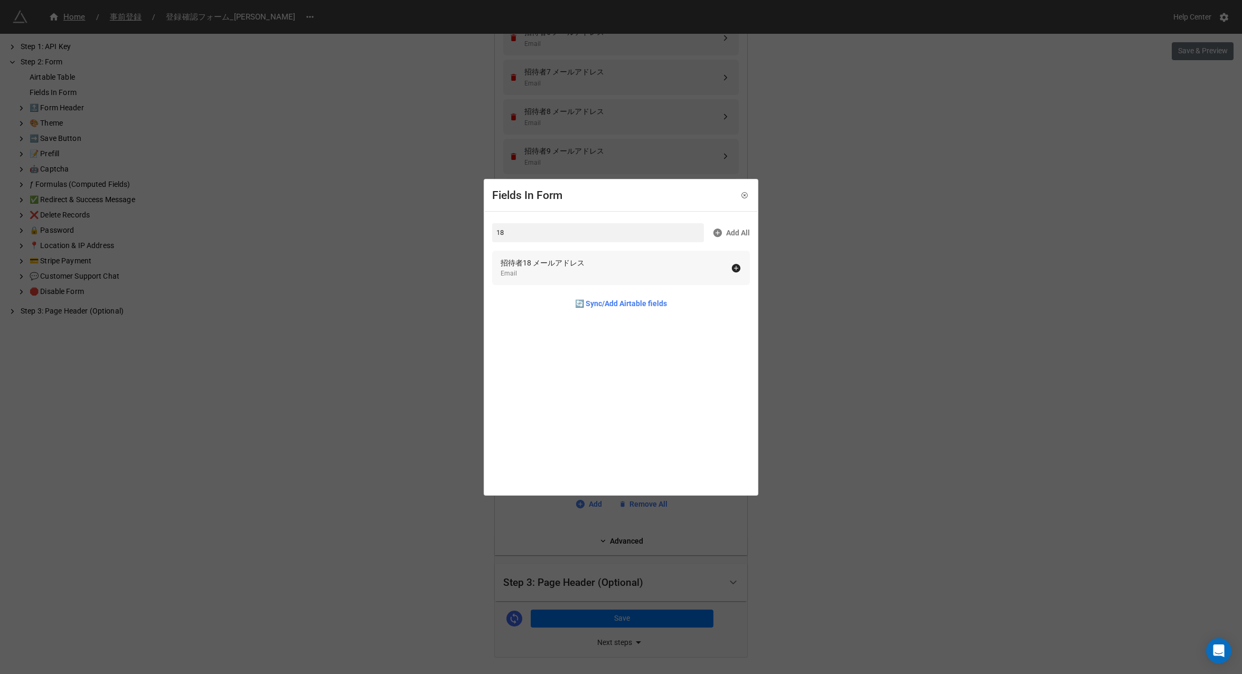
type input "18"
click at [549, 258] on div "招待者18 メールアドレス" at bounding box center [543, 263] width 84 height 12
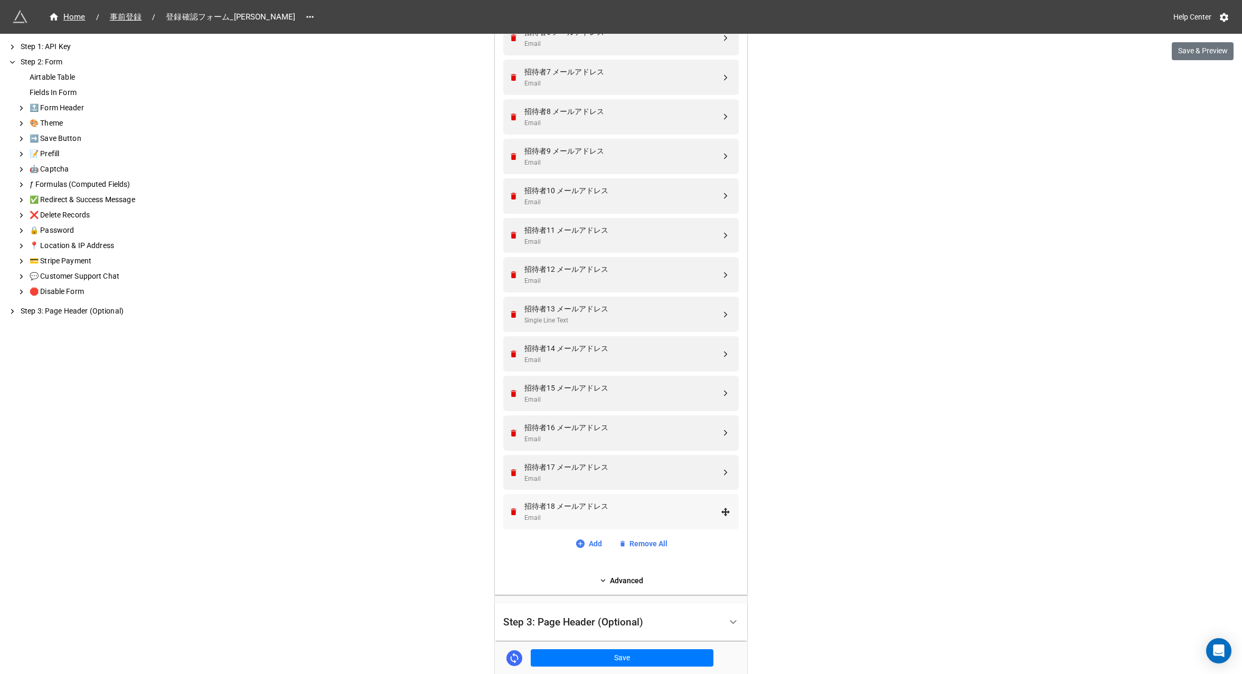
click at [572, 519] on div "Email" at bounding box center [622, 518] width 196 height 10
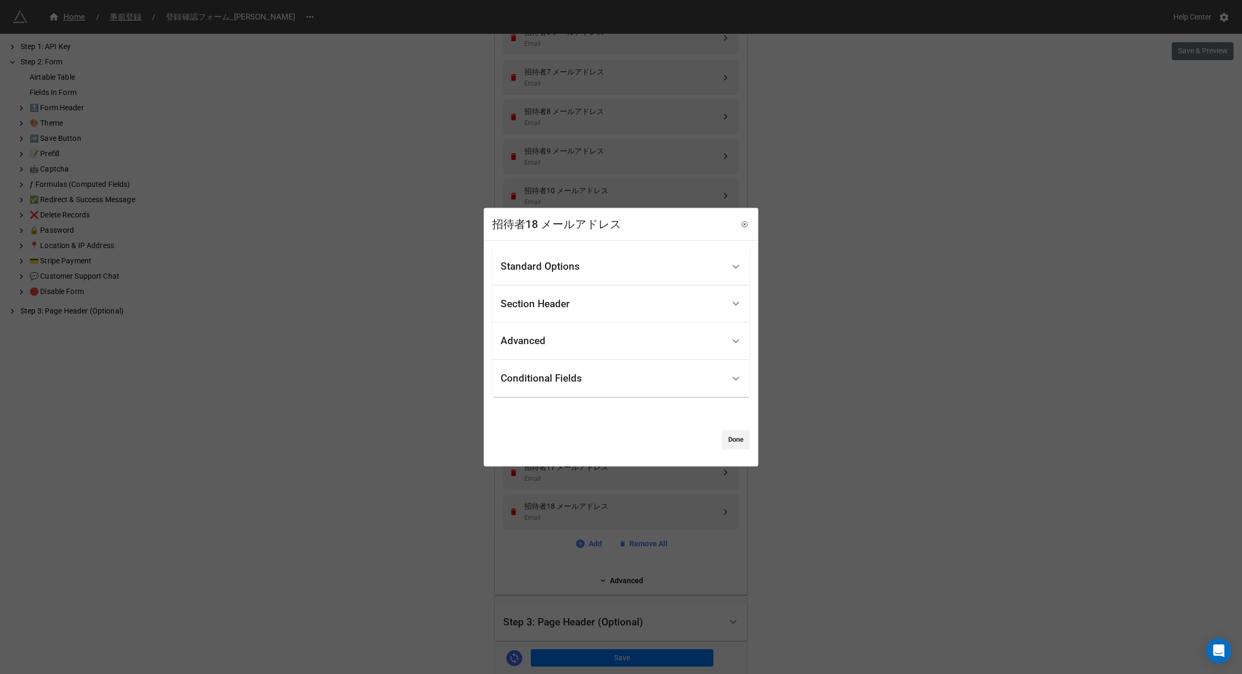
click at [563, 390] on div "Conditional Fields" at bounding box center [612, 378] width 223 height 25
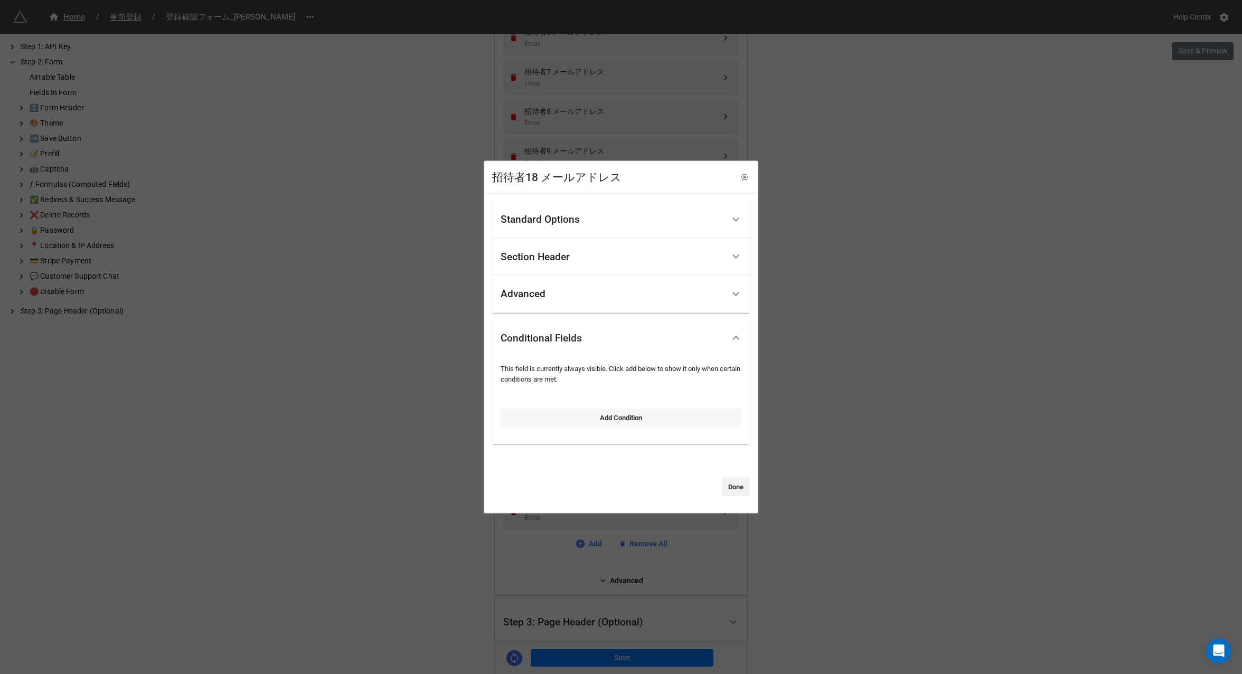
click at [582, 416] on link "Add Condition" at bounding box center [621, 417] width 241 height 19
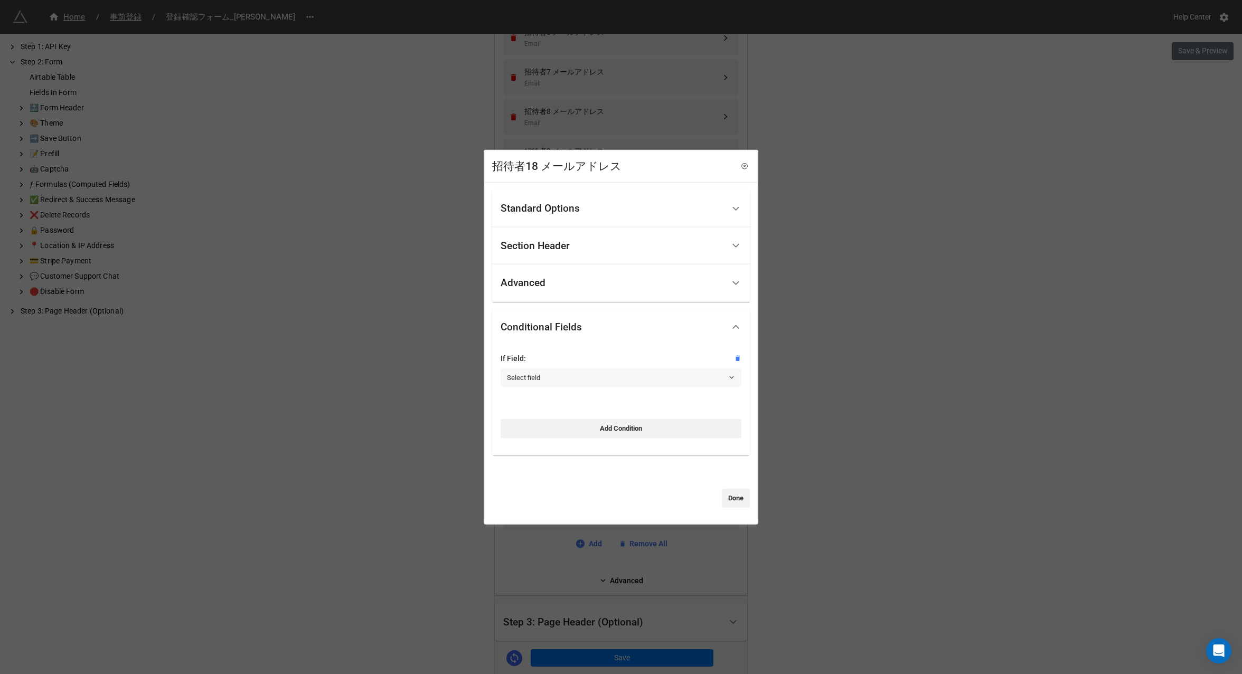
click at [551, 375] on link "Select field" at bounding box center [621, 378] width 241 height 19
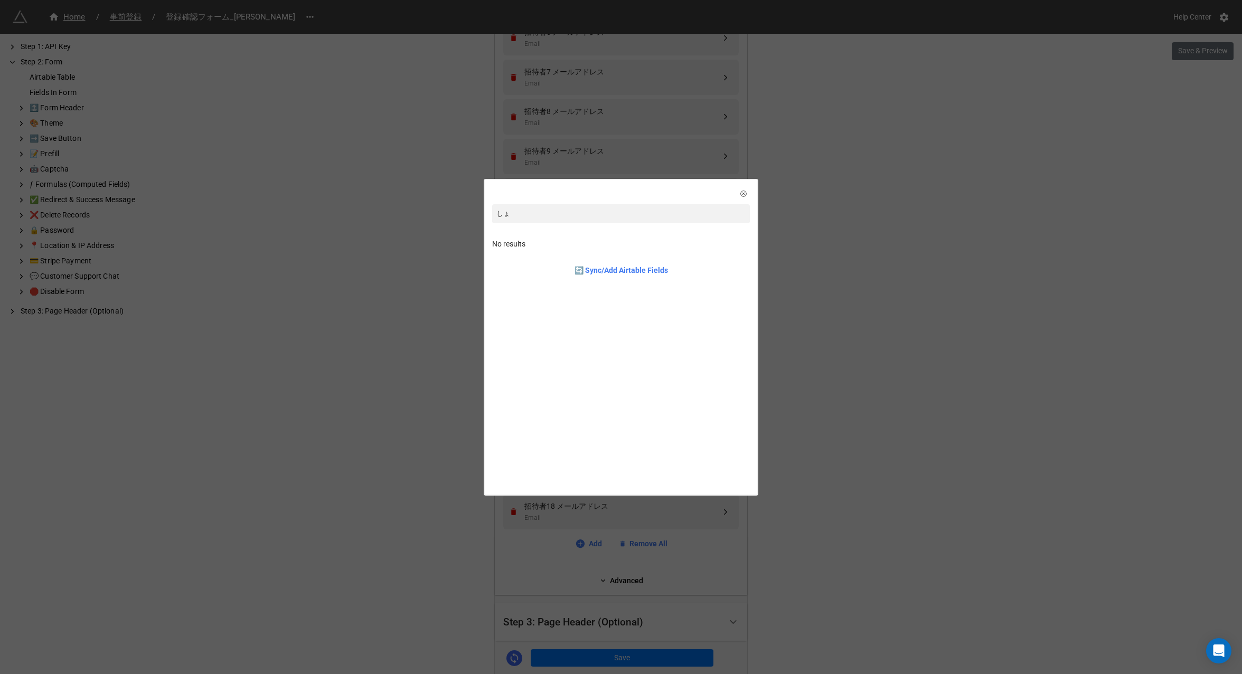
type input "し"
type input "所属"
click at [583, 254] on div "所属ブランド Single Select" at bounding box center [621, 249] width 241 height 22
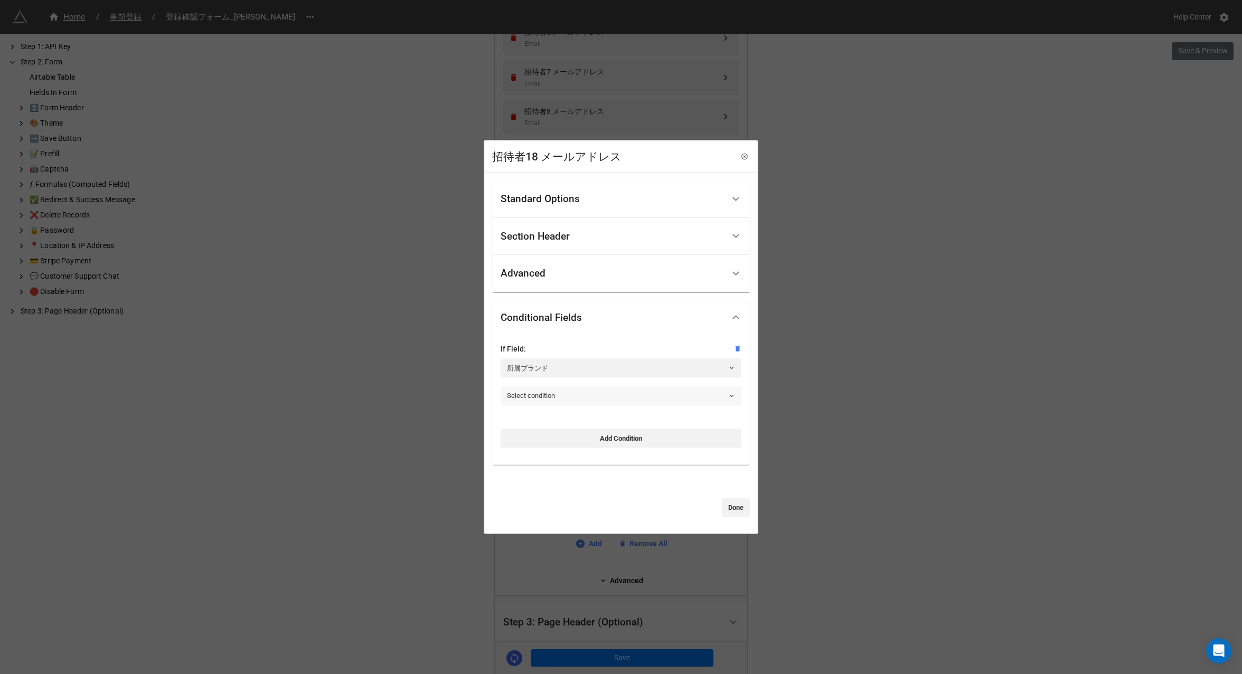
click at [532, 393] on link "Select condition" at bounding box center [621, 395] width 241 height 19
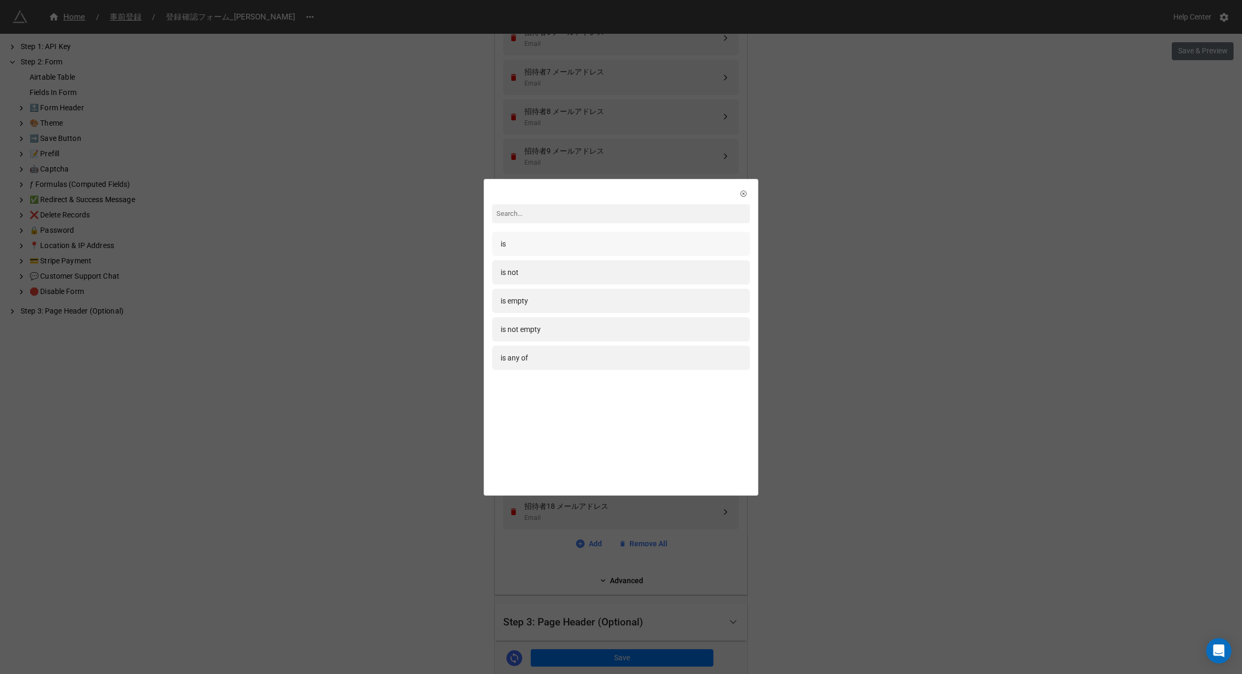
click at [552, 242] on div "is" at bounding box center [621, 244] width 241 height 12
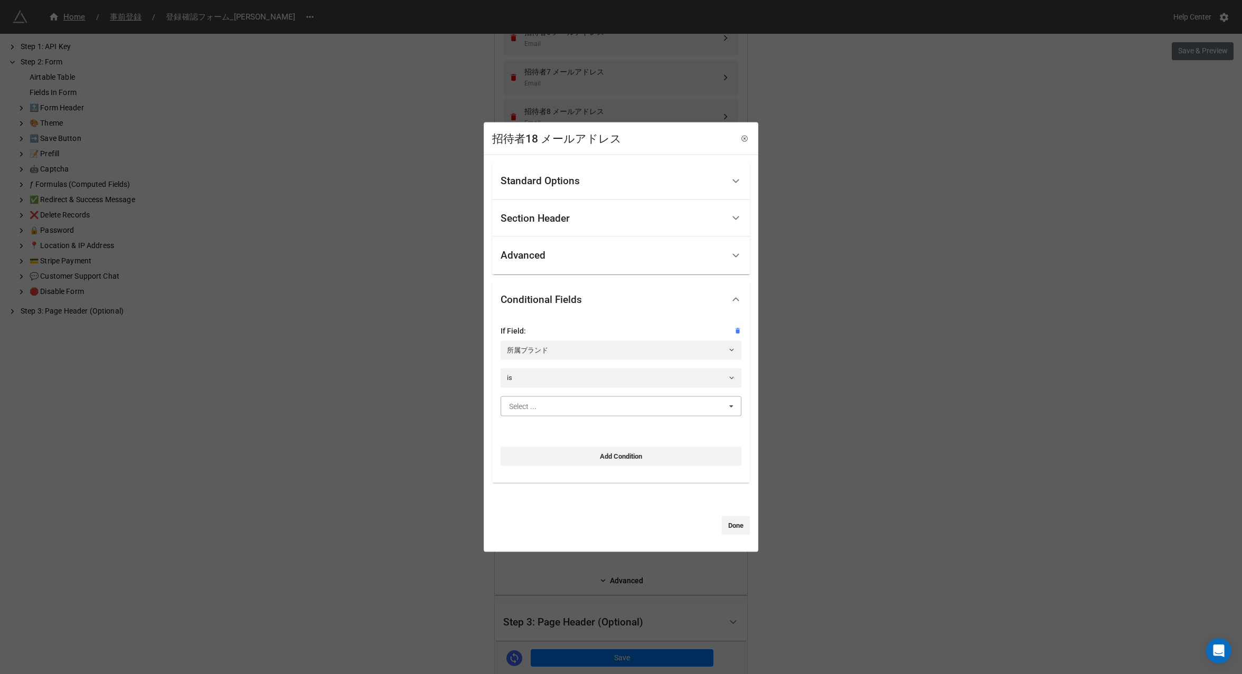
click at [541, 410] on input "text" at bounding box center [622, 405] width 240 height 19
type input "marc"
click at [558, 428] on div "[PERSON_NAME]" at bounding box center [621, 426] width 240 height 20
click at [613, 463] on link "Add Condition" at bounding box center [621, 456] width 241 height 19
select select "all-are-met"
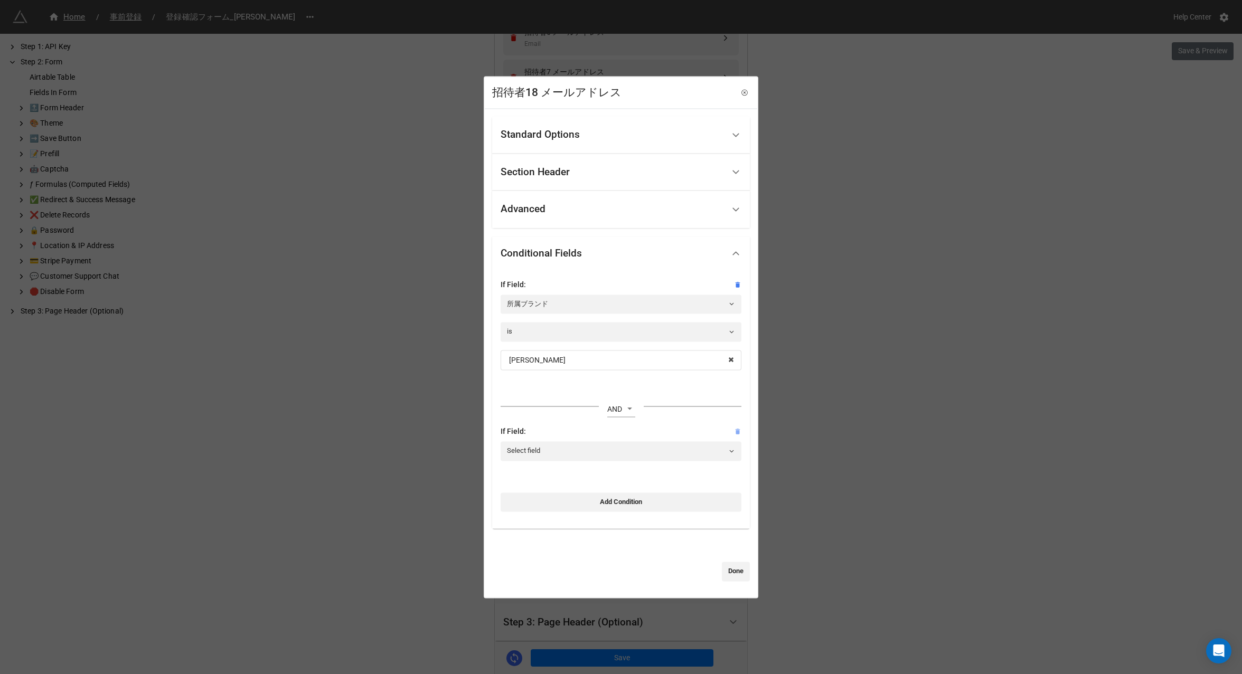
click at [734, 432] on icon at bounding box center [737, 431] width 7 height 7
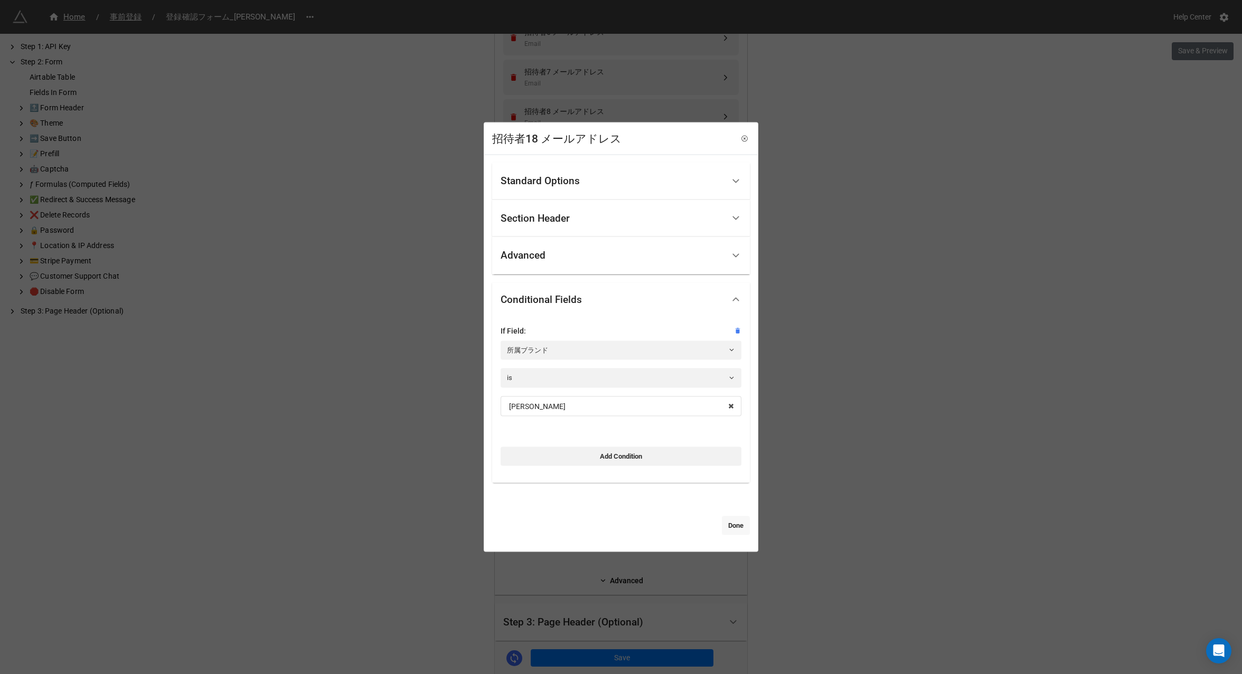
click at [726, 525] on link "Done" at bounding box center [736, 525] width 28 height 19
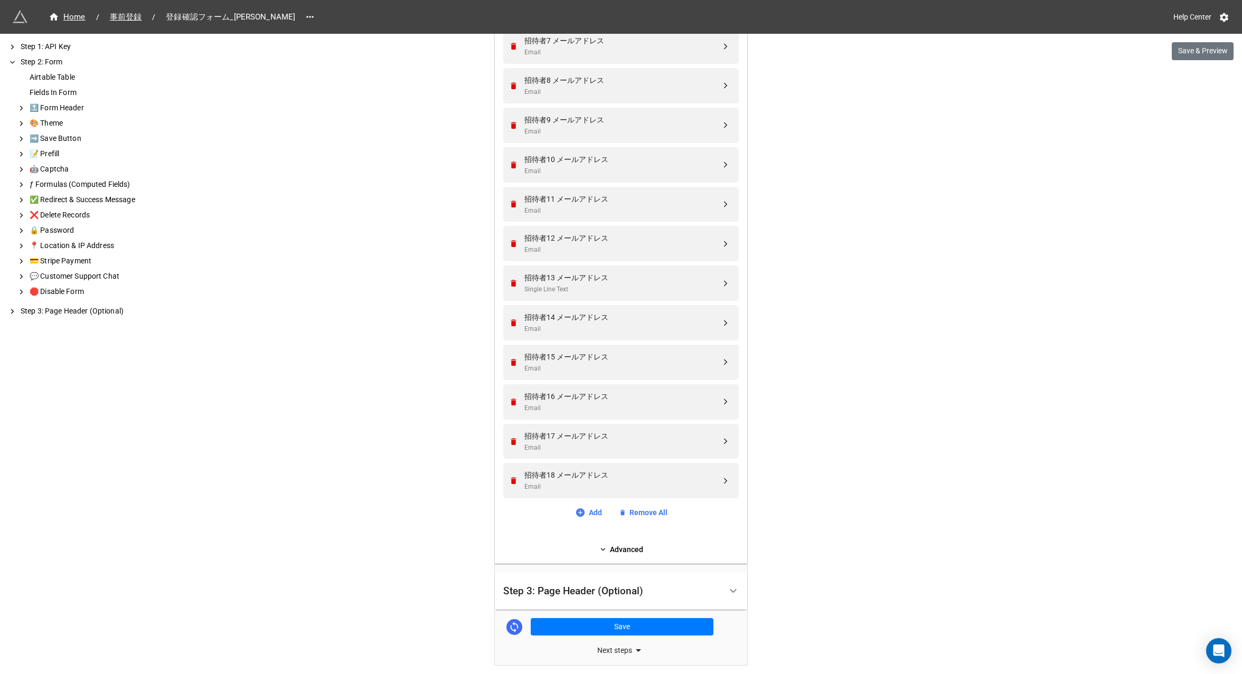
scroll to position [1003, 0]
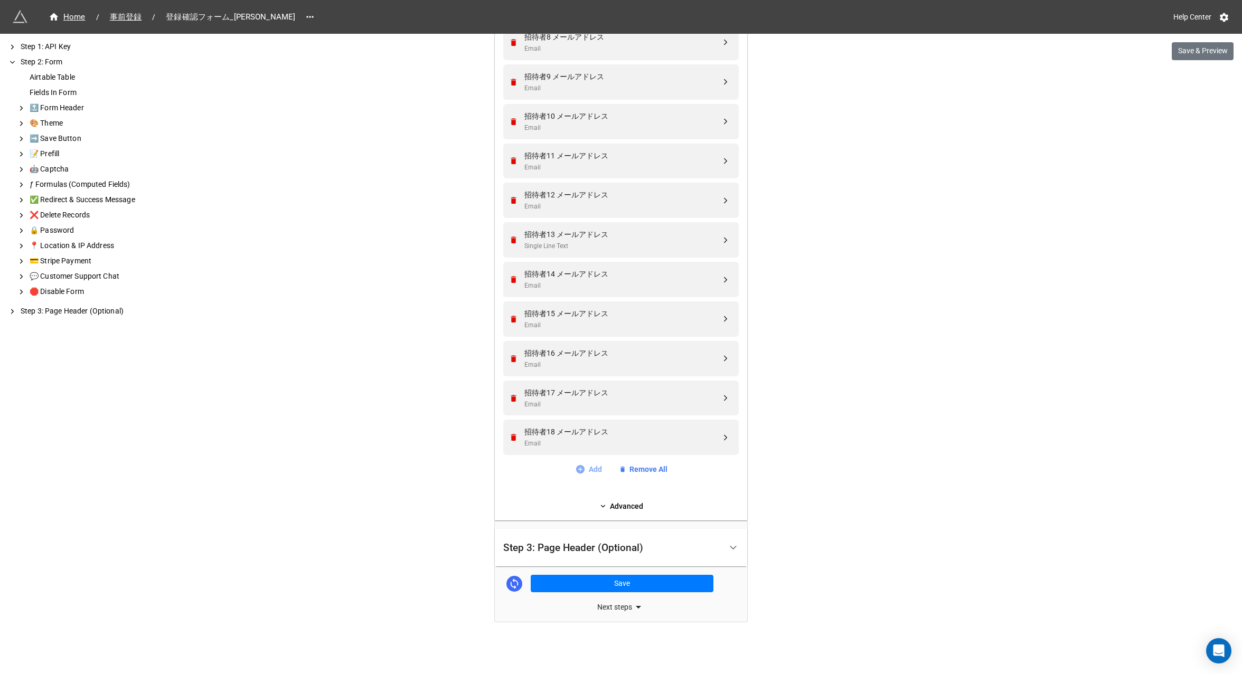
click at [587, 468] on link "Add" at bounding box center [588, 470] width 27 height 12
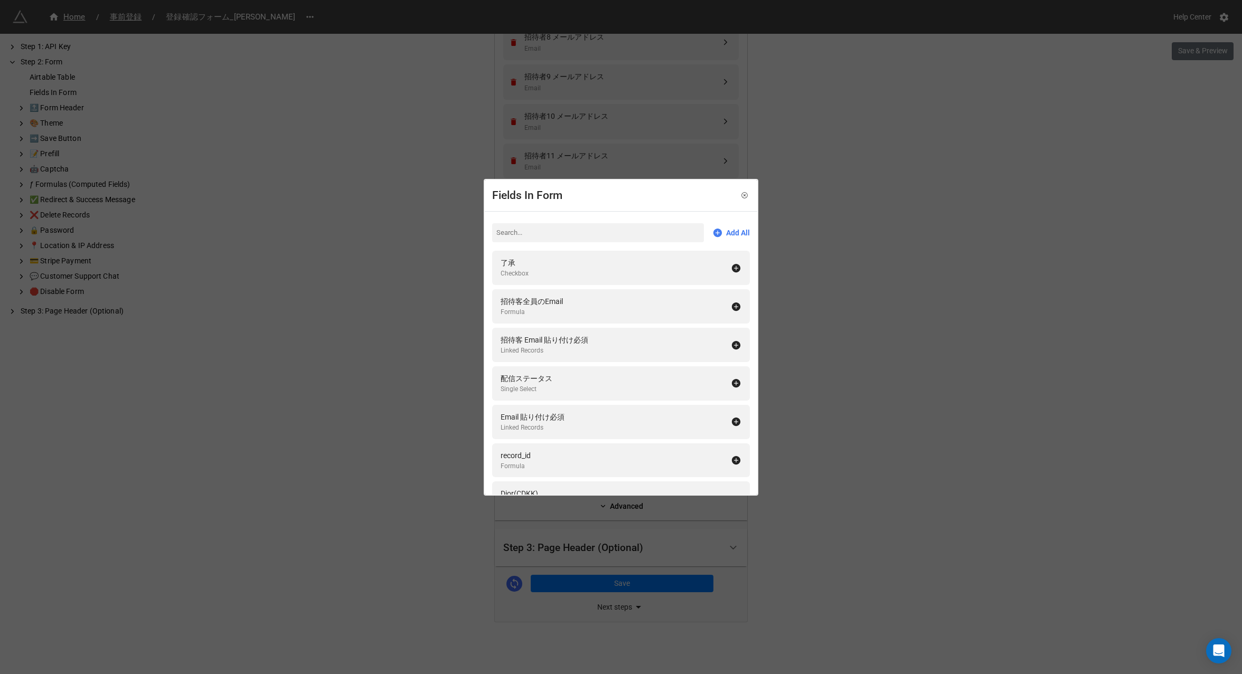
click at [523, 232] on input at bounding box center [598, 232] width 212 height 19
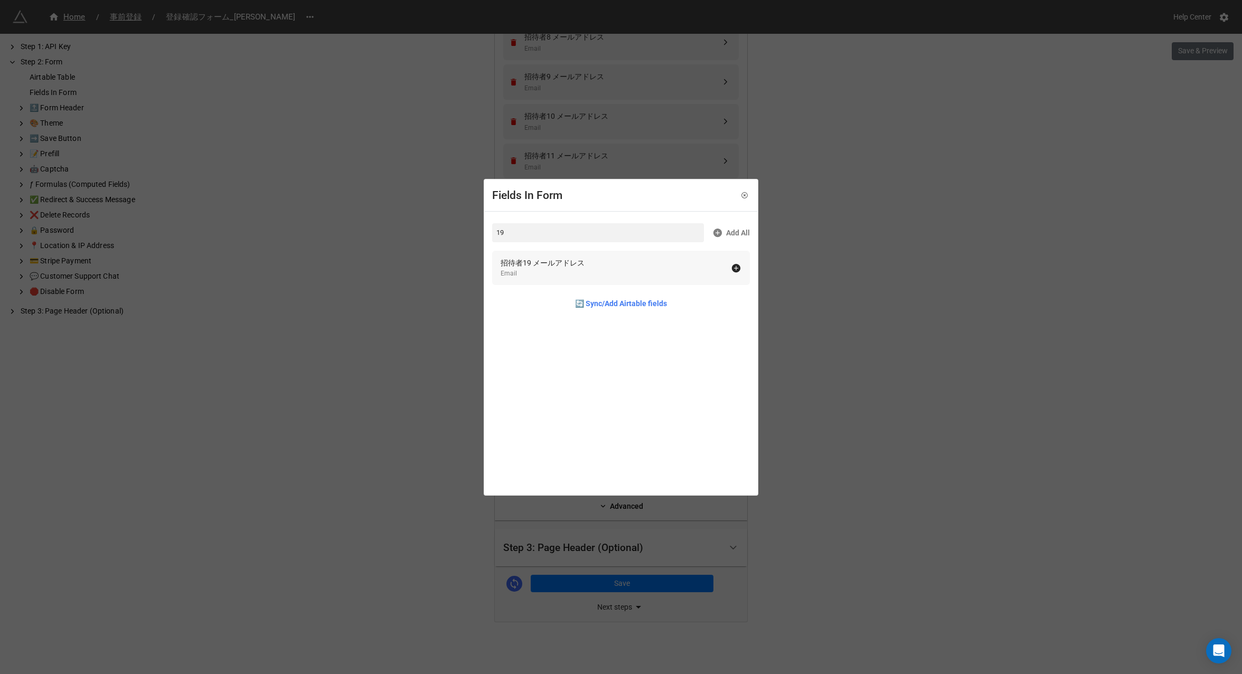
type input "19"
click at [535, 275] on div "Email" at bounding box center [543, 274] width 84 height 10
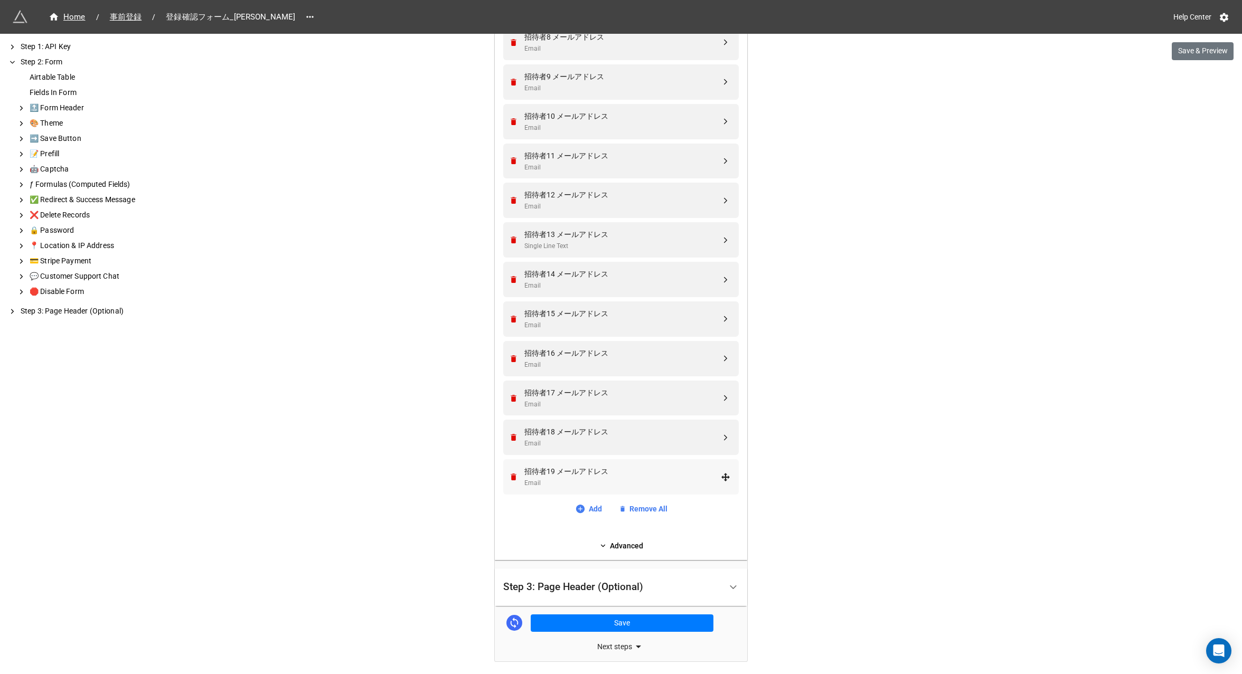
click at [554, 472] on div "招待者19 メールアドレス" at bounding box center [622, 472] width 196 height 12
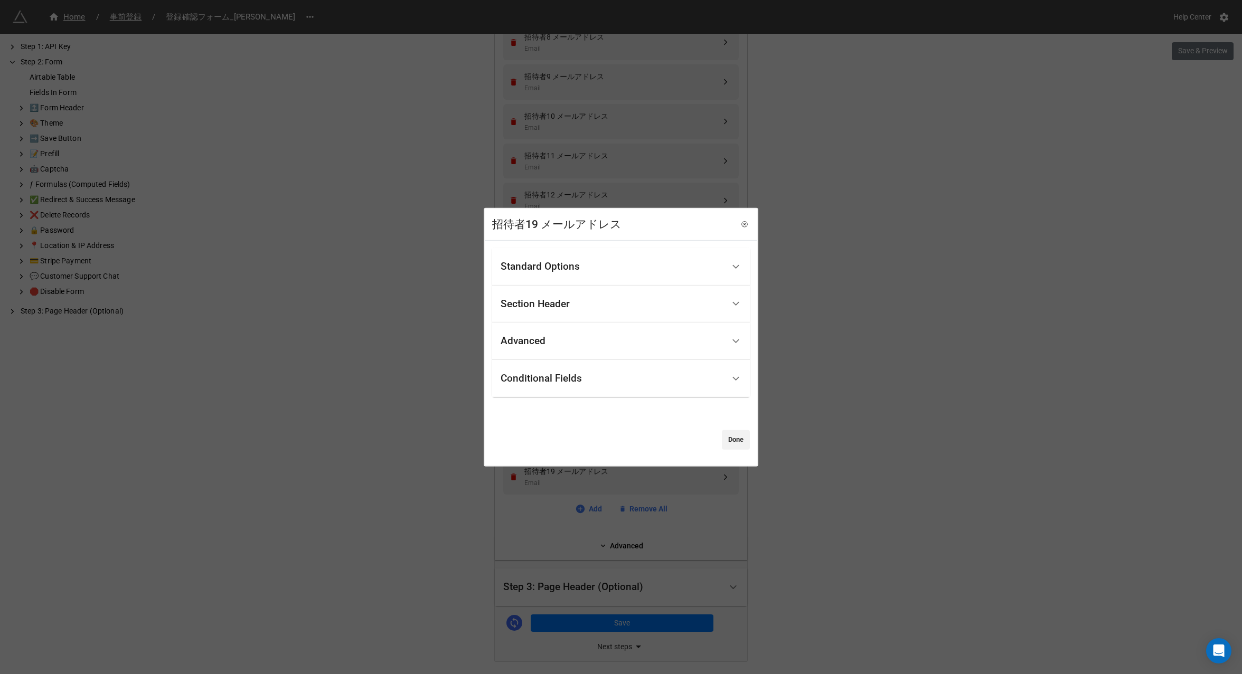
click at [541, 371] on div "Conditional Fields" at bounding box center [612, 378] width 223 height 25
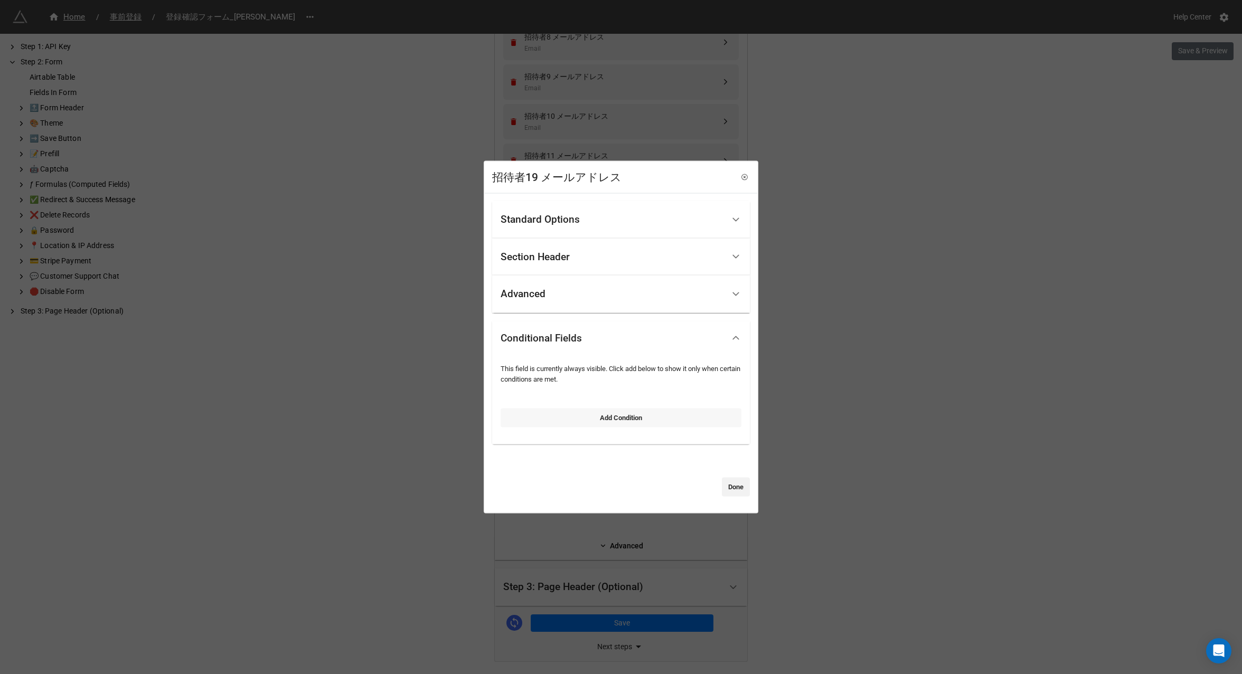
click at [591, 417] on link "Add Condition" at bounding box center [621, 417] width 241 height 19
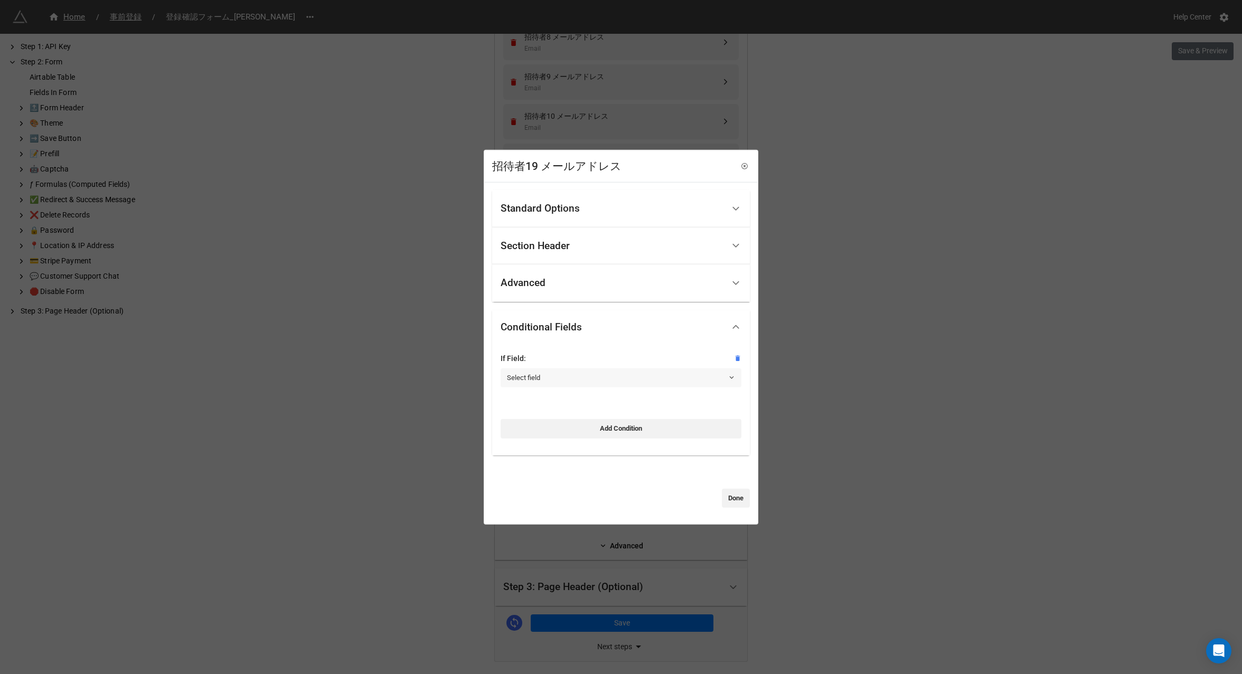
click at [561, 373] on link "Select field" at bounding box center [621, 378] width 241 height 19
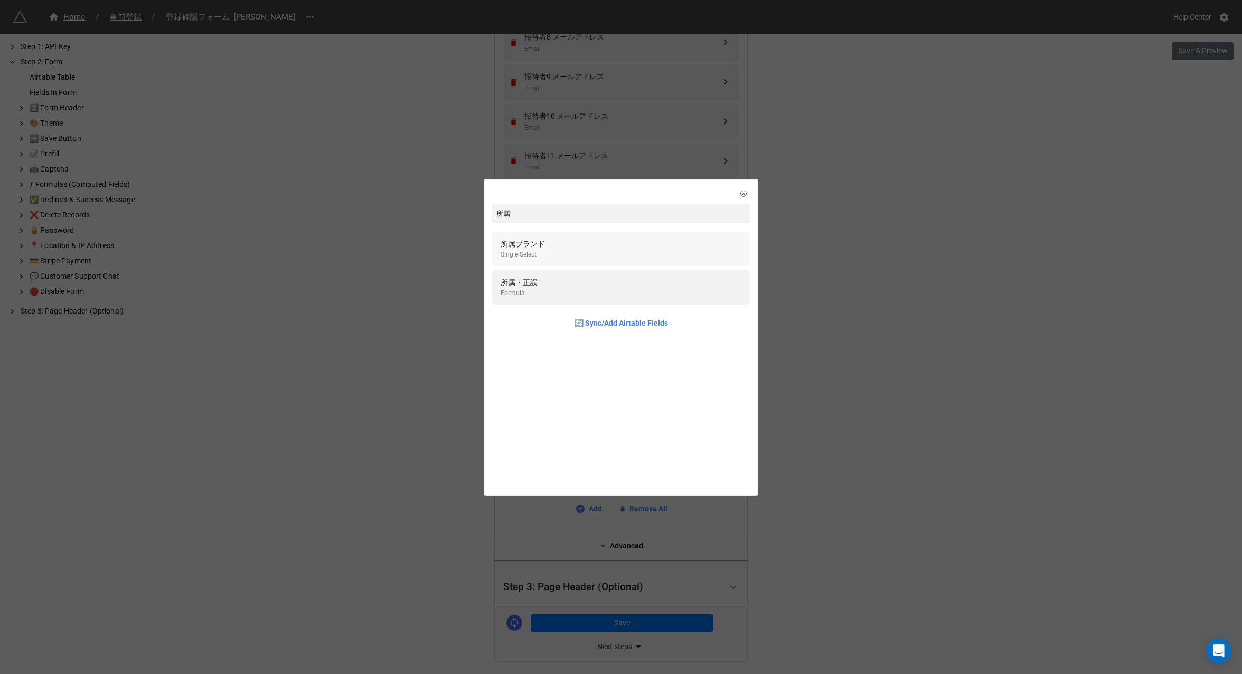
type input "所属"
click at [562, 254] on div "所属ブランド Single Select" at bounding box center [621, 249] width 241 height 22
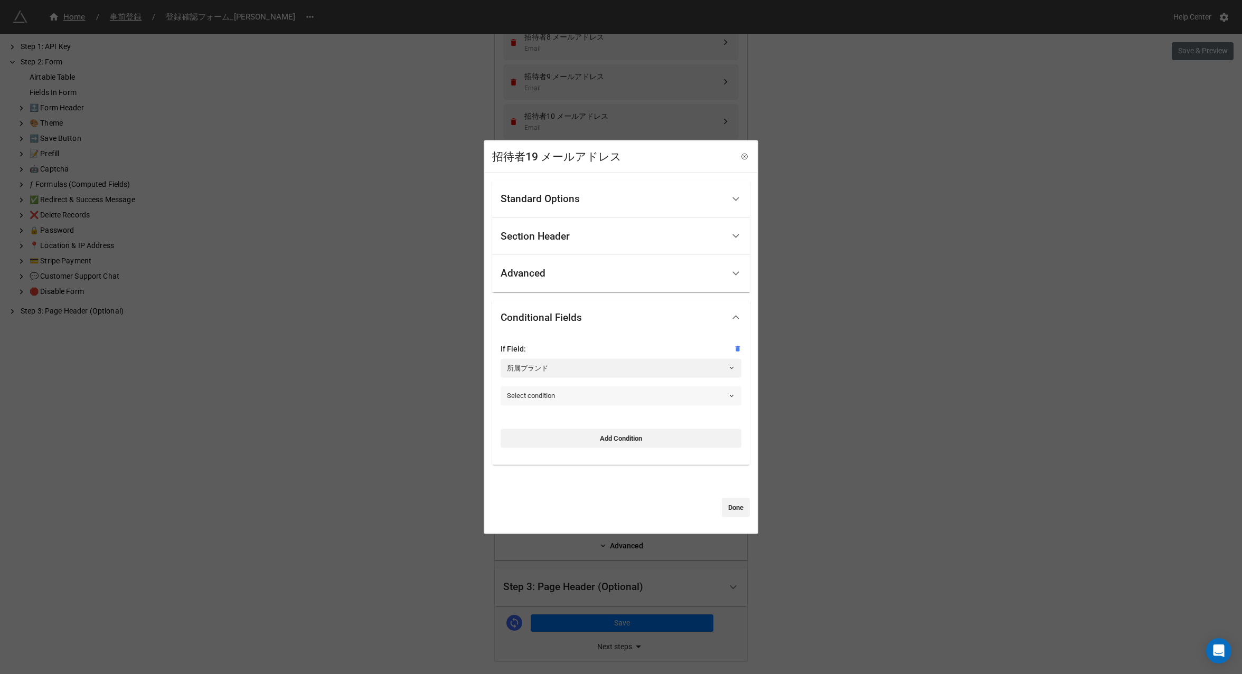
click at [542, 390] on link "Select condition" at bounding box center [621, 395] width 241 height 19
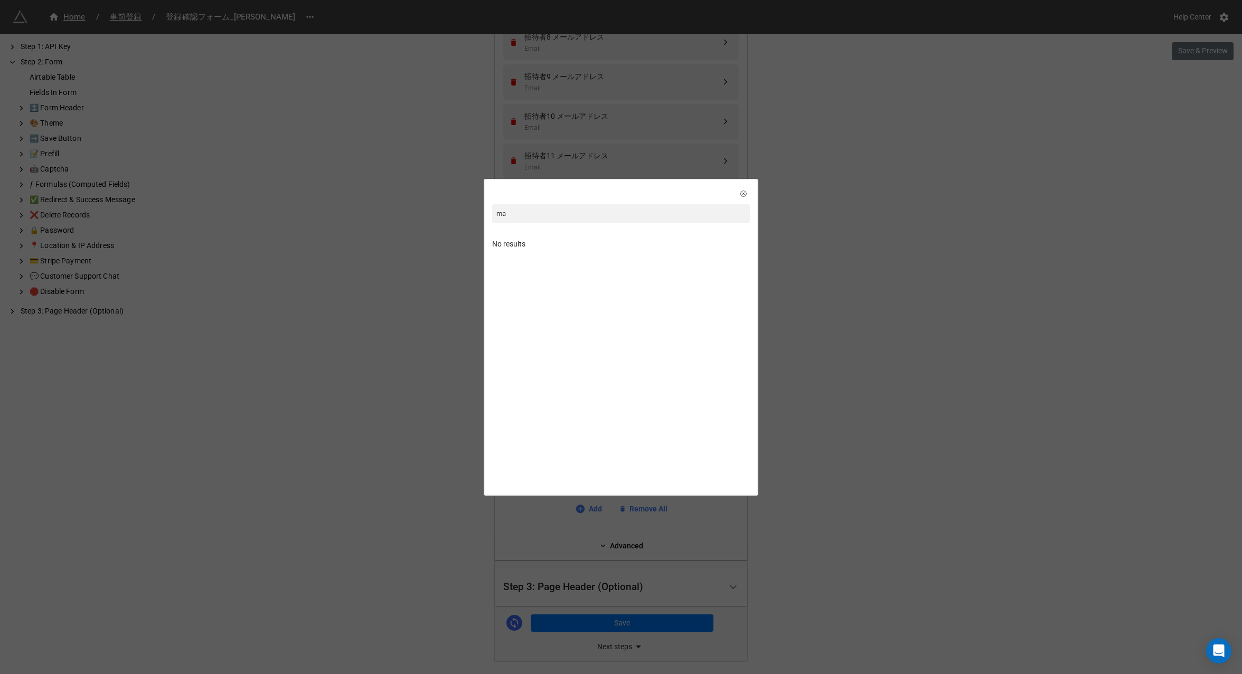
type input "m"
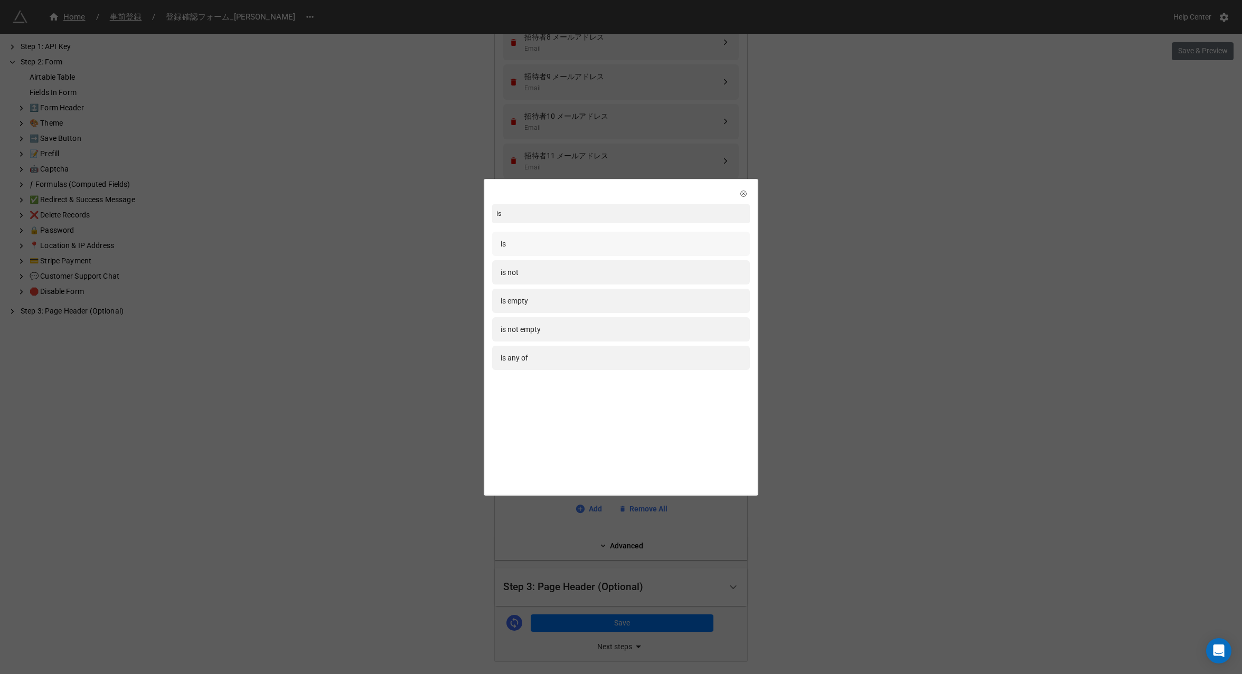
type input "is"
click at [543, 243] on div "is" at bounding box center [621, 244] width 241 height 12
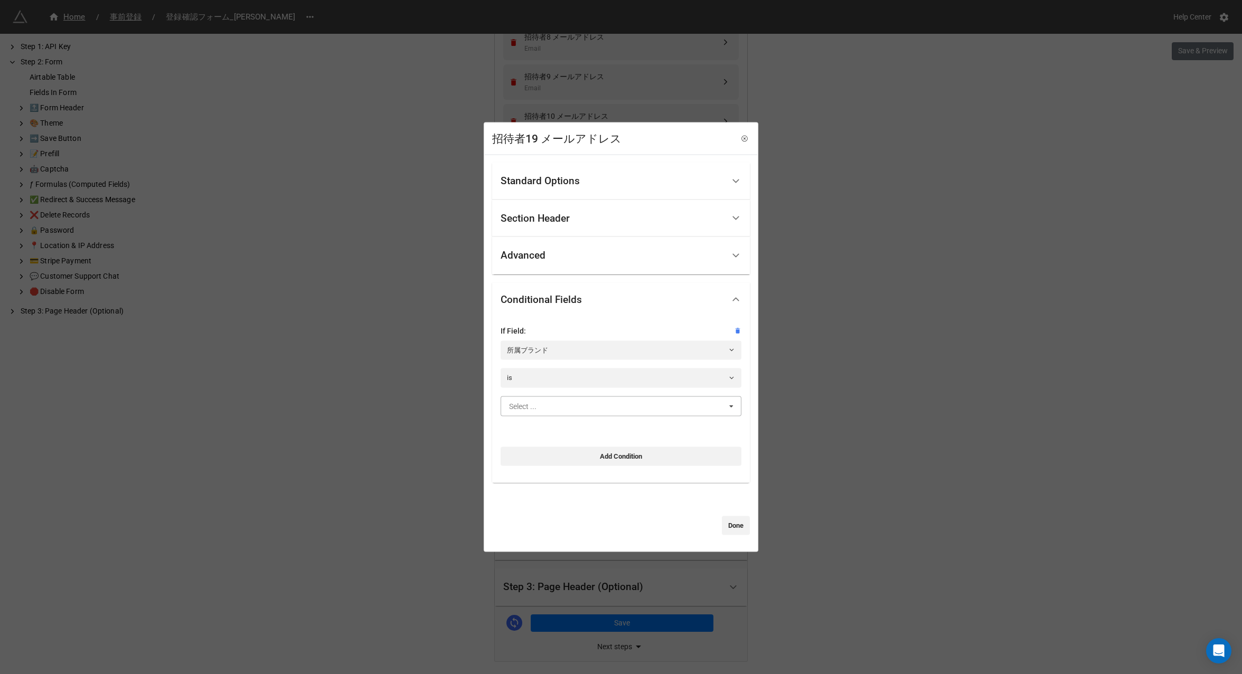
click at [539, 412] on input "text" at bounding box center [622, 405] width 240 height 19
type input "marc"
click at [551, 427] on span "[PERSON_NAME]" at bounding box center [537, 425] width 56 height 8
click at [737, 526] on link "Done" at bounding box center [736, 525] width 28 height 19
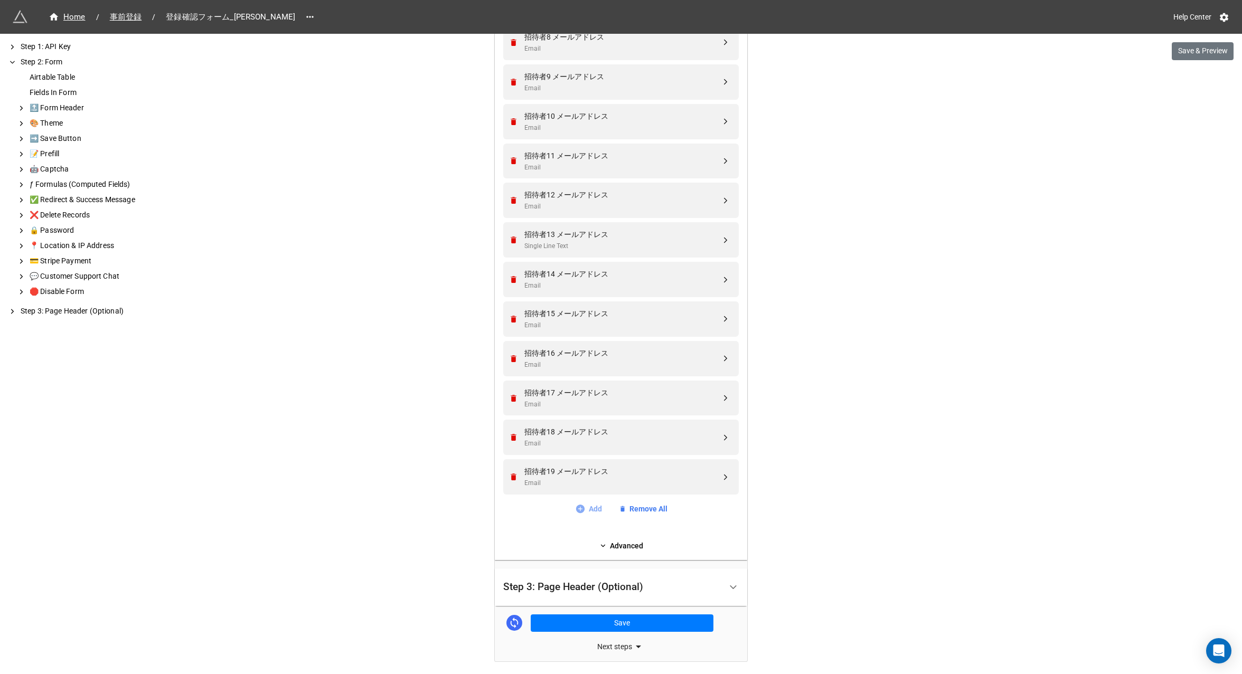
click at [594, 507] on link "Add" at bounding box center [588, 509] width 27 height 12
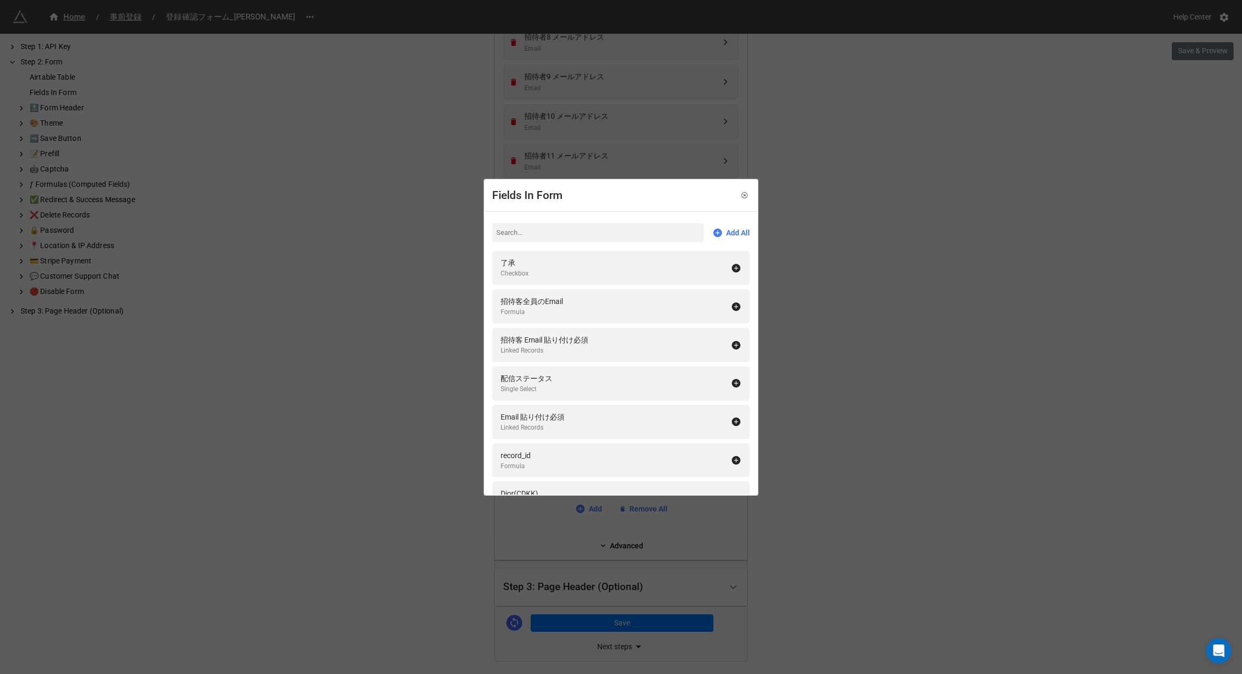
click at [540, 231] on input at bounding box center [598, 232] width 212 height 19
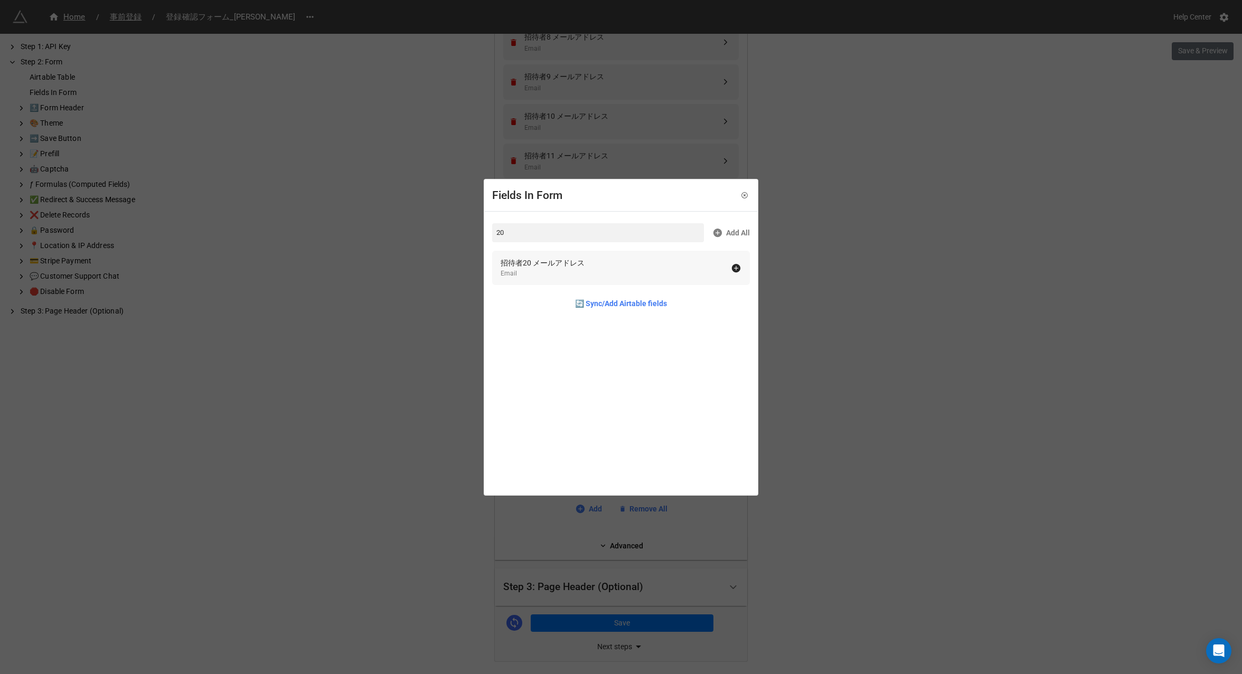
type input "20"
click at [551, 265] on div "招待者20 メールアドレス" at bounding box center [543, 263] width 84 height 12
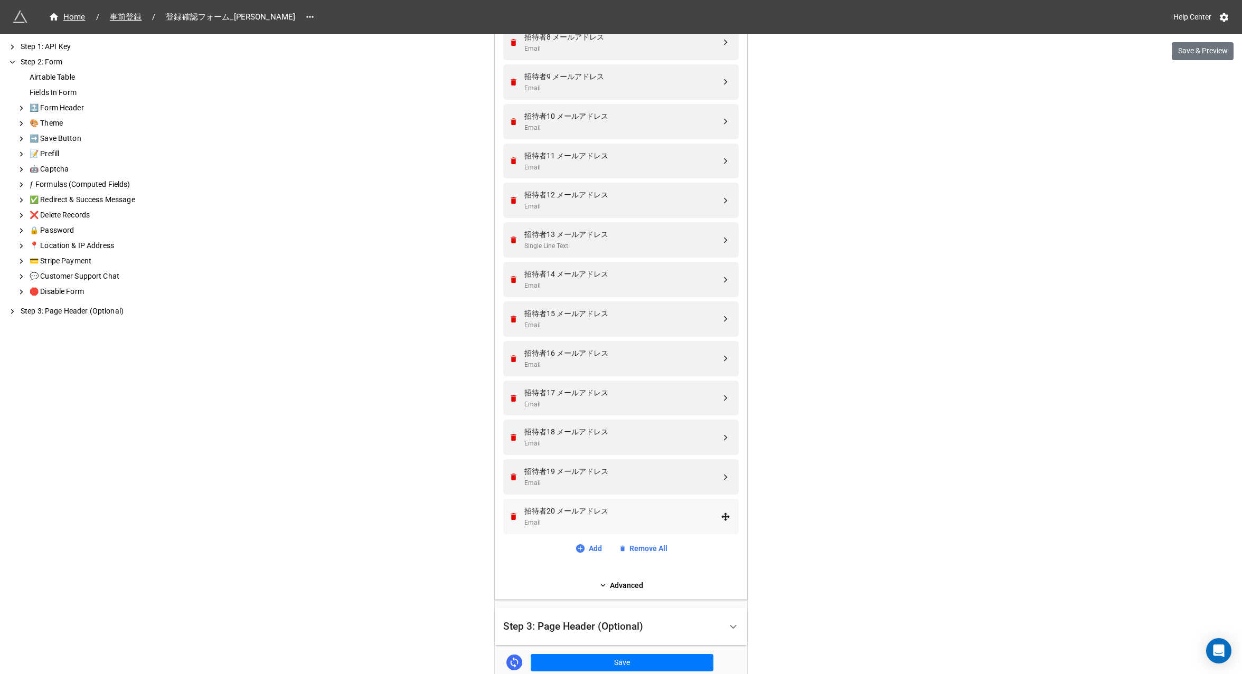
click at [562, 504] on div "招待者20 メールアドレス Email" at bounding box center [619, 516] width 222 height 35
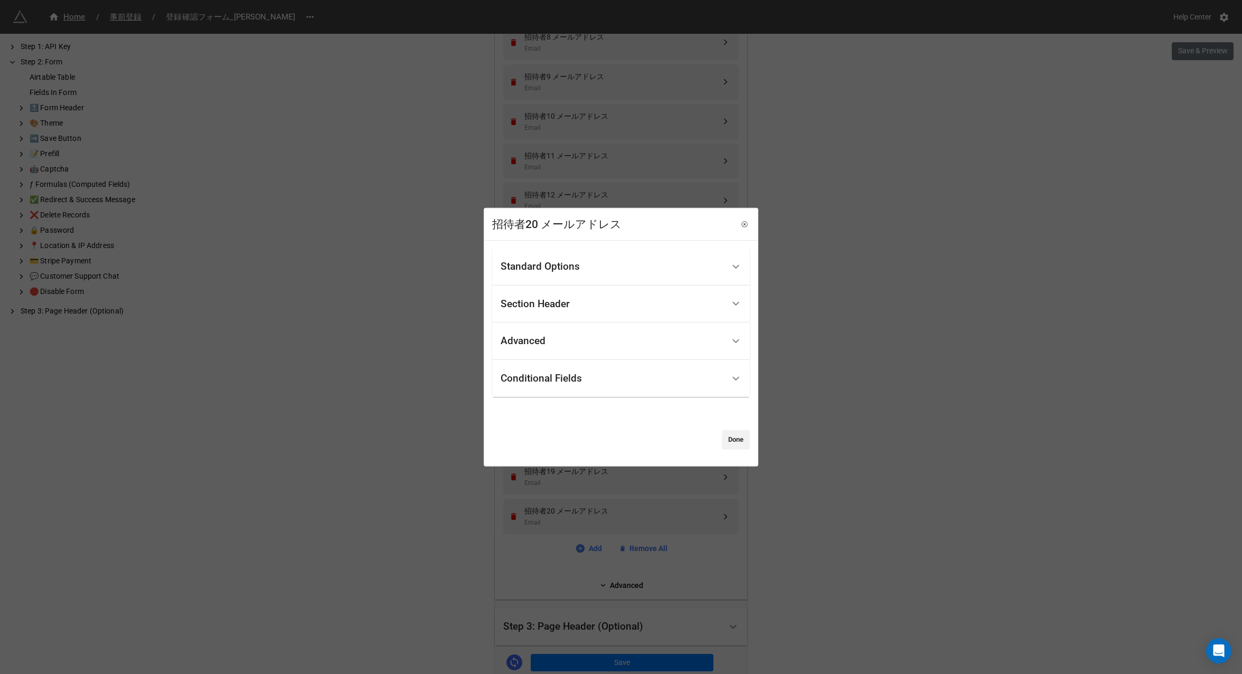
click at [533, 378] on div "Conditional Fields" at bounding box center [541, 378] width 81 height 11
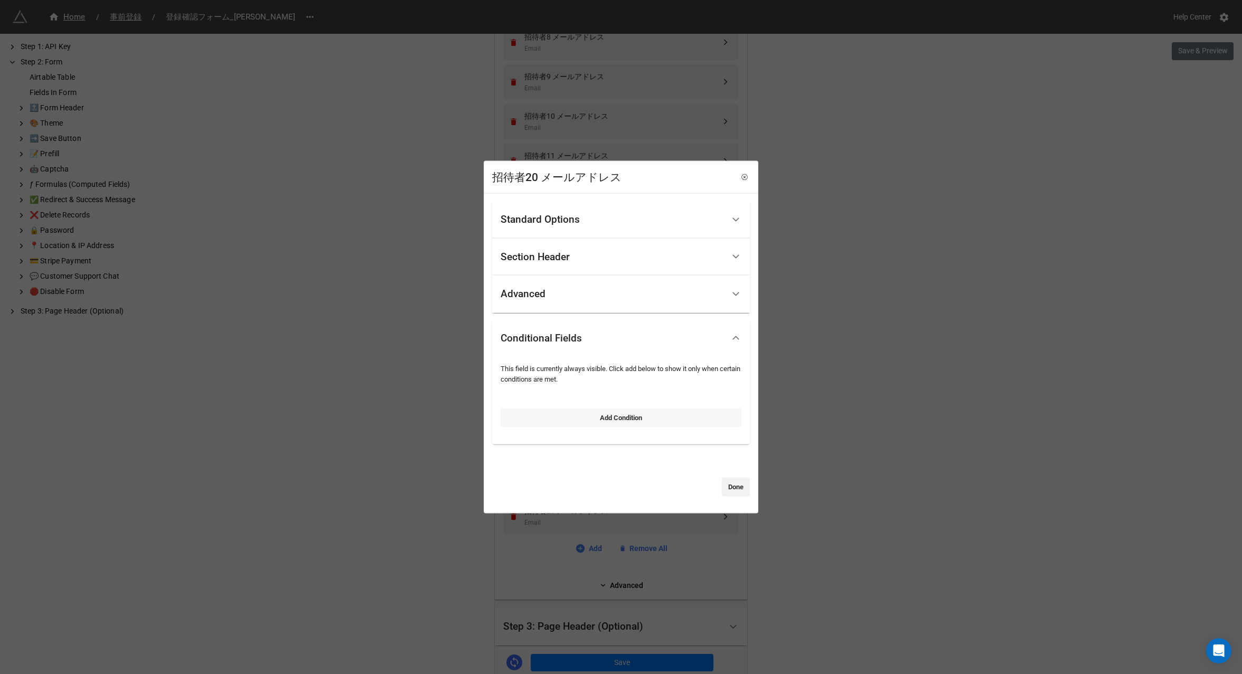
click at [571, 419] on link "Add Condition" at bounding box center [621, 417] width 241 height 19
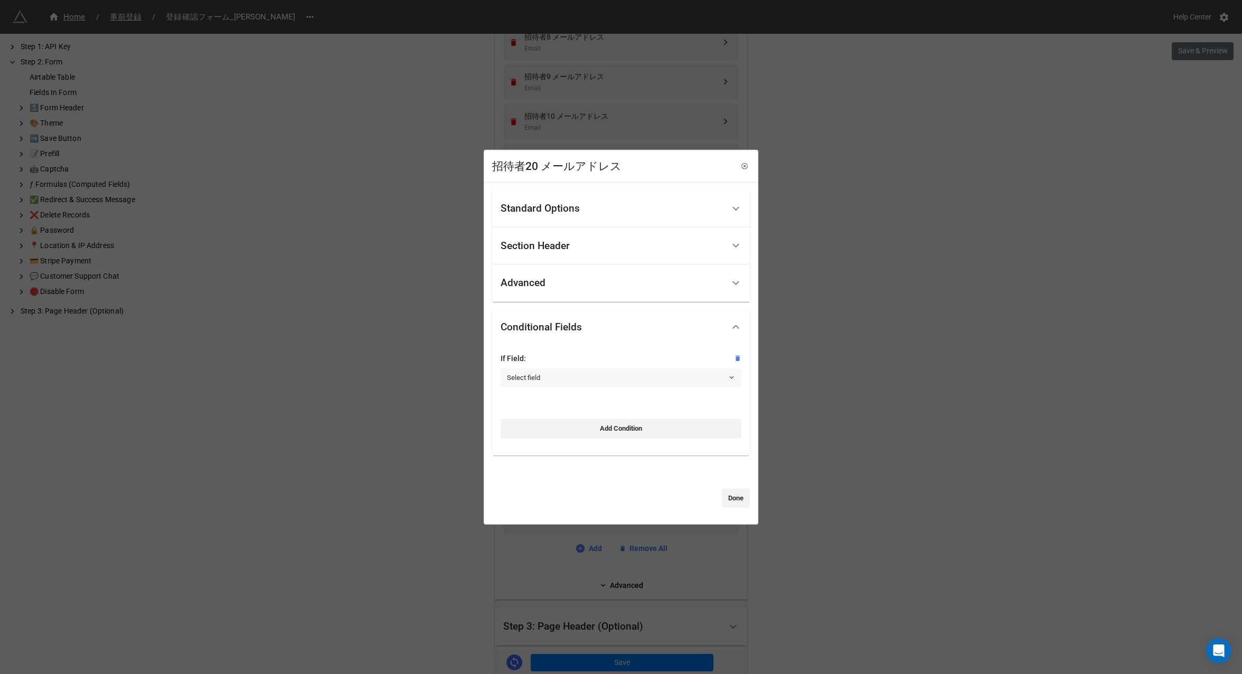
click at [546, 379] on link "Select field" at bounding box center [621, 378] width 241 height 19
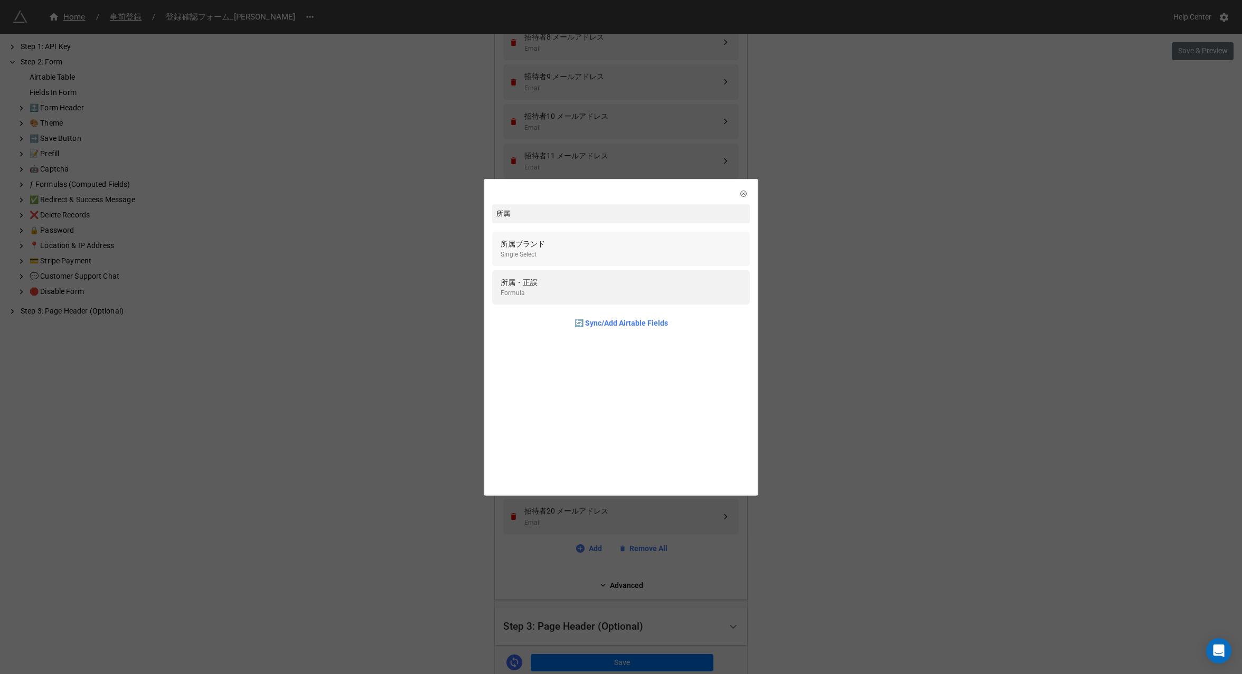
type input "所属"
click at [564, 252] on div "所属ブランド Single Select" at bounding box center [621, 249] width 241 height 22
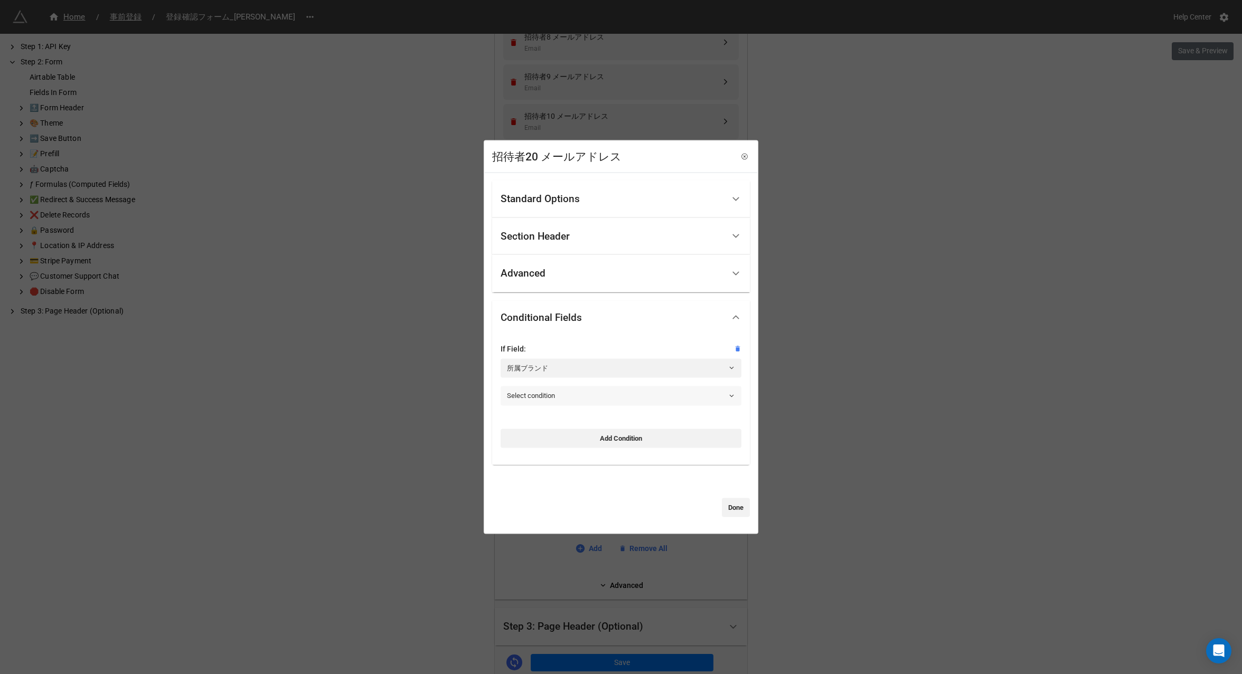
click at [544, 400] on link "Select condition" at bounding box center [621, 395] width 241 height 19
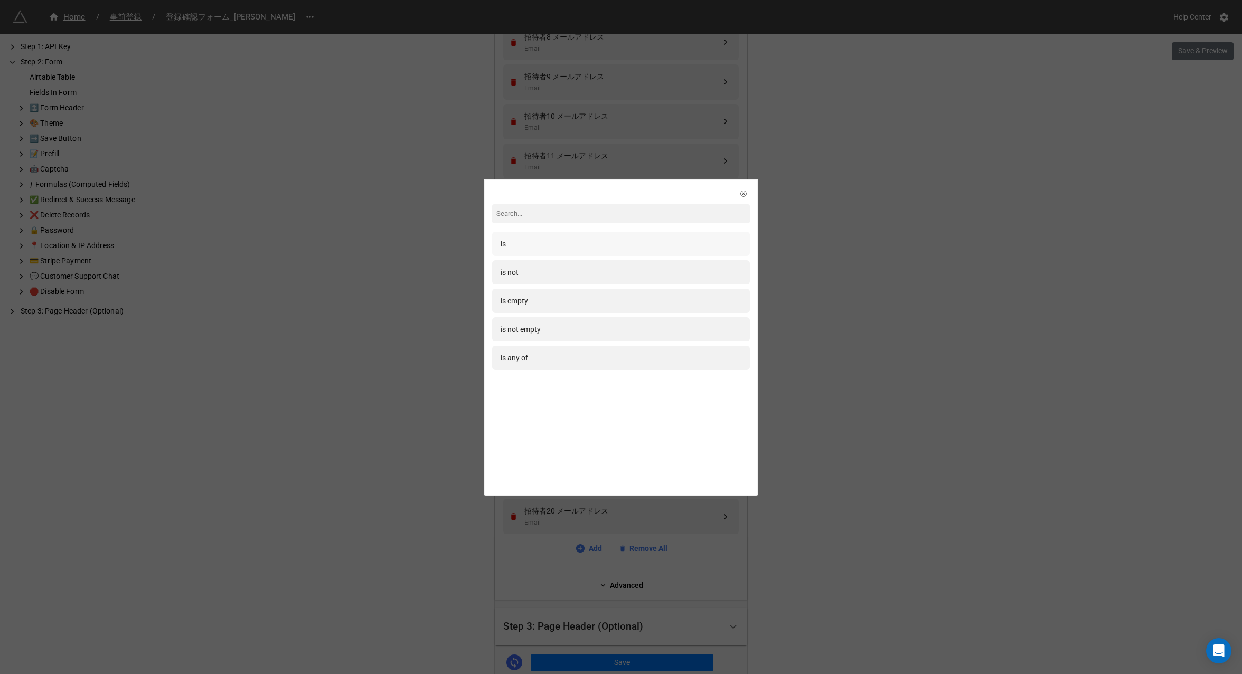
click at [550, 239] on div "is" at bounding box center [621, 244] width 241 height 12
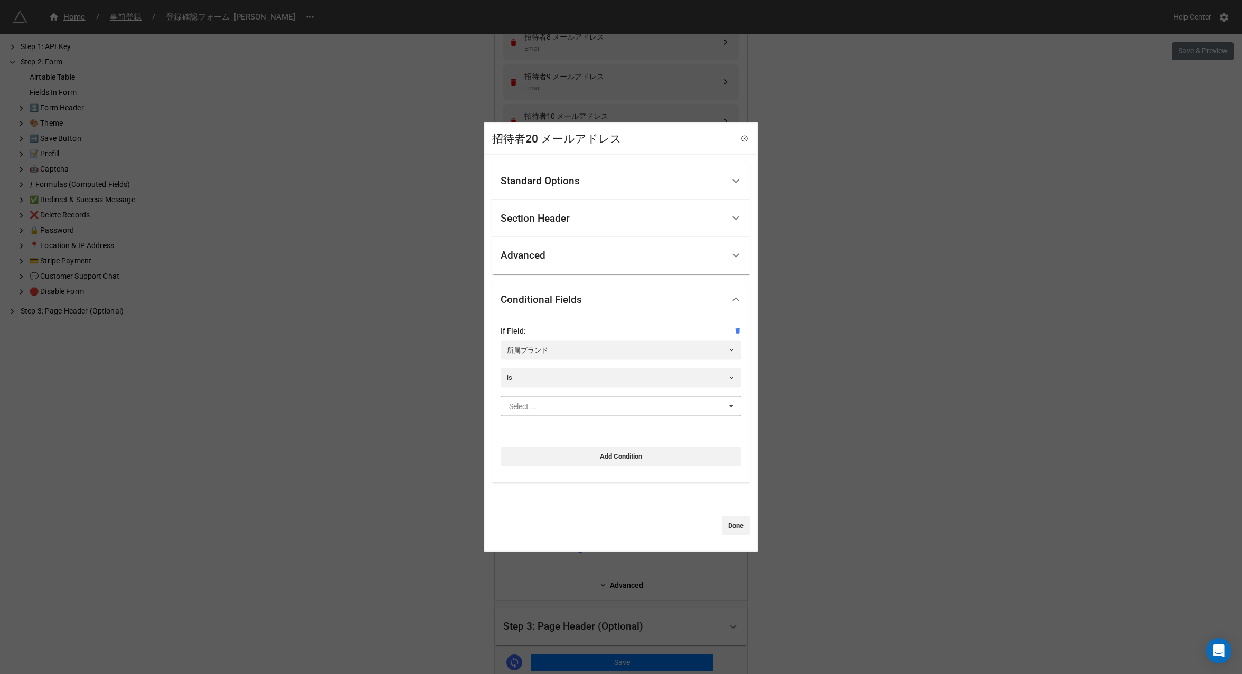
click at [550, 409] on input "text" at bounding box center [622, 405] width 240 height 19
type input "marc"
click at [565, 429] on div "[PERSON_NAME]" at bounding box center [621, 426] width 240 height 20
click at [730, 524] on link "Done" at bounding box center [736, 525] width 28 height 19
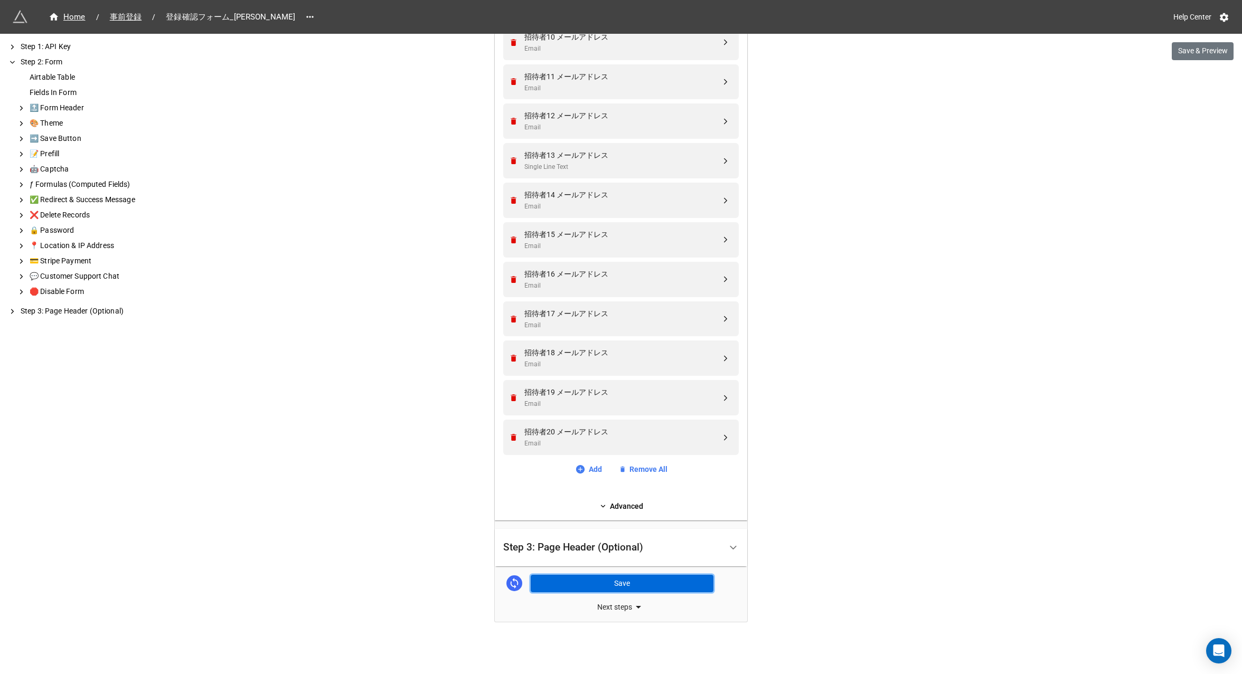
click at [589, 586] on button "Save" at bounding box center [622, 584] width 183 height 18
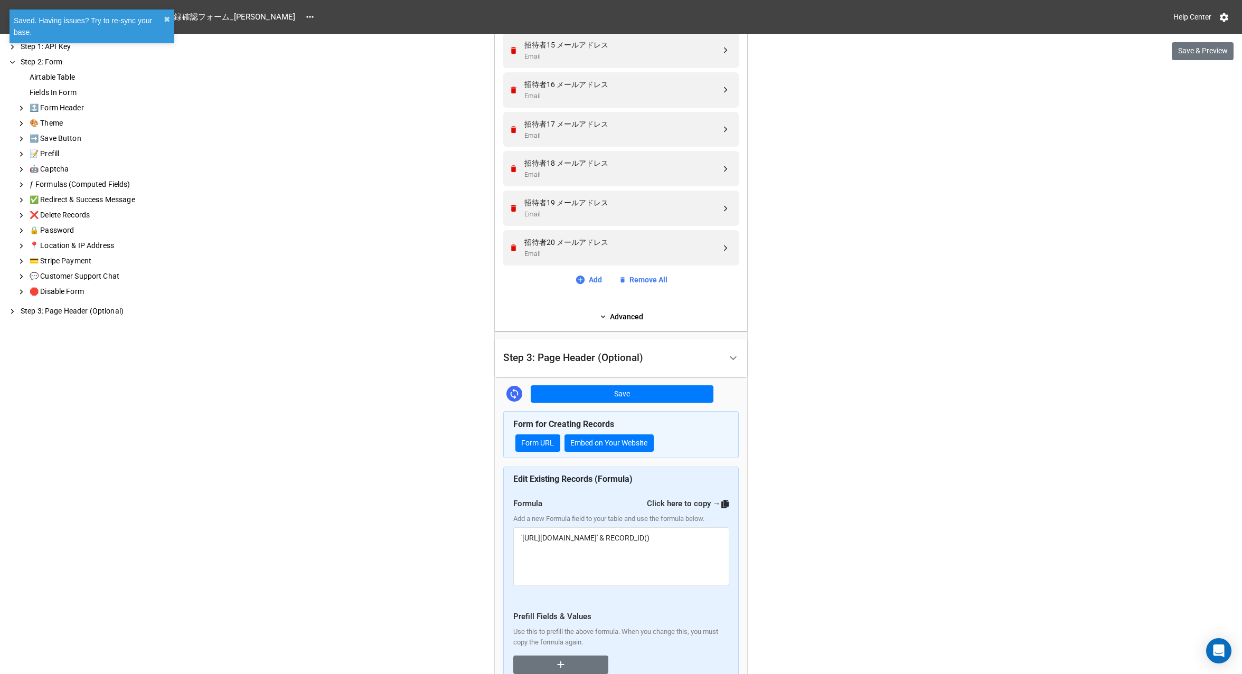
scroll to position [1314, 0]
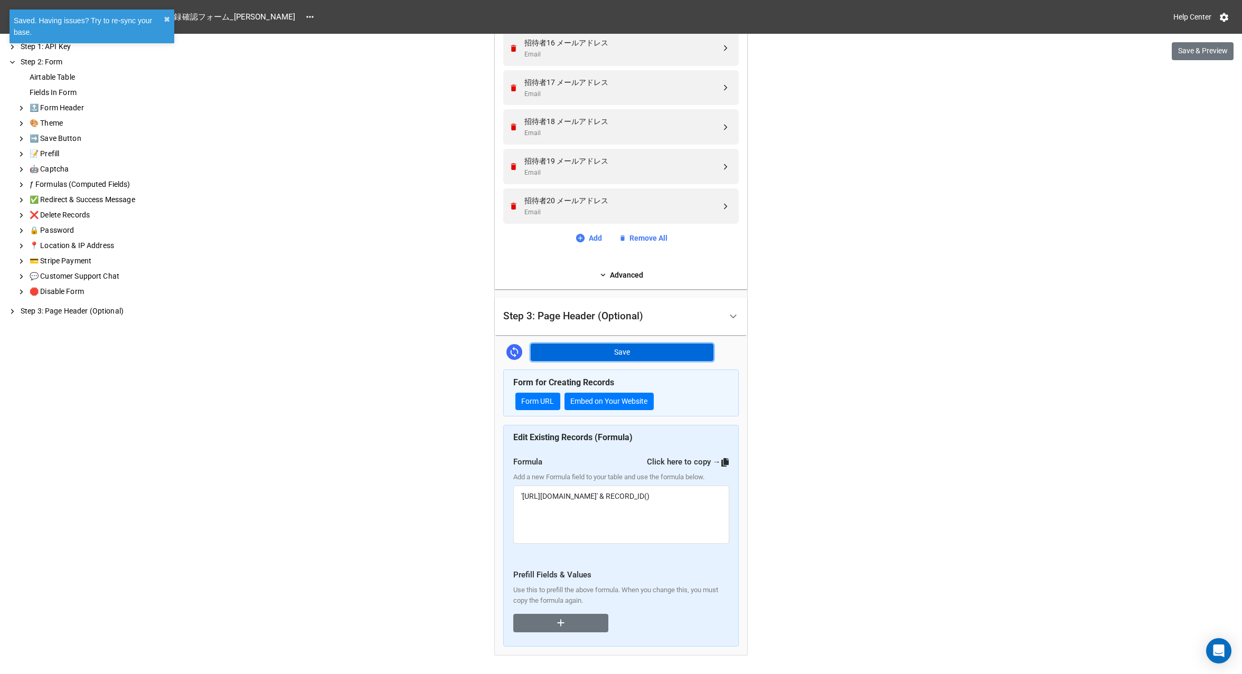
click at [638, 351] on button "Save" at bounding box center [622, 353] width 183 height 18
click at [656, 348] on button "Save" at bounding box center [622, 353] width 183 height 18
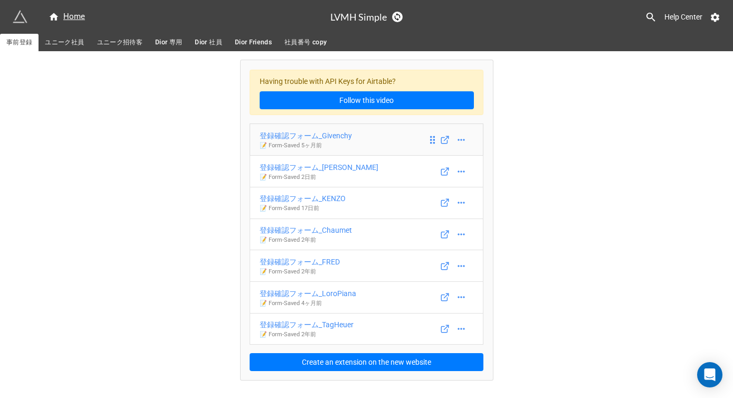
click at [341, 136] on div "登録確認フォーム_Givenchy" at bounding box center [306, 136] width 92 height 12
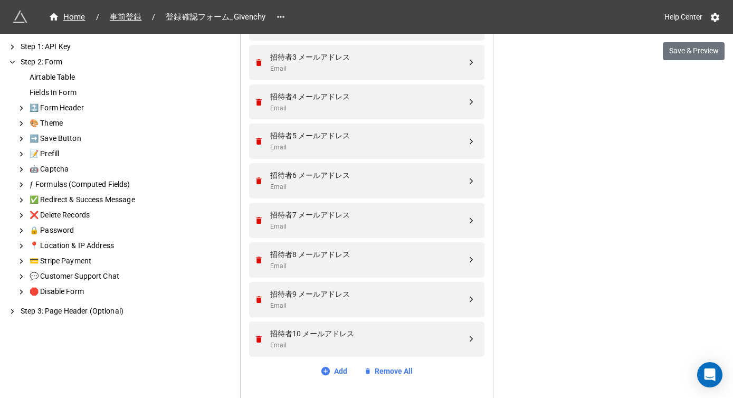
scroll to position [782, 0]
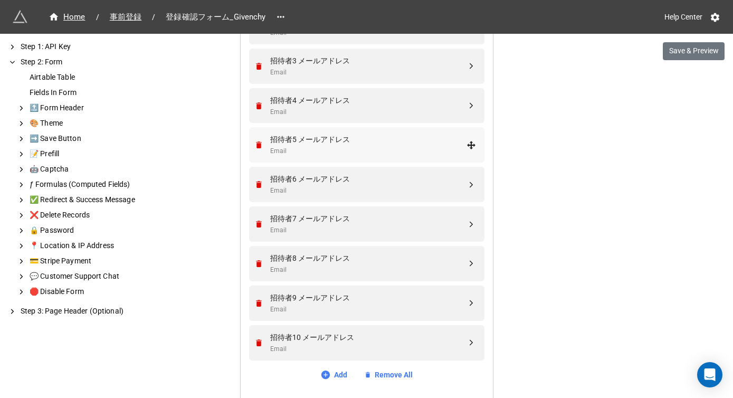
click at [470, 147] on icon at bounding box center [472, 145] width 10 height 10
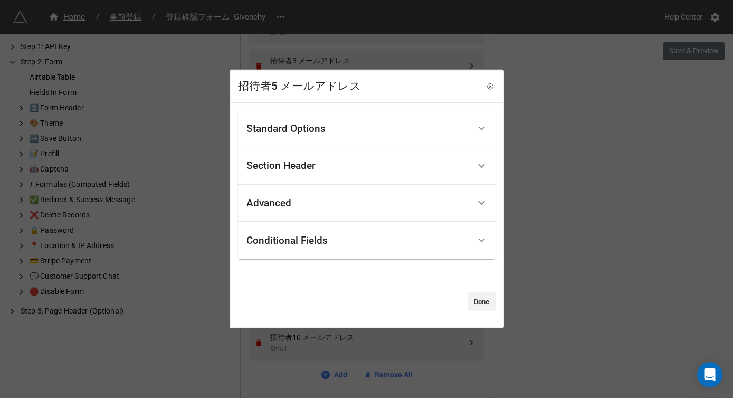
click at [375, 134] on div "Standard Options" at bounding box center [358, 128] width 223 height 25
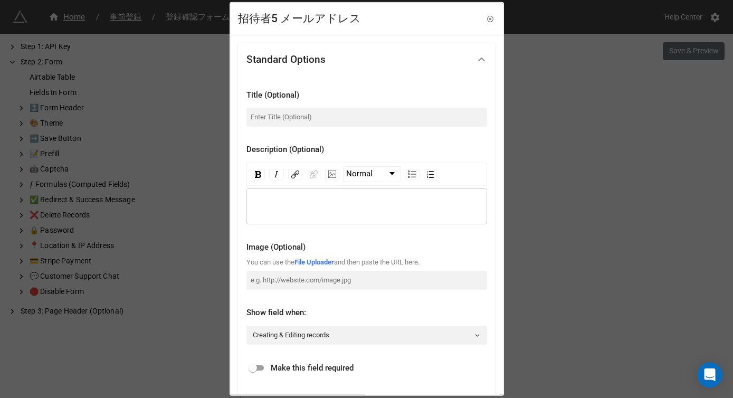
click at [532, 121] on div "招待者5 メールアドレス Standard Options Title (Optional) Description (Optional) Normal Im…" at bounding box center [366, 199] width 733 height 398
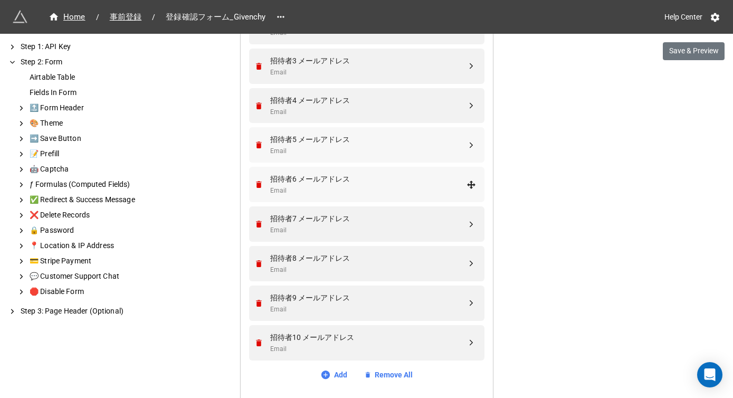
click at [299, 190] on div "Email" at bounding box center [368, 191] width 196 height 10
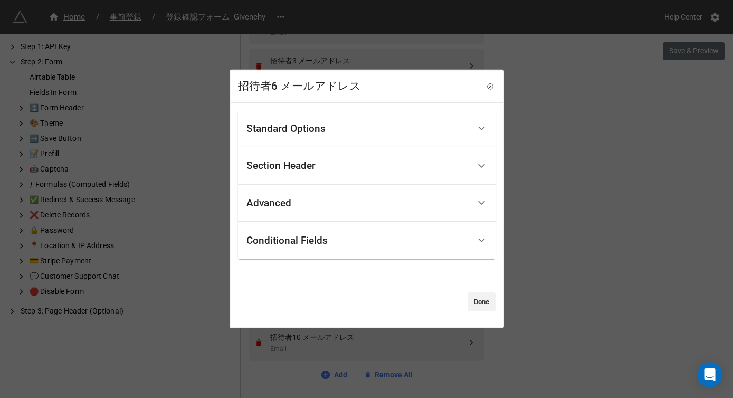
click at [296, 210] on div "Advanced" at bounding box center [358, 203] width 223 height 25
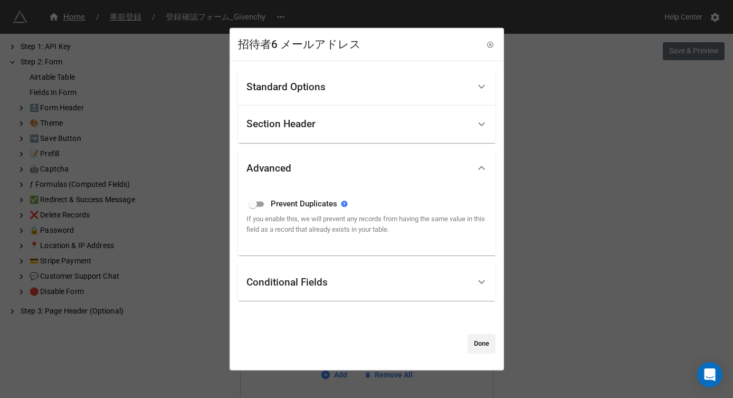
click at [290, 124] on div "Section Header" at bounding box center [281, 124] width 69 height 11
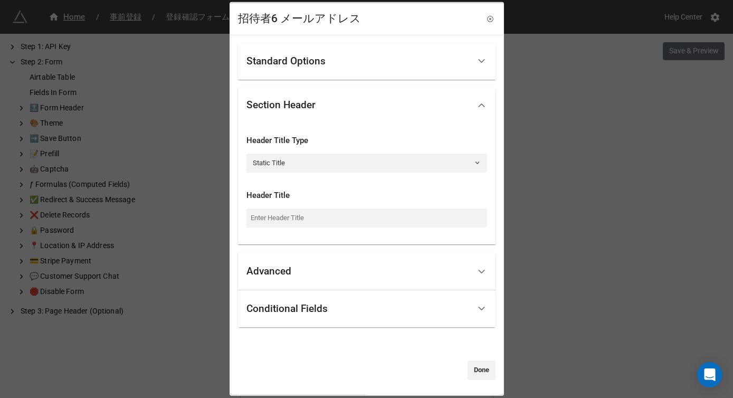
click at [299, 67] on div "Standard Options" at bounding box center [358, 61] width 223 height 25
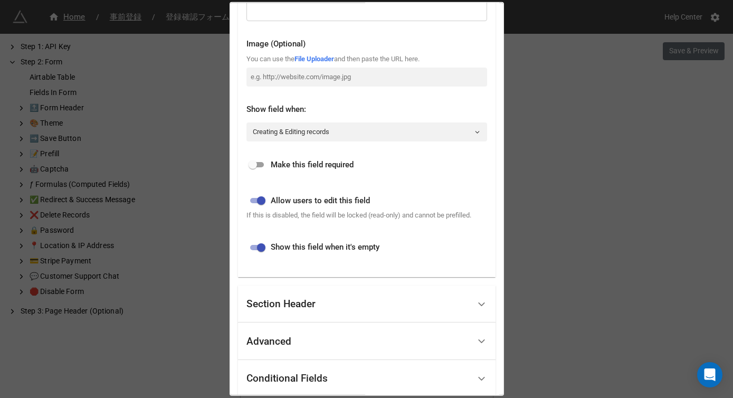
scroll to position [284, 0]
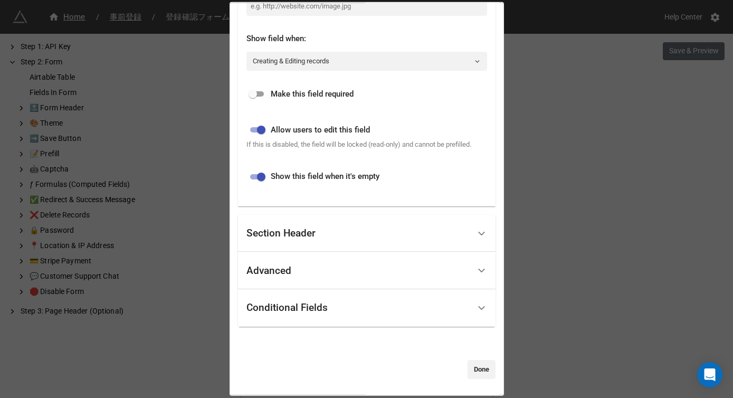
click at [299, 307] on div "Conditional Fields" at bounding box center [287, 308] width 81 height 11
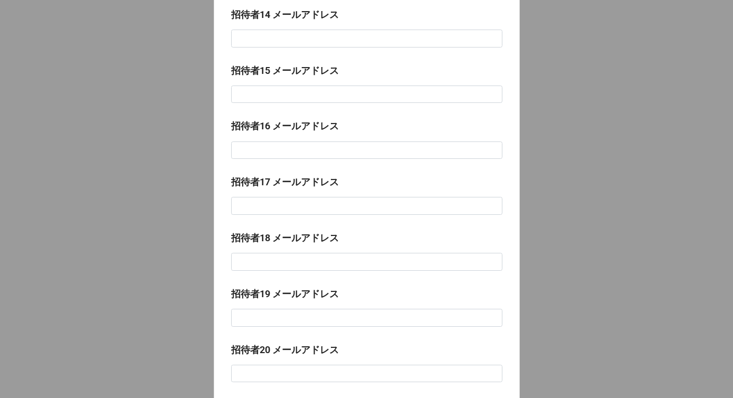
scroll to position [1262, 0]
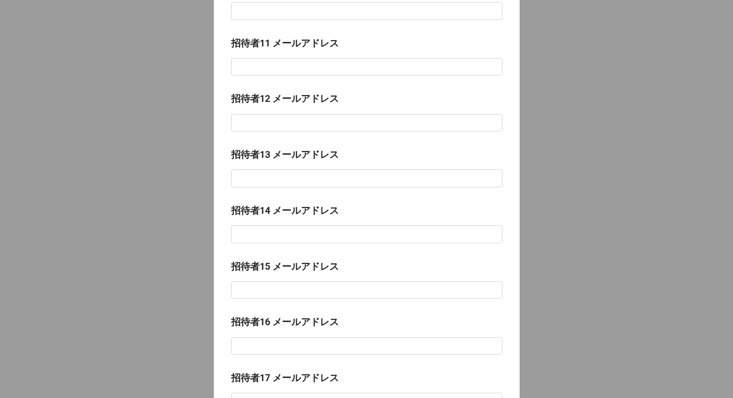
scroll to position [1262, 0]
